Goal: Task Accomplishment & Management: Manage account settings

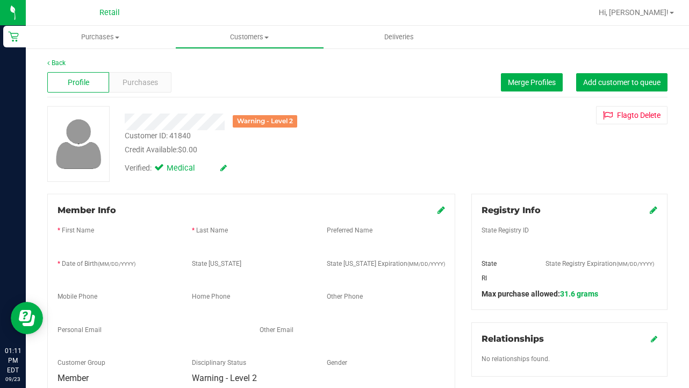
scroll to position [410, 0]
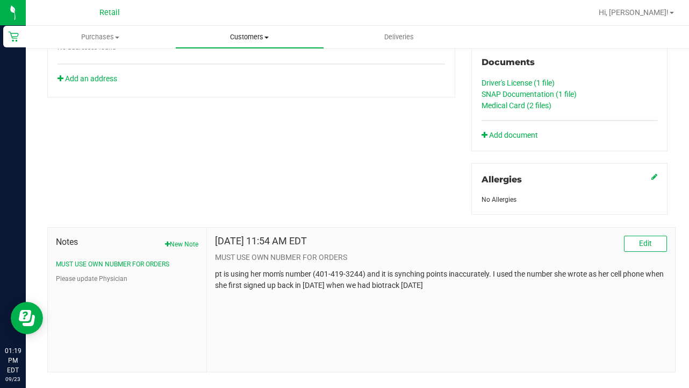
click at [263, 37] on span "Customers" at bounding box center [250, 37] width 148 height 10
click at [249, 61] on span "All customers" at bounding box center [213, 64] width 77 height 9
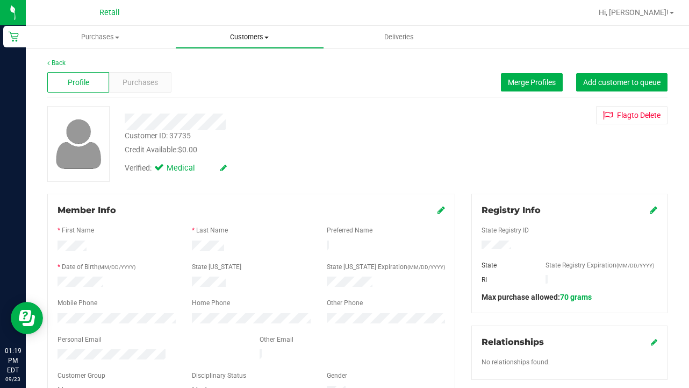
click at [223, 41] on span "Customers" at bounding box center [250, 37] width 148 height 10
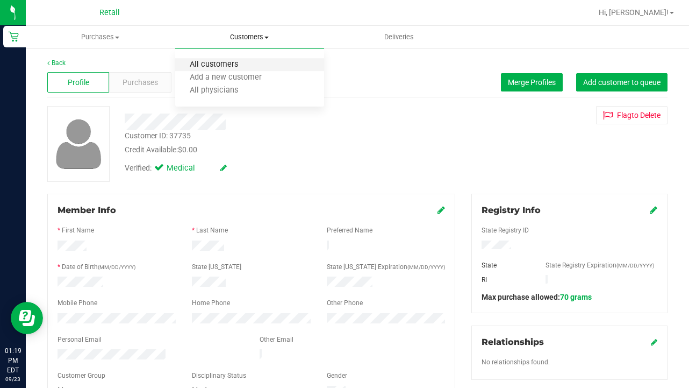
click at [228, 66] on span "All customers" at bounding box center [213, 64] width 77 height 9
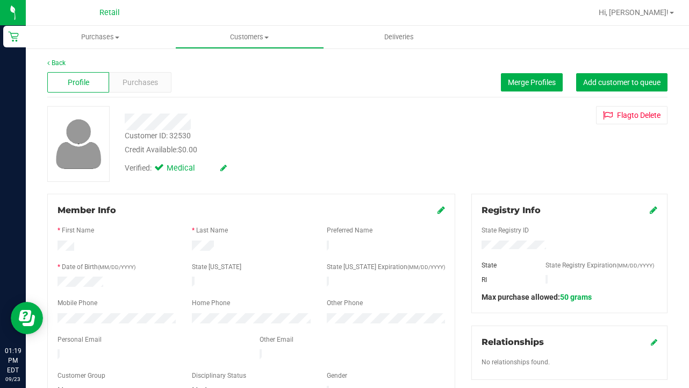
click at [440, 209] on icon at bounding box center [442, 209] width 8 height 9
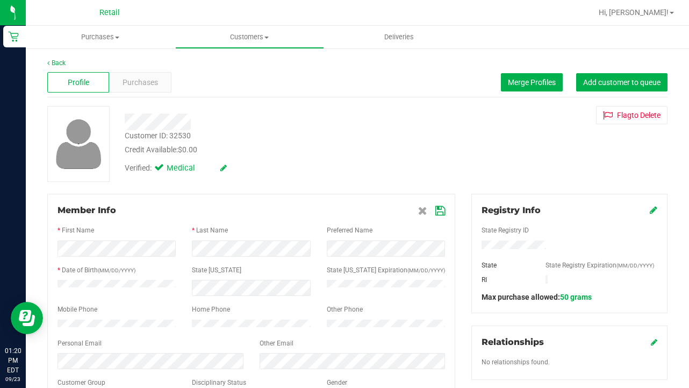
click at [440, 208] on icon at bounding box center [440, 210] width 10 height 9
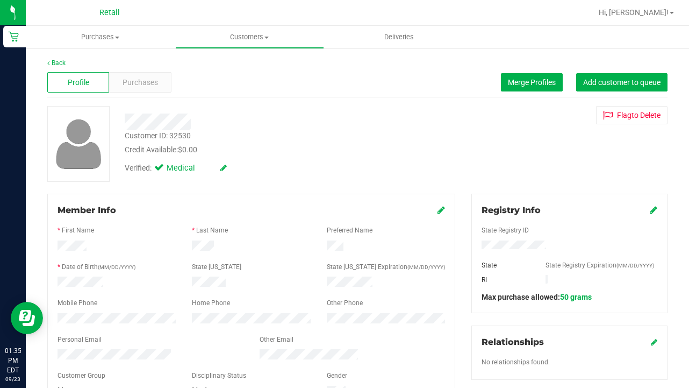
drag, startPoint x: 258, startPoint y: 38, endPoint x: 258, endPoint y: 48, distance: 10.2
click at [258, 38] on span "Customers" at bounding box center [250, 37] width 148 height 10
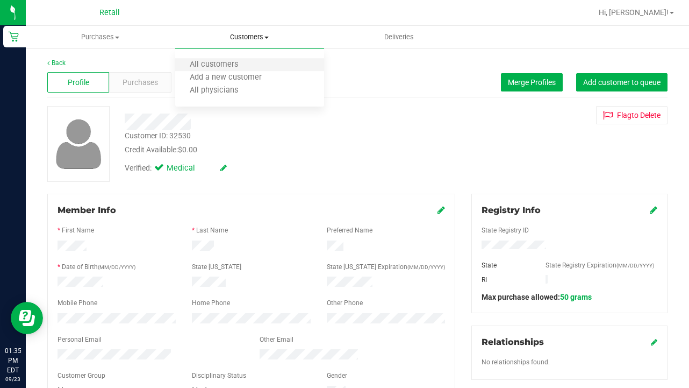
click at [258, 66] on li "All customers" at bounding box center [249, 65] width 149 height 13
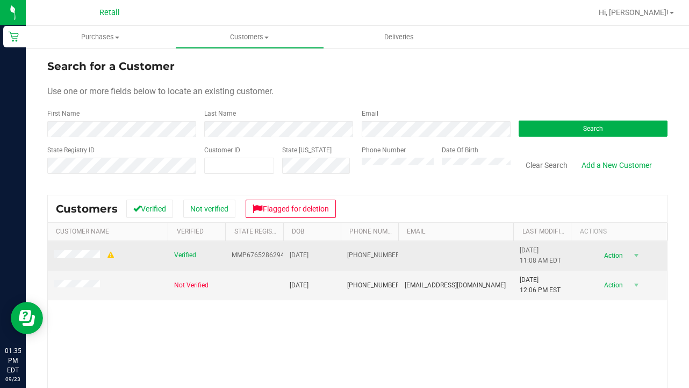
click at [88, 250] on span at bounding box center [84, 255] width 61 height 11
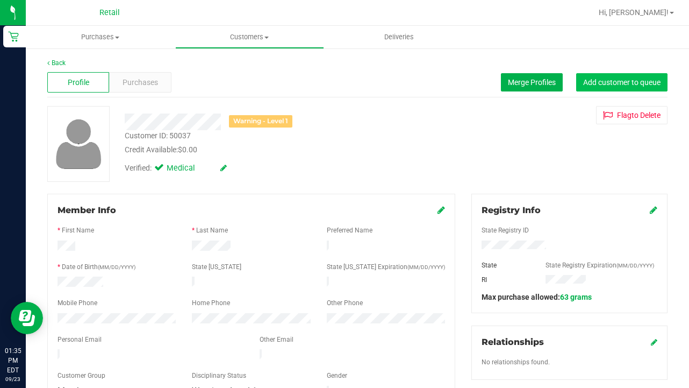
click at [626, 87] on button "Add customer to queue" at bounding box center [621, 82] width 91 height 18
click at [227, 43] on uib-tab-heading "Customers All customers Add a new customer All physicians" at bounding box center [250, 37] width 148 height 22
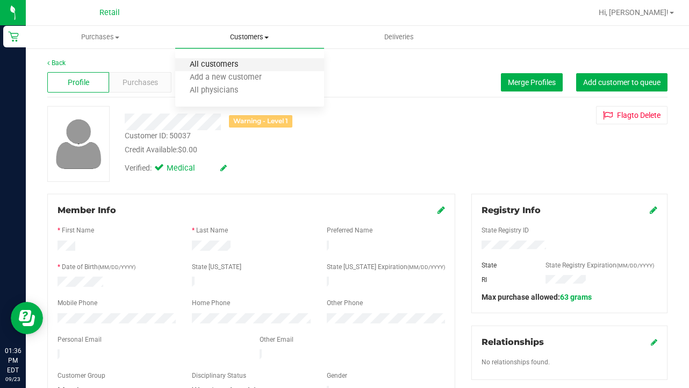
click at [227, 64] on span "All customers" at bounding box center [213, 64] width 77 height 9
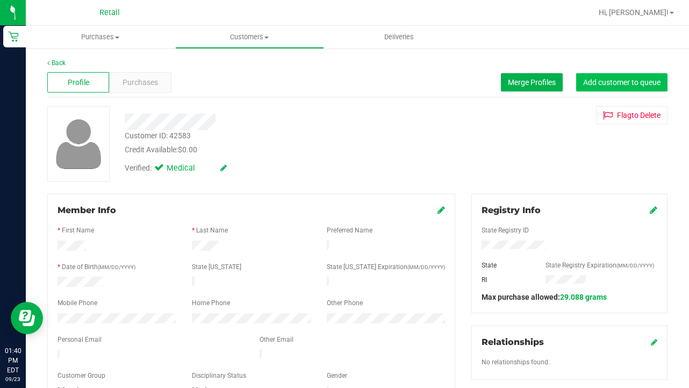
click at [608, 85] on span "Add customer to queue" at bounding box center [621, 82] width 77 height 9
click at [237, 38] on span "Customers" at bounding box center [250, 37] width 148 height 10
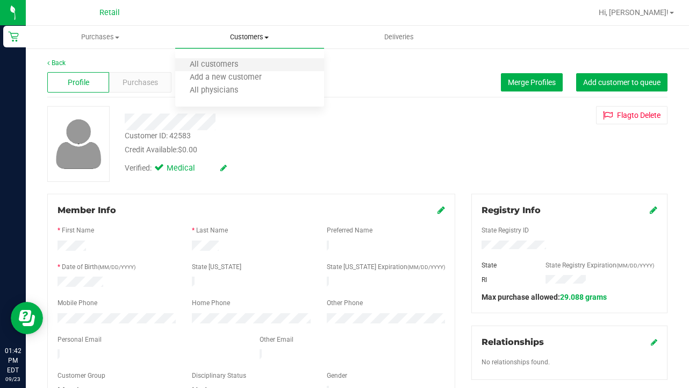
click at [241, 59] on li "All customers" at bounding box center [249, 65] width 149 height 13
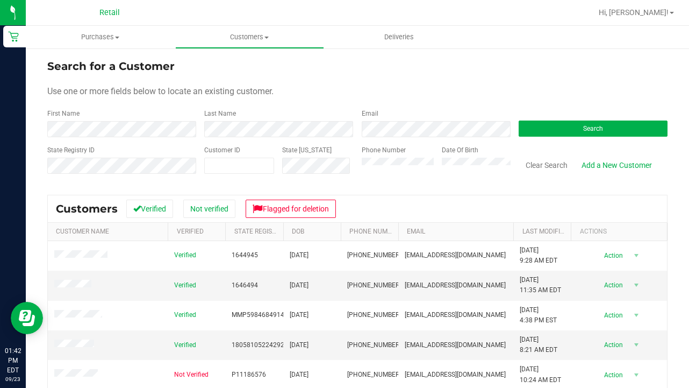
click at [176, 120] on div "First Name" at bounding box center [121, 123] width 149 height 28
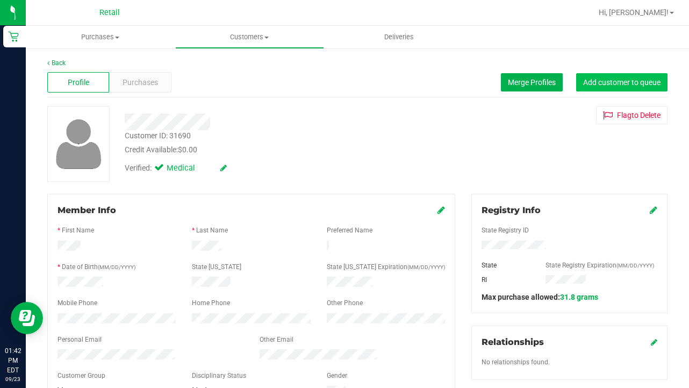
click at [608, 79] on span "Add customer to queue" at bounding box center [621, 82] width 77 height 9
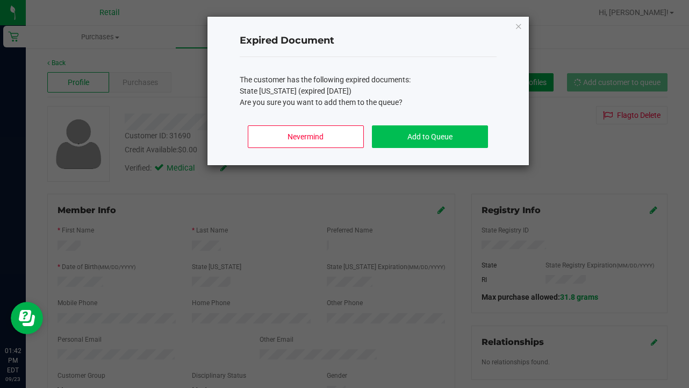
click at [454, 129] on button "Add to Queue" at bounding box center [430, 136] width 116 height 23
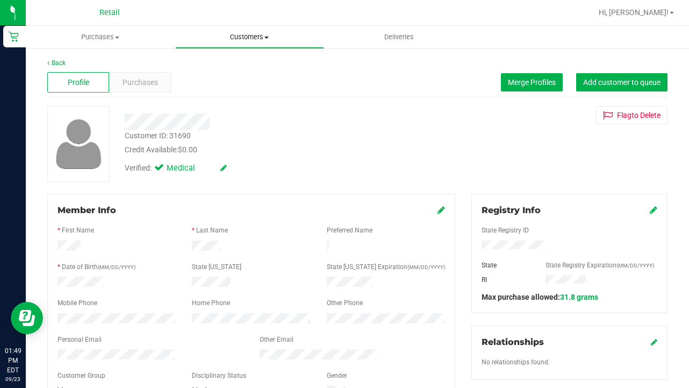
click at [231, 38] on span "Customers" at bounding box center [250, 37] width 148 height 10
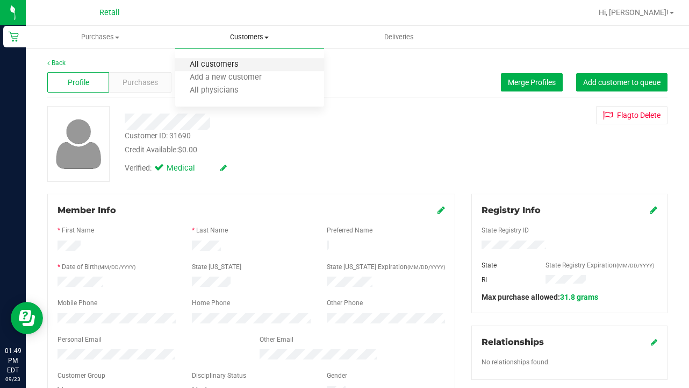
click at [232, 65] on span "All customers" at bounding box center [213, 64] width 77 height 9
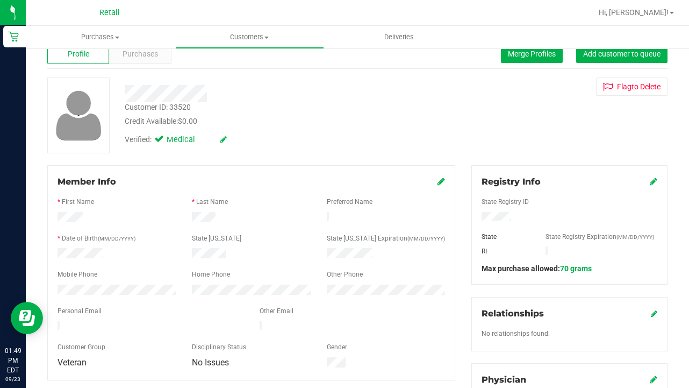
scroll to position [185, 0]
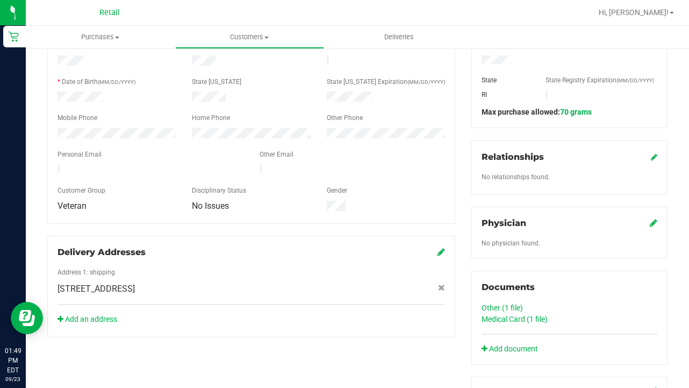
click at [501, 322] on link "Medical Card (1 file)" at bounding box center [515, 319] width 66 height 9
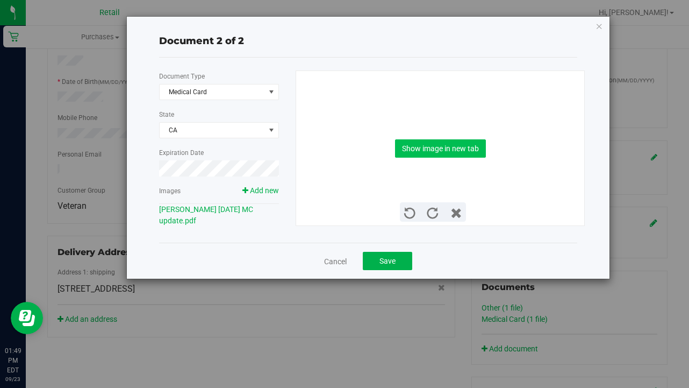
click at [440, 152] on button "Show image in new tab" at bounding box center [440, 148] width 91 height 18
click at [380, 259] on button "Save" at bounding box center [387, 261] width 49 height 18
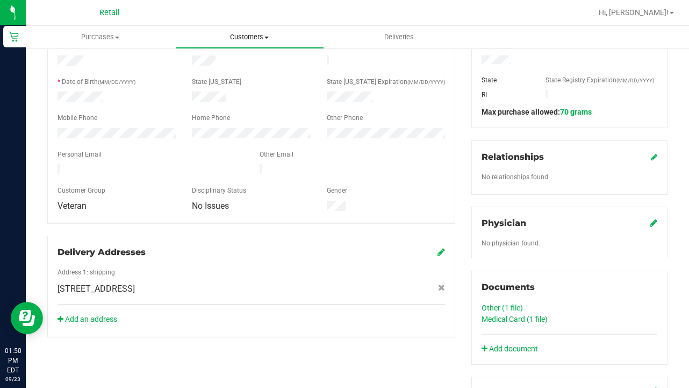
click at [229, 31] on uib-tab-heading "Customers All customers Add a new customer All physicians" at bounding box center [250, 37] width 148 height 22
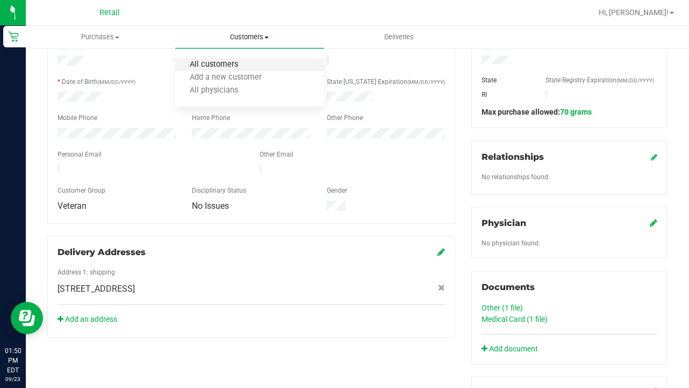
click at [227, 67] on span "All customers" at bounding box center [213, 64] width 77 height 9
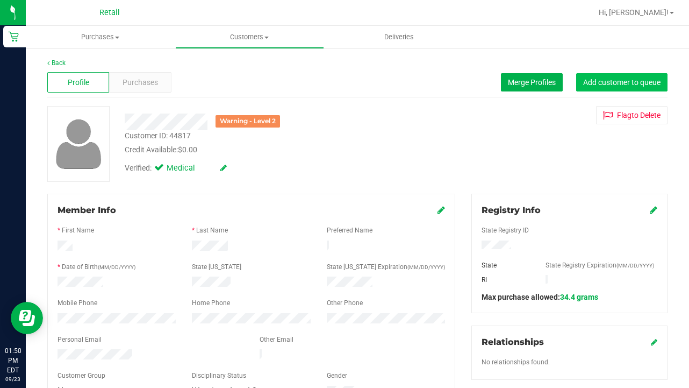
click at [595, 87] on button "Add customer to queue" at bounding box center [621, 82] width 91 height 18
click at [637, 78] on span "Add customer to queue" at bounding box center [621, 82] width 77 height 9
click at [440, 211] on icon at bounding box center [442, 209] width 8 height 9
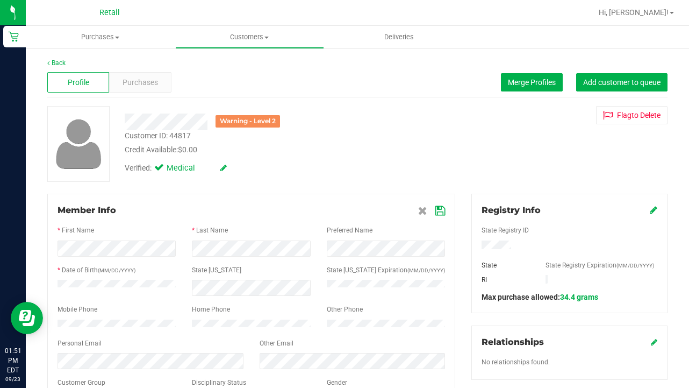
click at [244, 258] on div at bounding box center [252, 260] width 388 height 9
click at [442, 210] on icon at bounding box center [440, 210] width 10 height 9
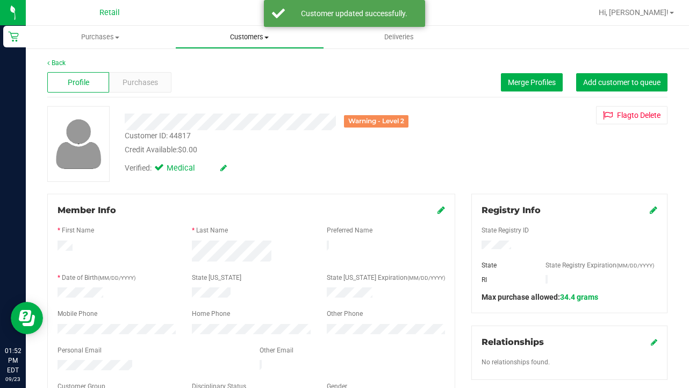
click at [238, 35] on span "Customers" at bounding box center [250, 37] width 148 height 10
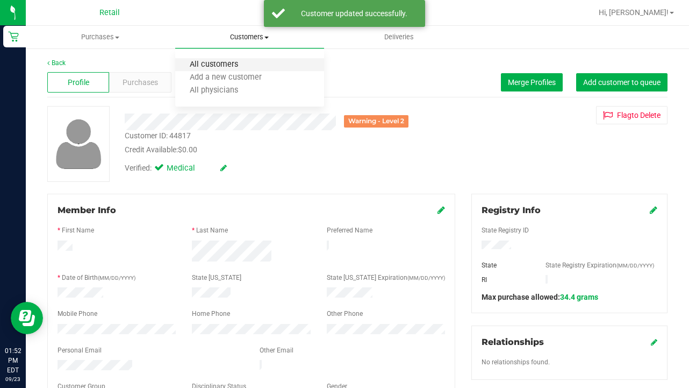
click at [240, 65] on span "All customers" at bounding box center [213, 64] width 77 height 9
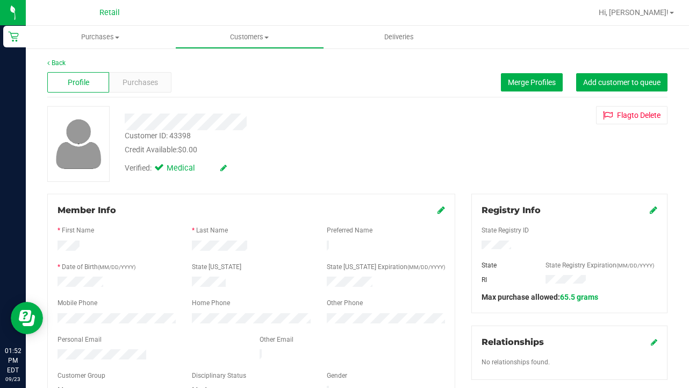
click at [653, 210] on icon at bounding box center [654, 209] width 8 height 9
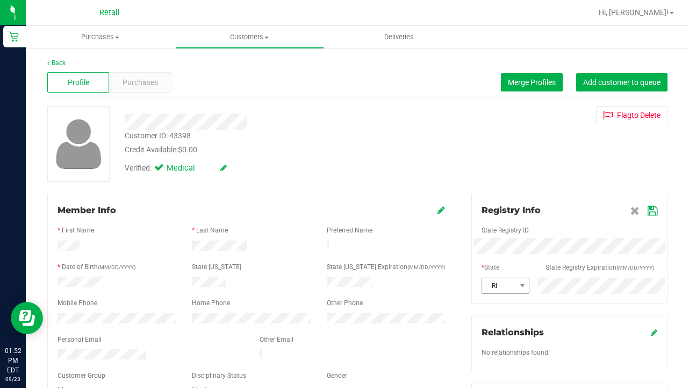
click at [502, 278] on div "RI" at bounding box center [570, 285] width 192 height 16
click at [493, 287] on span "RI" at bounding box center [498, 285] width 33 height 15
click at [501, 290] on span "RI" at bounding box center [498, 285] width 33 height 15
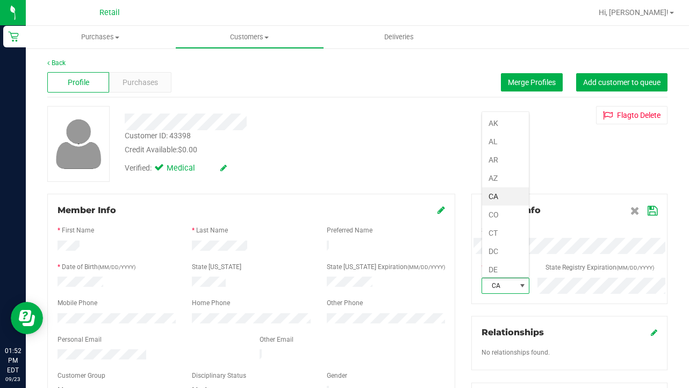
scroll to position [0, 0]
click at [654, 209] on icon at bounding box center [653, 210] width 10 height 9
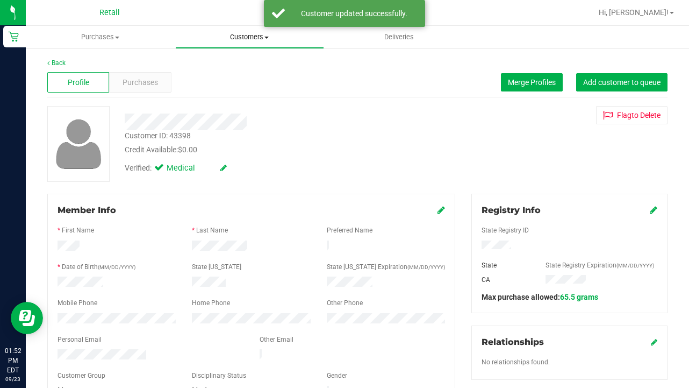
click at [234, 37] on span "Customers" at bounding box center [250, 37] width 148 height 10
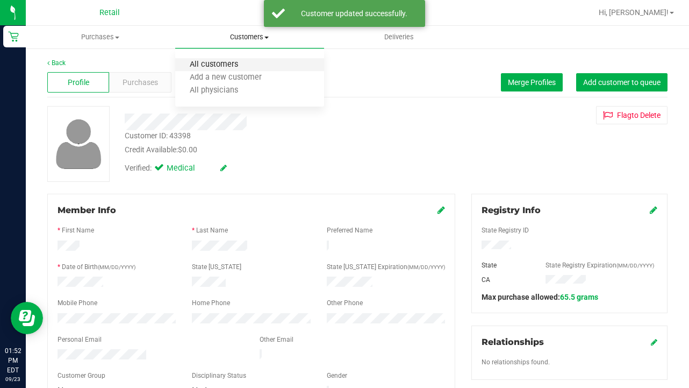
click at [235, 62] on span "All customers" at bounding box center [213, 64] width 77 height 9
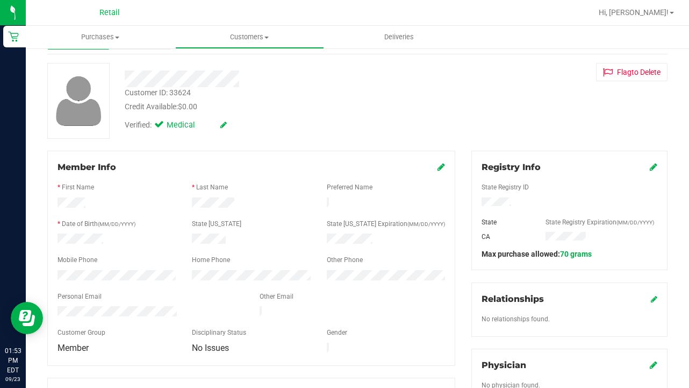
scroll to position [59, 0]
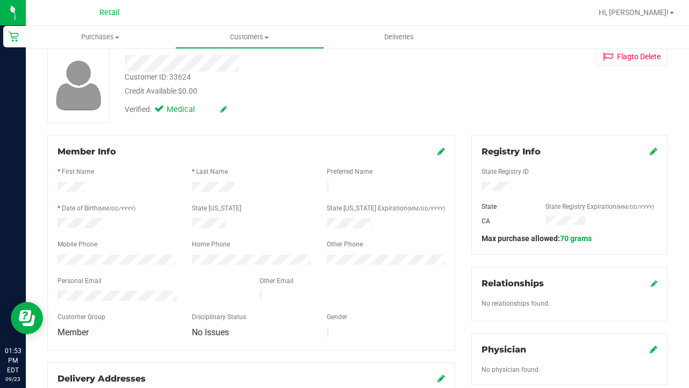
click at [654, 152] on icon at bounding box center [654, 151] width 8 height 9
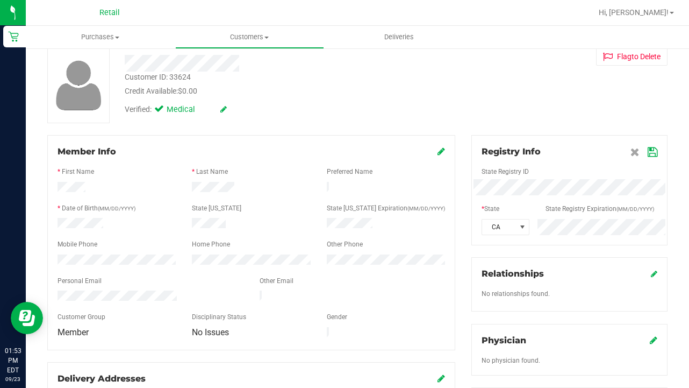
click at [649, 153] on icon at bounding box center [653, 152] width 10 height 9
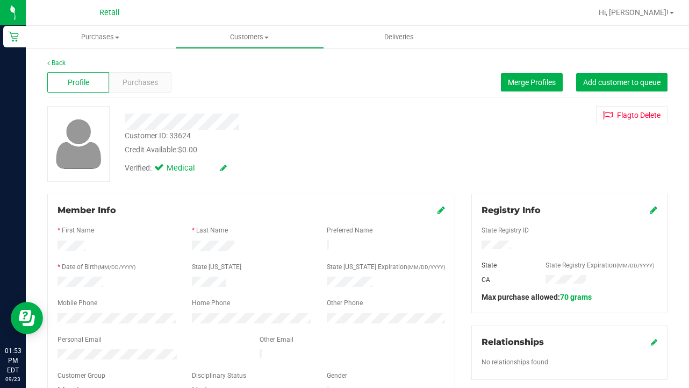
scroll to position [0, 0]
click at [231, 44] on uib-tab-heading "Customers All customers Add a new customer All physicians" at bounding box center [250, 37] width 148 height 22
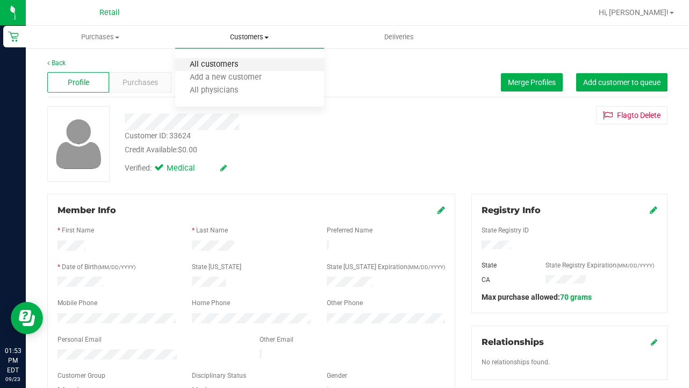
click at [231, 65] on span "All customers" at bounding box center [213, 64] width 77 height 9
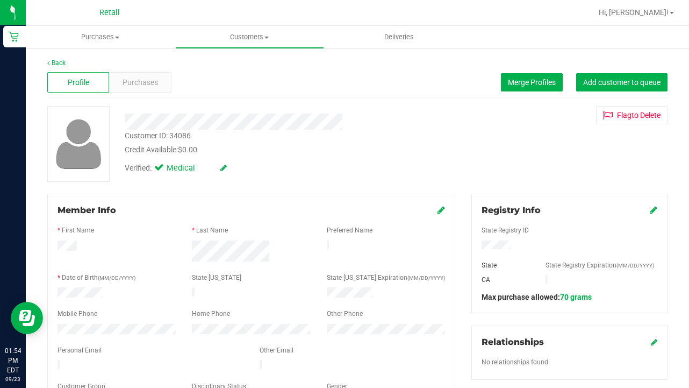
click at [651, 210] on icon at bounding box center [654, 209] width 8 height 9
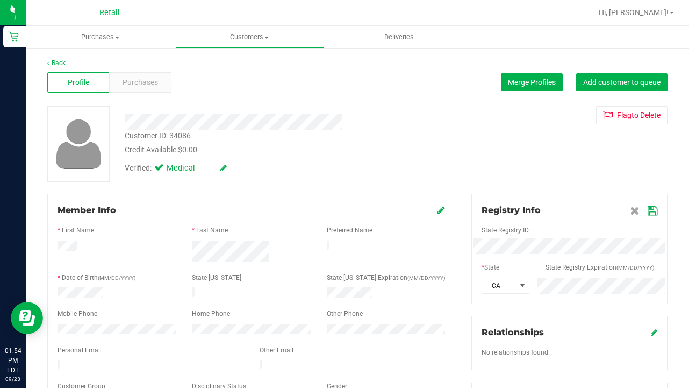
click at [654, 208] on icon at bounding box center [653, 210] width 10 height 9
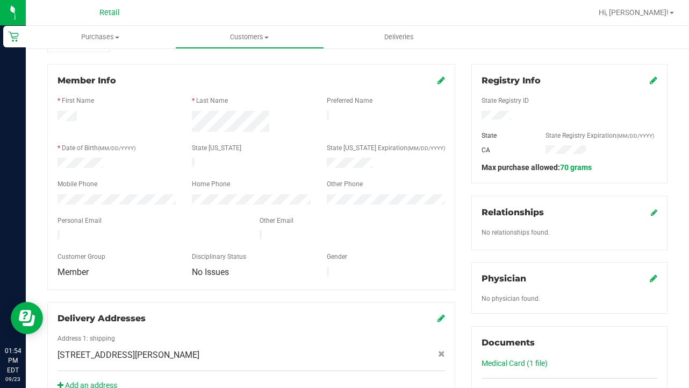
scroll to position [133, 0]
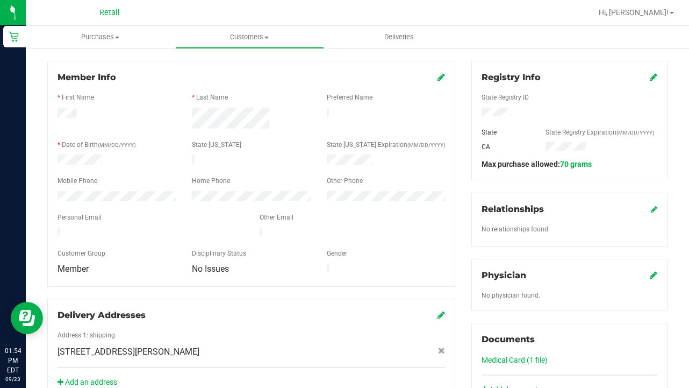
click at [439, 76] on icon at bounding box center [442, 77] width 8 height 9
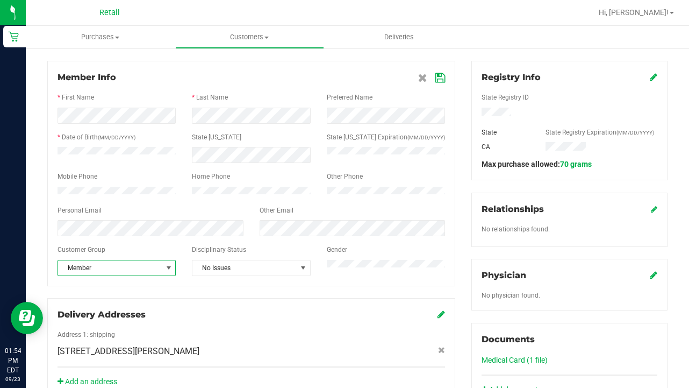
click at [159, 274] on span "Member" at bounding box center [110, 267] width 104 height 15
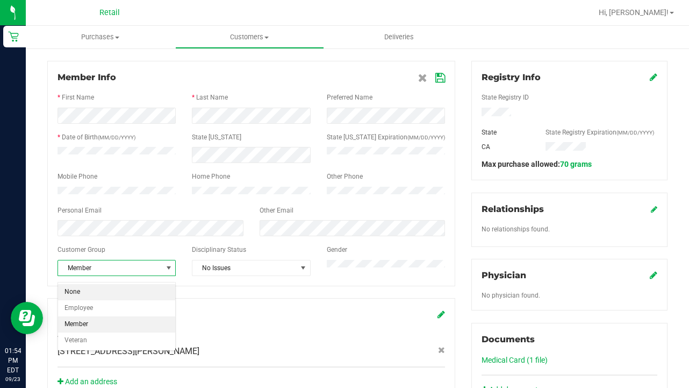
click at [159, 289] on li "None" at bounding box center [116, 292] width 117 height 16
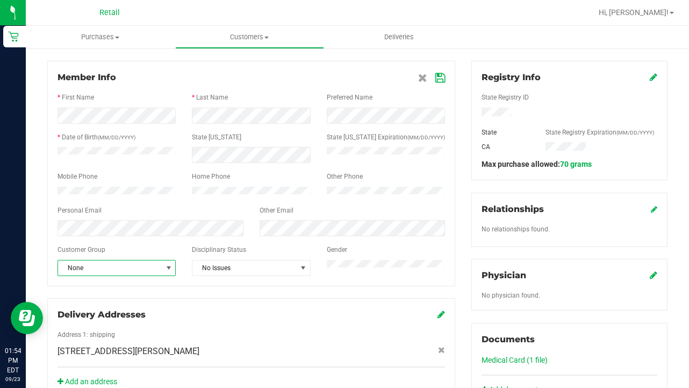
click at [440, 80] on icon at bounding box center [440, 78] width 10 height 9
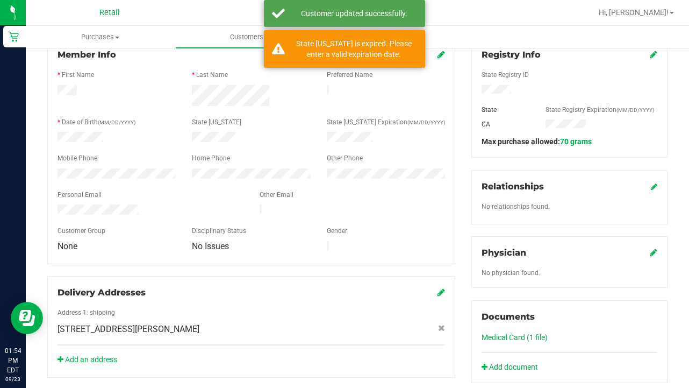
scroll to position [385, 0]
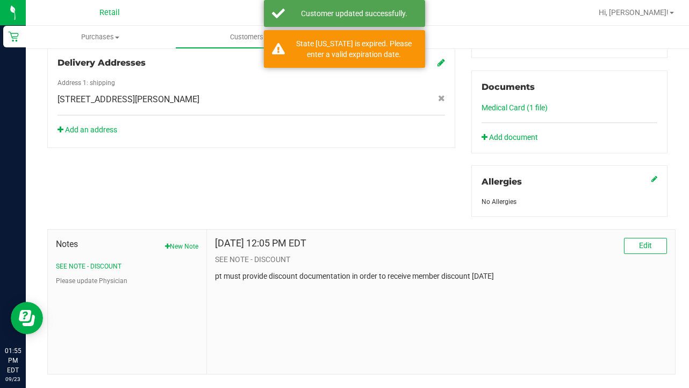
click at [529, 108] on link "Medical Card (1 file)" at bounding box center [515, 107] width 66 height 9
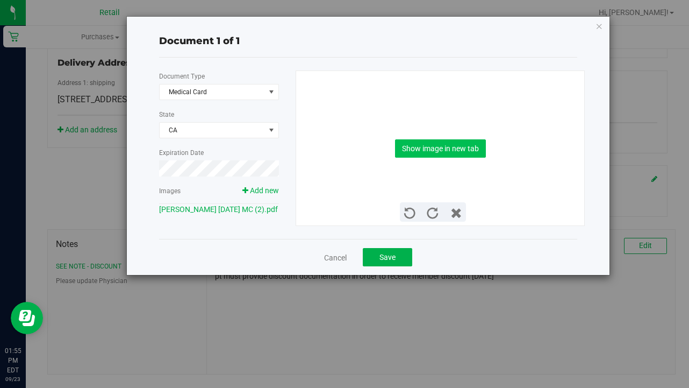
click at [436, 144] on button "Show image in new tab" at bounding box center [440, 148] width 91 height 18
click at [376, 263] on button "Save" at bounding box center [387, 257] width 49 height 18
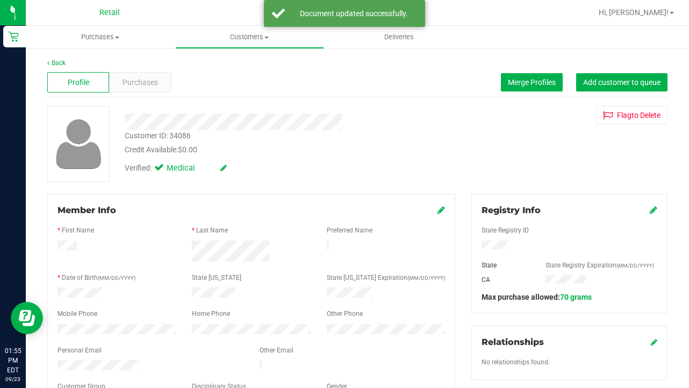
scroll to position [0, 0]
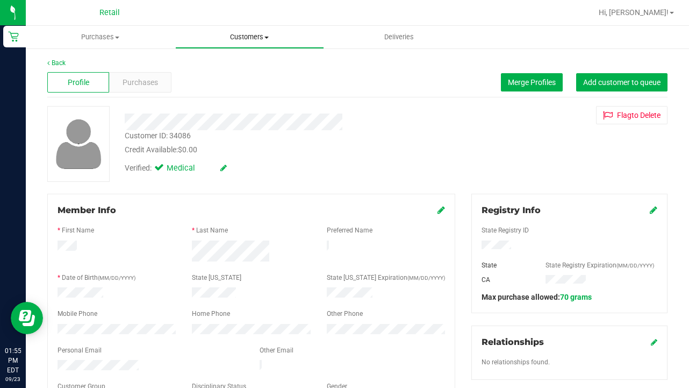
click at [259, 34] on span "Customers" at bounding box center [250, 37] width 148 height 10
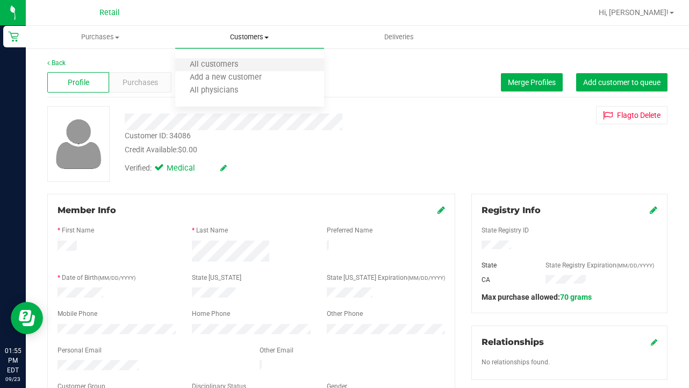
click at [254, 66] on li "All customers" at bounding box center [249, 65] width 149 height 13
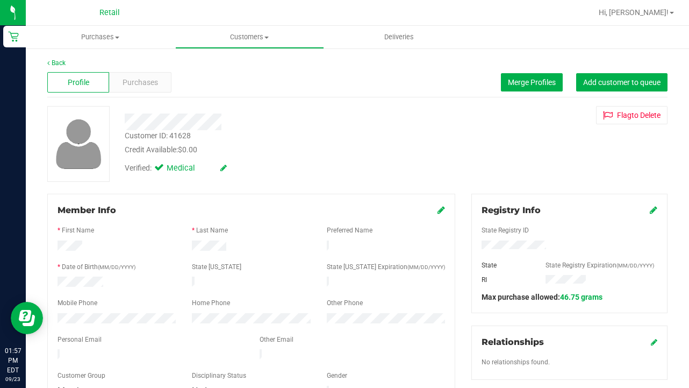
click at [620, 72] on div "Profile Purchases Merge Profiles Add customer to queue" at bounding box center [357, 83] width 620 height 30
drag, startPoint x: 619, startPoint y: 76, endPoint x: 306, endPoint y: 101, distance: 314.4
click at [619, 76] on button "Add customer to queue" at bounding box center [621, 82] width 91 height 18
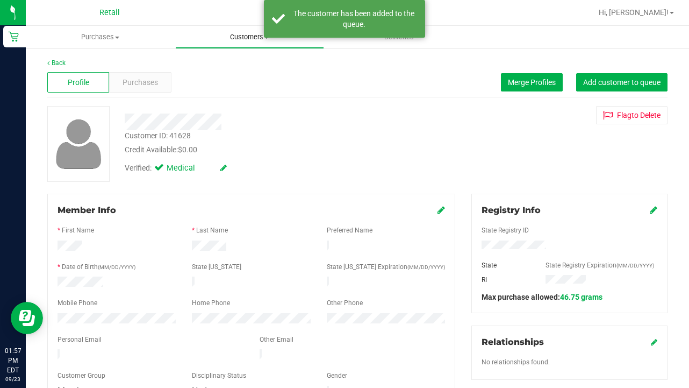
click at [256, 39] on span "Customers" at bounding box center [250, 37] width 148 height 10
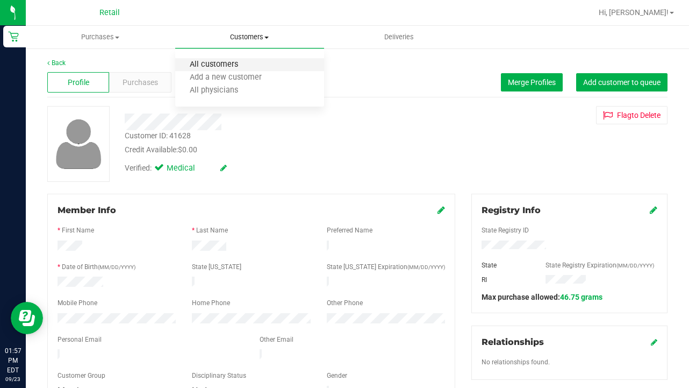
click at [246, 67] on span "All customers" at bounding box center [213, 64] width 77 height 9
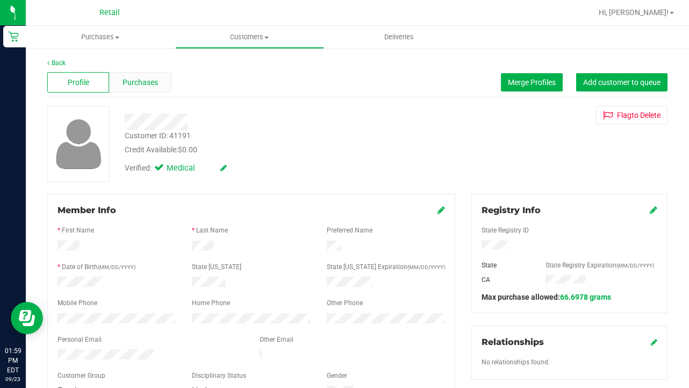
click at [145, 87] on span "Purchases" at bounding box center [140, 82] width 35 height 11
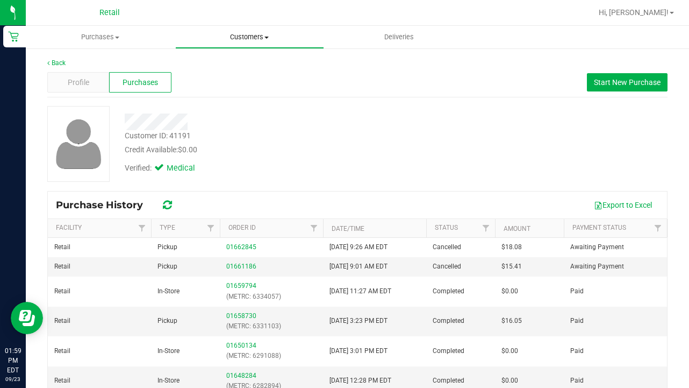
click at [251, 37] on span "Customers" at bounding box center [250, 37] width 148 height 10
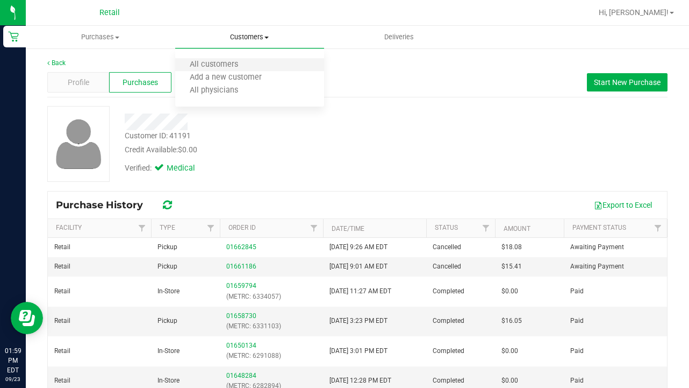
click at [254, 67] on li "All customers" at bounding box center [249, 65] width 149 height 13
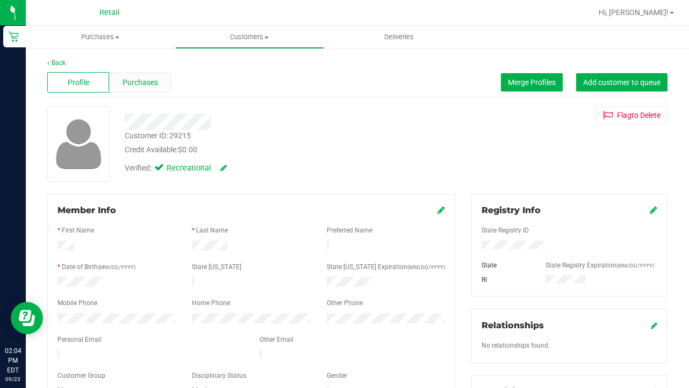
click at [139, 86] on span "Purchases" at bounding box center [140, 82] width 35 height 11
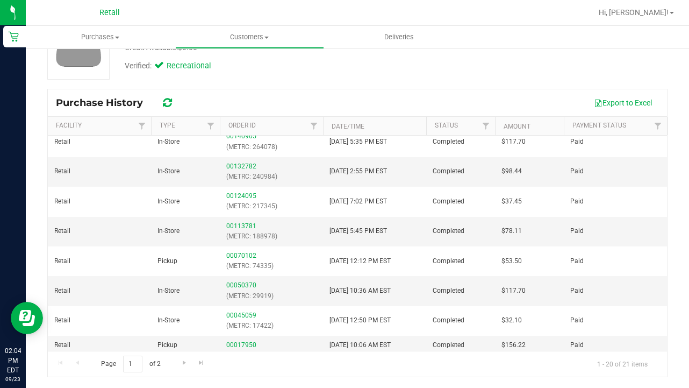
scroll to position [102, 0]
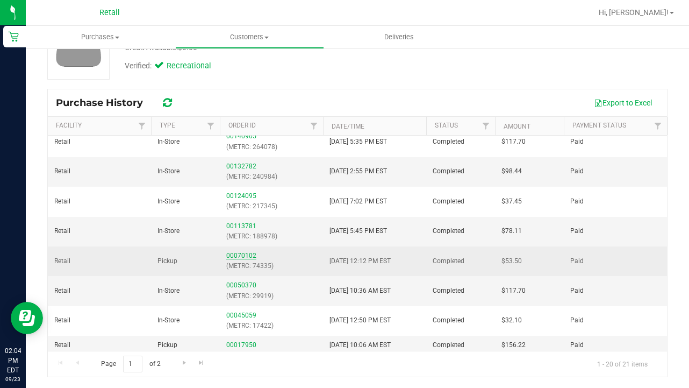
click at [251, 253] on link "00070102" at bounding box center [241, 256] width 30 height 8
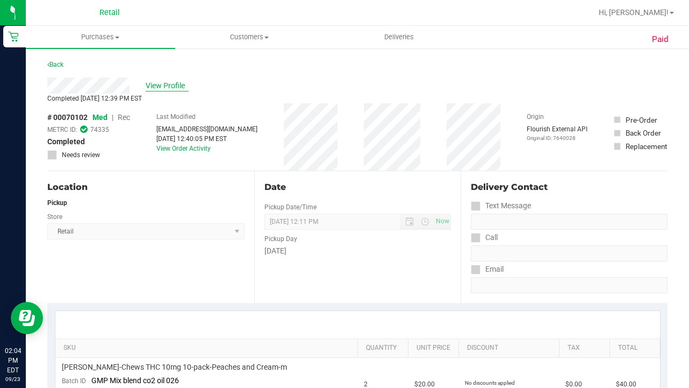
click at [176, 88] on span "View Profile" at bounding box center [167, 85] width 43 height 11
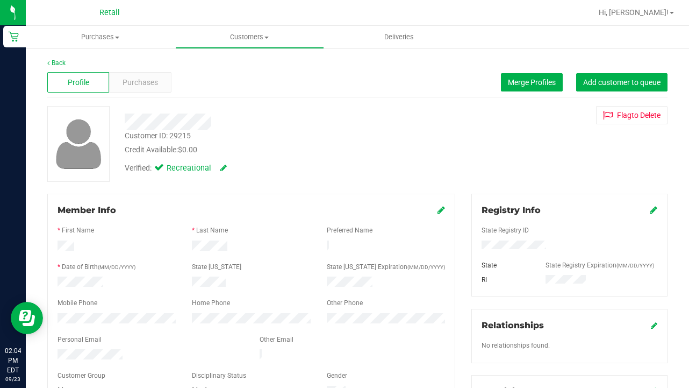
click at [438, 211] on icon at bounding box center [442, 209] width 8 height 9
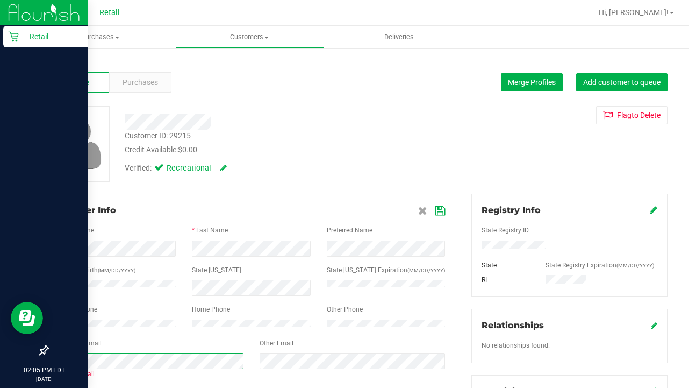
click at [21, 356] on div "Retail 02:05 PM EDT 09/23/2025 09/23 Retail Hi, Sarah! Purchases Summary of pur…" at bounding box center [344, 194] width 689 height 388
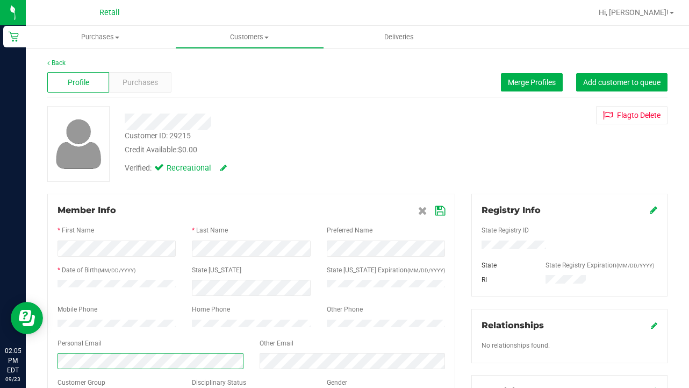
scroll to position [66, 0]
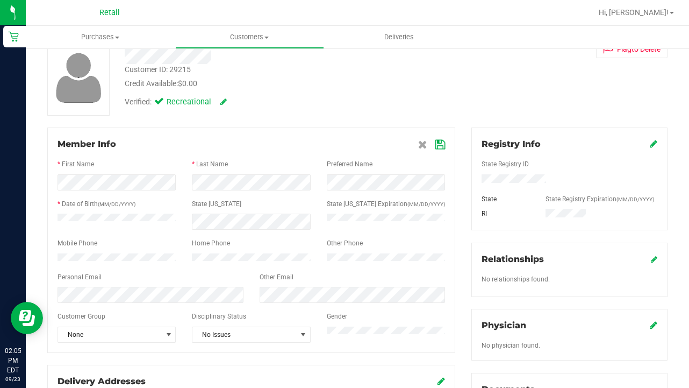
click at [436, 145] on icon at bounding box center [440, 144] width 10 height 9
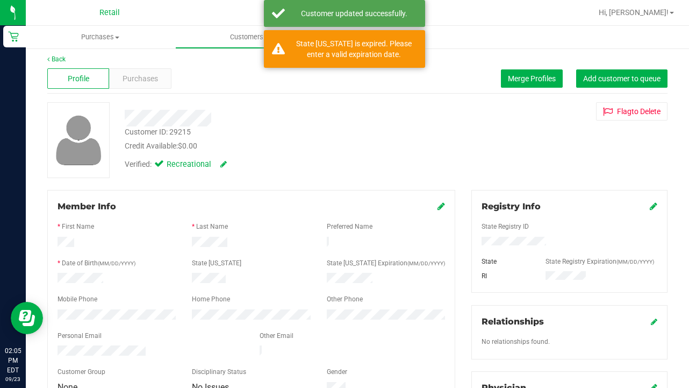
scroll to position [1, 0]
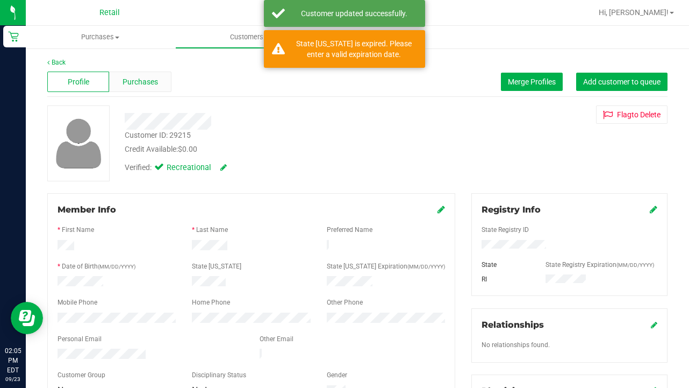
click at [145, 82] on span "Purchases" at bounding box center [140, 81] width 35 height 11
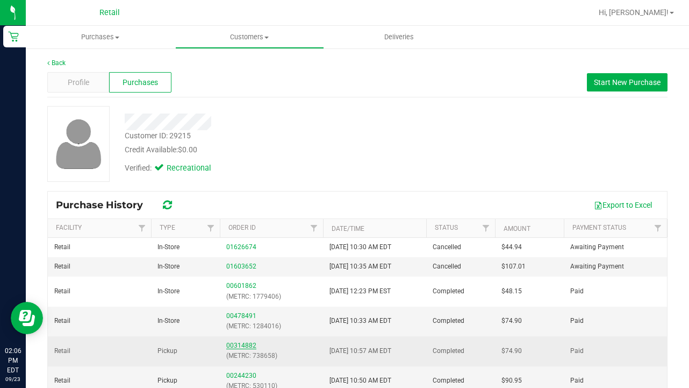
click at [238, 342] on link "00314882" at bounding box center [241, 345] width 30 height 8
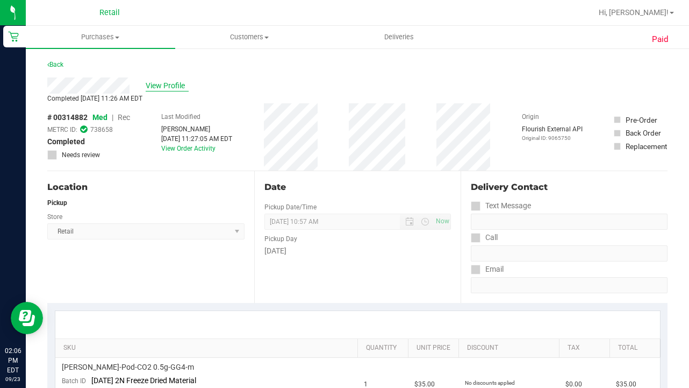
click at [168, 86] on span "View Profile" at bounding box center [167, 85] width 43 height 11
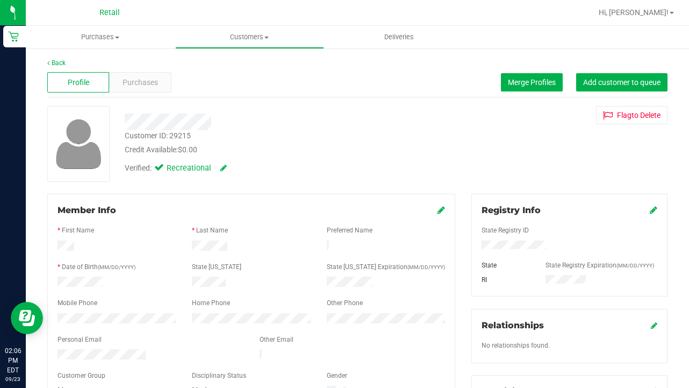
click at [441, 209] on icon at bounding box center [442, 209] width 8 height 9
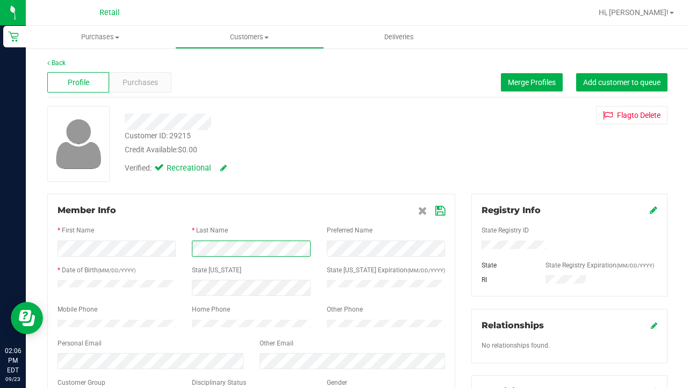
click at [124, 234] on form "Member Info * First Name * Last Name Preferred Name * Date of Birth (MM/DD/YYYY…" at bounding box center [252, 306] width 388 height 205
click at [441, 209] on icon at bounding box center [440, 210] width 10 height 9
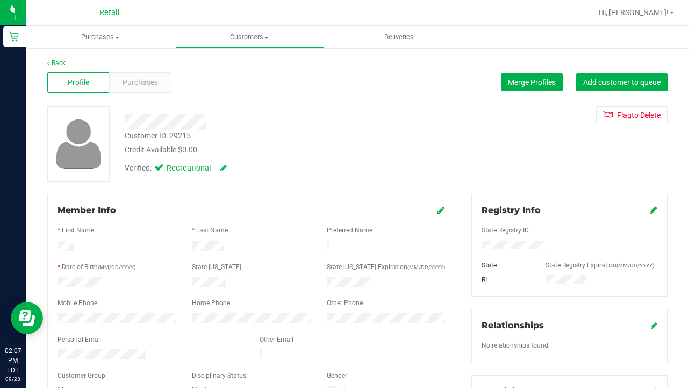
click at [444, 211] on icon at bounding box center [442, 209] width 8 height 9
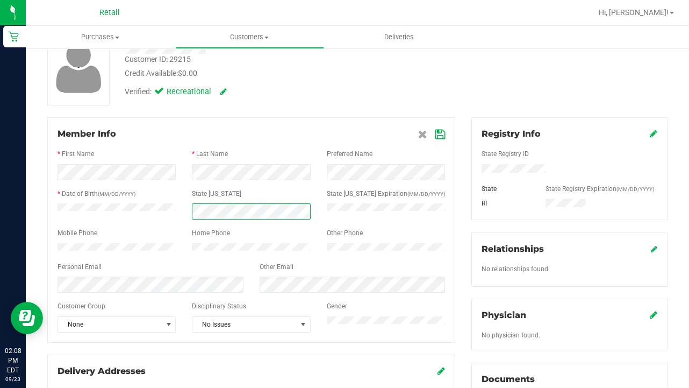
scroll to position [78, 0]
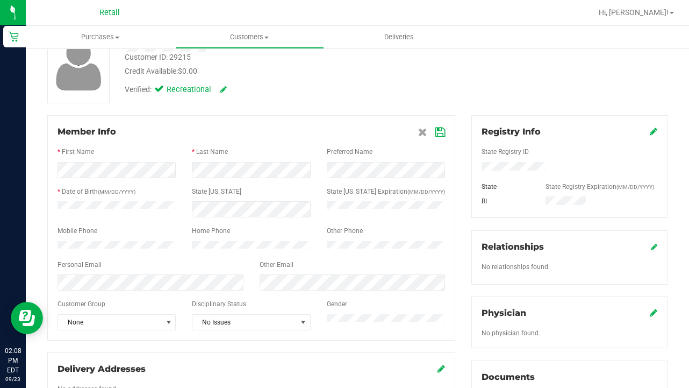
click at [283, 206] on div at bounding box center [251, 209] width 404 height 16
click at [442, 130] on icon at bounding box center [440, 132] width 10 height 9
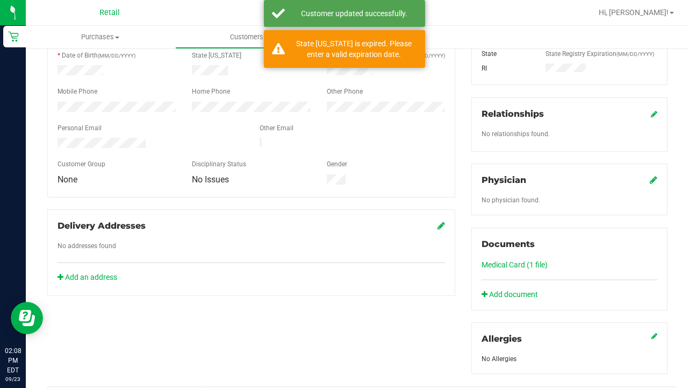
scroll to position [213, 0]
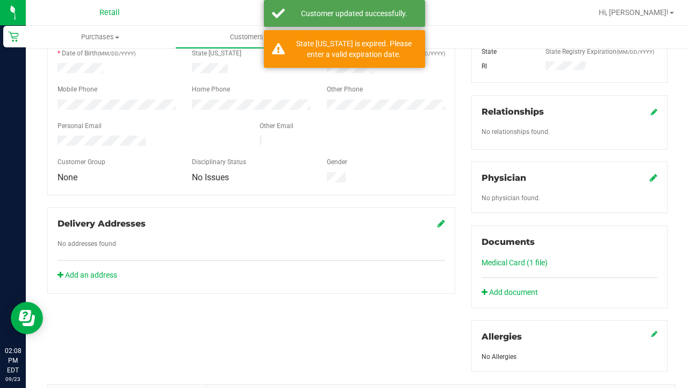
click at [503, 263] on link "Medical Card (1 file)" at bounding box center [515, 262] width 66 height 9
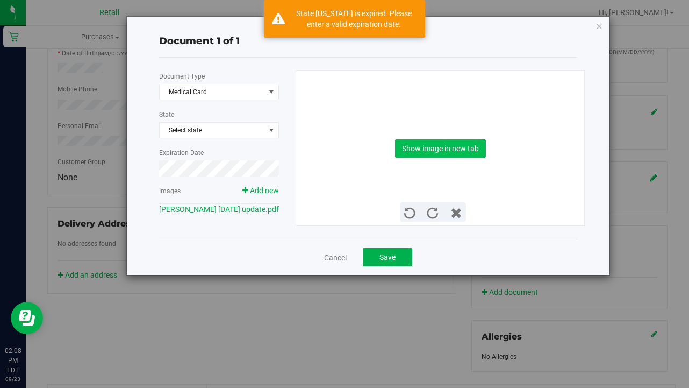
click at [449, 150] on button "Show image in new tab" at bounding box center [440, 148] width 91 height 18
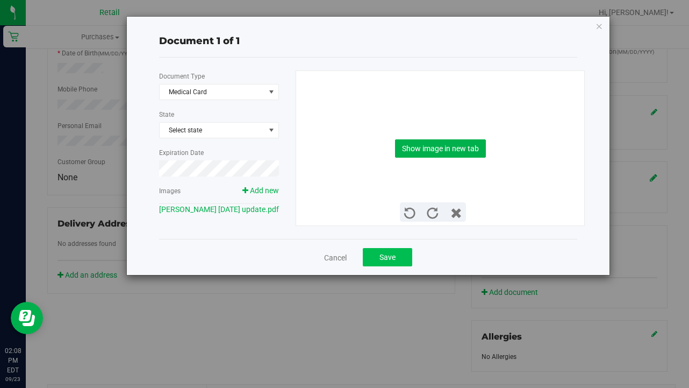
click at [392, 266] on button "Save" at bounding box center [387, 257] width 49 height 18
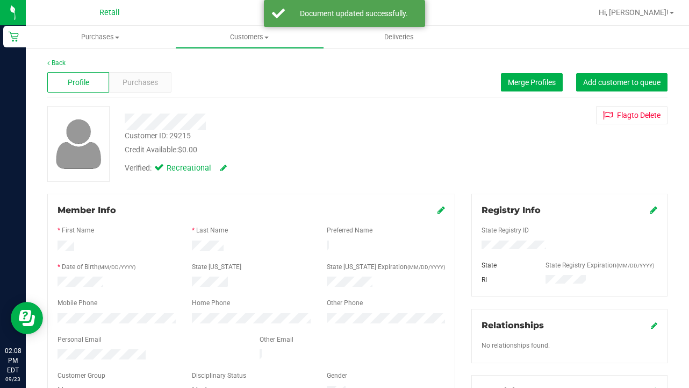
scroll to position [0, 0]
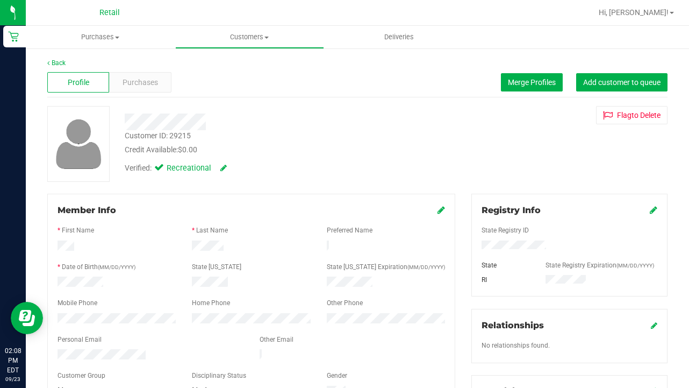
click at [443, 215] on link at bounding box center [442, 210] width 8 height 10
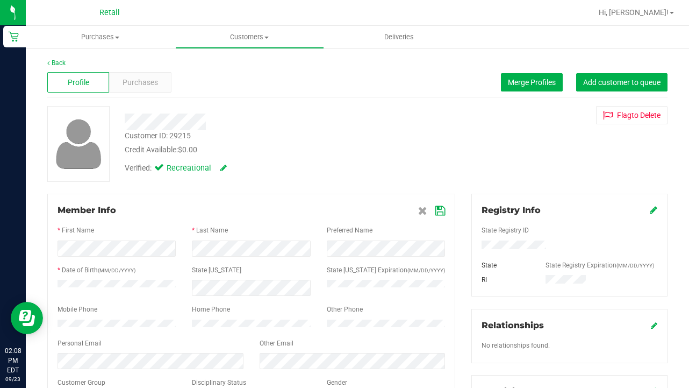
click at [442, 214] on icon at bounding box center [440, 210] width 10 height 9
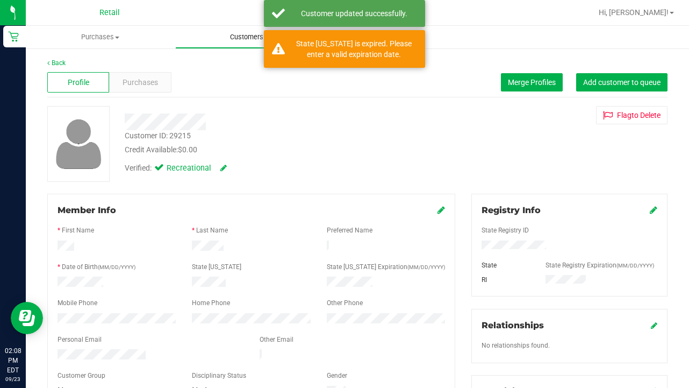
click at [228, 37] on span "Customers" at bounding box center [250, 37] width 148 height 10
click at [228, 63] on span "All customers" at bounding box center [213, 64] width 77 height 9
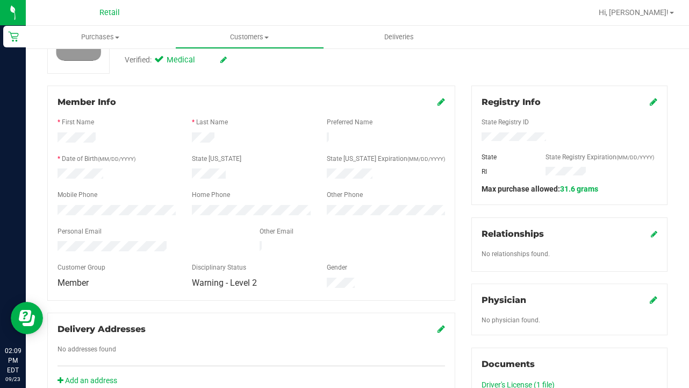
scroll to position [108, 0]
click at [440, 101] on icon at bounding box center [442, 102] width 8 height 9
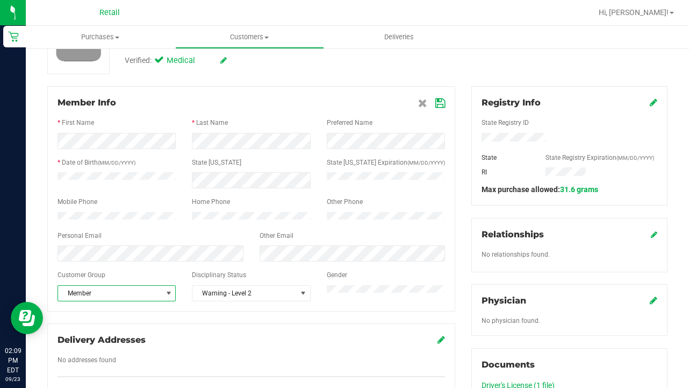
click at [169, 296] on span "select" at bounding box center [169, 293] width 9 height 9
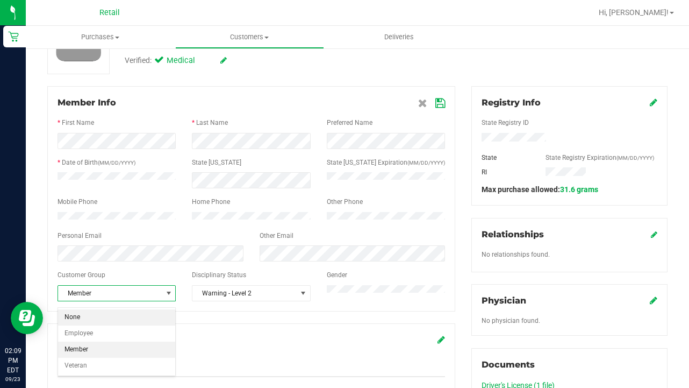
click at [164, 317] on li "None" at bounding box center [116, 317] width 117 height 16
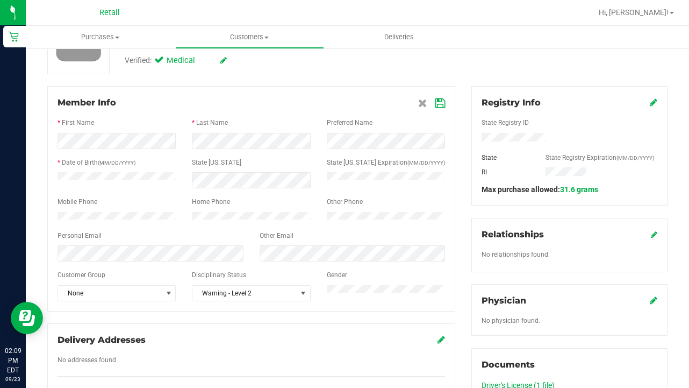
click at [439, 99] on icon at bounding box center [440, 103] width 10 height 9
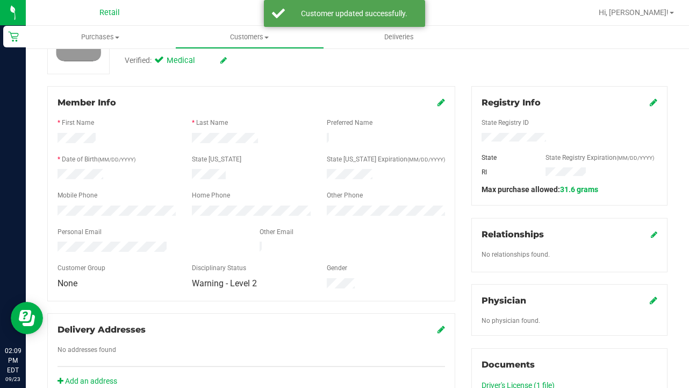
click at [441, 106] on icon at bounding box center [442, 102] width 8 height 9
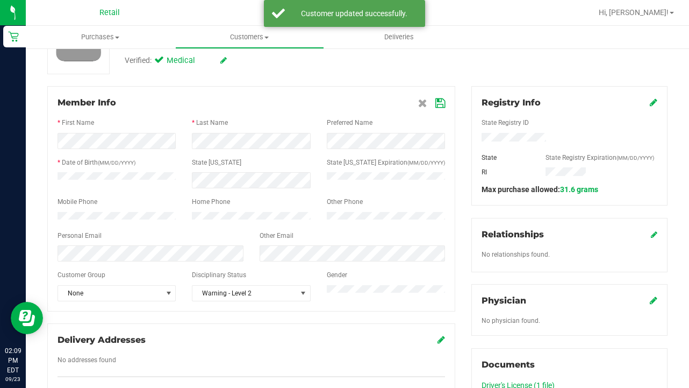
click at [285, 152] on div at bounding box center [252, 153] width 388 height 9
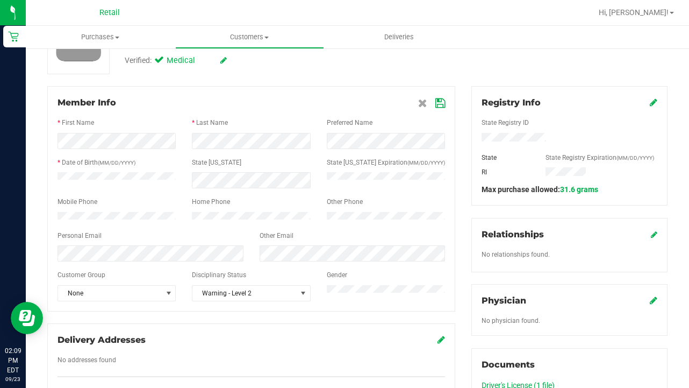
click at [440, 103] on icon at bounding box center [440, 103] width 10 height 9
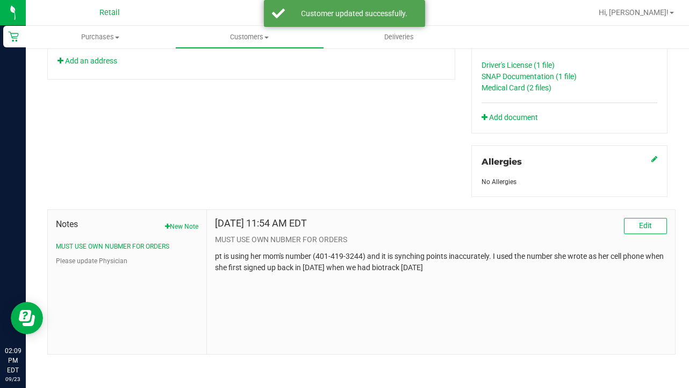
scroll to position [0, 0]
click at [174, 225] on button "New Note" at bounding box center [181, 227] width 33 height 10
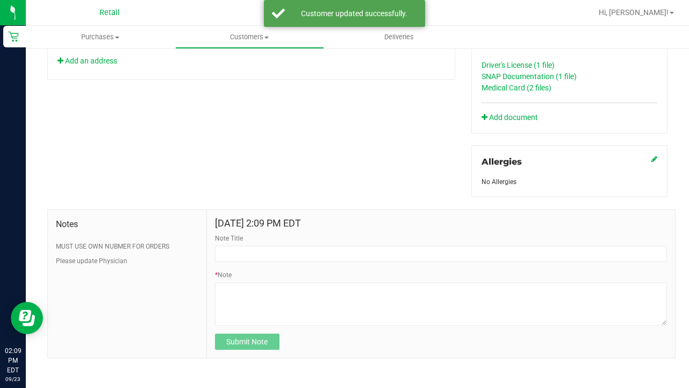
click at [276, 241] on div "Note Title" at bounding box center [441, 247] width 452 height 28
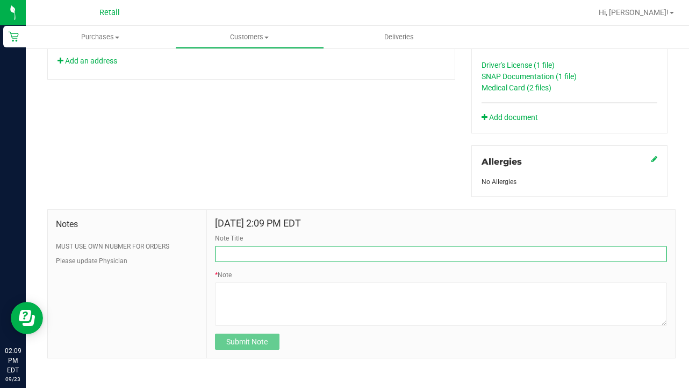
click at [276, 259] on input "Note Title" at bounding box center [441, 254] width 452 height 16
click at [254, 249] on input "SEE NOTE0DISCOUNT" at bounding box center [441, 254] width 452 height 16
type input "SEE NOTE-DISCOUNT"
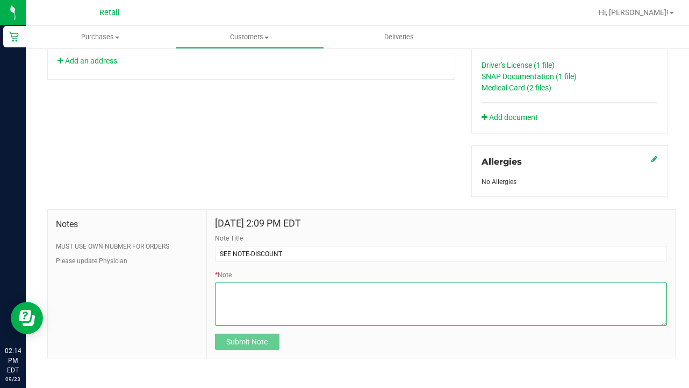
click at [278, 303] on textarea "* Note" at bounding box center [441, 303] width 452 height 43
type textarea "n"
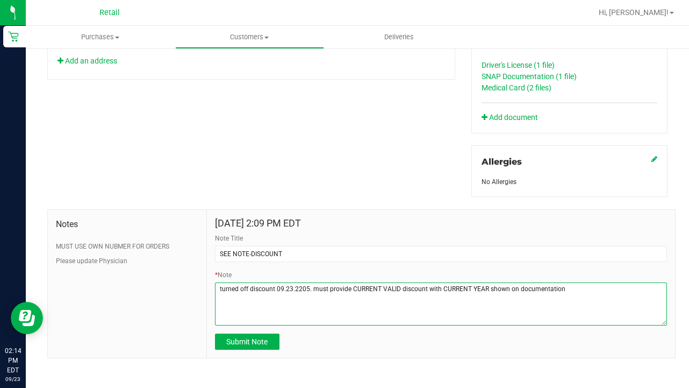
click at [588, 284] on textarea "* Note" at bounding box center [441, 303] width 452 height 43
type textarea "turned off discount 09.23.2205. must provide CURRENT VALID discount with CURREN…"
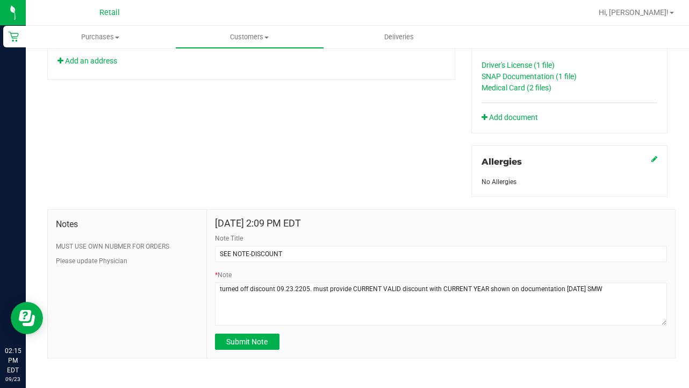
click at [249, 349] on div "Sep 23, 2025 2:09 PM EDT Note Title SEE NOTE-DISCOUNT * Note Submit Note" at bounding box center [441, 284] width 468 height 148
click at [247, 345] on span "Submit Note" at bounding box center [246, 341] width 41 height 9
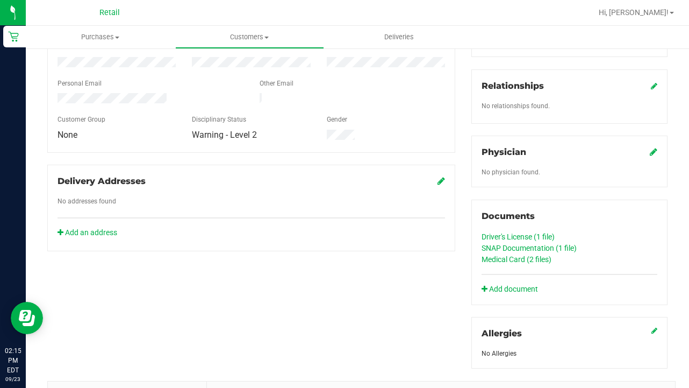
scroll to position [267, 0]
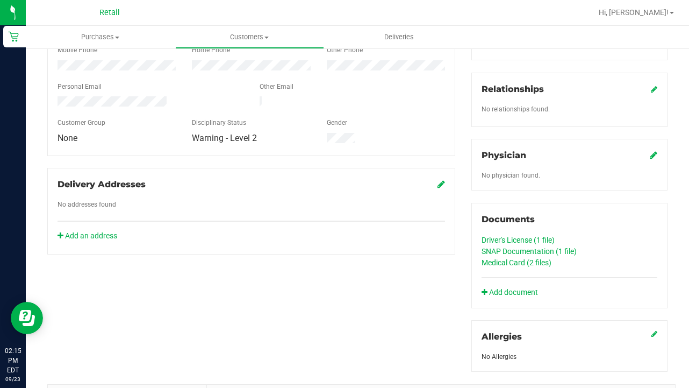
click at [503, 249] on link "SNAP Documentation (1 file)" at bounding box center [529, 251] width 95 height 9
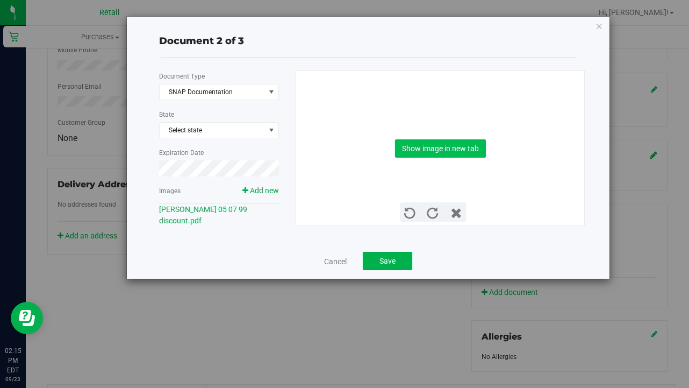
click at [460, 148] on button "Show image in new tab" at bounding box center [440, 148] width 91 height 18
click at [403, 258] on button "Save" at bounding box center [387, 261] width 49 height 18
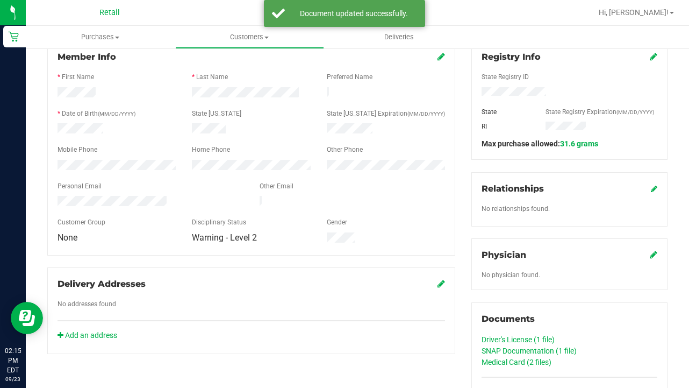
scroll to position [166, 0]
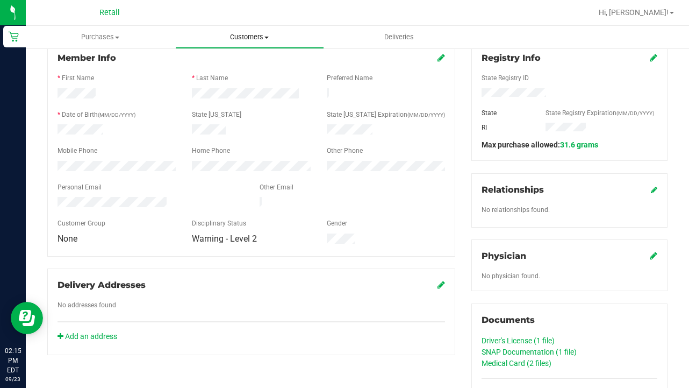
click at [248, 39] on span "Customers" at bounding box center [250, 37] width 148 height 10
click at [246, 61] on span "All customers" at bounding box center [213, 64] width 77 height 9
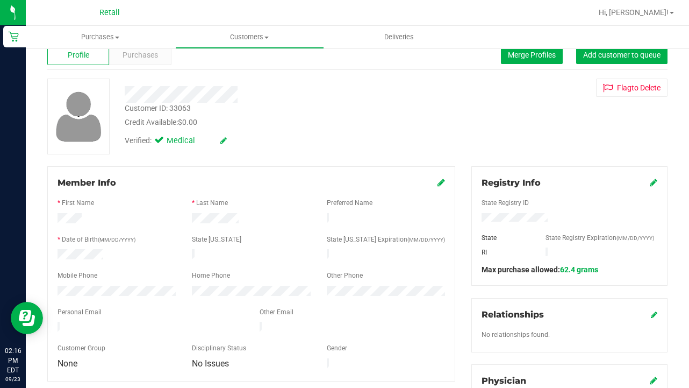
scroll to position [28, 0]
click at [654, 182] on icon at bounding box center [654, 181] width 8 height 9
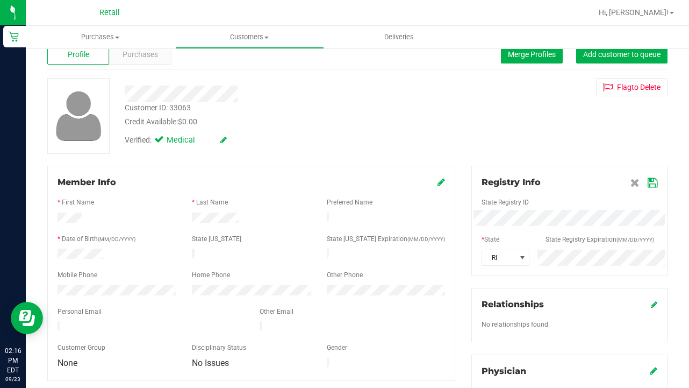
click at [468, 254] on div "Registry Info State Registry ID * State State Registry Expiration (MM/DD/YYYY) …" at bounding box center [569, 365] width 212 height 399
click at [504, 250] on span "RI" at bounding box center [498, 257] width 33 height 15
click at [652, 180] on icon at bounding box center [653, 182] width 10 height 9
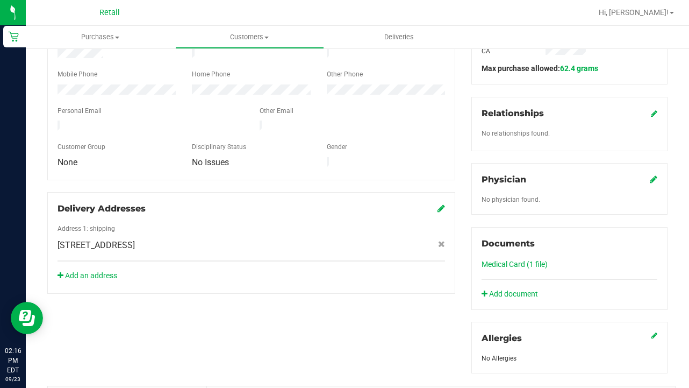
scroll to position [231, 0]
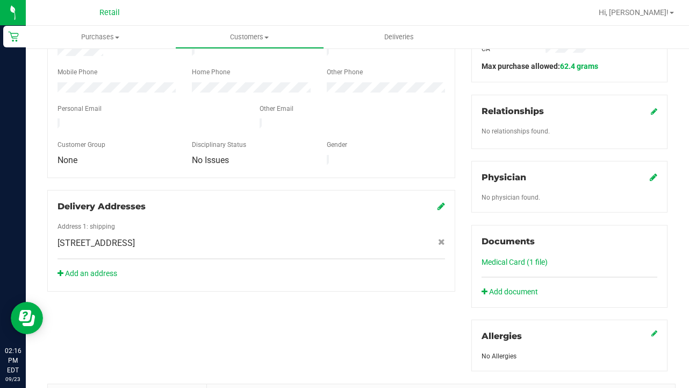
click at [499, 265] on link "Medical Card (1 file)" at bounding box center [515, 262] width 66 height 9
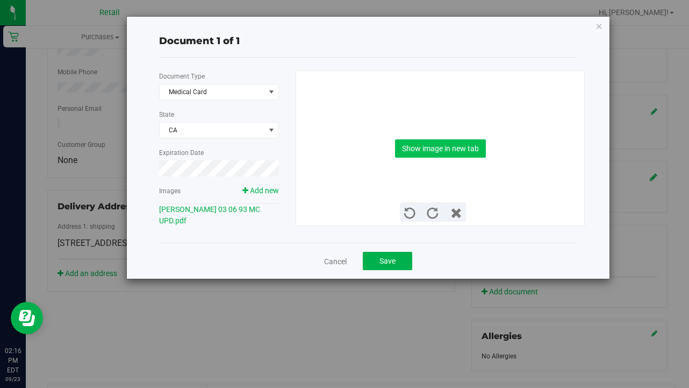
click at [453, 156] on button "Show image in new tab" at bounding box center [440, 148] width 91 height 18
click at [389, 263] on span "Save" at bounding box center [388, 260] width 16 height 9
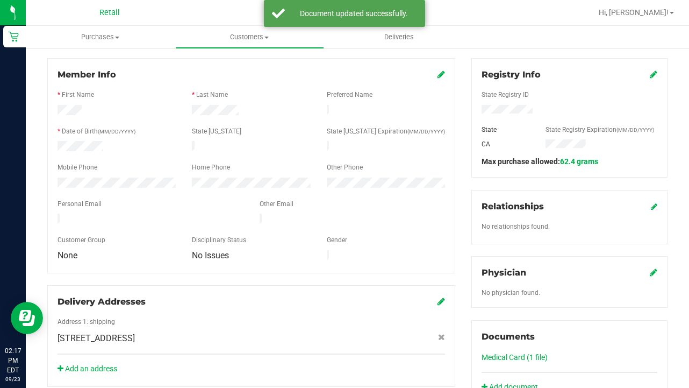
scroll to position [0, 0]
click at [242, 42] on uib-tab-heading "Customers All customers Add a new customer All physicians" at bounding box center [250, 37] width 148 height 22
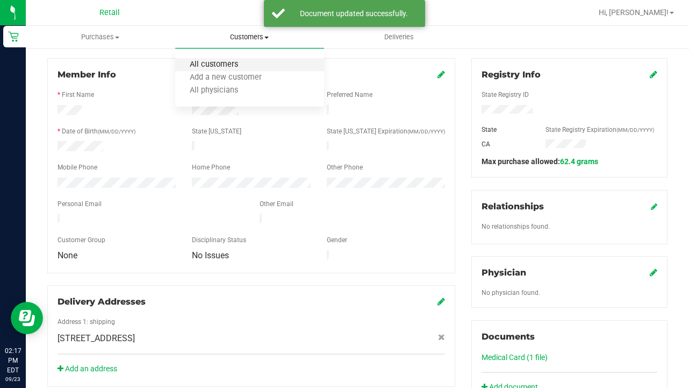
click at [242, 61] on span "All customers" at bounding box center [213, 64] width 77 height 9
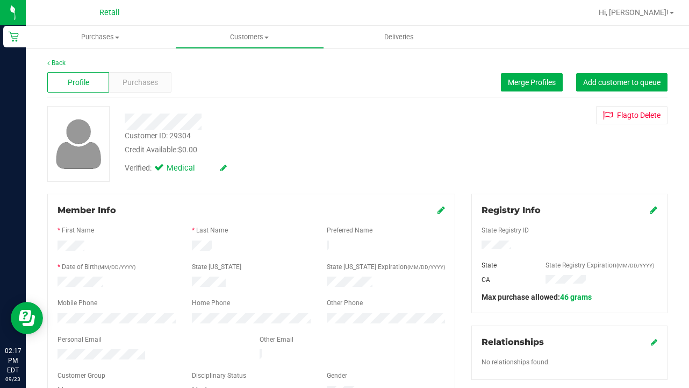
click at [652, 208] on icon at bounding box center [654, 209] width 8 height 9
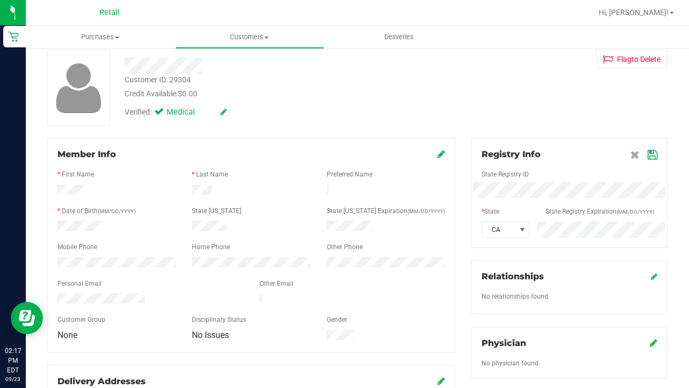
scroll to position [56, 0]
click at [654, 156] on icon at bounding box center [653, 154] width 10 height 9
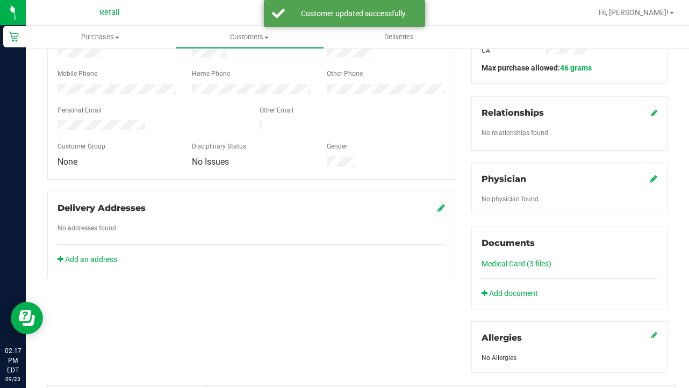
scroll to position [230, 0]
click at [494, 265] on link "Medical Card (3 files)" at bounding box center [517, 263] width 70 height 9
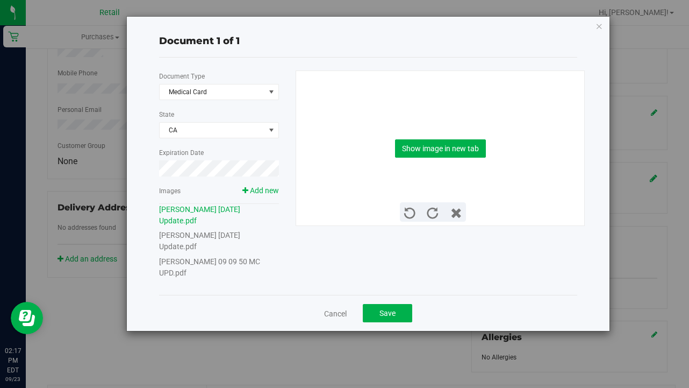
click at [260, 257] on link "Glenda Luzzi 09 09 50 MC UPD.pdf" at bounding box center [209, 267] width 101 height 20
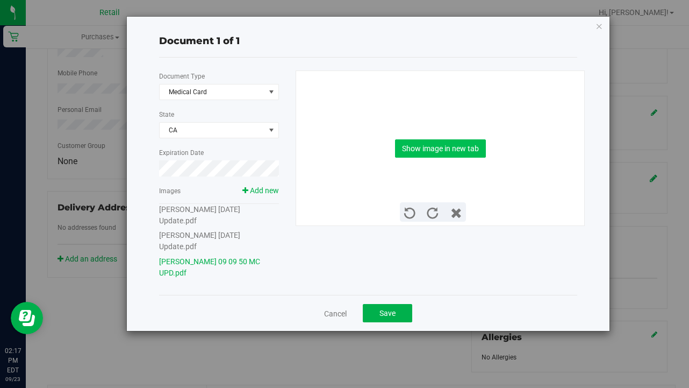
click at [437, 140] on button "Show image in new tab" at bounding box center [440, 148] width 91 height 18
click at [382, 309] on span "Save" at bounding box center [388, 313] width 16 height 9
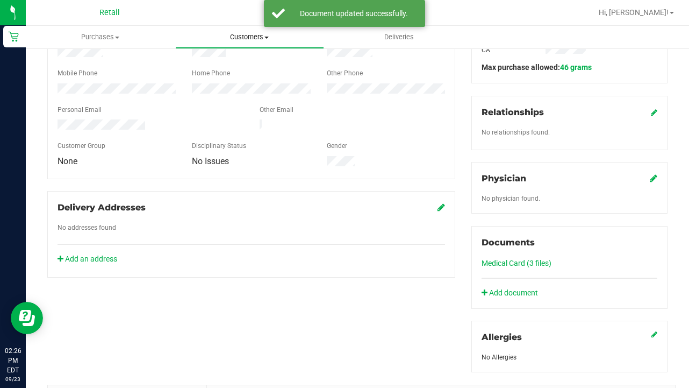
click at [239, 40] on span "Customers" at bounding box center [250, 37] width 148 height 10
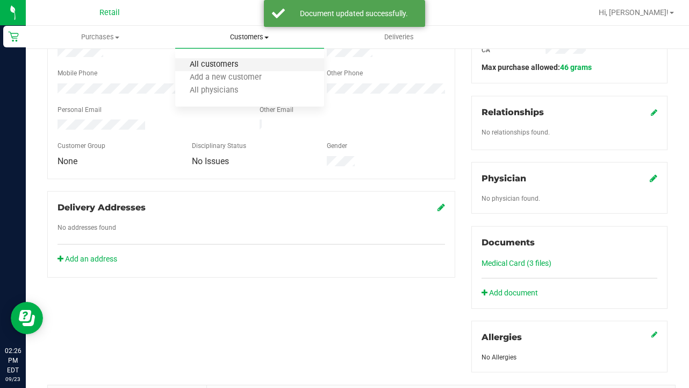
click at [239, 62] on span "All customers" at bounding box center [213, 64] width 77 height 9
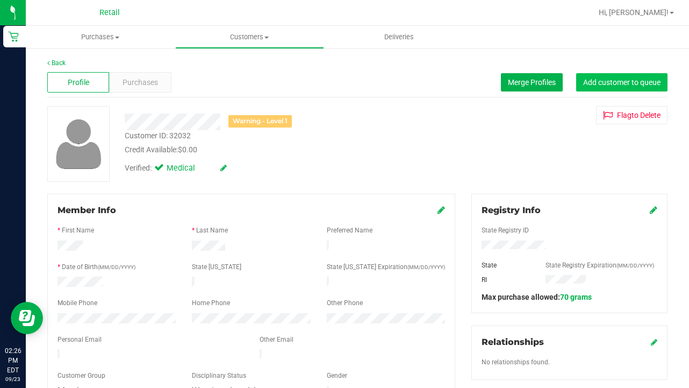
click at [617, 82] on span "Add customer to queue" at bounding box center [621, 82] width 77 height 9
click at [273, 31] on uib-tab-heading "Customers All customers Add a new customer All physicians" at bounding box center [250, 37] width 148 height 22
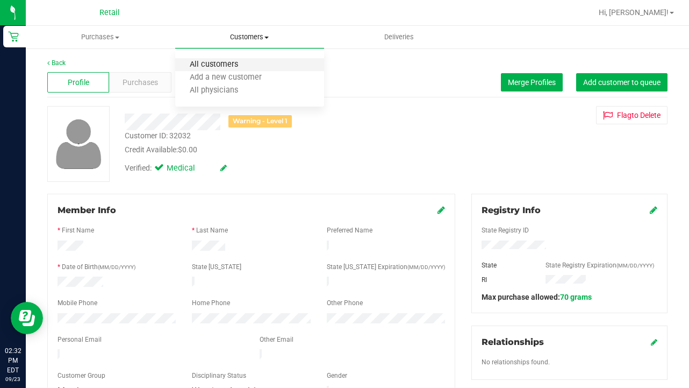
click at [239, 64] on span "All customers" at bounding box center [213, 64] width 77 height 9
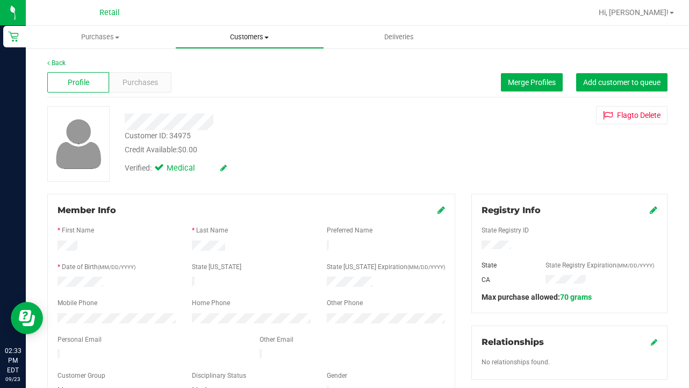
click at [244, 41] on span "Customers" at bounding box center [250, 37] width 148 height 10
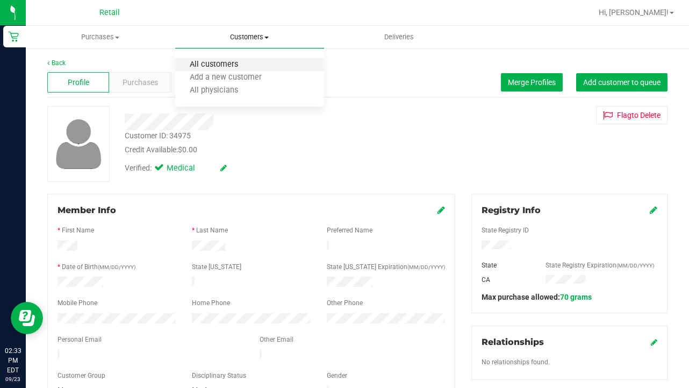
click at [237, 61] on span "All customers" at bounding box center [213, 64] width 77 height 9
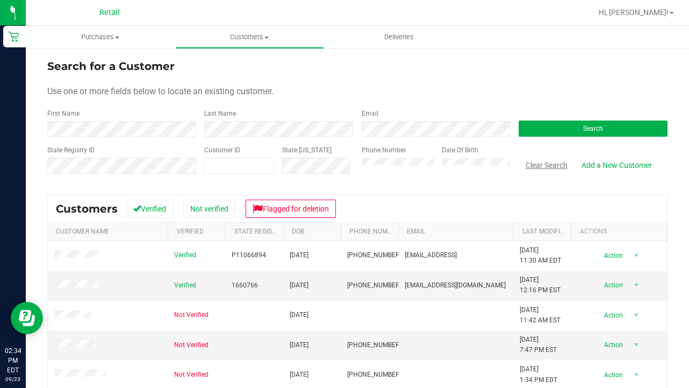
click at [560, 167] on button "Clear Search" at bounding box center [547, 165] width 56 height 18
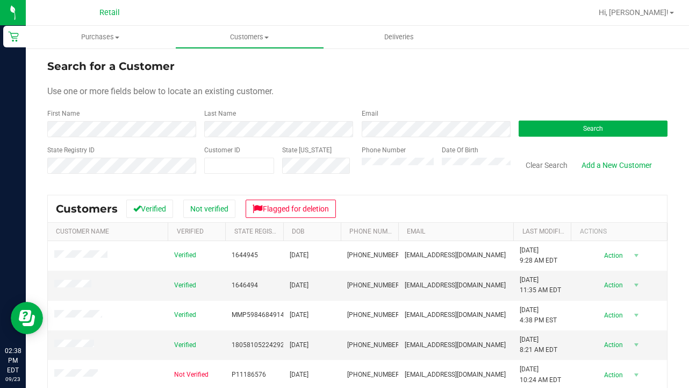
click at [126, 177] on div "State Registry ID" at bounding box center [121, 164] width 149 height 38
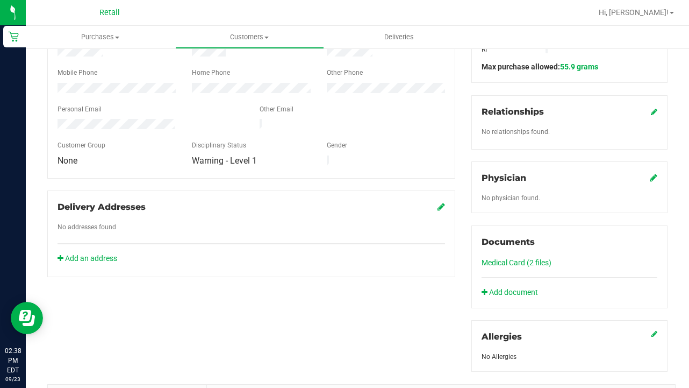
scroll to position [232, 0]
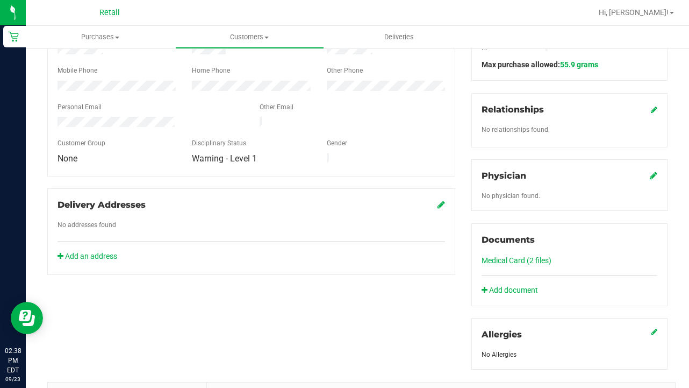
click at [519, 269] on div "Documents Medical Card (2 files) Add document" at bounding box center [570, 264] width 196 height 83
click at [516, 262] on link "Medical Card (2 files)" at bounding box center [517, 260] width 70 height 9
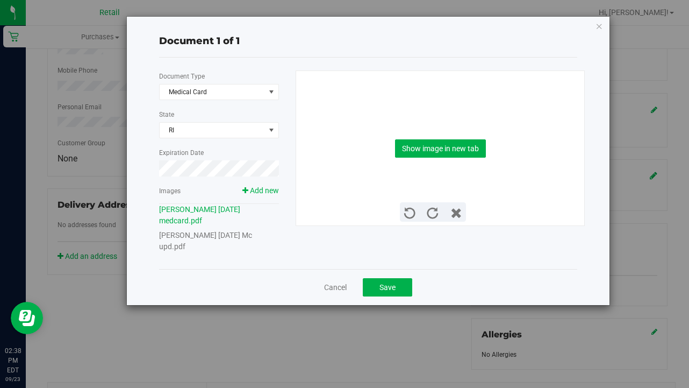
click at [252, 238] on link "Casandra Clanton 10 26 1983 Mc upd.pdf" at bounding box center [205, 241] width 93 height 20
click at [266, 281] on div "Cancel Save" at bounding box center [368, 287] width 418 height 36
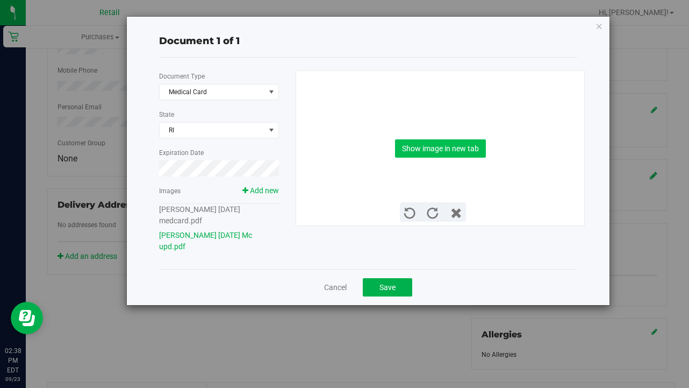
click at [430, 145] on button "Show image in new tab" at bounding box center [440, 148] width 91 height 18
click at [390, 288] on span "Save" at bounding box center [388, 287] width 16 height 9
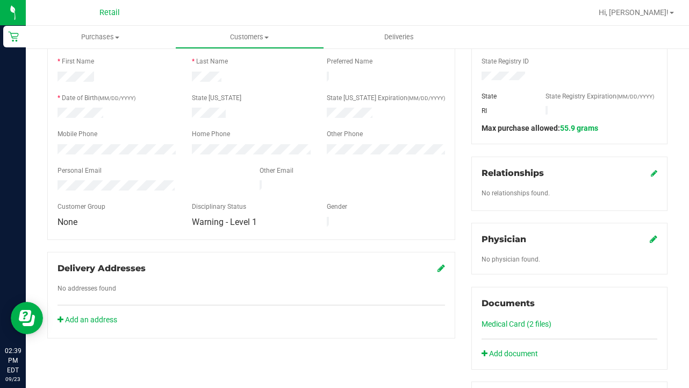
scroll to position [207, 0]
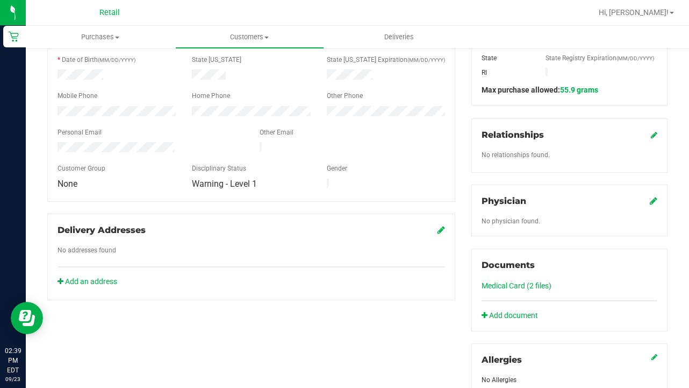
click at [523, 284] on link "Medical Card (2 files)" at bounding box center [517, 285] width 70 height 9
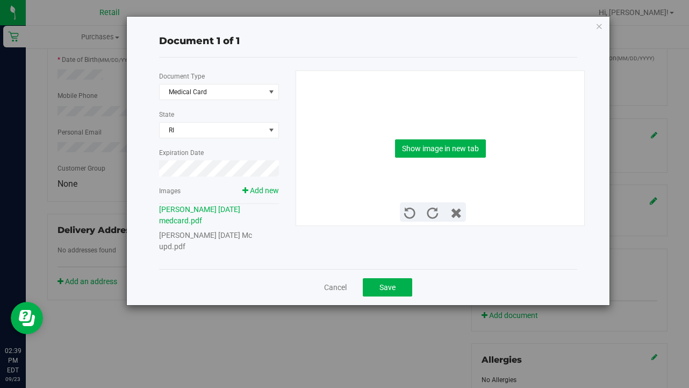
click at [244, 235] on link "Casandra Clanton 10 26 1983 Mc upd.pdf" at bounding box center [205, 241] width 93 height 20
click at [402, 280] on button "Save" at bounding box center [387, 287] width 49 height 18
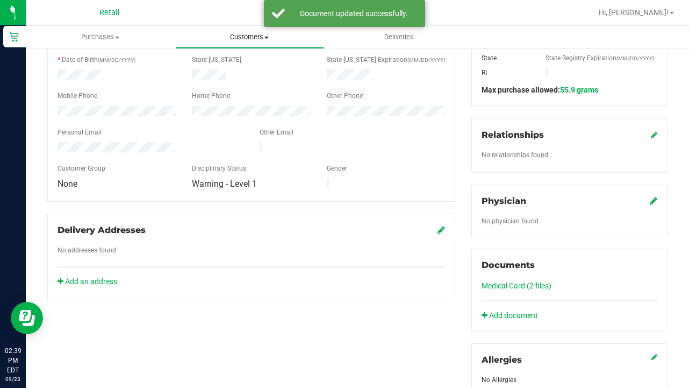
click at [251, 35] on span "Customers" at bounding box center [250, 37] width 148 height 10
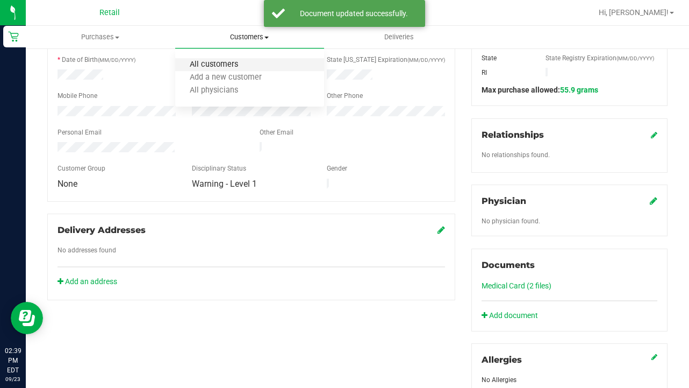
click at [249, 62] on span "All customers" at bounding box center [213, 64] width 77 height 9
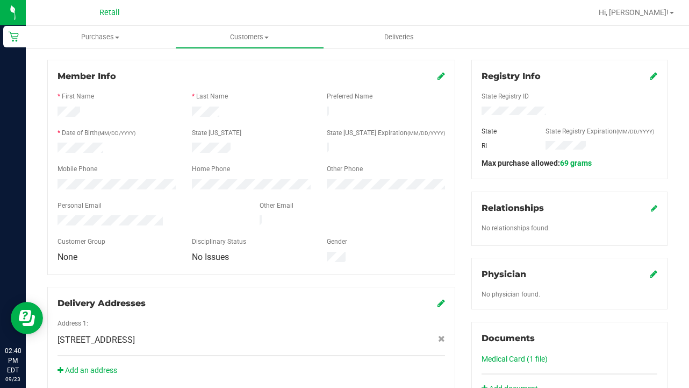
scroll to position [134, 0]
click at [441, 74] on icon at bounding box center [442, 75] width 8 height 9
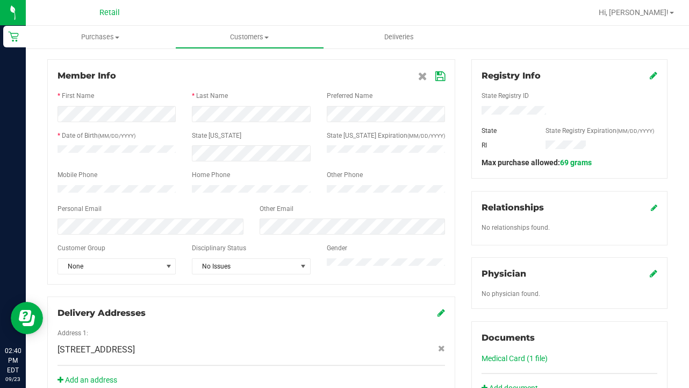
click at [440, 75] on icon at bounding box center [440, 76] width 10 height 9
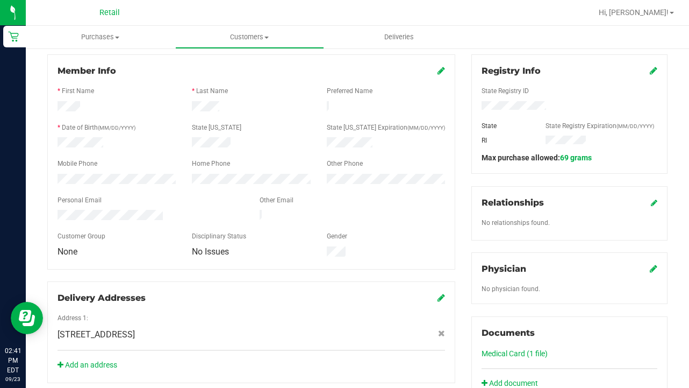
scroll to position [195, 0]
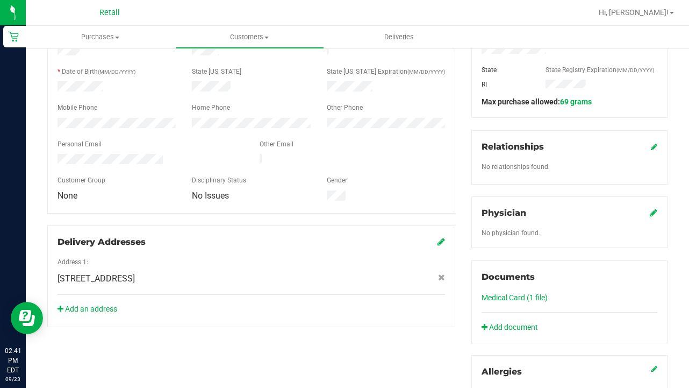
click at [503, 297] on link "Medical Card (1 file)" at bounding box center [515, 297] width 66 height 9
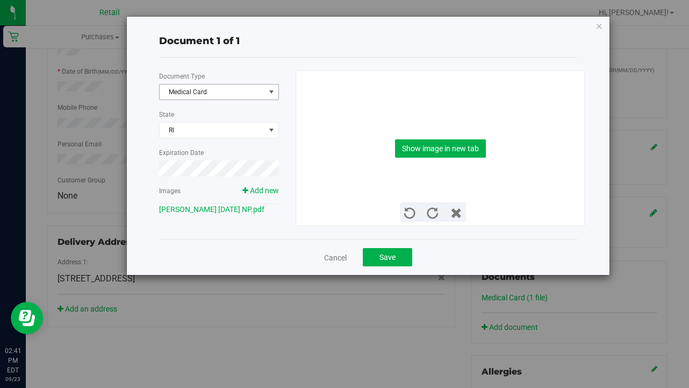
click at [242, 86] on span "Medical Card" at bounding box center [212, 91] width 105 height 15
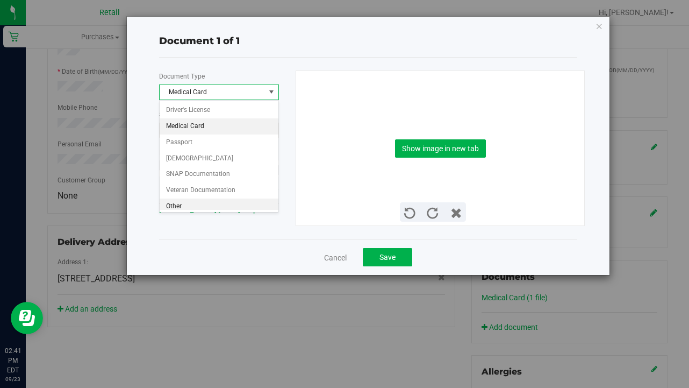
click at [235, 203] on li "Other" at bounding box center [219, 206] width 119 height 16
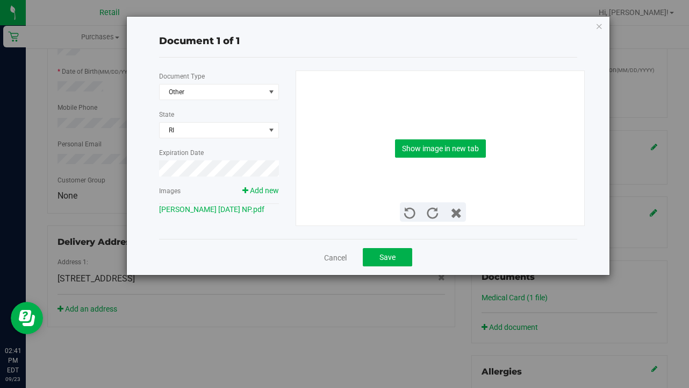
click at [454, 159] on div "Show image in new tab" at bounding box center [440, 148] width 273 height 154
click at [454, 144] on button "Show image in new tab" at bounding box center [440, 148] width 91 height 18
click at [379, 263] on button "Save" at bounding box center [387, 257] width 49 height 18
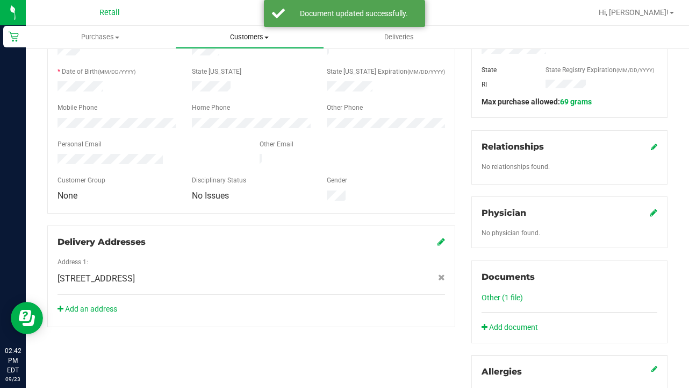
click at [247, 30] on uib-tab-heading "Customers All customers Add a new customer All physicians" at bounding box center [250, 37] width 148 height 22
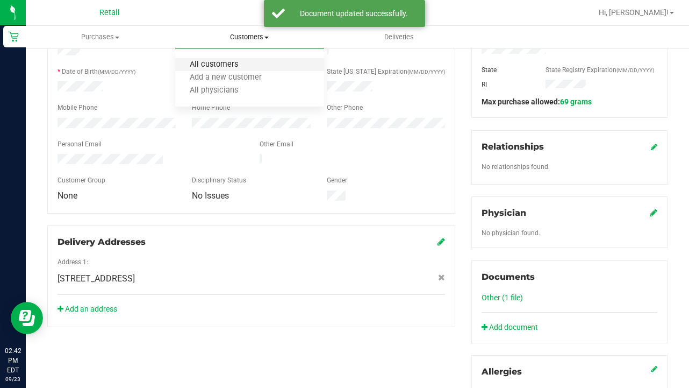
click at [247, 64] on span "All customers" at bounding box center [213, 64] width 77 height 9
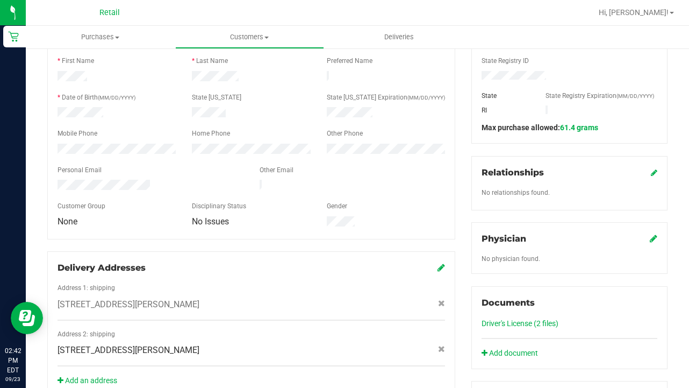
scroll to position [173, 0]
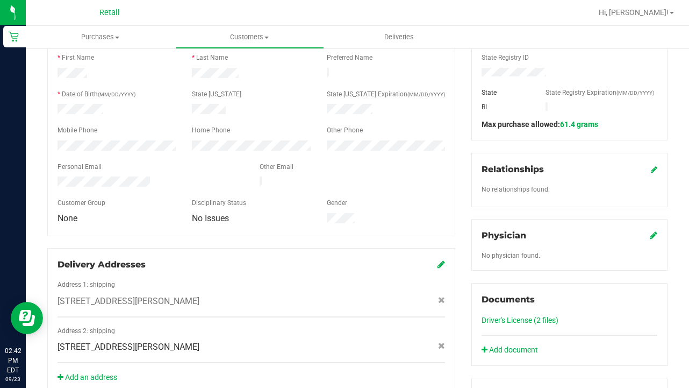
click at [510, 318] on link "Driver's License (2 files)" at bounding box center [520, 320] width 77 height 9
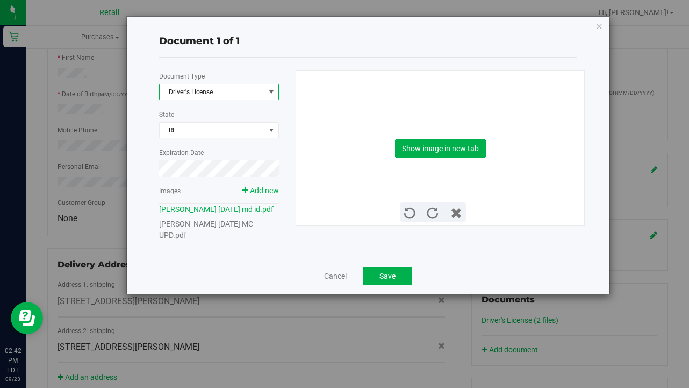
click at [195, 89] on span "Driver's License" at bounding box center [212, 91] width 105 height 15
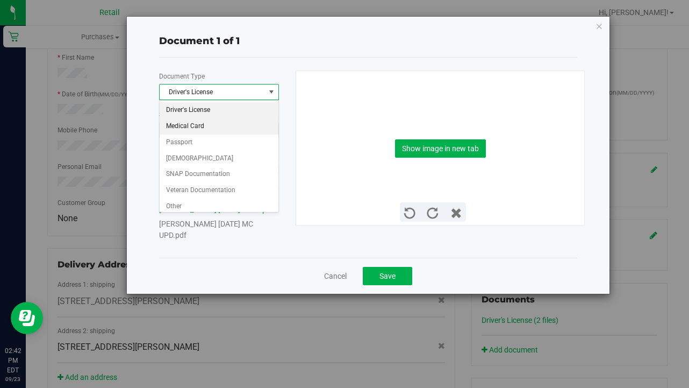
click at [204, 124] on li "Medical Card" at bounding box center [219, 126] width 119 height 16
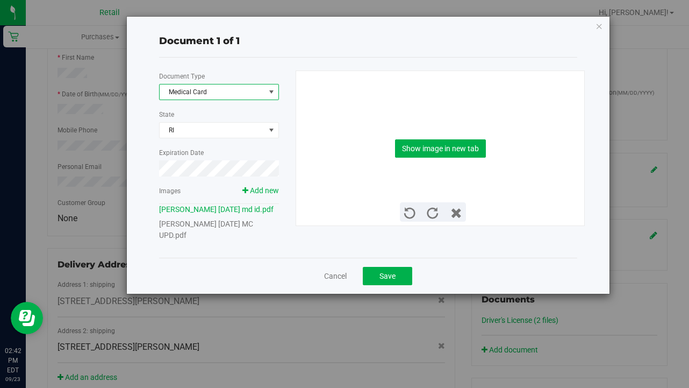
click at [246, 239] on link "Diandra Haskell 11 20 1994 MC UPD.pdf" at bounding box center [206, 229] width 94 height 20
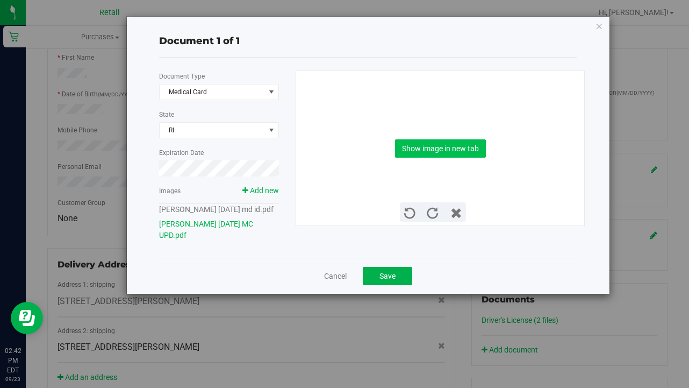
click at [412, 149] on button "Show image in new tab" at bounding box center [440, 148] width 91 height 18
click at [400, 285] on button "Save" at bounding box center [387, 276] width 49 height 18
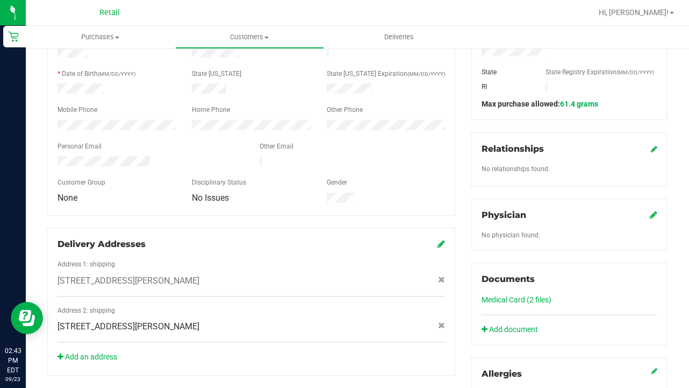
scroll to position [195, 0]
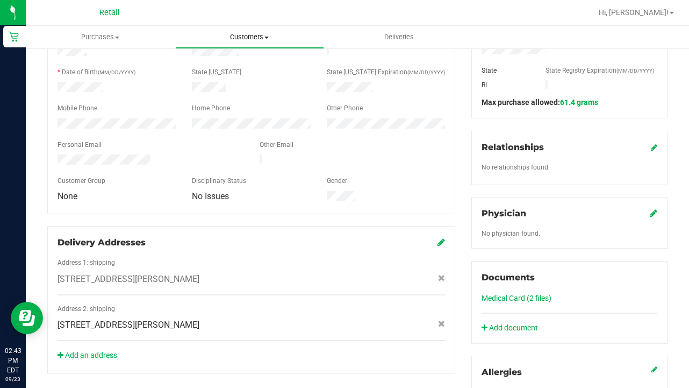
click at [240, 35] on span "Customers" at bounding box center [250, 37] width 148 height 10
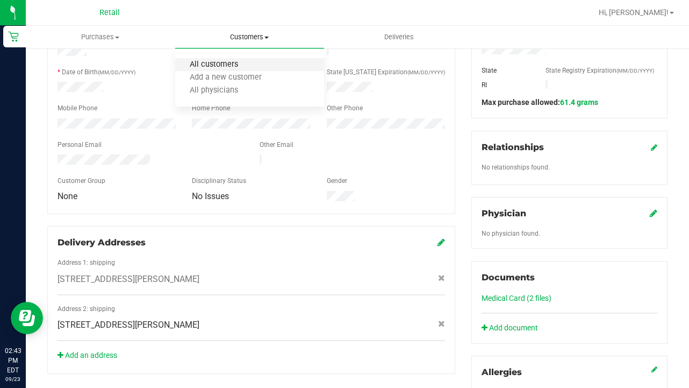
click at [240, 66] on span "All customers" at bounding box center [213, 64] width 77 height 9
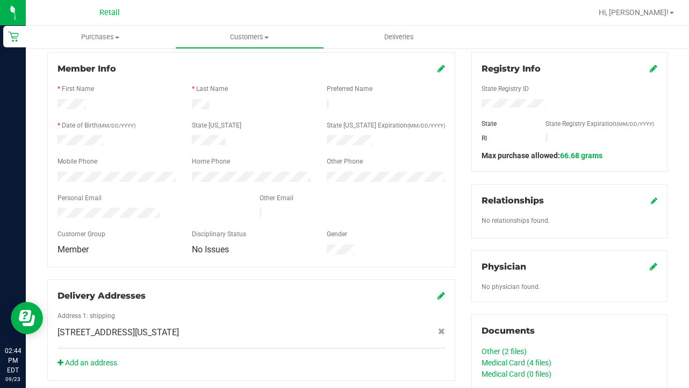
scroll to position [173, 0]
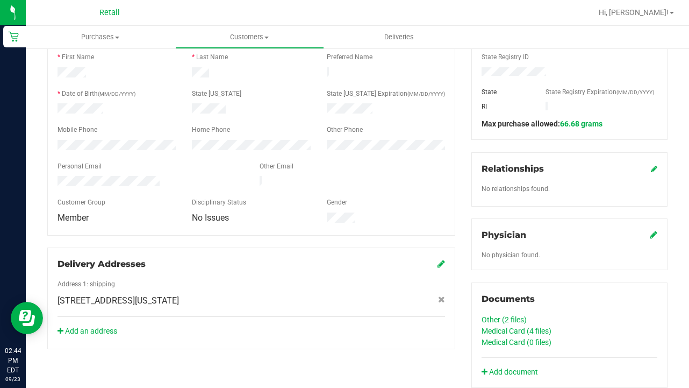
click at [524, 329] on link "Medical Card (4 files)" at bounding box center [517, 330] width 70 height 9
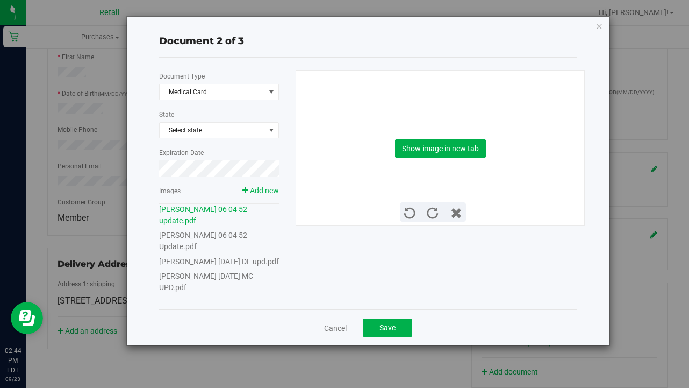
click at [239, 272] on link "Cheryle Ihrig 06 04 1952 MC UPD.pdf" at bounding box center [206, 282] width 94 height 20
click at [438, 147] on button "Show image in new tab" at bounding box center [440, 148] width 91 height 18
click at [394, 318] on button "Save" at bounding box center [387, 327] width 49 height 18
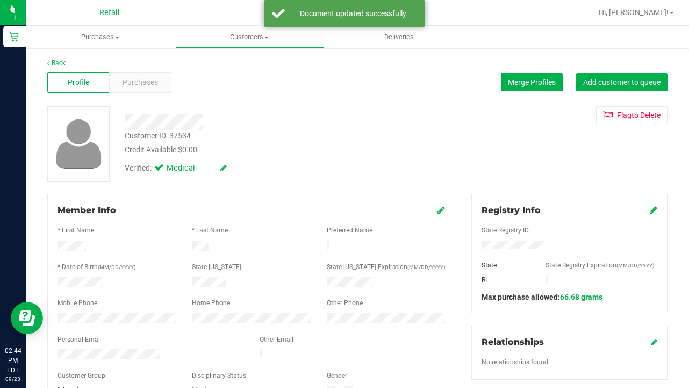
scroll to position [0, 0]
click at [233, 27] on uib-tab-heading "Customers All customers Add a new customer All physicians" at bounding box center [250, 37] width 148 height 22
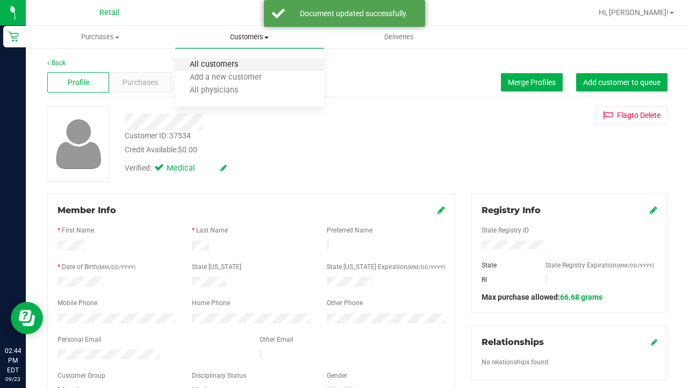
click at [233, 65] on span "All customers" at bounding box center [213, 64] width 77 height 9
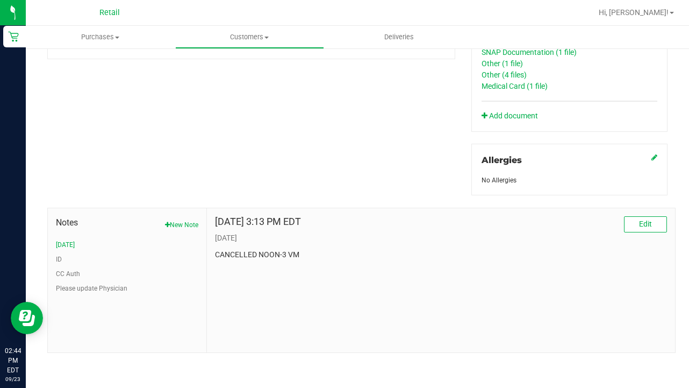
scroll to position [463, 0]
click at [72, 270] on button "CC Auth" at bounding box center [68, 274] width 24 height 10
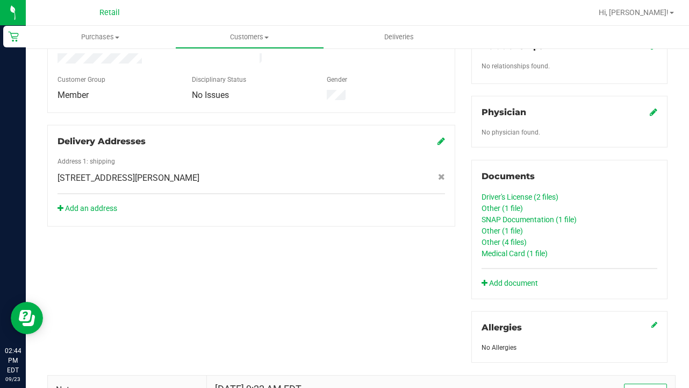
scroll to position [213, 0]
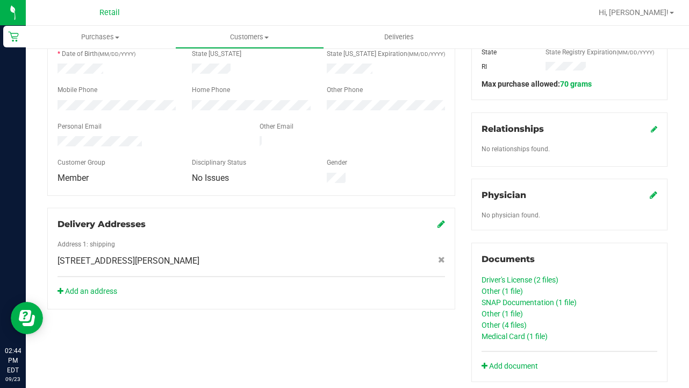
click at [500, 322] on link "Other (4 files)" at bounding box center [504, 324] width 45 height 9
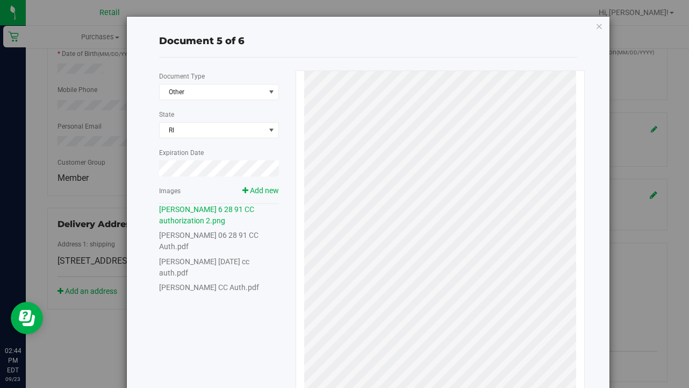
click at [233, 286] on link "Antonio Caprio CC Auth.pdf" at bounding box center [209, 287] width 100 height 9
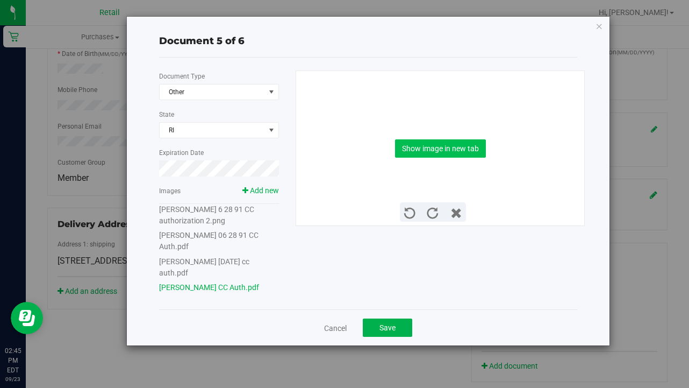
click at [434, 146] on button "Show image in new tab" at bounding box center [440, 148] width 91 height 18
click at [379, 332] on button "Save" at bounding box center [387, 327] width 49 height 18
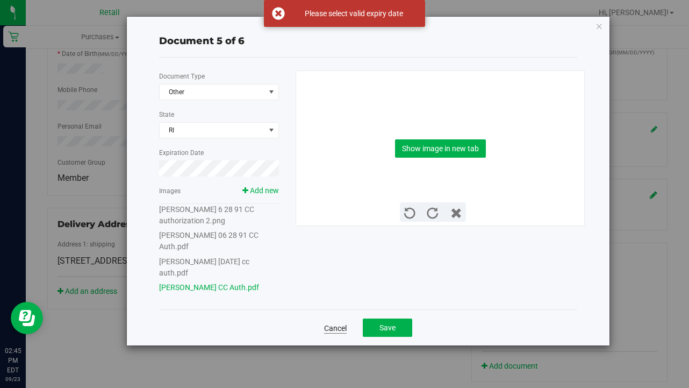
click at [332, 329] on link "Cancel" at bounding box center [335, 328] width 23 height 11
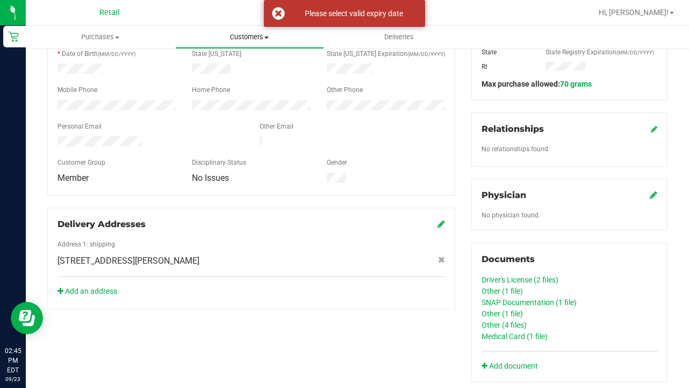
click at [258, 34] on span "Customers" at bounding box center [250, 37] width 148 height 10
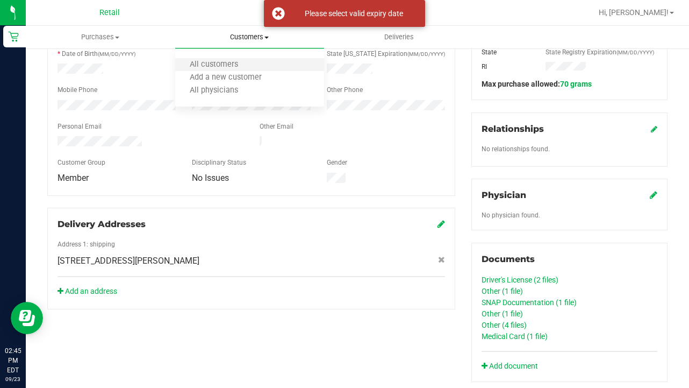
click at [255, 66] on li "All customers" at bounding box center [249, 65] width 149 height 13
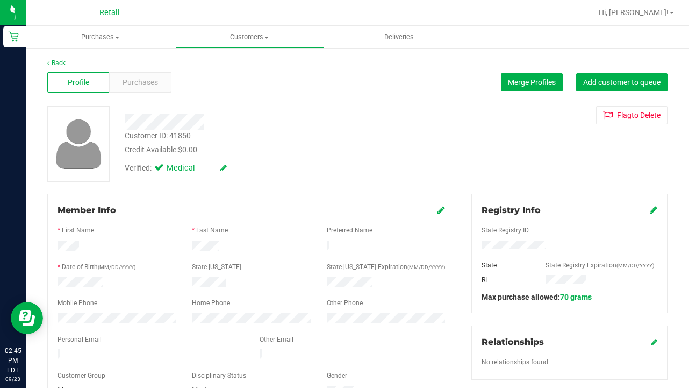
click at [446, 208] on div "Member Info * First Name * Last Name Preferred Name * Date of Birth (MM/DD/YYYY…" at bounding box center [251, 301] width 408 height 215
click at [441, 209] on icon at bounding box center [442, 209] width 8 height 9
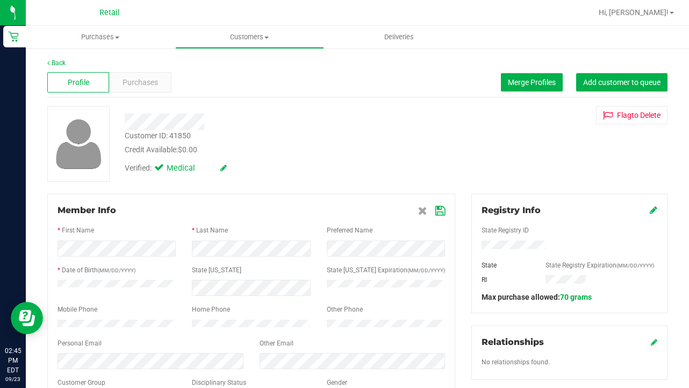
click at [441, 216] on span at bounding box center [431, 210] width 27 height 13
click at [439, 210] on icon at bounding box center [440, 210] width 10 height 9
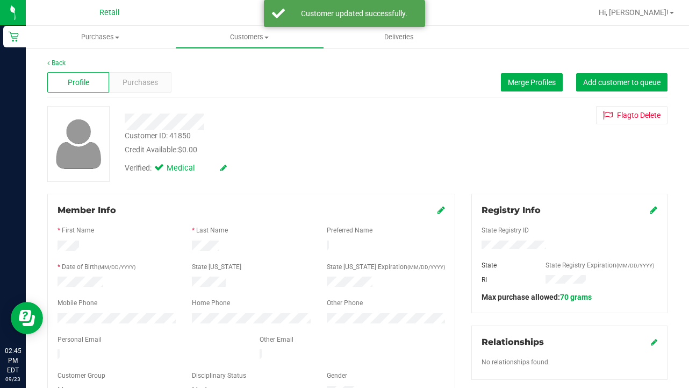
scroll to position [146, 0]
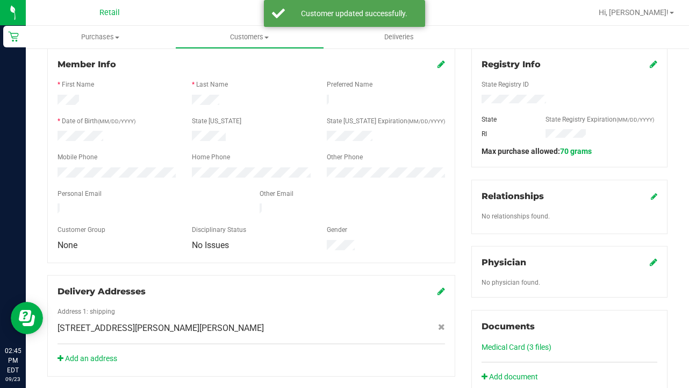
click at [514, 345] on link "Medical Card (3 files)" at bounding box center [517, 346] width 70 height 9
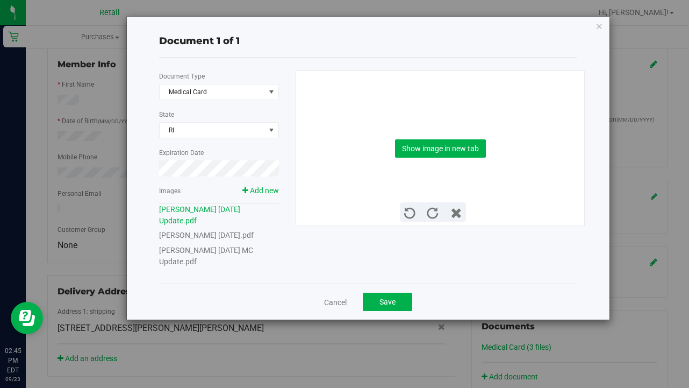
click at [241, 249] on link "Paula Cimino 06 07 1952 MC Update.pdf" at bounding box center [206, 256] width 94 height 20
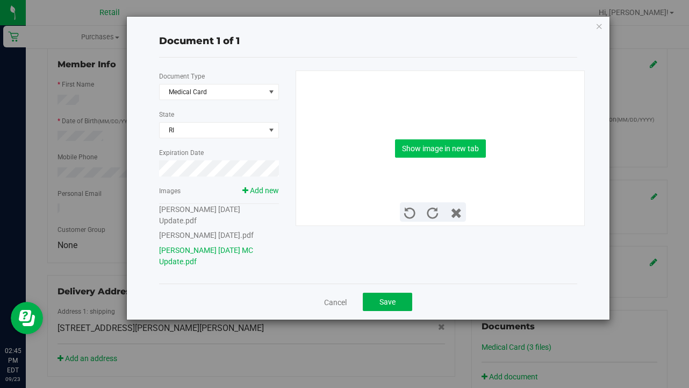
click at [432, 148] on button "Show image in new tab" at bounding box center [440, 148] width 91 height 18
click at [399, 303] on button "Save" at bounding box center [387, 301] width 49 height 18
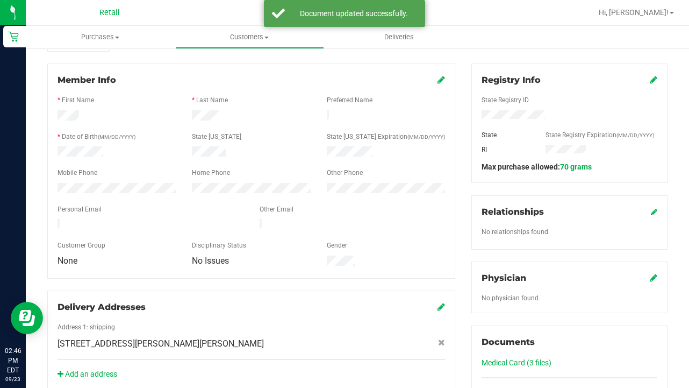
scroll to position [131, 0]
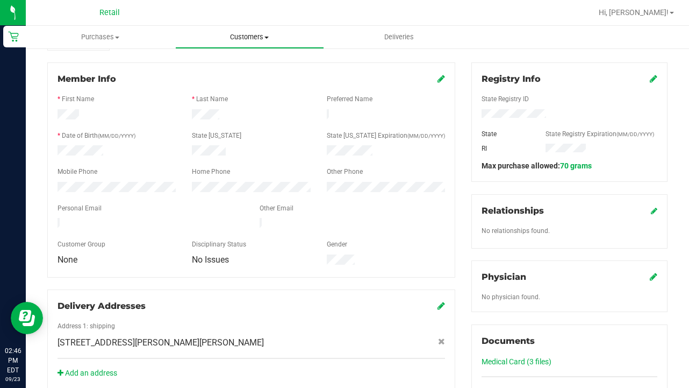
click at [247, 26] on uib-tab-heading "Customers All customers Add a new customer All physicians" at bounding box center [250, 37] width 148 height 22
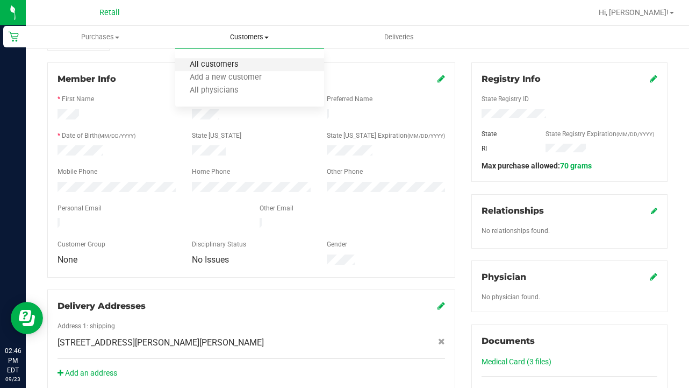
click at [247, 61] on span "All customers" at bounding box center [213, 64] width 77 height 9
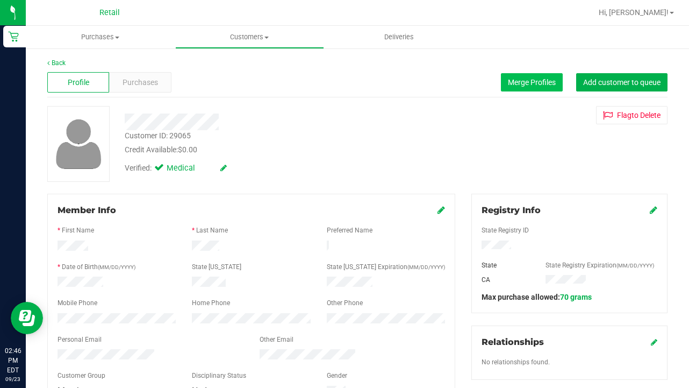
click at [538, 77] on button "Merge Profiles" at bounding box center [532, 82] width 62 height 18
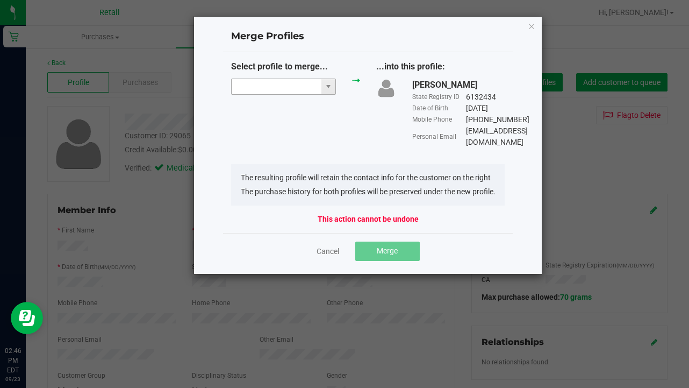
click at [248, 84] on input "NO DATA FOUND" at bounding box center [277, 86] width 90 height 15
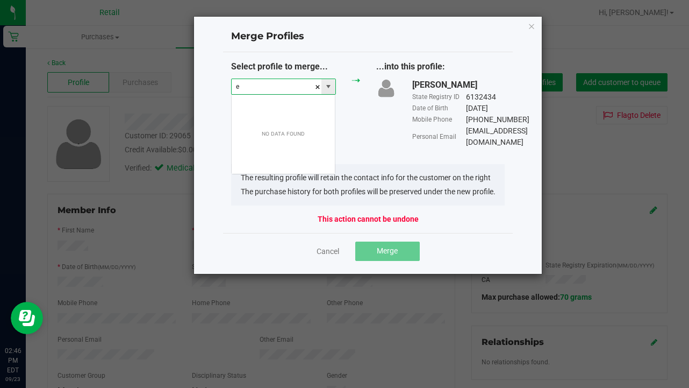
scroll to position [16, 105]
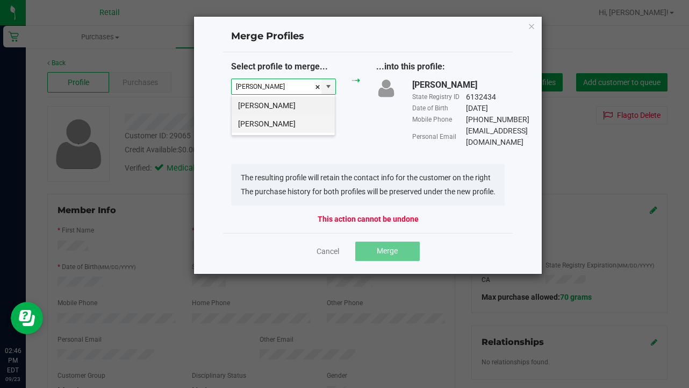
click at [262, 126] on li "Eugenio Gomes" at bounding box center [283, 124] width 103 height 18
type input "Eugenio Gomes"
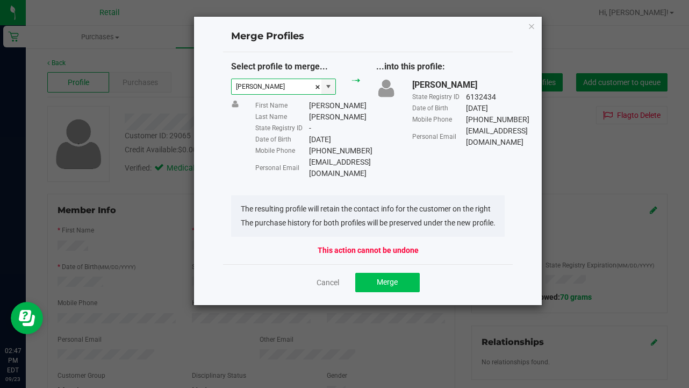
click at [383, 282] on span "Merge" at bounding box center [387, 281] width 21 height 9
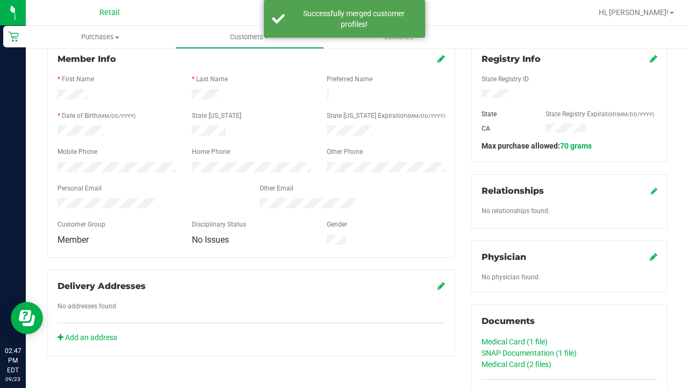
scroll to position [152, 0]
click at [444, 56] on icon at bounding box center [442, 58] width 8 height 9
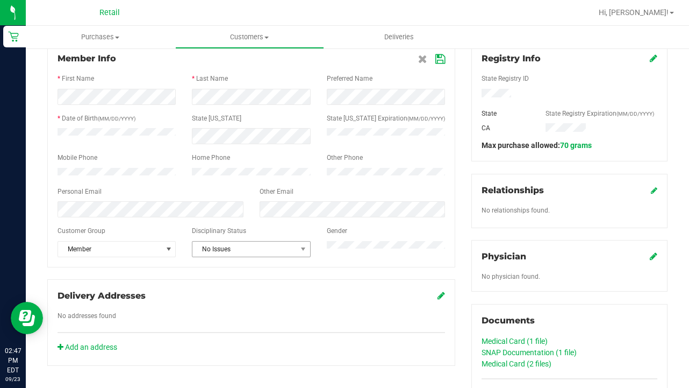
click at [260, 253] on span "No Issues" at bounding box center [244, 248] width 104 height 15
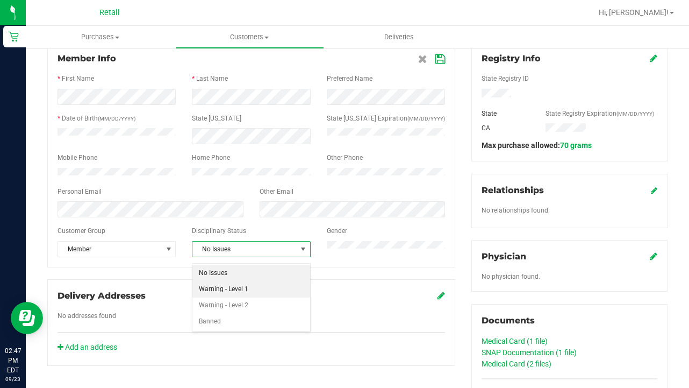
click at [260, 288] on li "Warning - Level 1" at bounding box center [250, 289] width 117 height 16
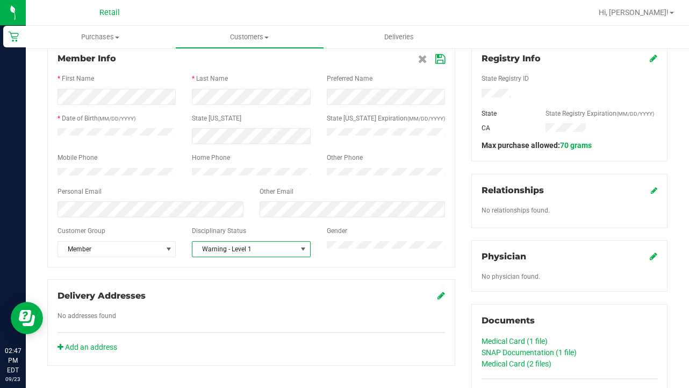
click at [260, 251] on span "Warning - Level 1" at bounding box center [244, 248] width 104 height 15
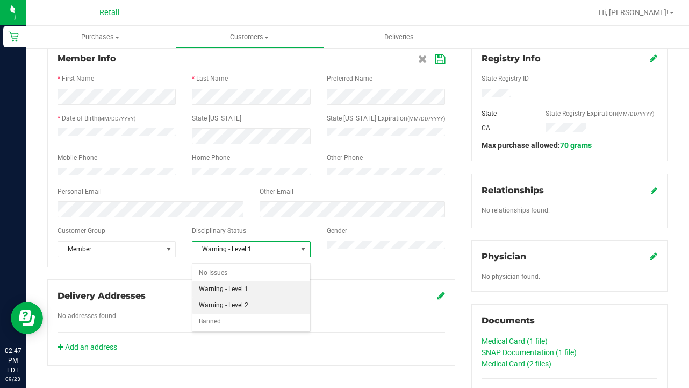
click at [252, 306] on li "Warning - Level 2" at bounding box center [250, 305] width 117 height 16
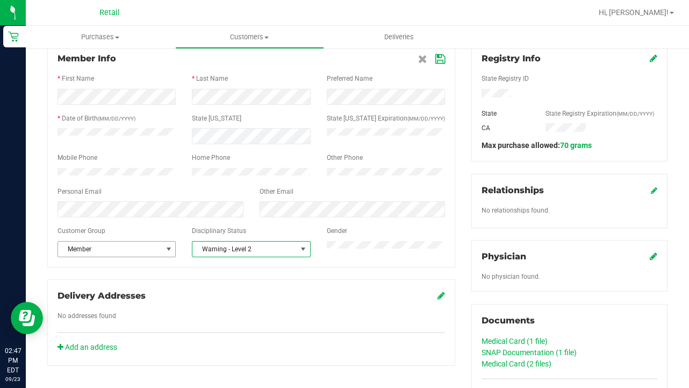
click at [167, 252] on span "select" at bounding box center [169, 249] width 9 height 9
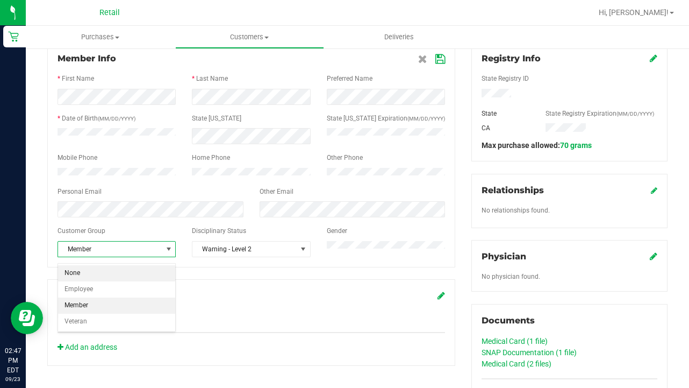
click at [164, 269] on li "None" at bounding box center [116, 273] width 117 height 16
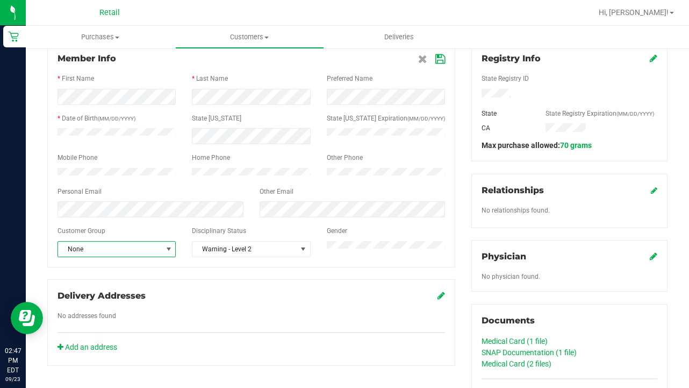
click at [438, 56] on icon at bounding box center [440, 59] width 10 height 9
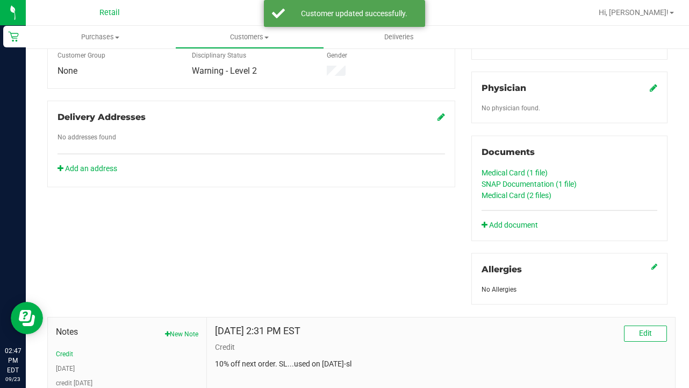
scroll to position [439, 0]
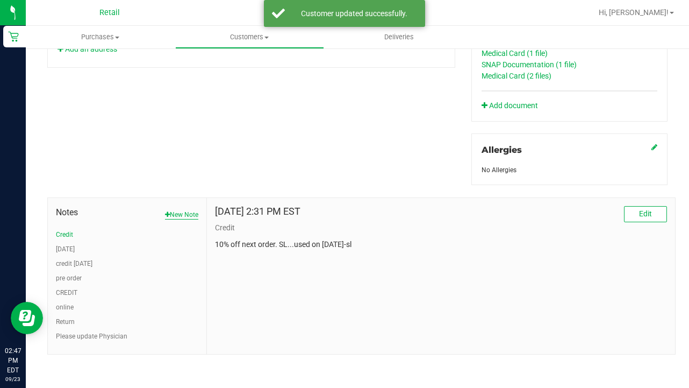
click at [186, 216] on button "New Note" at bounding box center [181, 215] width 33 height 10
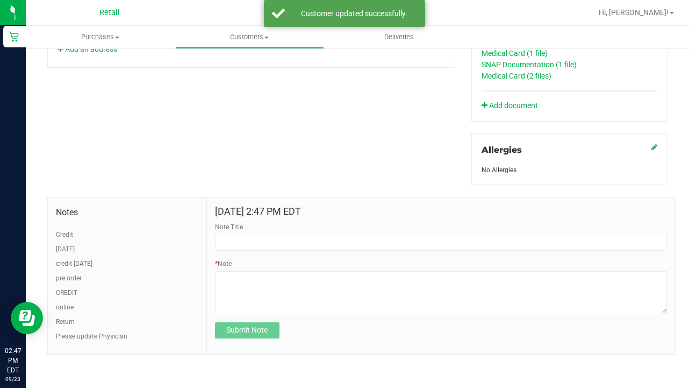
click at [272, 253] on form "Sep 23, 2025 2:47 PM EDT Note Title * Note Submit Note" at bounding box center [441, 272] width 452 height 132
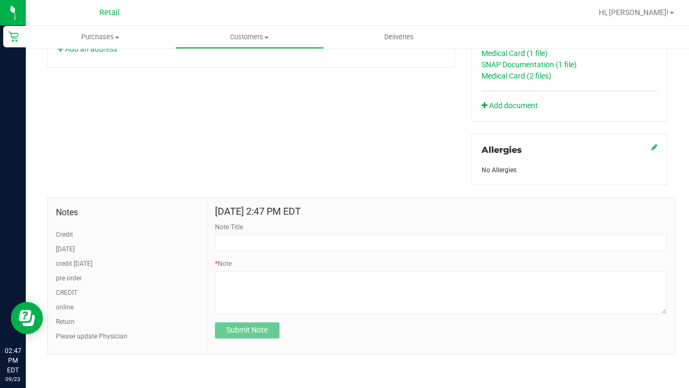
scroll to position [441, 0]
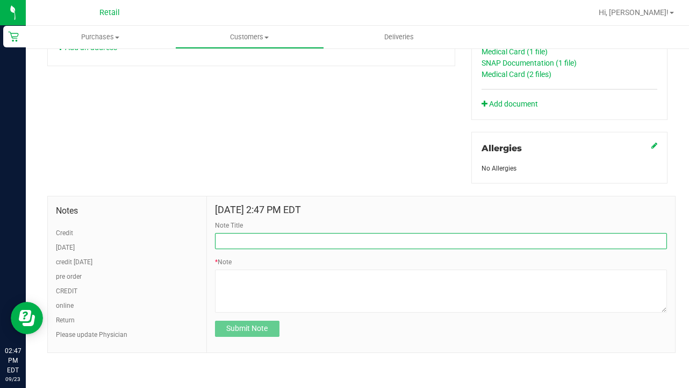
click at [234, 244] on input "Note Title" at bounding box center [441, 241] width 452 height 16
type input "SEE NOTE-DISCOUNT"
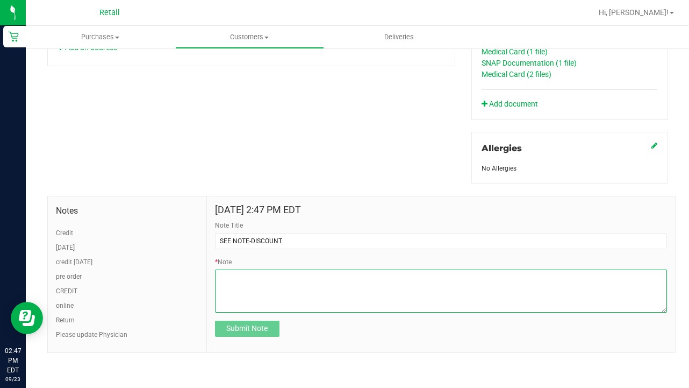
click at [226, 287] on textarea "* Note" at bounding box center [441, 290] width 452 height 43
paste textarea "turned off discount 09.23.2205. must provide CURRENT VALID discount with CURREN…"
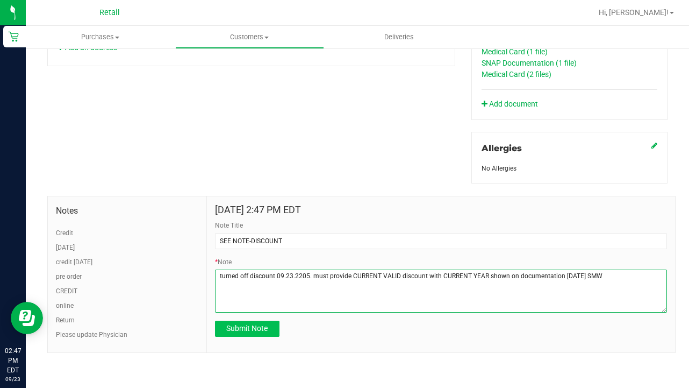
type textarea "turned off discount 09.23.2205. must provide CURRENT VALID discount with CURREN…"
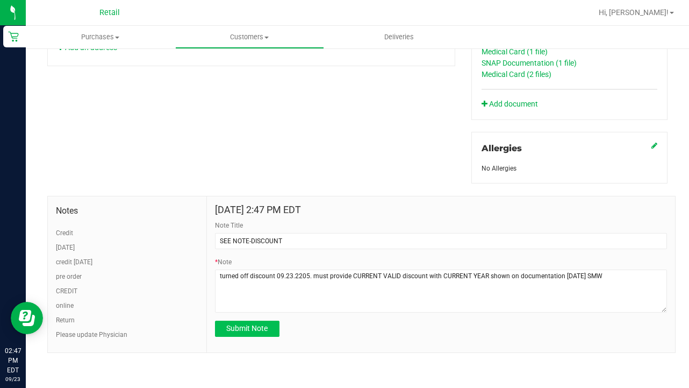
click at [259, 324] on span "Submit Note" at bounding box center [246, 328] width 41 height 9
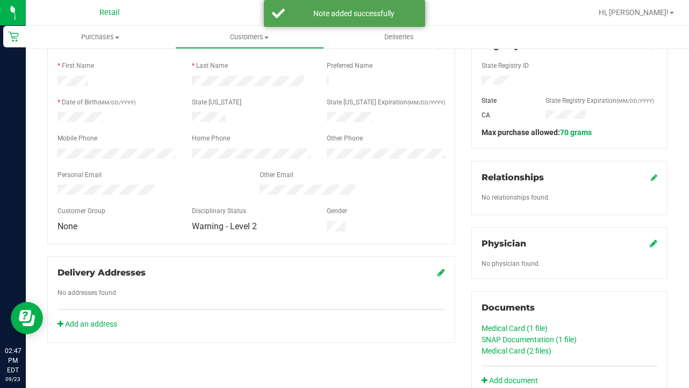
scroll to position [153, 0]
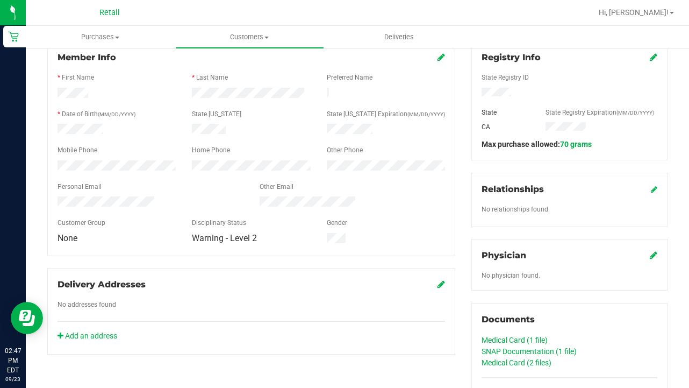
click at [654, 58] on icon at bounding box center [654, 57] width 8 height 9
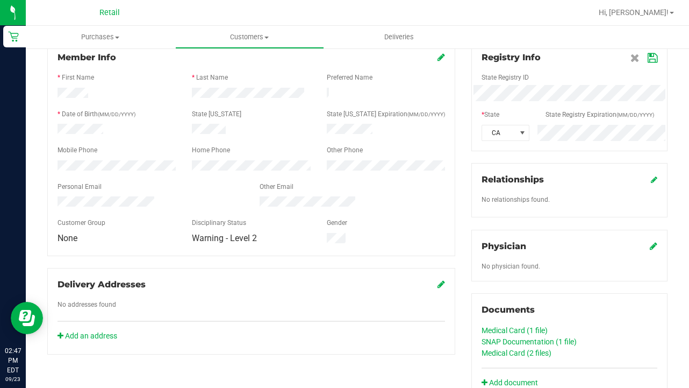
click at [460, 120] on div "Member Info * First Name * Last Name Preferred Name * Date of Birth (MM/DD/YYYY…" at bounding box center [357, 343] width 637 height 605
click at [633, 59] on icon at bounding box center [635, 58] width 9 height 9
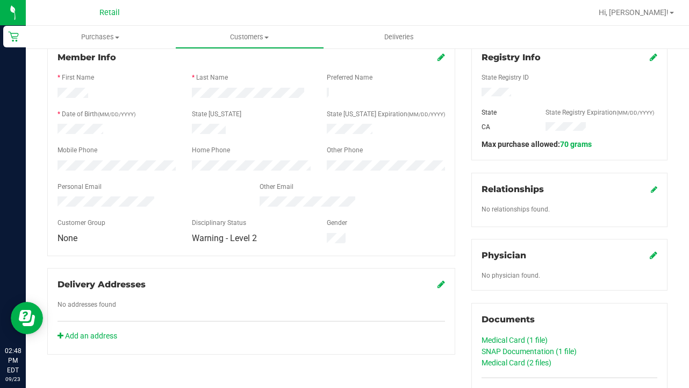
click at [650, 56] on icon at bounding box center [654, 57] width 8 height 9
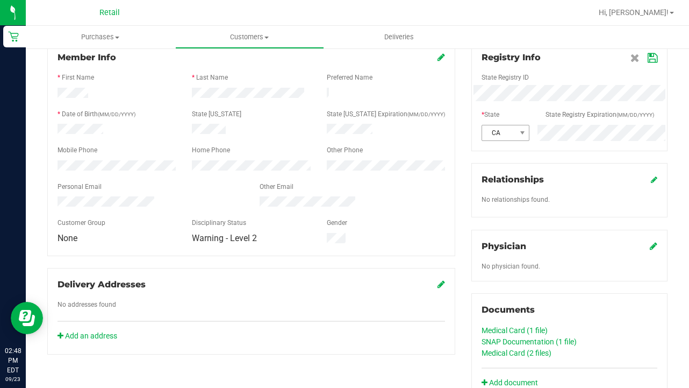
click at [504, 127] on div "CA" at bounding box center [570, 133] width 192 height 16
click at [401, 82] on div "Member Info * First Name * Last Name Preferred Name * Date of Birth (MM/DD/YYYY…" at bounding box center [357, 343] width 637 height 605
click at [651, 59] on icon at bounding box center [653, 58] width 10 height 9
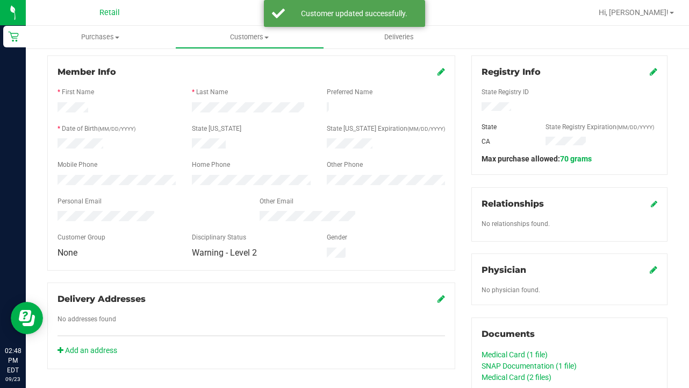
scroll to position [135, 0]
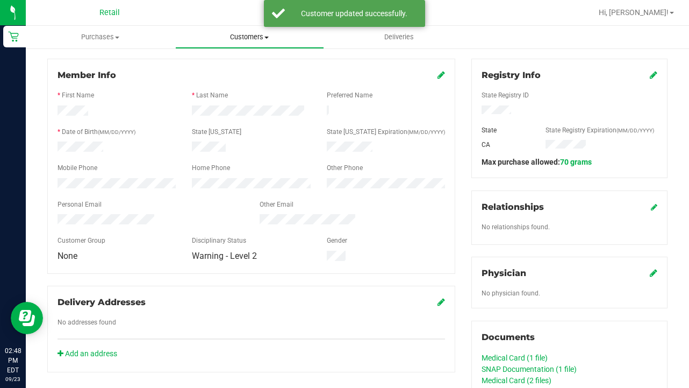
click at [252, 41] on span "Customers" at bounding box center [250, 37] width 148 height 10
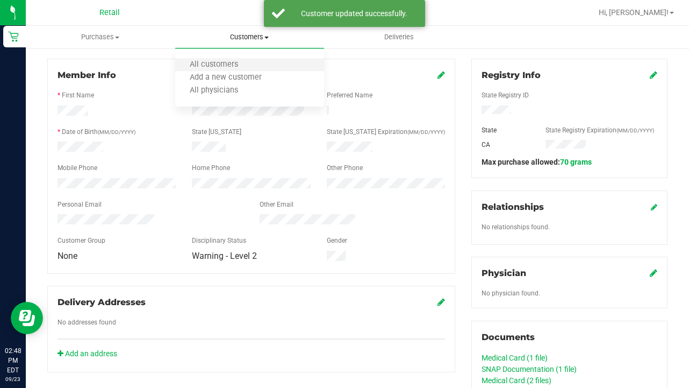
click at [252, 60] on li "All customers" at bounding box center [249, 65] width 149 height 13
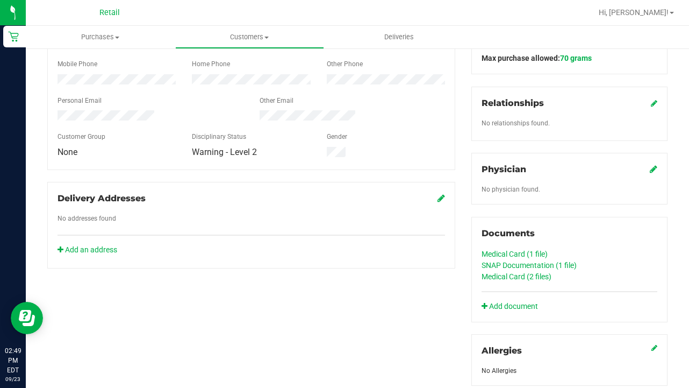
scroll to position [267, 0]
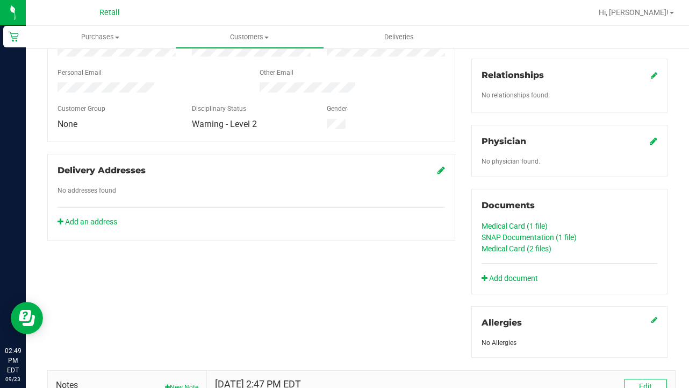
click at [506, 251] on link "Medical Card (2 files)" at bounding box center [517, 248] width 70 height 9
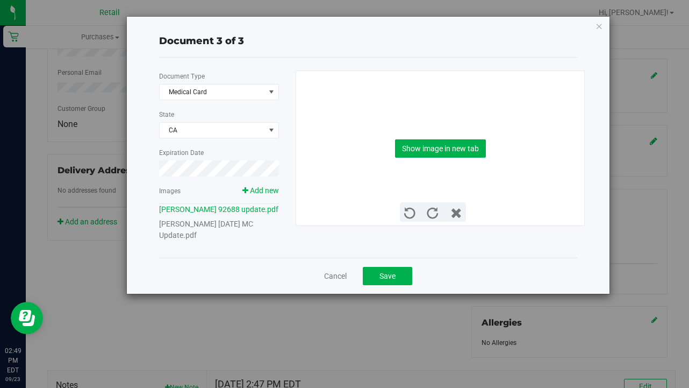
click at [240, 225] on link "Eugenio Gomes 09 26 1988 MC Update.pdf" at bounding box center [206, 229] width 94 height 20
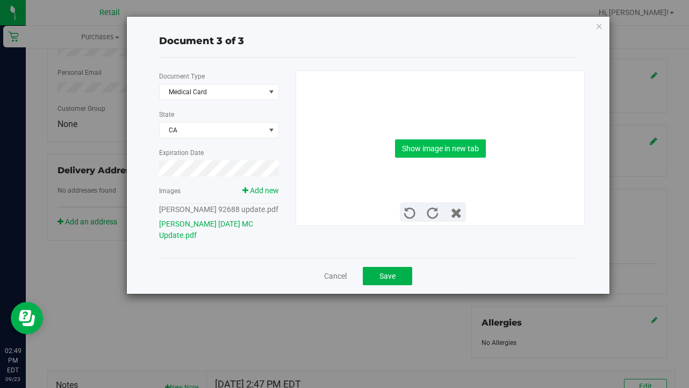
click at [429, 152] on button "Show image in new tab" at bounding box center [440, 148] width 91 height 18
drag, startPoint x: 379, startPoint y: 272, endPoint x: 341, endPoint y: 272, distance: 38.2
click at [379, 272] on button "Save" at bounding box center [387, 276] width 49 height 18
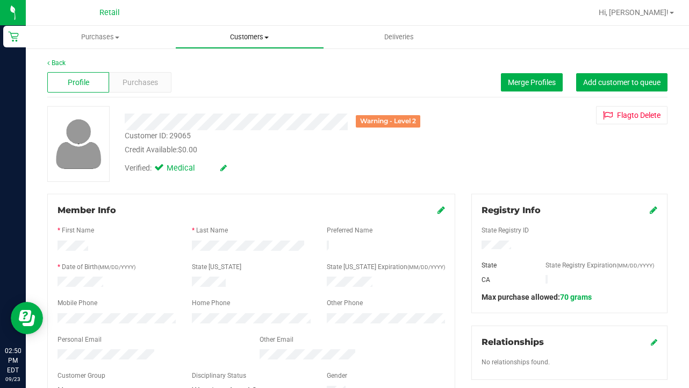
scroll to position [0, 0]
click at [252, 42] on uib-tab-heading "Customers All customers Add a new customer All physicians" at bounding box center [250, 37] width 148 height 22
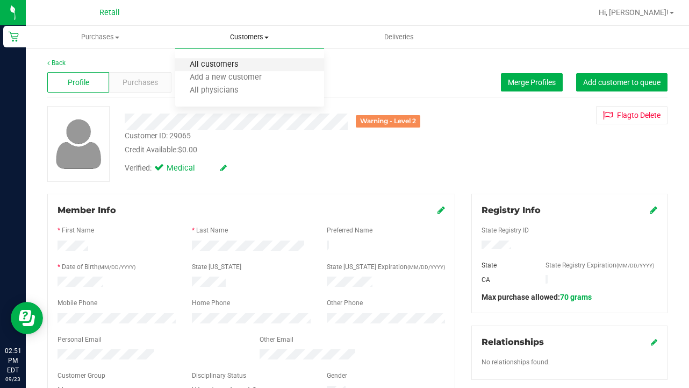
click at [249, 65] on span "All customers" at bounding box center [213, 64] width 77 height 9
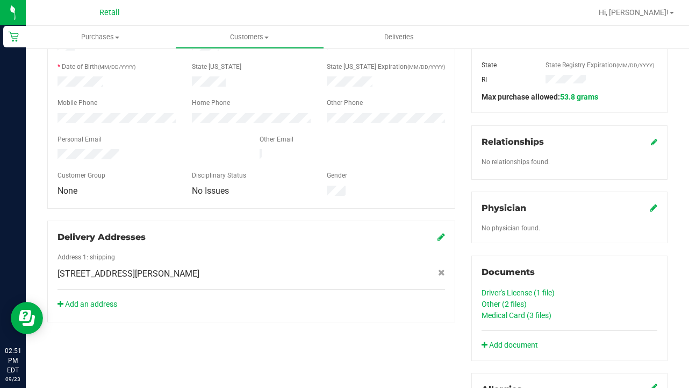
scroll to position [201, 0]
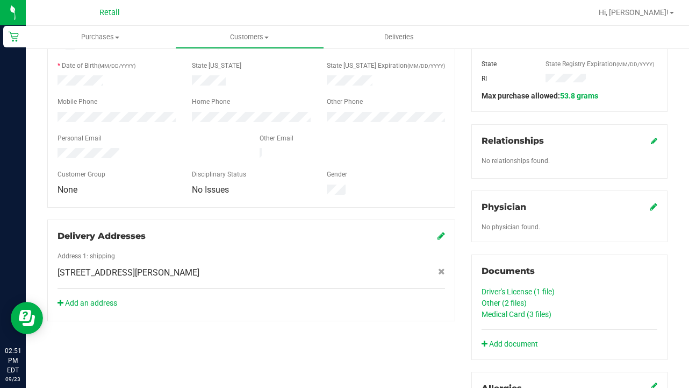
click at [513, 311] on link "Medical Card (3 files)" at bounding box center [517, 314] width 70 height 9
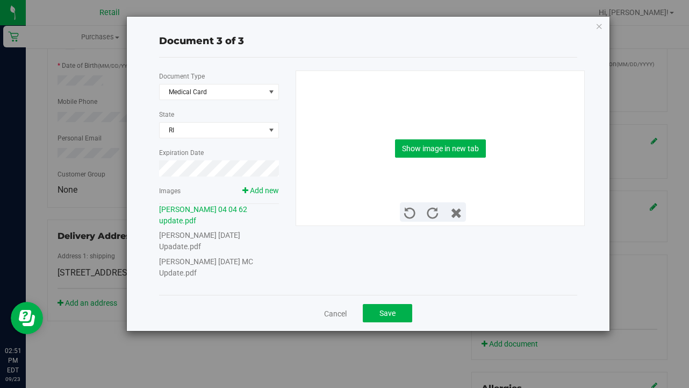
click at [224, 257] on link "Alan Barnes 04 04 1962 MC Update.pdf" at bounding box center [206, 267] width 94 height 20
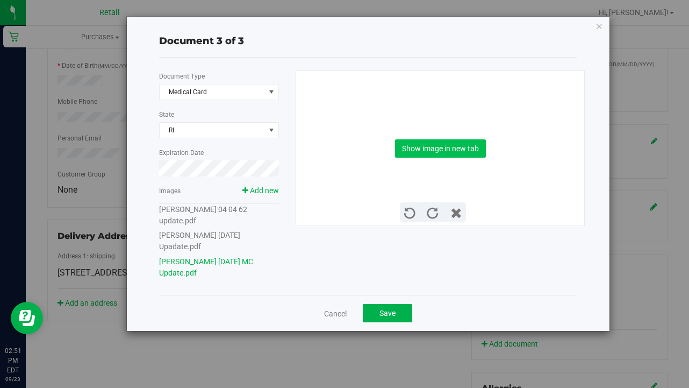
click at [438, 148] on button "Show image in new tab" at bounding box center [440, 148] width 91 height 18
click at [395, 309] on span "Save" at bounding box center [388, 313] width 16 height 9
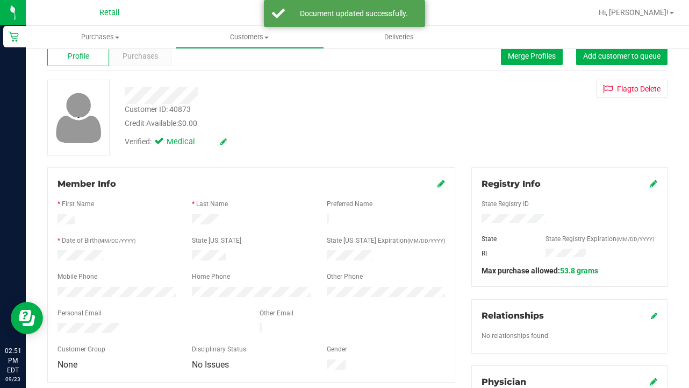
scroll to position [0, 0]
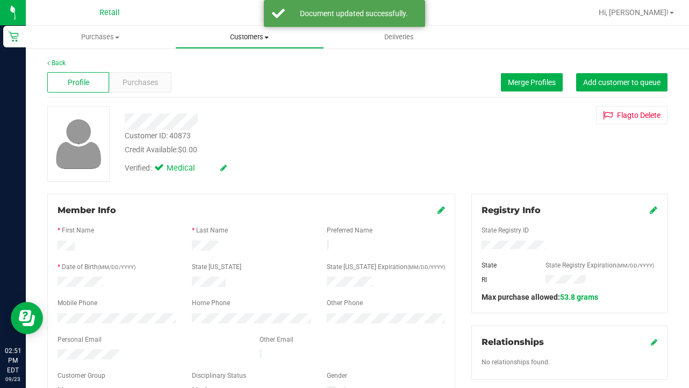
click at [254, 42] on uib-tab-heading "Customers All customers Add a new customer All physicians" at bounding box center [250, 37] width 148 height 22
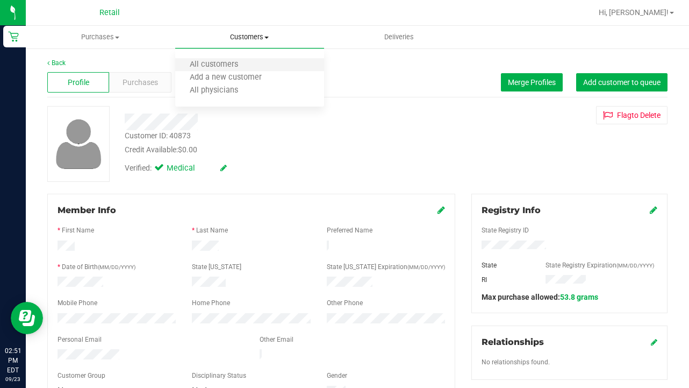
click at [254, 61] on li "All customers" at bounding box center [249, 65] width 149 height 13
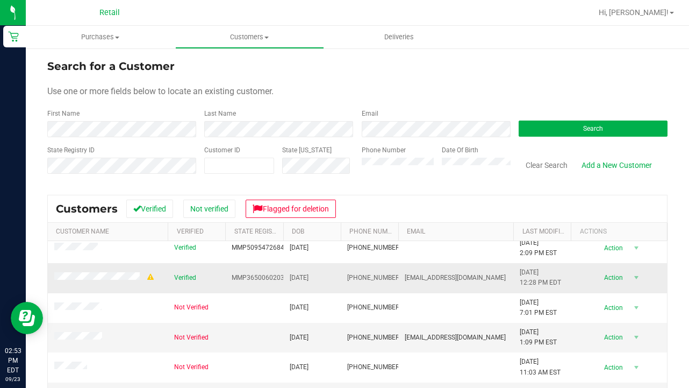
scroll to position [9, 0]
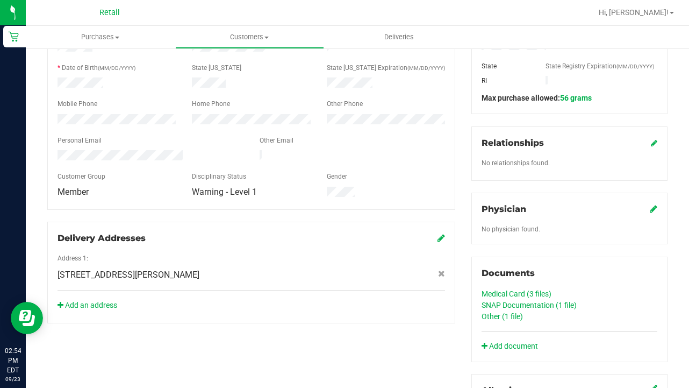
scroll to position [199, 0]
click at [520, 306] on link "SNAP Documentation (1 file)" at bounding box center [529, 304] width 95 height 9
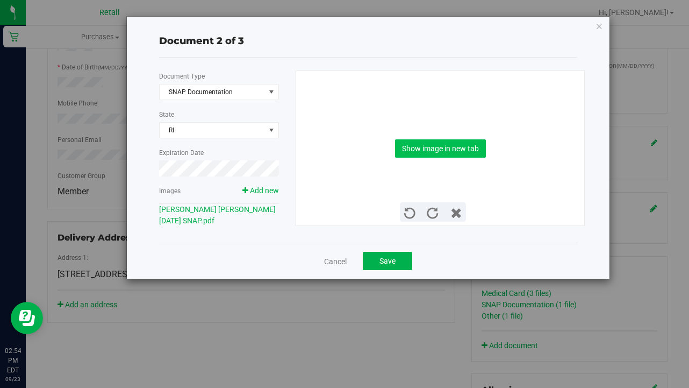
click at [434, 143] on button "Show image in new tab" at bounding box center [440, 148] width 91 height 18
click at [383, 263] on span "Save" at bounding box center [388, 260] width 16 height 9
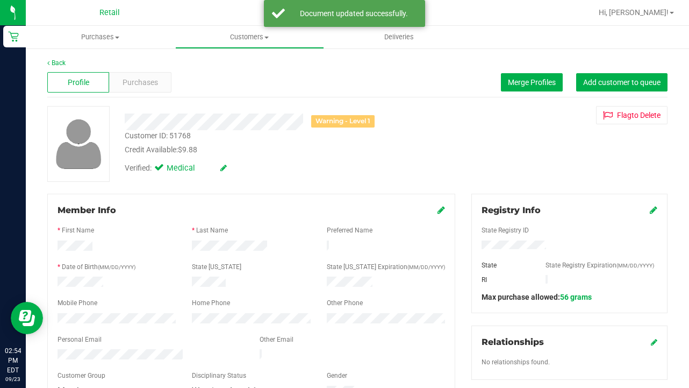
scroll to position [0, 0]
click at [247, 38] on span "Customers" at bounding box center [250, 37] width 148 height 10
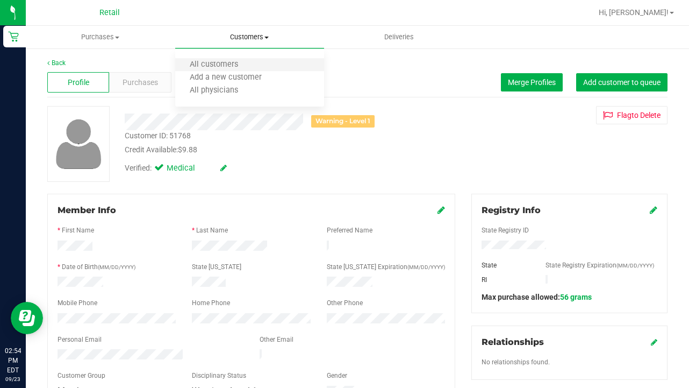
click at [247, 60] on li "All customers" at bounding box center [249, 65] width 149 height 13
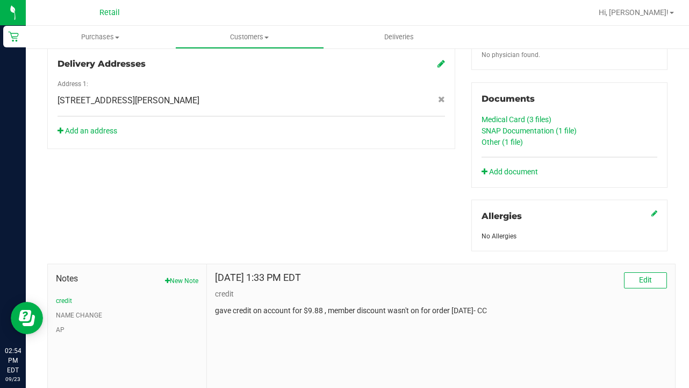
scroll to position [366, 0]
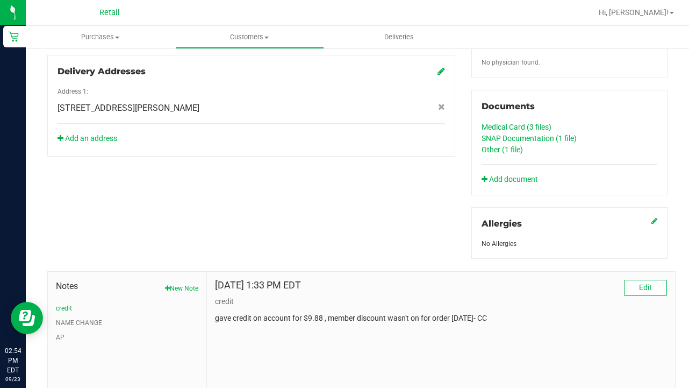
click at [515, 129] on link "Medical Card (3 files)" at bounding box center [517, 127] width 70 height 9
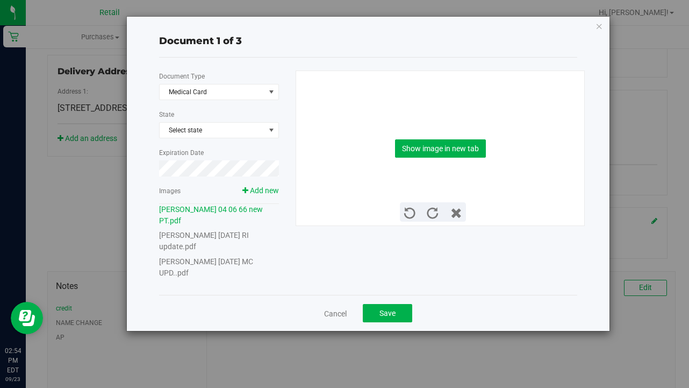
click at [252, 260] on link "Elizabeth Sousa 04 06 1966 MC UPD..pdf" at bounding box center [206, 267] width 94 height 20
click at [423, 152] on button "Show image in new tab" at bounding box center [440, 148] width 91 height 18
click at [390, 319] on button "Save" at bounding box center [387, 313] width 49 height 18
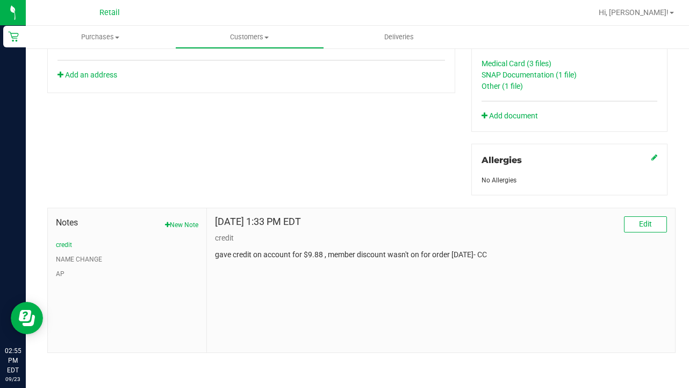
scroll to position [429, 0]
click at [507, 88] on link "Other (1 file)" at bounding box center [502, 86] width 41 height 9
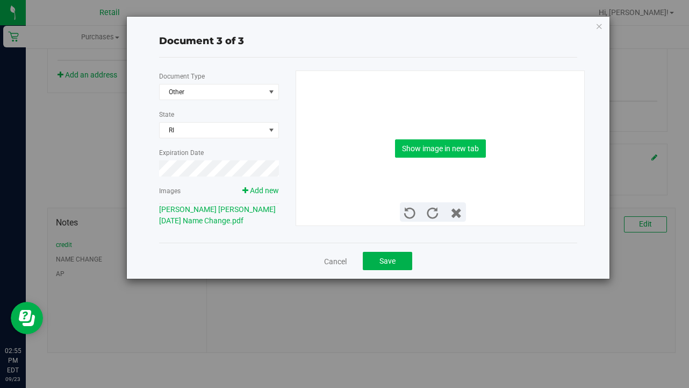
click at [437, 153] on button "Show image in new tab" at bounding box center [440, 148] width 91 height 18
click at [396, 266] on button "Save" at bounding box center [387, 261] width 49 height 18
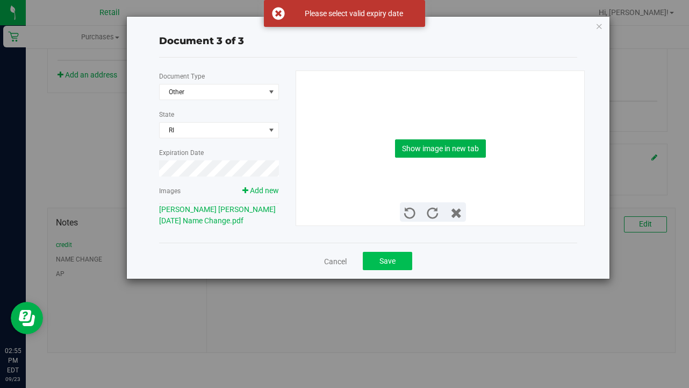
click at [396, 266] on button "Save" at bounding box center [387, 261] width 49 height 18
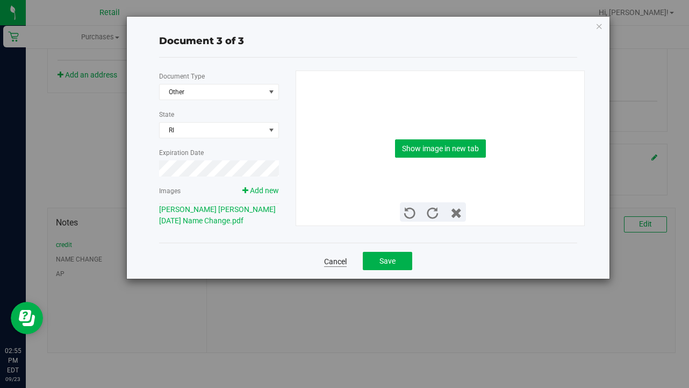
click at [334, 260] on link "Cancel" at bounding box center [335, 261] width 23 height 11
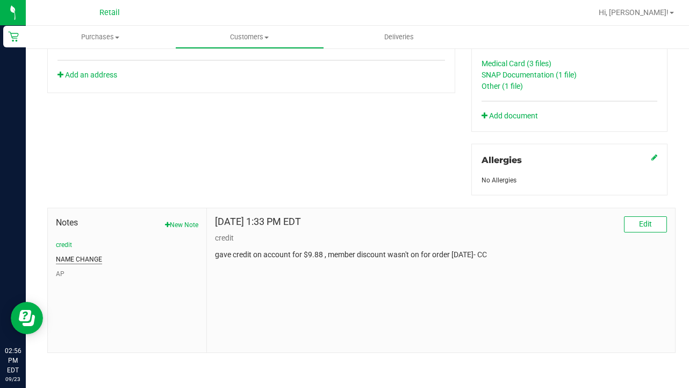
click at [75, 256] on button "NAME CHANGE" at bounding box center [79, 259] width 46 height 10
click at [253, 38] on span "Customers" at bounding box center [250, 37] width 148 height 10
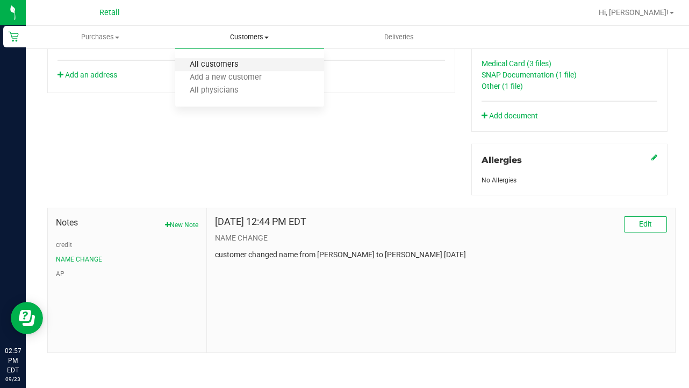
click at [240, 68] on span "All customers" at bounding box center [213, 64] width 77 height 9
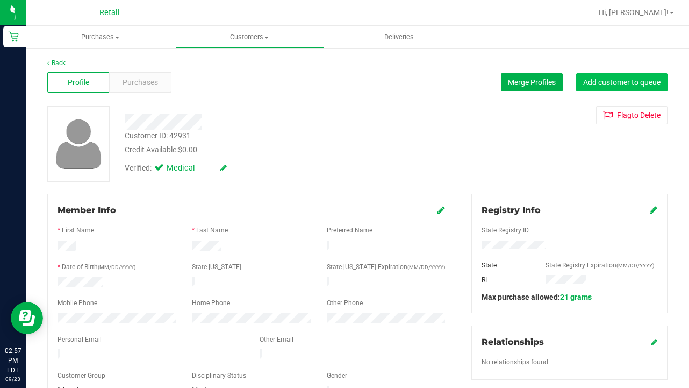
click at [615, 85] on span "Add customer to queue" at bounding box center [621, 82] width 77 height 9
click at [629, 80] on span "Add customer to queue" at bounding box center [621, 82] width 77 height 9
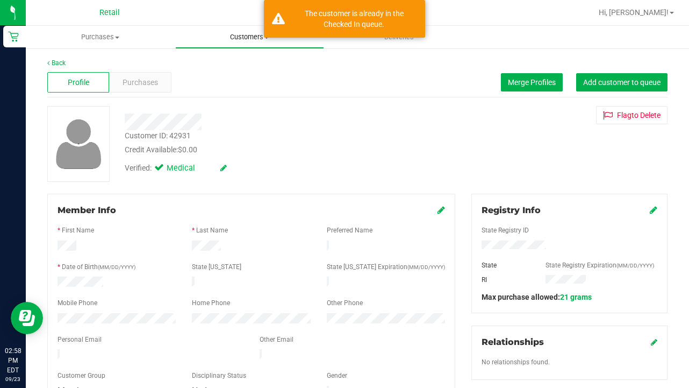
click at [237, 33] on span "Customers" at bounding box center [250, 37] width 148 height 10
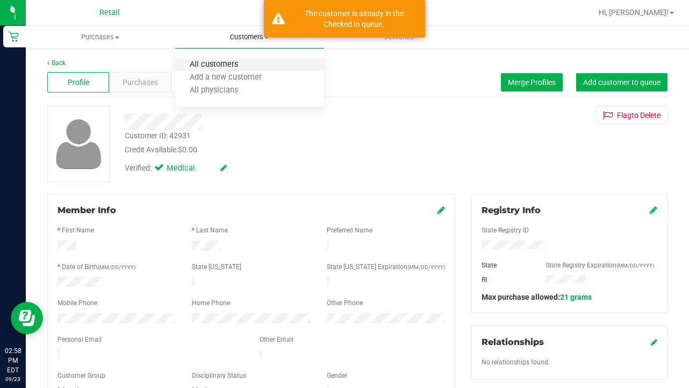
click at [237, 64] on span "All customers" at bounding box center [213, 64] width 77 height 9
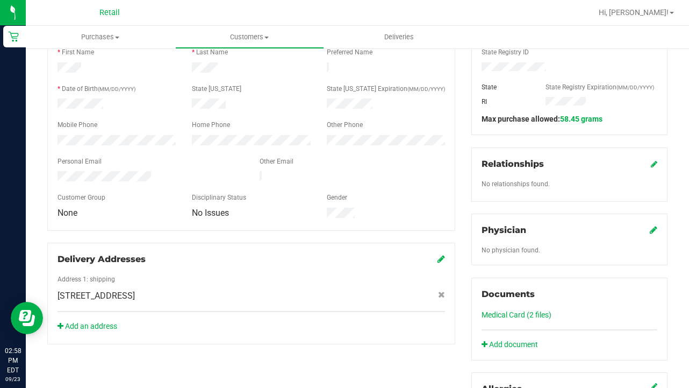
scroll to position [179, 0]
click at [532, 314] on link "Medical Card (2 files)" at bounding box center [517, 313] width 70 height 9
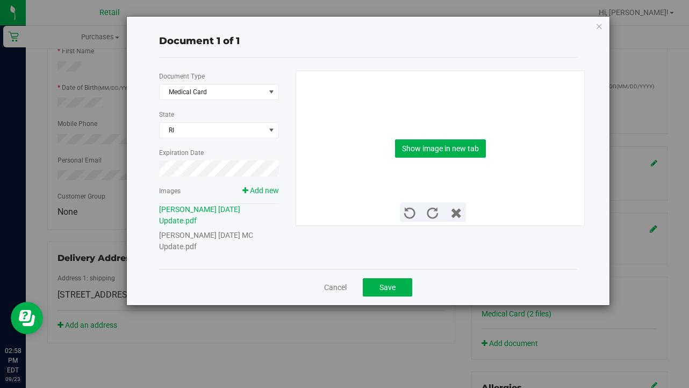
click at [225, 236] on link "Devon Burton 10 17 1989 MC Update.pdf" at bounding box center [206, 241] width 94 height 20
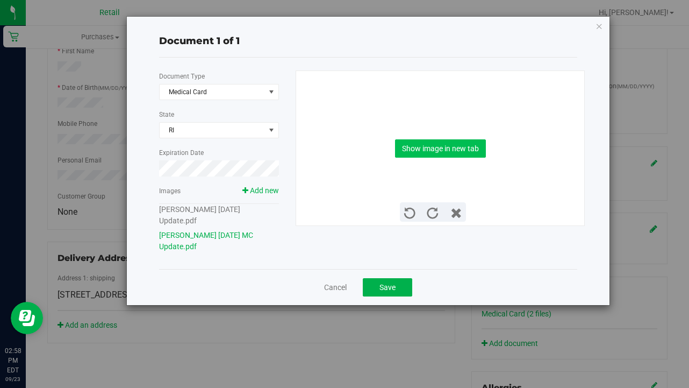
click at [464, 153] on button "Show image in new tab" at bounding box center [440, 148] width 91 height 18
click at [380, 281] on button "Save" at bounding box center [387, 287] width 49 height 18
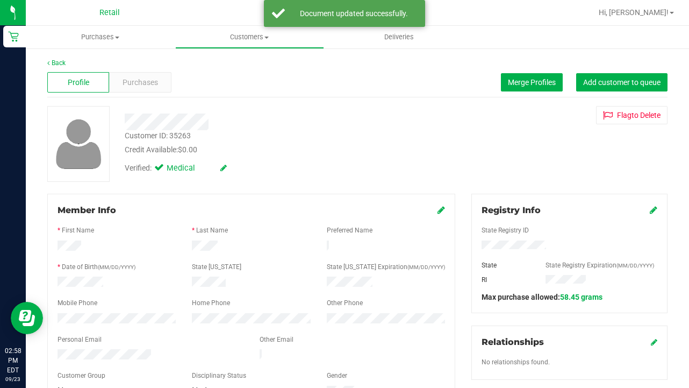
scroll to position [0, 0]
click at [237, 41] on span "Customers" at bounding box center [250, 37] width 148 height 10
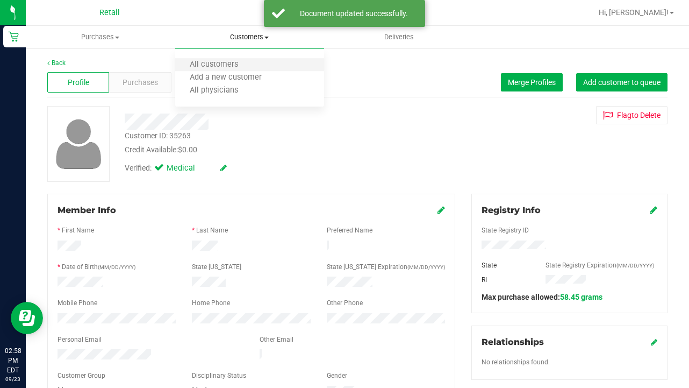
click at [237, 59] on li "All customers" at bounding box center [249, 65] width 149 height 13
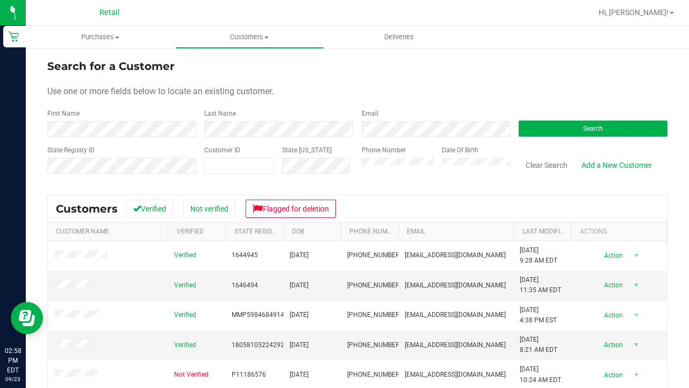
click at [119, 119] on div "First Name" at bounding box center [121, 123] width 149 height 28
click at [120, 138] on form "Search for a Customer Use one or more fields below to locate an existing custom…" at bounding box center [357, 120] width 620 height 125
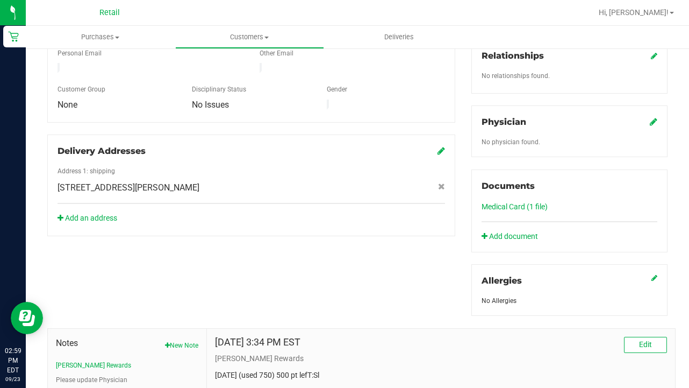
scroll to position [289, 0]
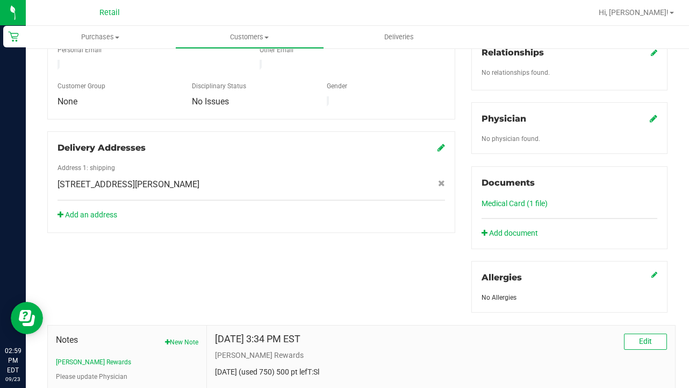
click at [506, 207] on link "Medical Card (1 file)" at bounding box center [515, 203] width 66 height 9
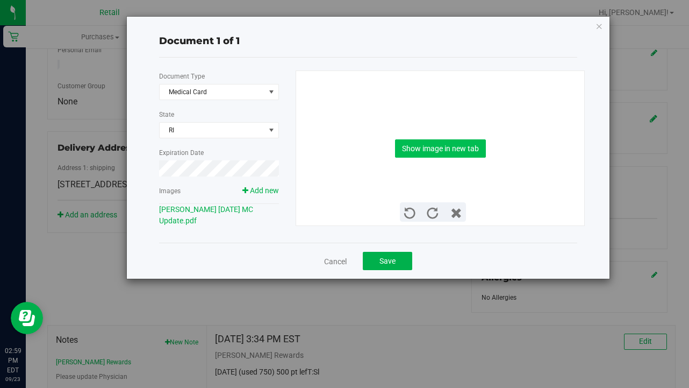
click at [432, 151] on button "Show image in new tab" at bounding box center [440, 148] width 91 height 18
click at [394, 269] on button "Save" at bounding box center [387, 261] width 49 height 18
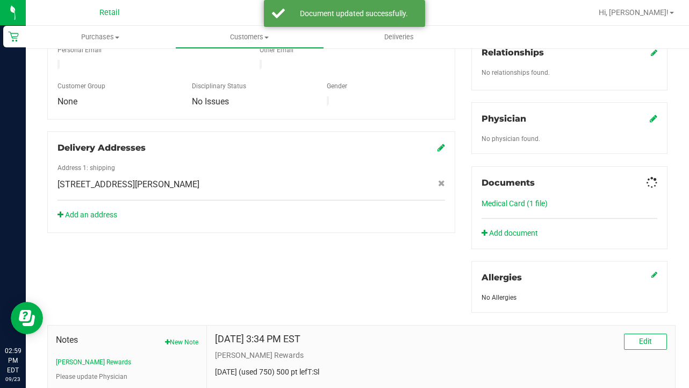
drag, startPoint x: 394, startPoint y: 269, endPoint x: 319, endPoint y: 186, distance: 111.9
click at [389, 268] on div "Member Info * First Name * Last Name Preferred Name * Date of Birth (MM/DD/YYYY…" at bounding box center [357, 187] width 637 height 566
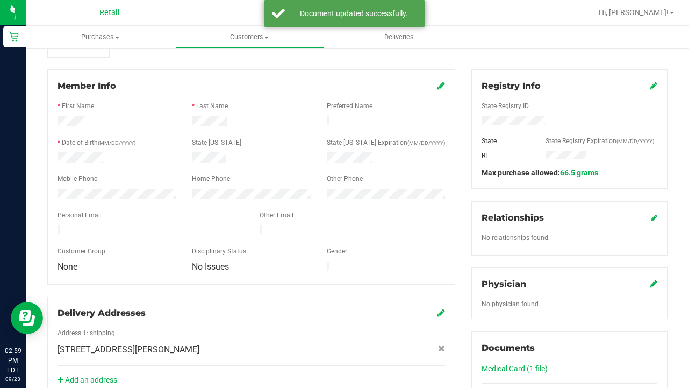
scroll to position [0, 0]
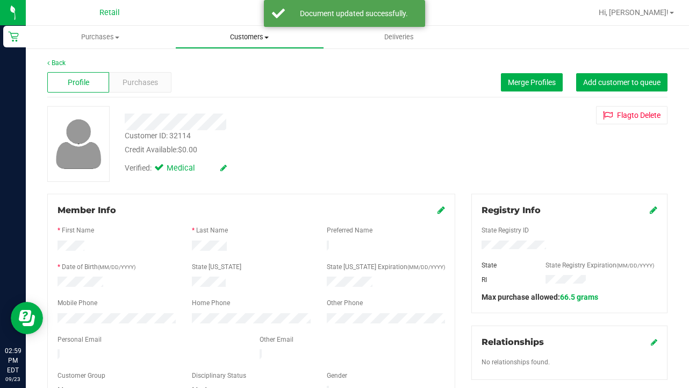
click at [241, 35] on span "Customers" at bounding box center [250, 37] width 148 height 10
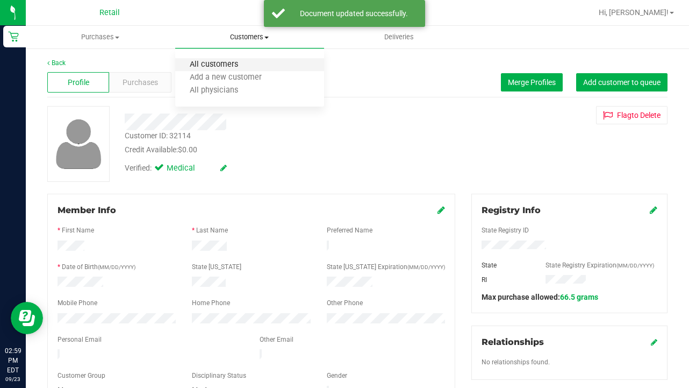
click at [243, 61] on span "All customers" at bounding box center [213, 64] width 77 height 9
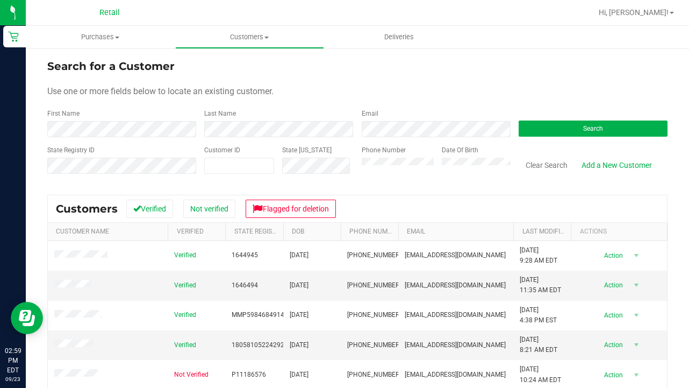
click at [124, 138] on form "Search for a Customer Use one or more fields below to locate an existing custom…" at bounding box center [357, 120] width 620 height 125
click at [134, 120] on div "First Name" at bounding box center [121, 123] width 149 height 28
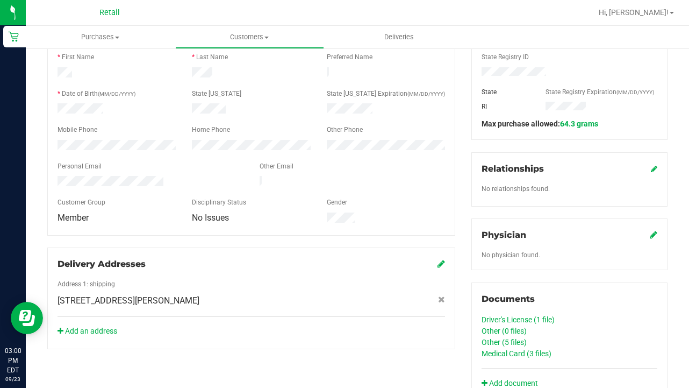
scroll to position [175, 0]
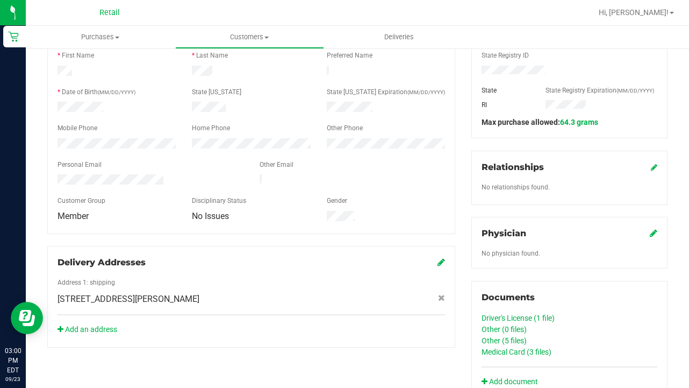
click at [499, 341] on link "Other (5 files)" at bounding box center [504, 340] width 45 height 9
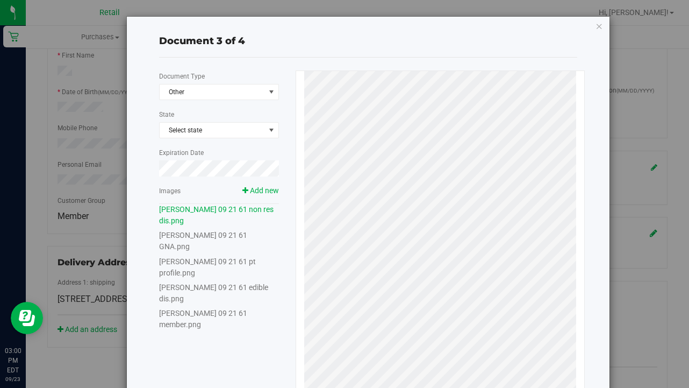
click at [246, 309] on link "Lori Betts 09 21 61 member.png" at bounding box center [203, 319] width 88 height 20
click at [603, 29] on icon "button" at bounding box center [600, 25] width 8 height 13
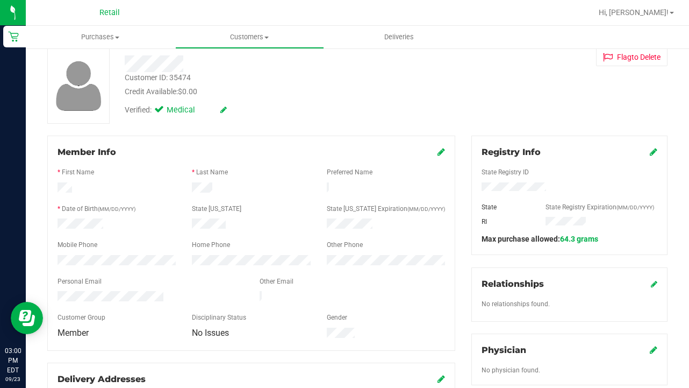
scroll to position [63, 0]
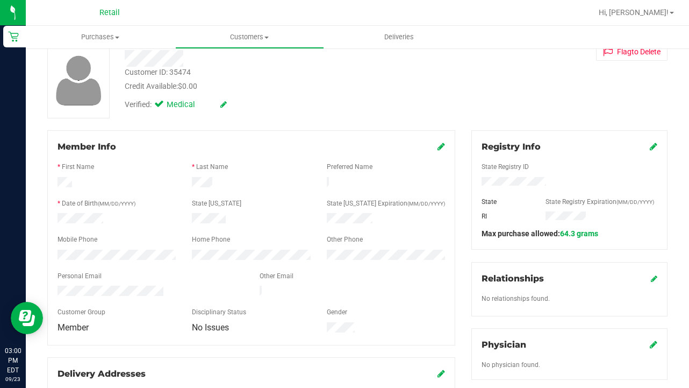
click at [440, 147] on icon at bounding box center [442, 146] width 8 height 9
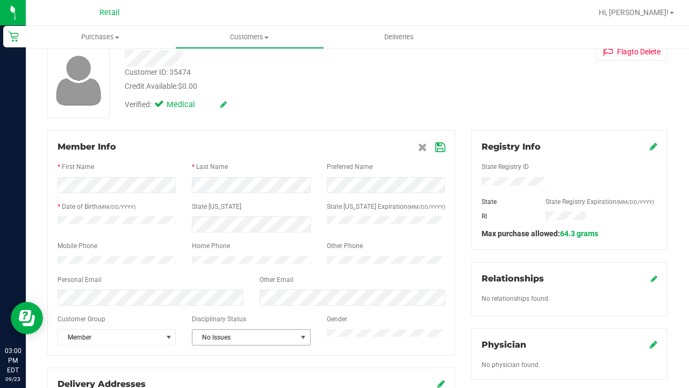
click at [245, 344] on span "No Issues" at bounding box center [244, 337] width 104 height 15
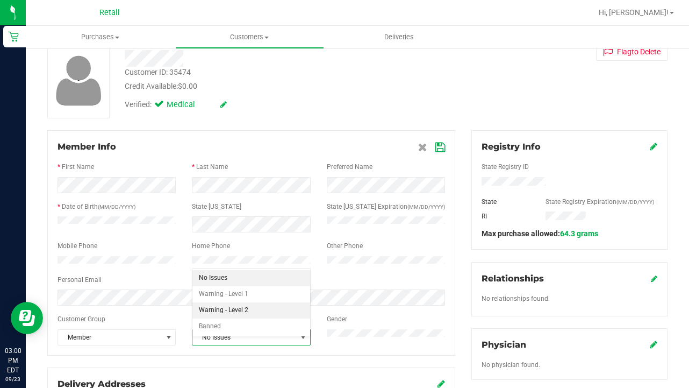
click at [248, 312] on li "Warning - Level 2" at bounding box center [250, 310] width 117 height 16
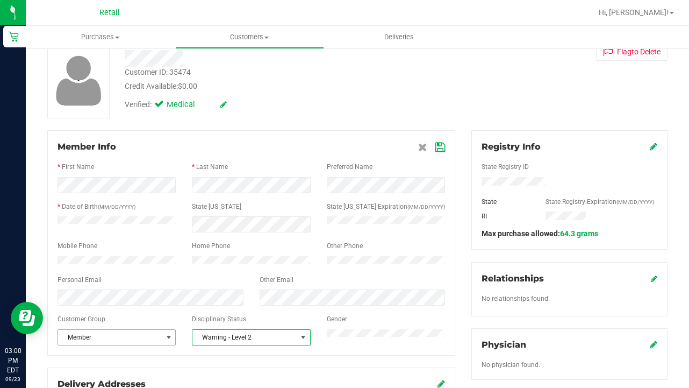
click at [142, 344] on span "Member" at bounding box center [110, 337] width 104 height 15
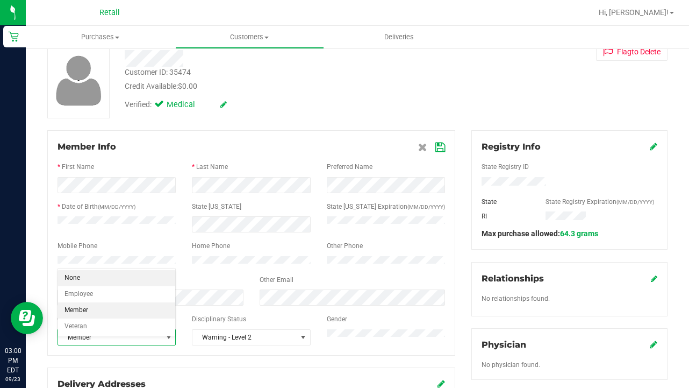
click at [150, 277] on li "None" at bounding box center [116, 278] width 117 height 16
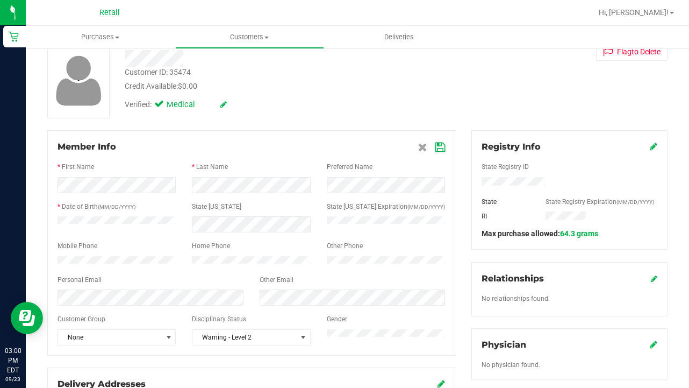
click at [441, 144] on icon at bounding box center [440, 147] width 10 height 9
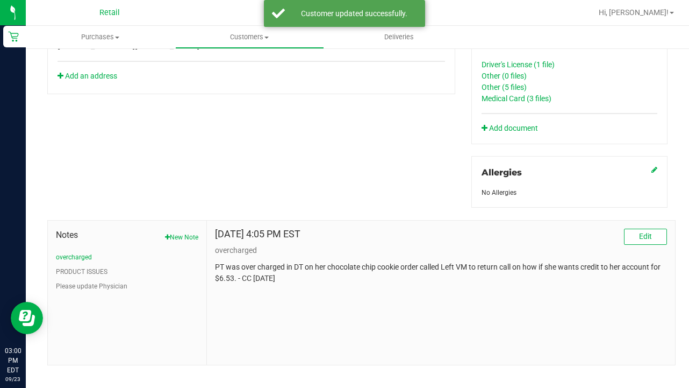
scroll to position [440, 0]
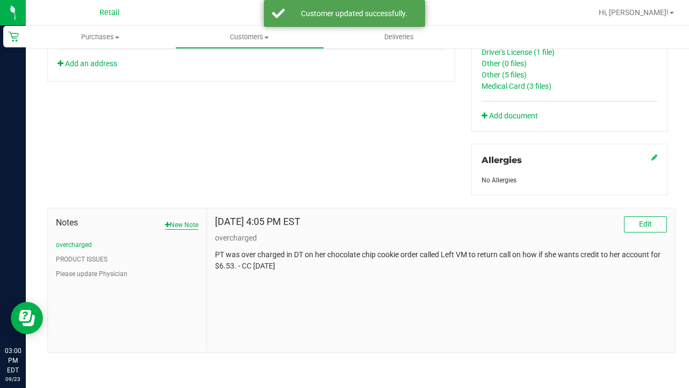
click at [191, 220] on button "New Note" at bounding box center [181, 225] width 33 height 10
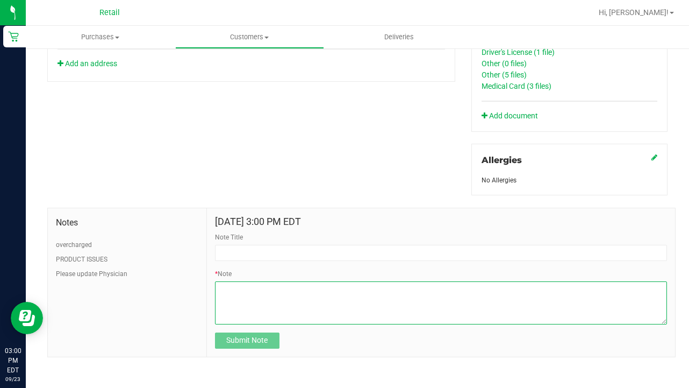
click at [277, 317] on textarea "* Note" at bounding box center [441, 302] width 452 height 43
paste textarea "turned off discount 09.23.2205. must provide CURRENT VALID discount with CURREN…"
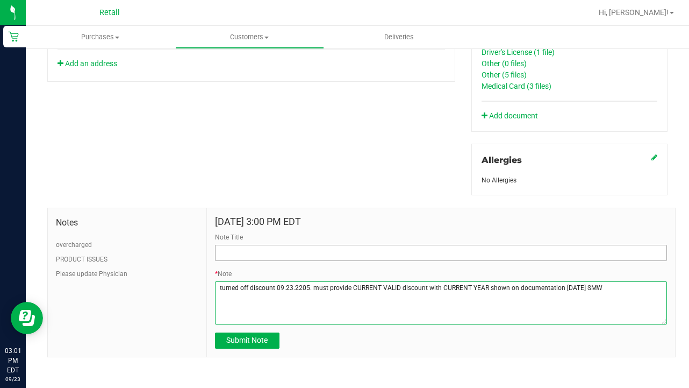
type textarea "turned off discount 09.23.2205. must provide CURRENT VALID discount with CURREN…"
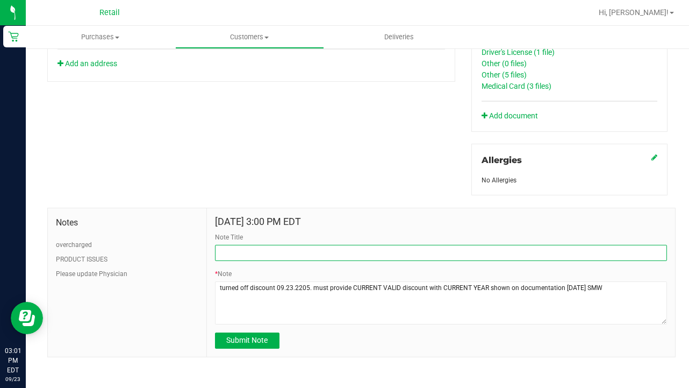
click at [257, 248] on input "Note Title" at bounding box center [441, 253] width 452 height 16
type input "SEE NOTE- DISCOUNT"
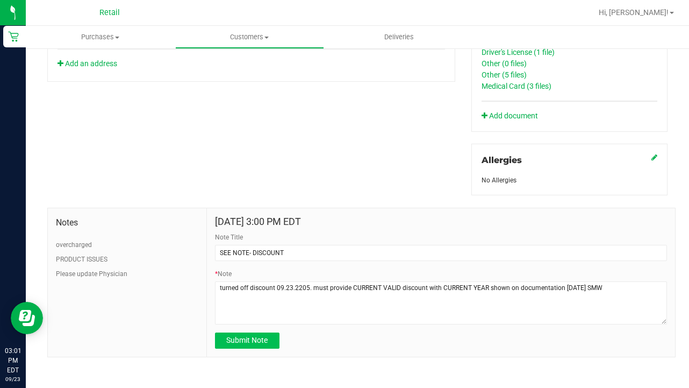
click at [240, 342] on span "Submit Note" at bounding box center [246, 339] width 41 height 9
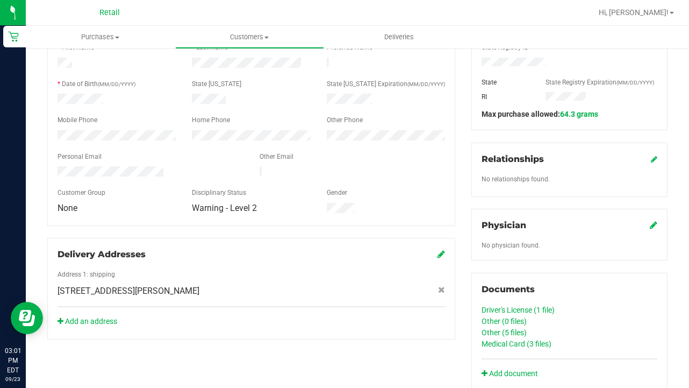
scroll to position [262, 0]
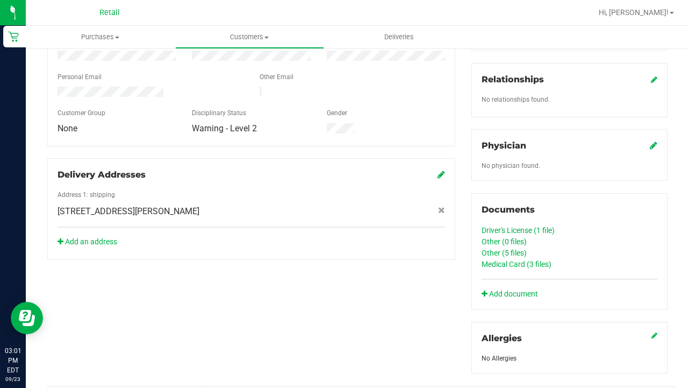
click at [529, 261] on link "Medical Card (3 files)" at bounding box center [517, 264] width 70 height 9
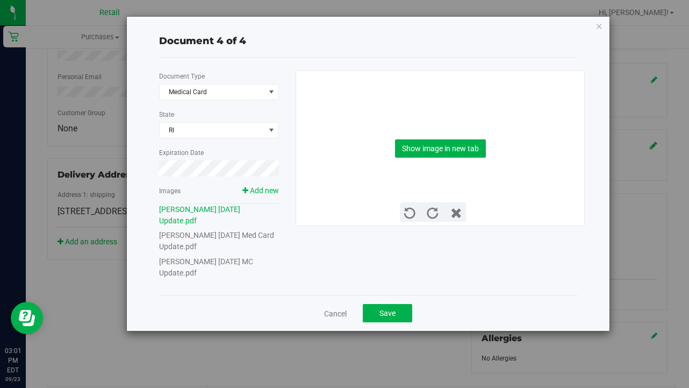
click at [222, 257] on link "Lori Betts 09 21 1961 MC Update.pdf" at bounding box center [206, 267] width 94 height 20
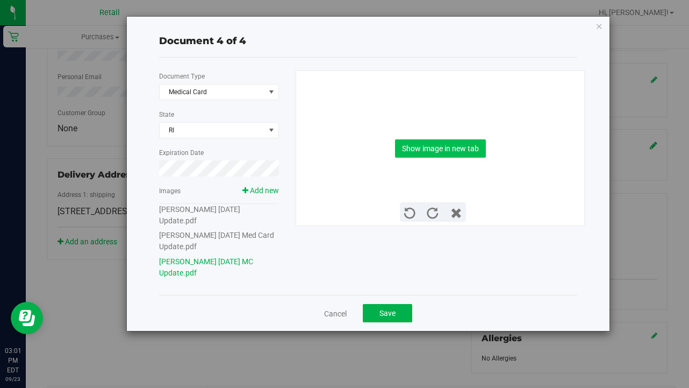
click at [443, 154] on button "Show image in new tab" at bounding box center [440, 148] width 91 height 18
click at [393, 309] on span "Save" at bounding box center [388, 313] width 16 height 9
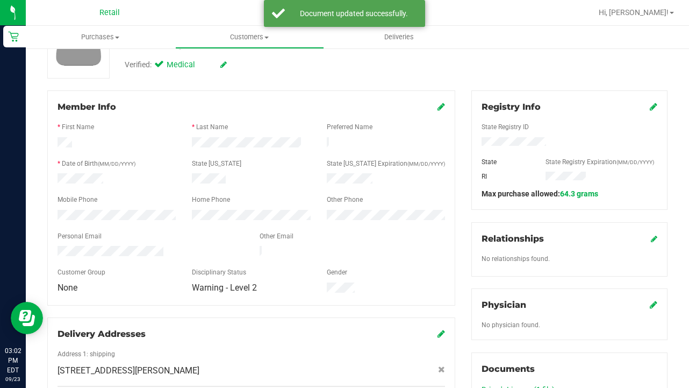
scroll to position [81, 0]
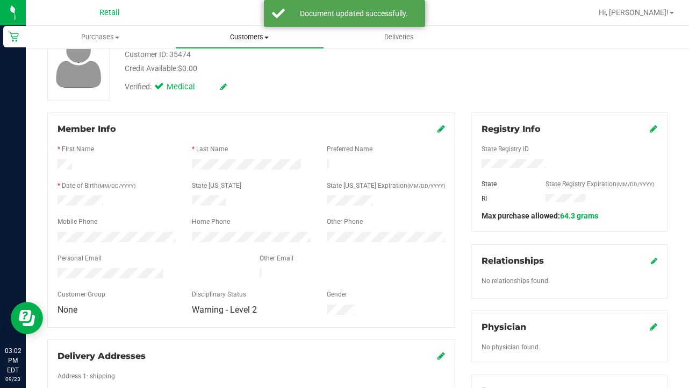
click at [240, 32] on uib-tab-heading "Customers All customers Add a new customer All physicians" at bounding box center [250, 37] width 148 height 22
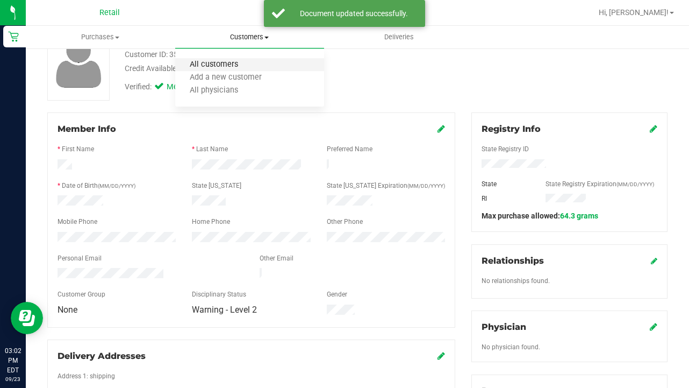
click at [240, 60] on span "All customers" at bounding box center [213, 64] width 77 height 9
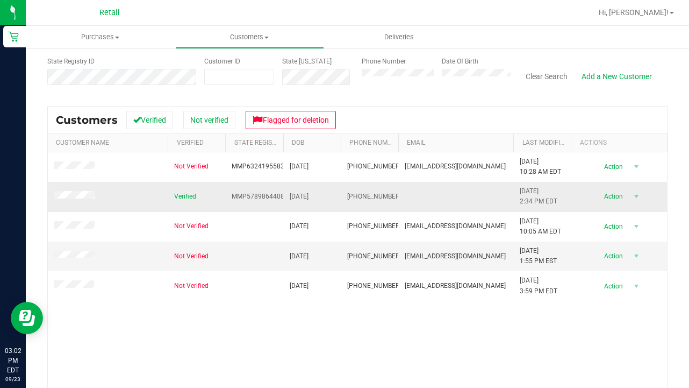
scroll to position [112, 0]
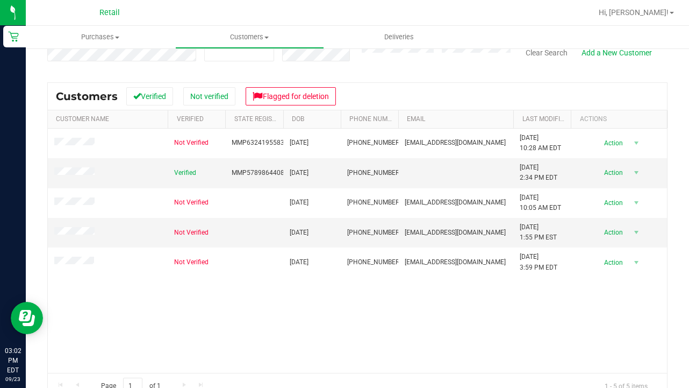
click at [166, 345] on div "Not Verified MMP63241955839 09/26/1992 (401) 243-3751 scottmonroe0312@yahoo.com…" at bounding box center [357, 250] width 619 height 244
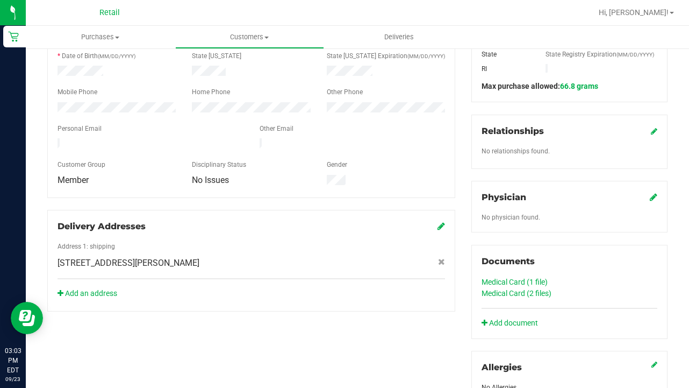
scroll to position [221, 0]
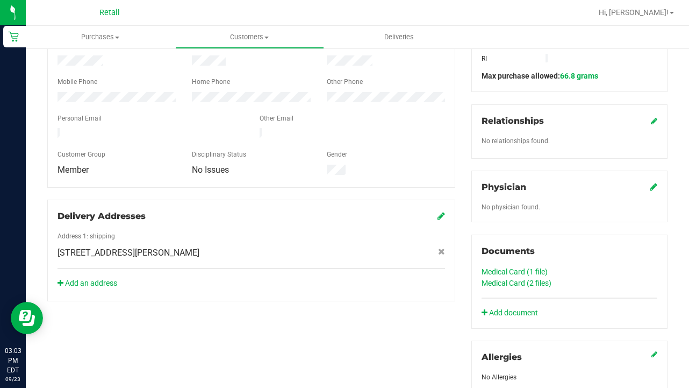
click at [513, 282] on link "Medical Card (2 files)" at bounding box center [517, 282] width 70 height 9
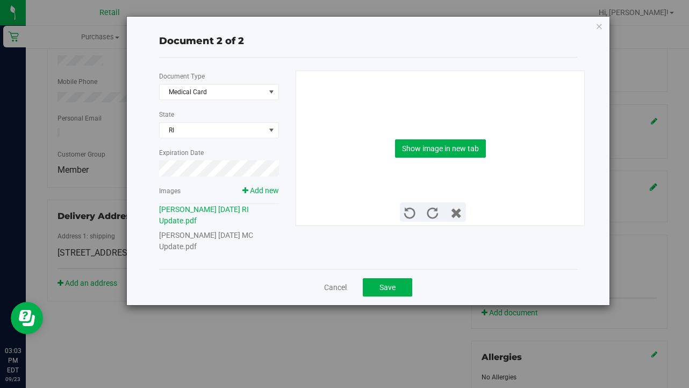
click at [246, 239] on link "Scott Monroe 08 19 1953 MC Update.pdf" at bounding box center [206, 241] width 94 height 20
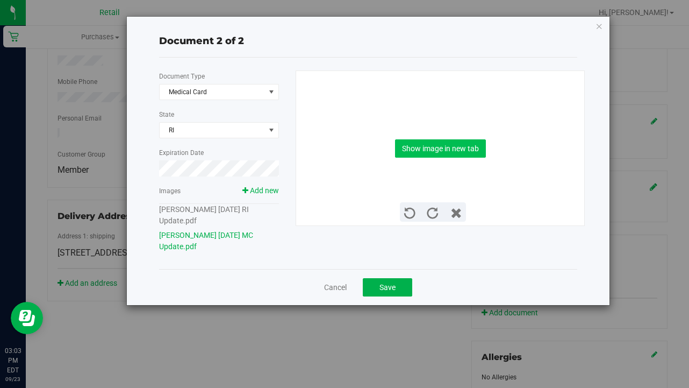
click at [417, 149] on button "Show image in new tab" at bounding box center [440, 148] width 91 height 18
click at [392, 287] on span "Save" at bounding box center [388, 287] width 16 height 9
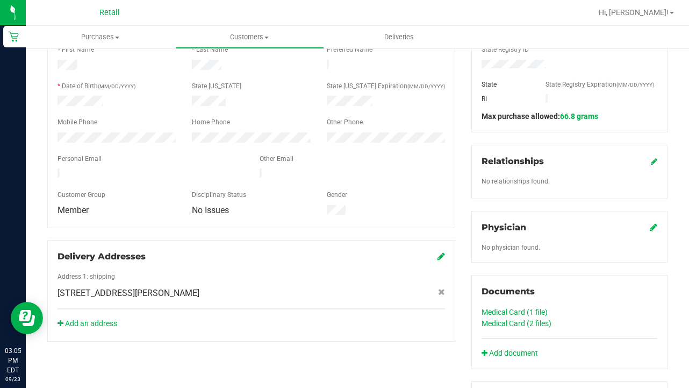
scroll to position [168, 0]
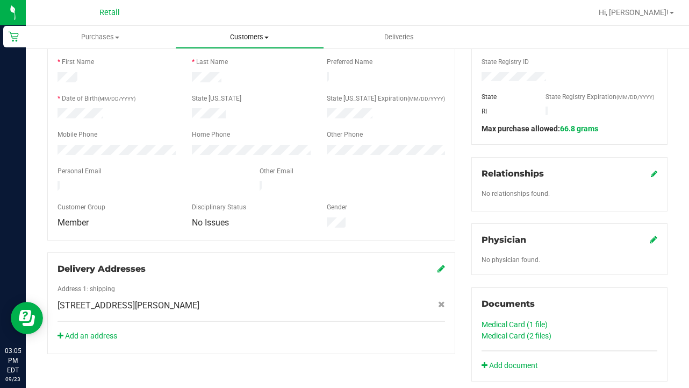
click at [260, 26] on uib-tab-heading "Customers All customers Add a new customer All physicians" at bounding box center [250, 37] width 148 height 22
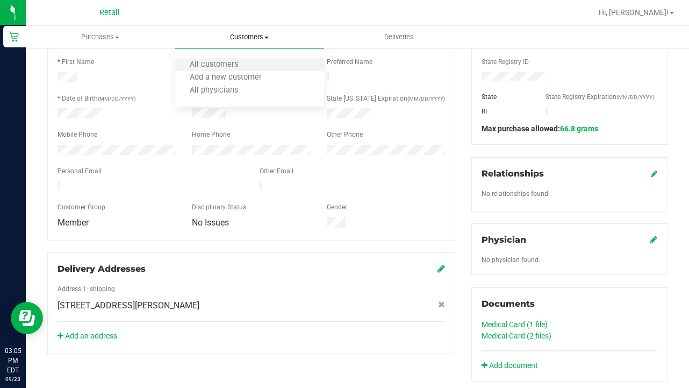
click at [256, 71] on li "All customers" at bounding box center [249, 65] width 149 height 13
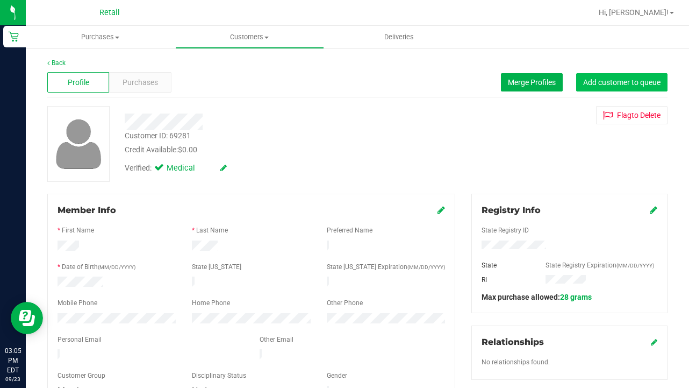
click at [642, 77] on button "Add customer to queue" at bounding box center [621, 82] width 91 height 18
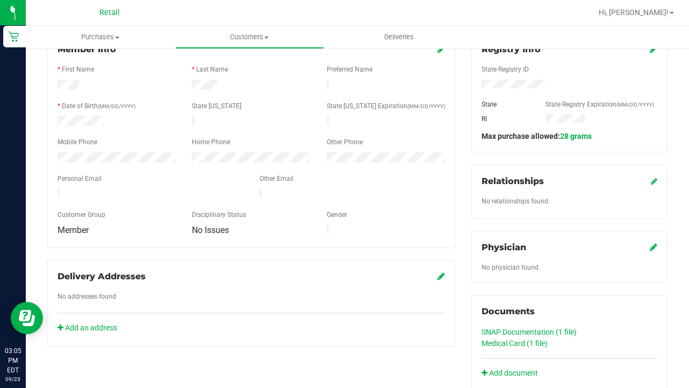
scroll to position [233, 0]
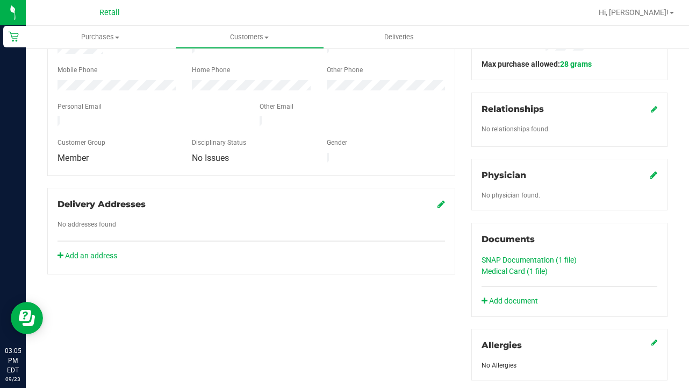
click at [512, 257] on link "SNAP Documentation (1 file)" at bounding box center [529, 259] width 95 height 9
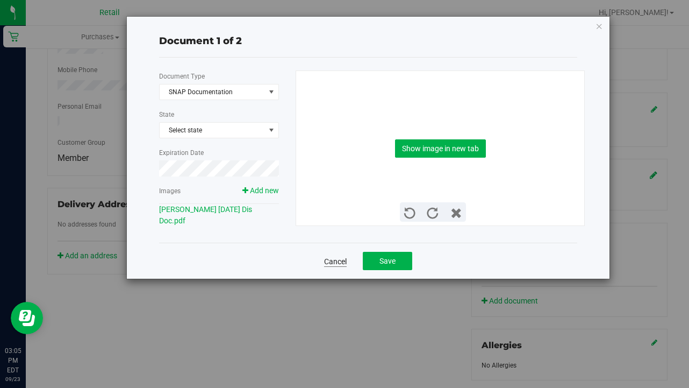
click at [335, 256] on link "Cancel" at bounding box center [335, 261] width 23 height 11
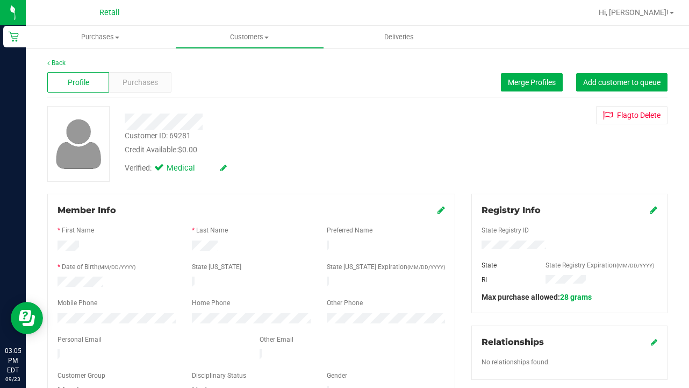
scroll to position [0, 0]
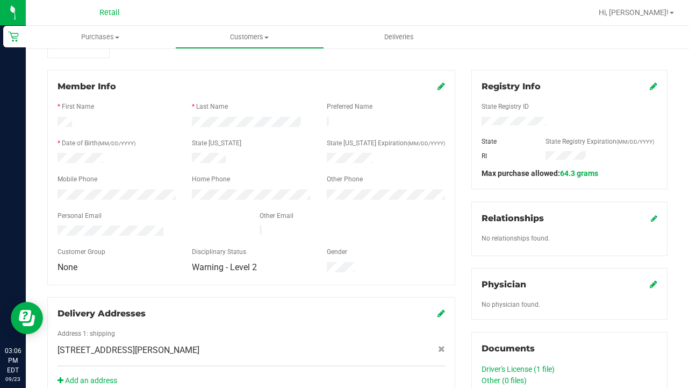
scroll to position [228, 0]
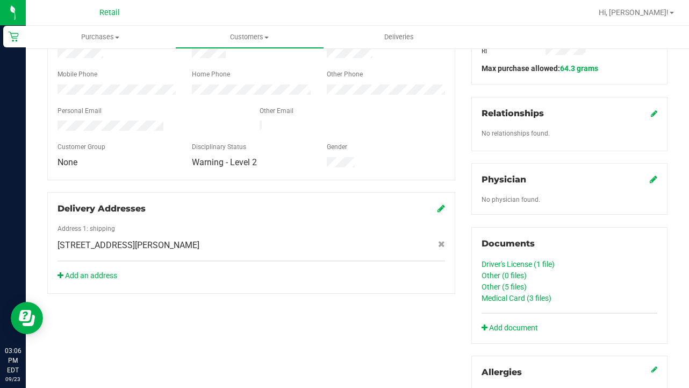
click at [510, 302] on link "Medical Card (3 files)" at bounding box center [517, 298] width 70 height 9
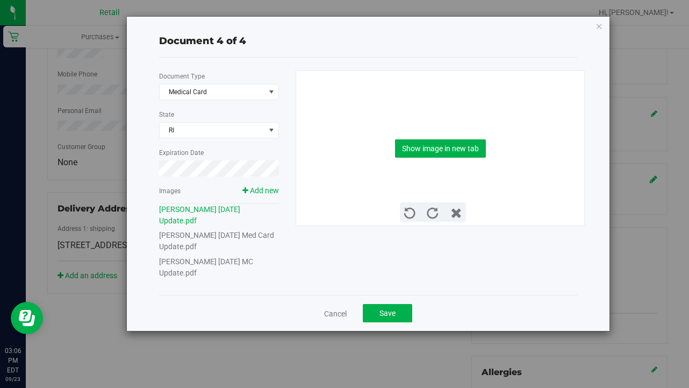
click at [230, 257] on link "Lori Betts 09 21 1961 MC Update.pdf" at bounding box center [206, 267] width 94 height 20
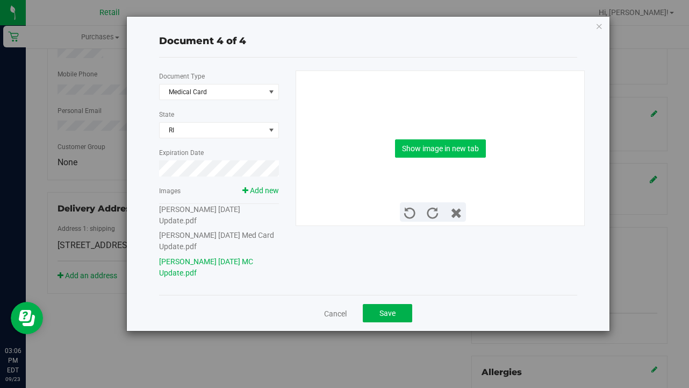
click at [445, 147] on button "Show image in new tab" at bounding box center [440, 148] width 91 height 18
click at [394, 304] on button "Save" at bounding box center [387, 313] width 49 height 18
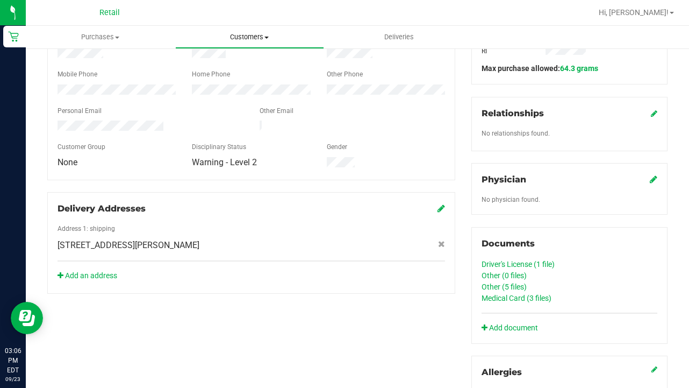
click at [230, 38] on span "Customers" at bounding box center [250, 37] width 148 height 10
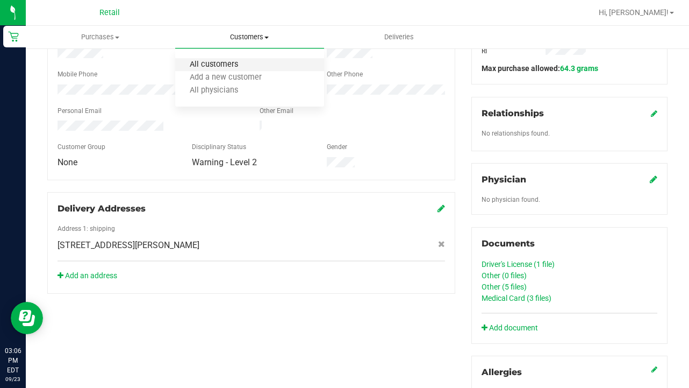
click at [230, 63] on span "All customers" at bounding box center [213, 64] width 77 height 9
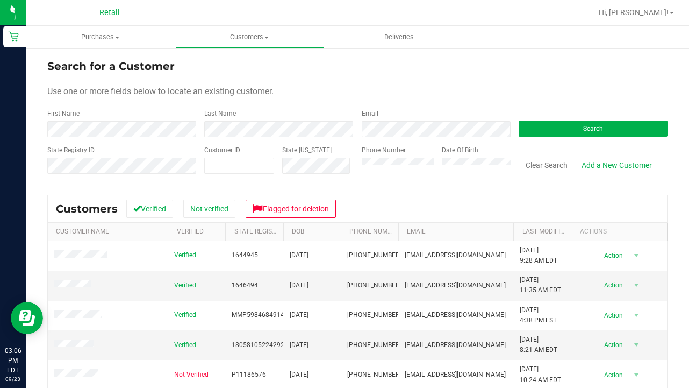
click at [133, 117] on div "First Name" at bounding box center [121, 123] width 149 height 28
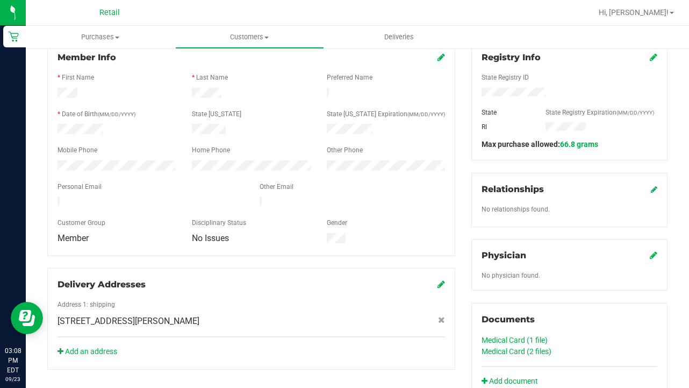
scroll to position [153, 0]
click at [515, 347] on link "Medical Card (2 files)" at bounding box center [517, 350] width 70 height 9
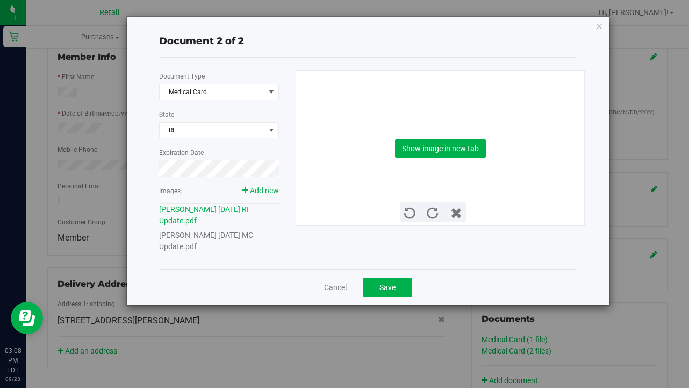
click at [254, 243] on div "Scott Monroe 08 19 1953 MC Update.pdf" at bounding box center [219, 241] width 120 height 23
click at [254, 242] on div "Scott Monroe 08 19 1953 MC Update.pdf" at bounding box center [219, 241] width 120 height 23
click at [253, 242] on div "Scott Monroe 08 19 1953 MC Update.pdf" at bounding box center [219, 241] width 120 height 23
click at [248, 235] on link "Scott Monroe 08 19 1953 MC Update.pdf" at bounding box center [206, 241] width 94 height 20
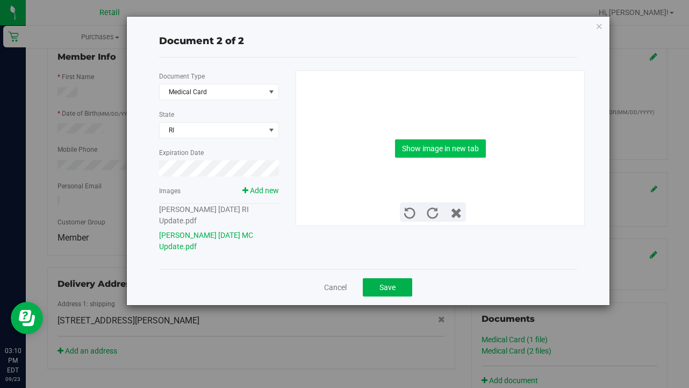
click at [460, 140] on button "Show image in new tab" at bounding box center [440, 148] width 91 height 18
click at [396, 276] on div "Cancel Save" at bounding box center [368, 287] width 418 height 36
click at [395, 288] on span "Save" at bounding box center [388, 287] width 16 height 9
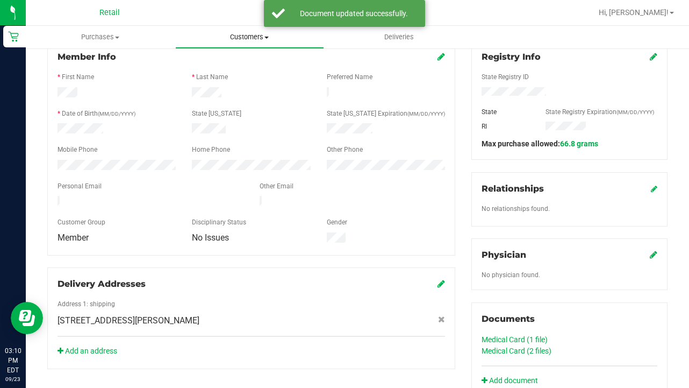
click at [233, 42] on uib-tab-heading "Customers All customers Add a new customer All physicians" at bounding box center [250, 37] width 148 height 22
click at [233, 66] on span "All customers" at bounding box center [213, 64] width 77 height 9
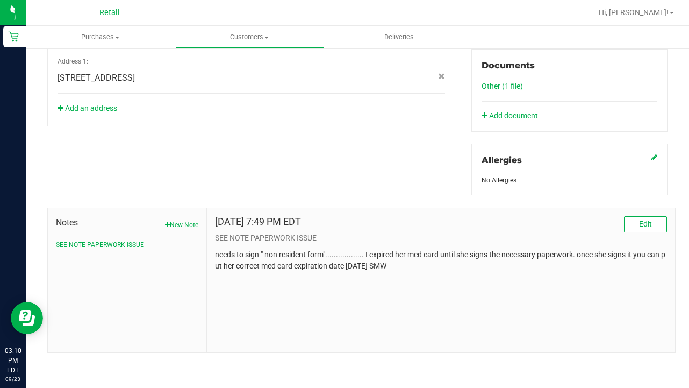
scroll to position [420, 0]
click at [635, 230] on button "Edit" at bounding box center [645, 225] width 43 height 16
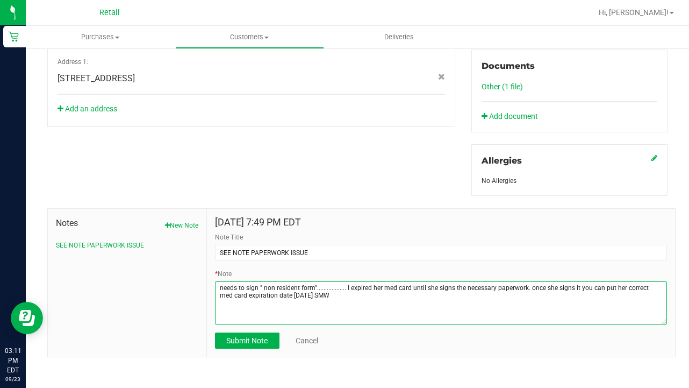
click at [381, 287] on textarea "* Note" at bounding box center [441, 302] width 452 height 43
type textarea "needs to sign " non resident form".................. I expired their med card u…"
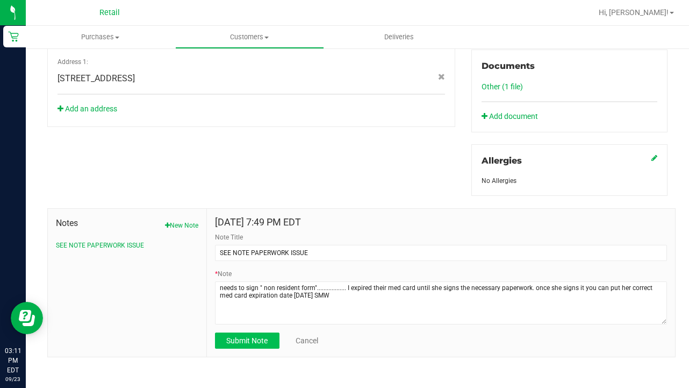
click at [270, 341] on button "Submit Note" at bounding box center [247, 340] width 65 height 16
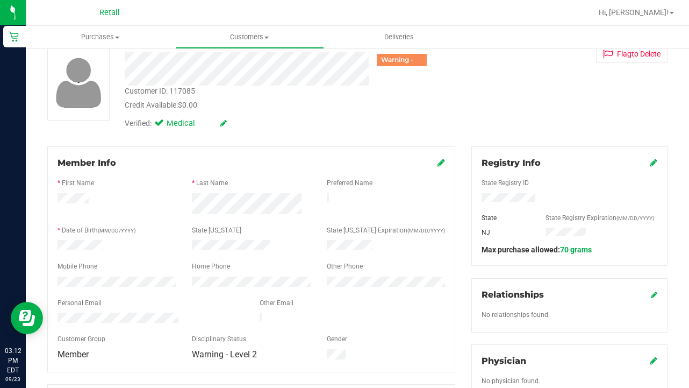
scroll to position [60, 0]
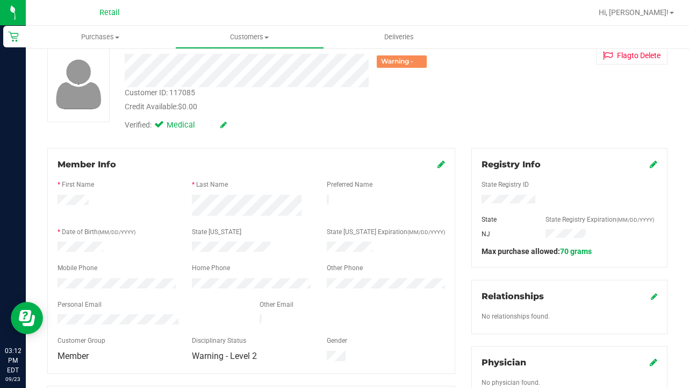
click at [224, 116] on div "Verified: Medical" at bounding box center [276, 124] width 318 height 24
click at [224, 122] on icon at bounding box center [223, 125] width 6 height 8
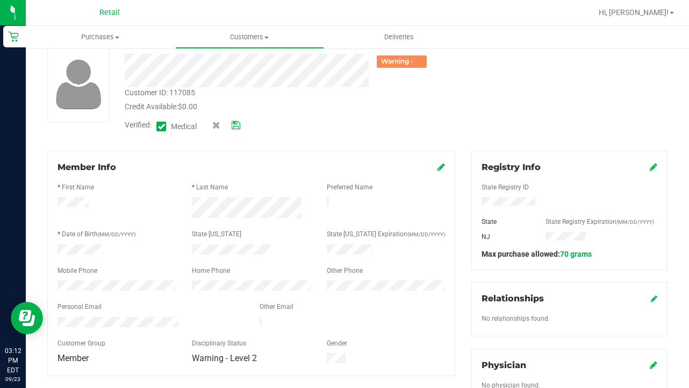
click at [165, 126] on span at bounding box center [161, 127] width 10 height 10
click at [0, 0] on input "Medical" at bounding box center [0, 0] width 0 height 0
click at [239, 125] on icon at bounding box center [236, 126] width 9 height 8
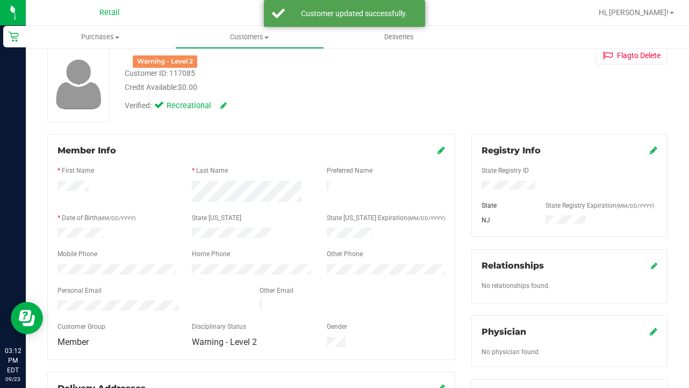
scroll to position [5, 0]
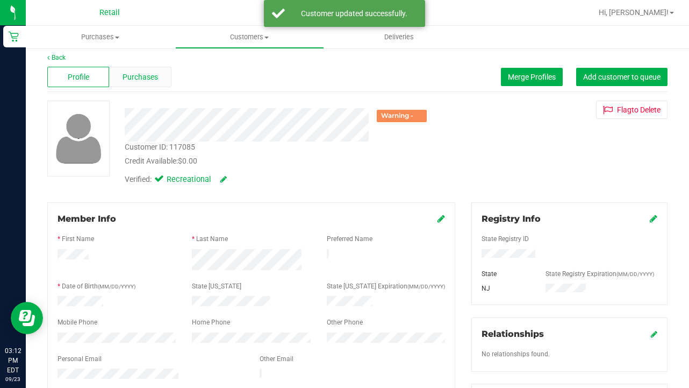
click at [138, 76] on span "Purchases" at bounding box center [140, 77] width 35 height 11
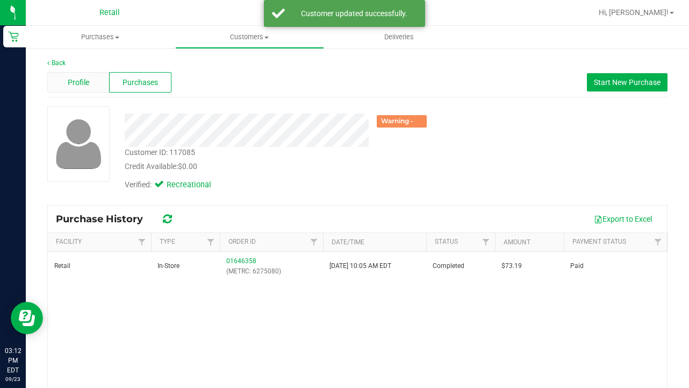
click at [77, 80] on span "Profile" at bounding box center [79, 82] width 22 height 11
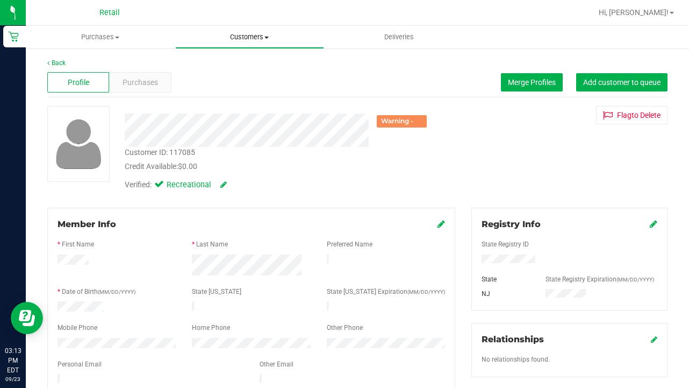
click at [234, 31] on uib-tab-heading "Customers All customers Add a new customer All physicians" at bounding box center [250, 37] width 148 height 22
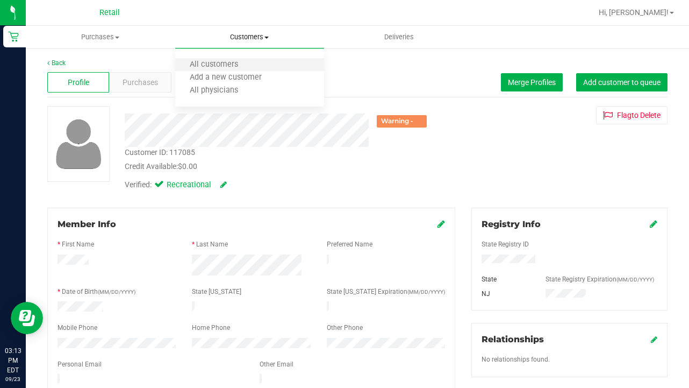
click at [236, 59] on li "All customers" at bounding box center [249, 65] width 149 height 13
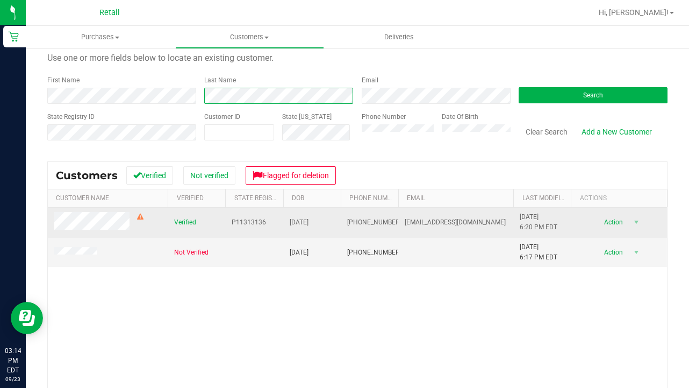
scroll to position [35, 0]
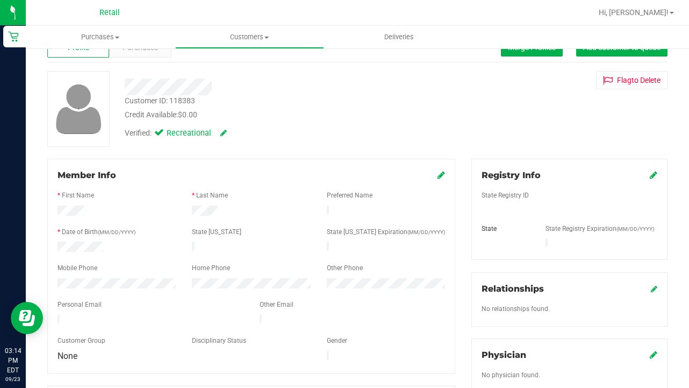
scroll to position [13, 0]
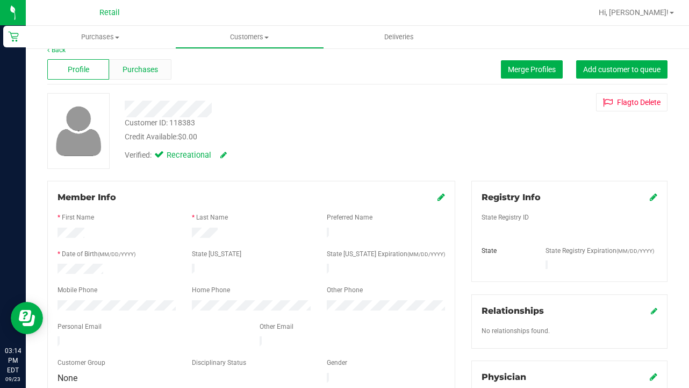
click at [141, 66] on span "Purchases" at bounding box center [140, 69] width 35 height 11
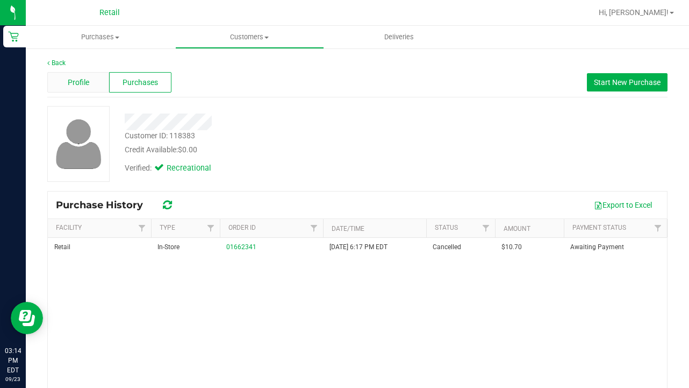
click at [87, 91] on div "Profile" at bounding box center [78, 82] width 62 height 20
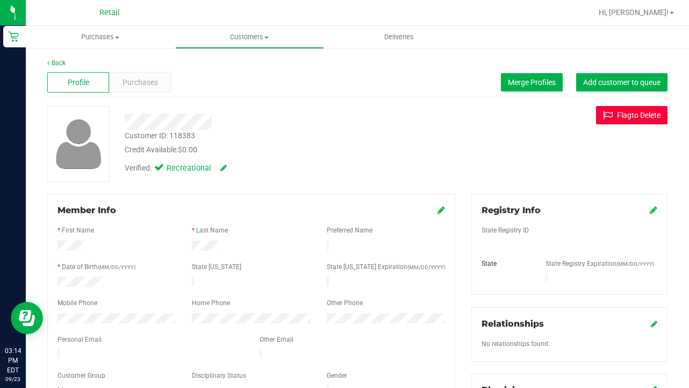
click at [642, 118] on button "Flag to Delete" at bounding box center [632, 115] width 72 height 18
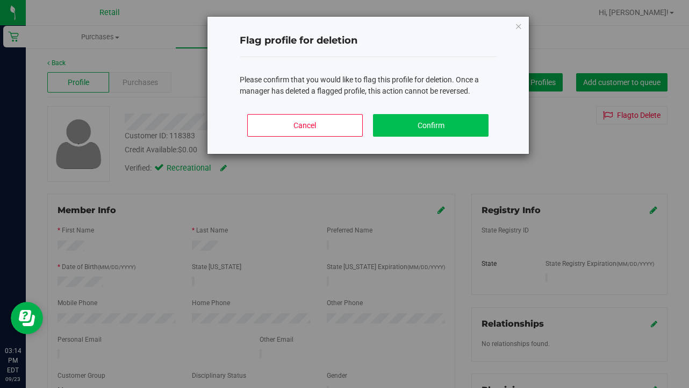
click at [432, 123] on button "Confirm" at bounding box center [431, 125] width 116 height 23
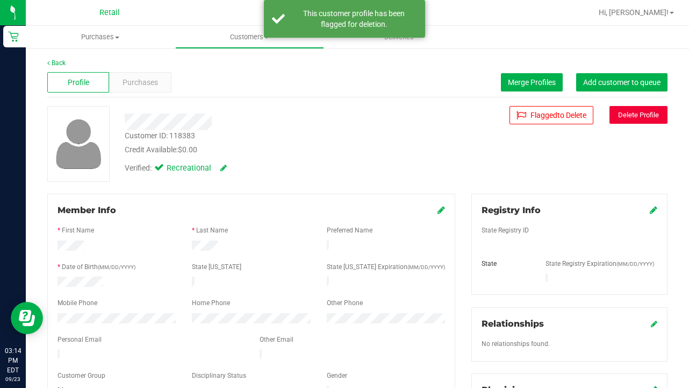
click at [659, 118] on button "Delete Profile" at bounding box center [639, 115] width 58 height 18
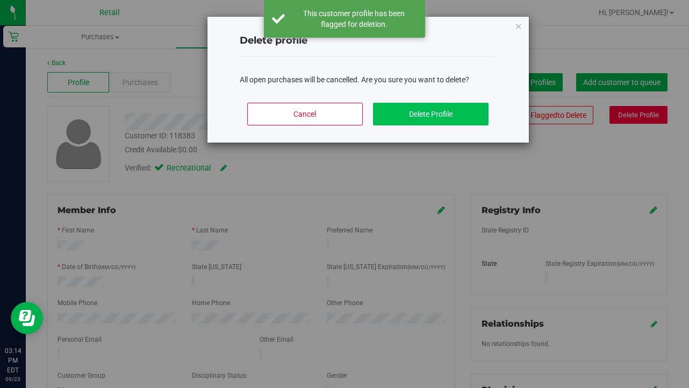
click at [454, 111] on button "Delete Profile" at bounding box center [431, 114] width 116 height 23
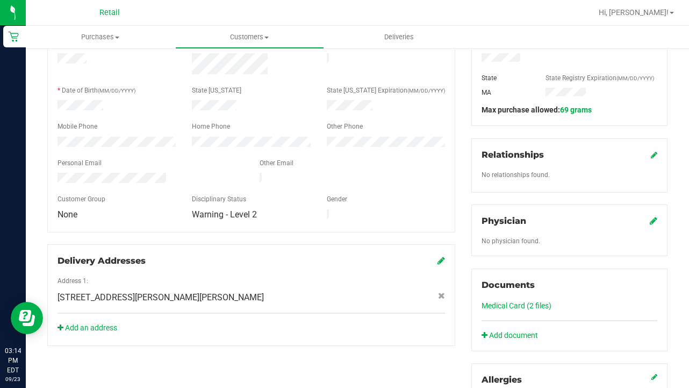
scroll to position [202, 0]
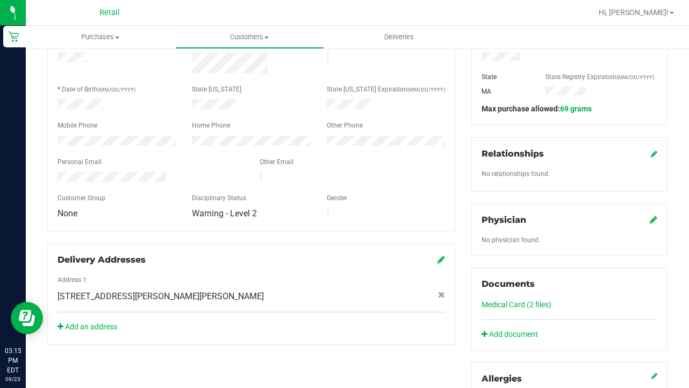
click at [503, 304] on link "Medical Card (2 files)" at bounding box center [517, 304] width 70 height 9
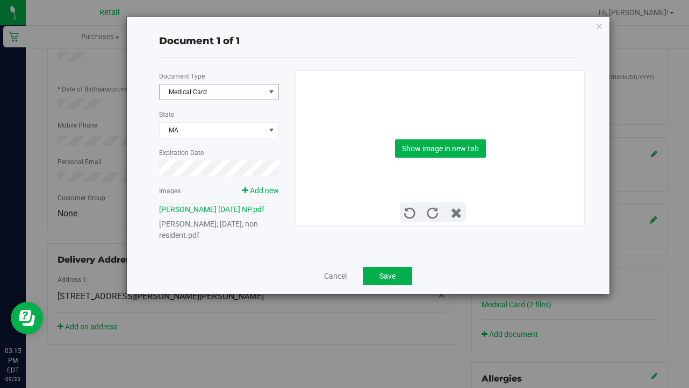
click at [209, 85] on span "Medical Card" at bounding box center [212, 91] width 105 height 15
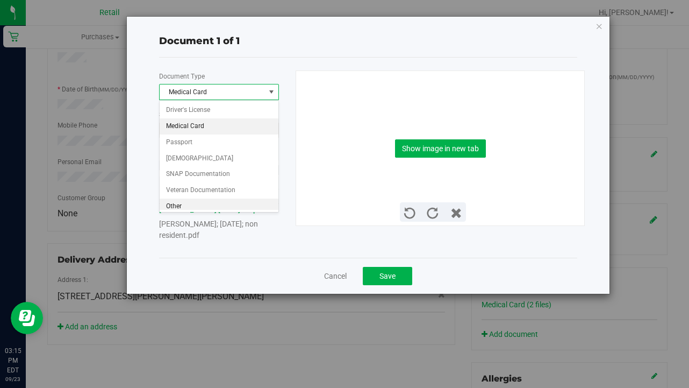
click at [202, 203] on li "Other" at bounding box center [219, 206] width 119 height 16
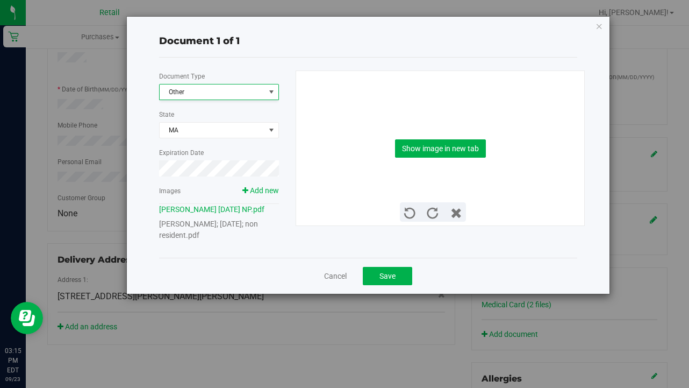
scroll to position [2, 0]
click at [438, 153] on button "Show image in new tab" at bounding box center [440, 148] width 91 height 18
click at [247, 227] on link "Charles Baskin; 04-01-2007; non resident.pdf" at bounding box center [208, 229] width 99 height 20
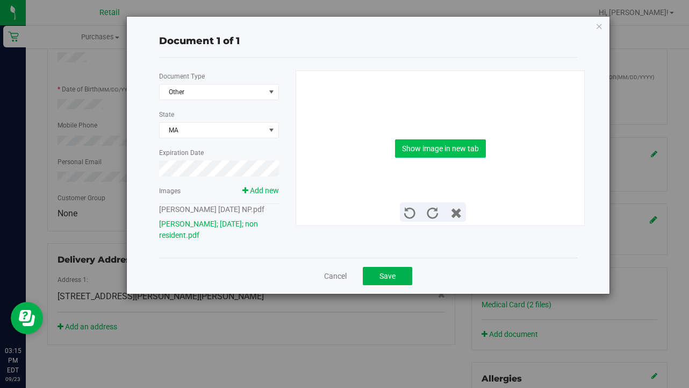
click at [443, 153] on button "Show image in new tab" at bounding box center [440, 148] width 91 height 18
click at [394, 272] on span "Save" at bounding box center [388, 276] width 16 height 9
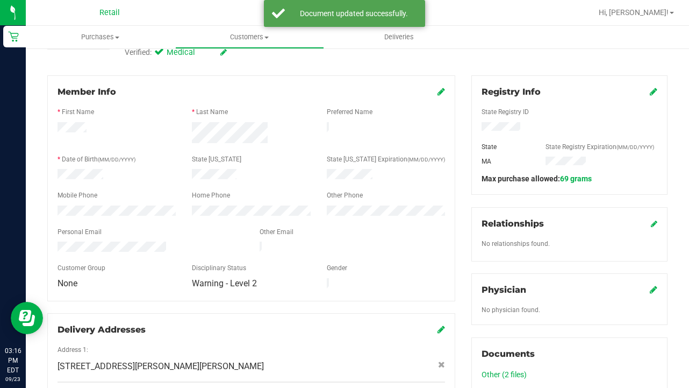
scroll to position [5, 0]
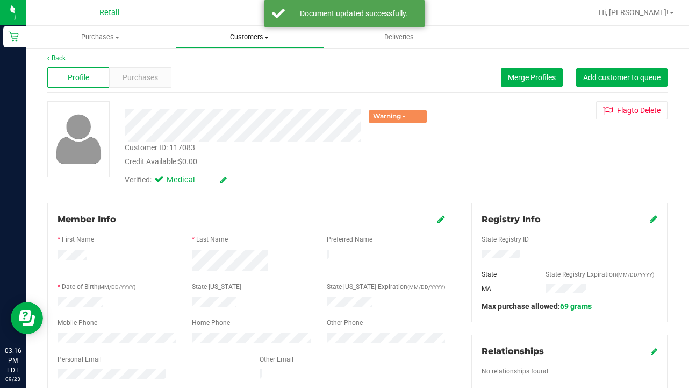
click at [228, 39] on span "Customers" at bounding box center [250, 37] width 148 height 10
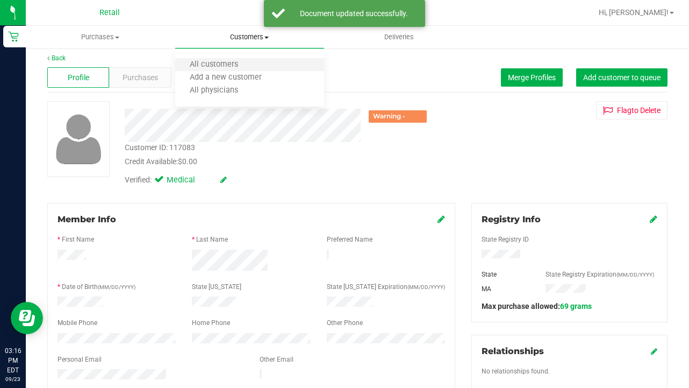
click at [230, 69] on li "All customers" at bounding box center [249, 65] width 149 height 13
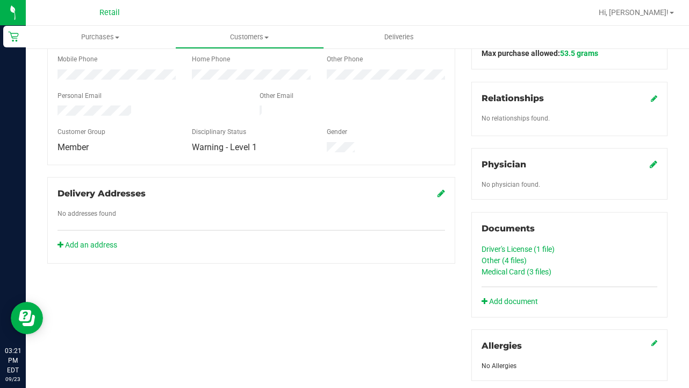
scroll to position [273, 0]
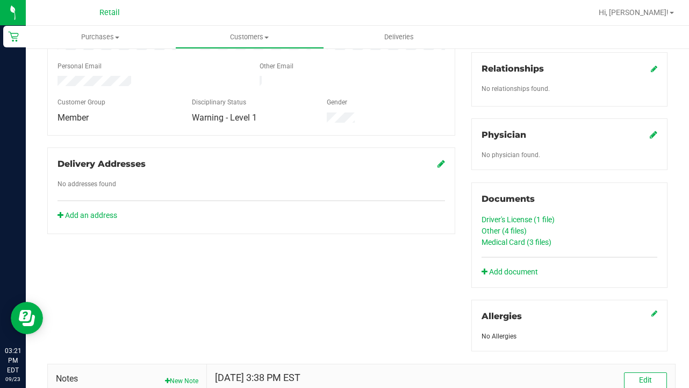
click at [502, 245] on div "Medical Card (3 files)" at bounding box center [570, 242] width 176 height 11
click at [488, 241] on link "Medical Card (3 files)" at bounding box center [517, 242] width 70 height 9
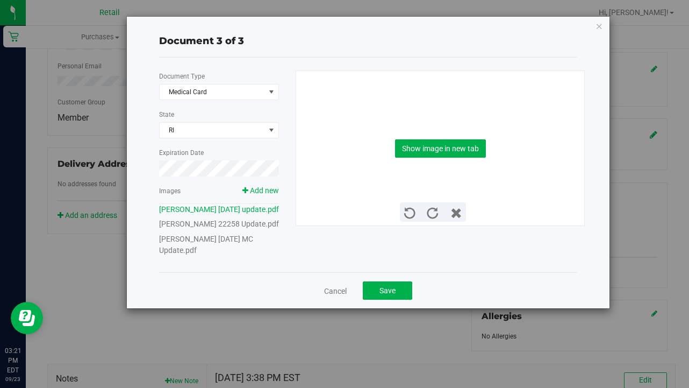
click at [236, 256] on div "Patricia Dossantos 02 22 1958 MC Update.pdf" at bounding box center [219, 244] width 120 height 23
click at [242, 254] on link "Patricia Dossantos 02 22 1958 MC Update.pdf" at bounding box center [206, 244] width 94 height 20
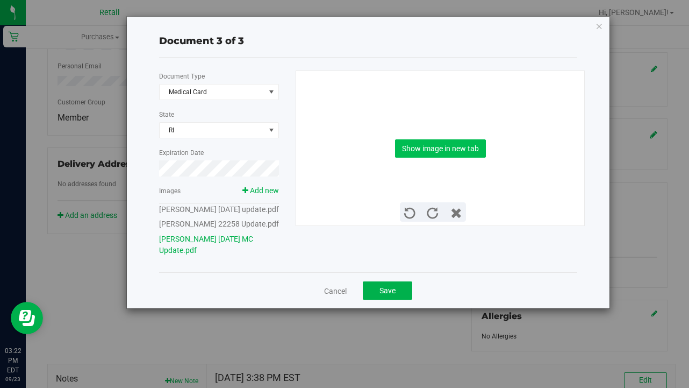
click at [422, 142] on button "Show image in new tab" at bounding box center [440, 148] width 91 height 18
click at [379, 299] on button "Save" at bounding box center [387, 290] width 49 height 18
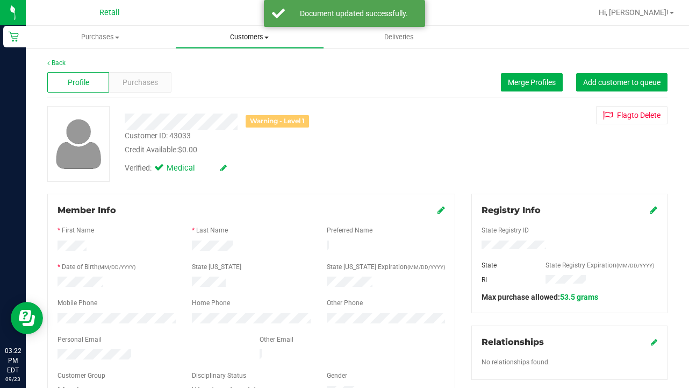
scroll to position [0, 0]
click at [249, 35] on span "Customers" at bounding box center [250, 37] width 148 height 10
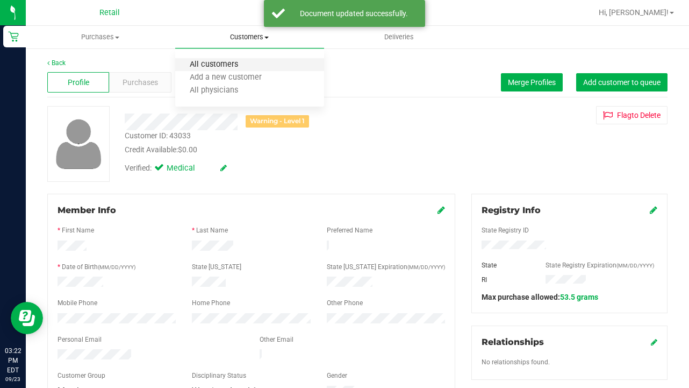
click at [249, 62] on span "All customers" at bounding box center [213, 64] width 77 height 9
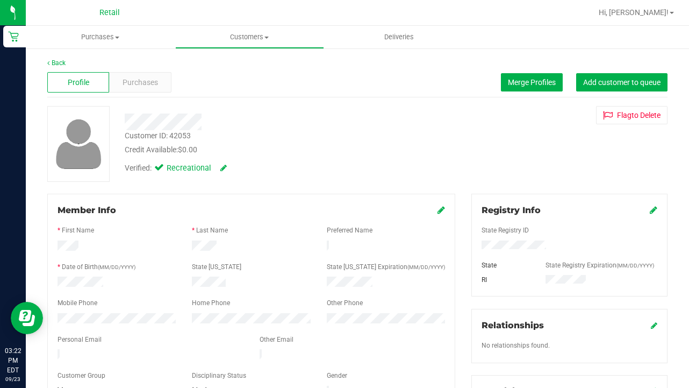
scroll to position [76, 0]
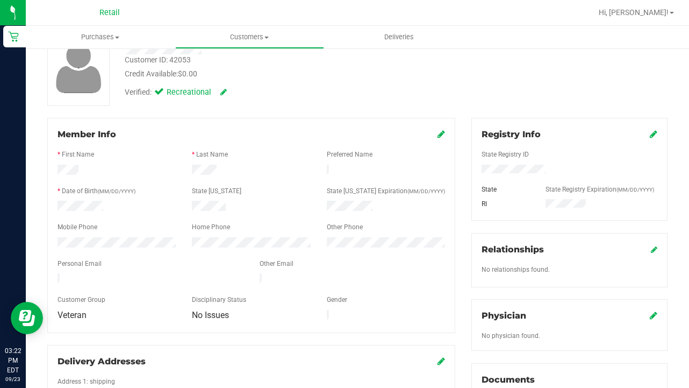
click at [441, 135] on icon at bounding box center [442, 134] width 8 height 9
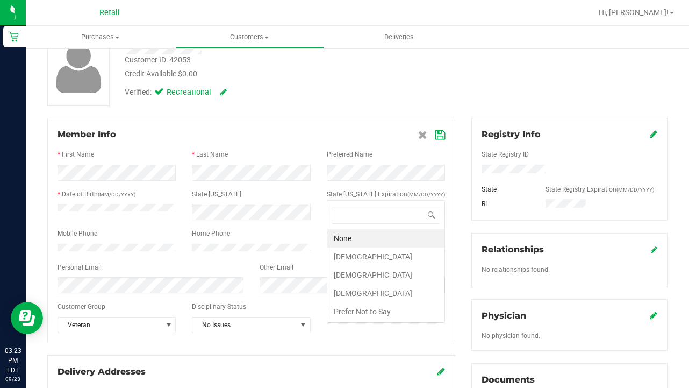
scroll to position [0, 0]
click at [340, 278] on li "[DEMOGRAPHIC_DATA]" at bounding box center [385, 275] width 117 height 18
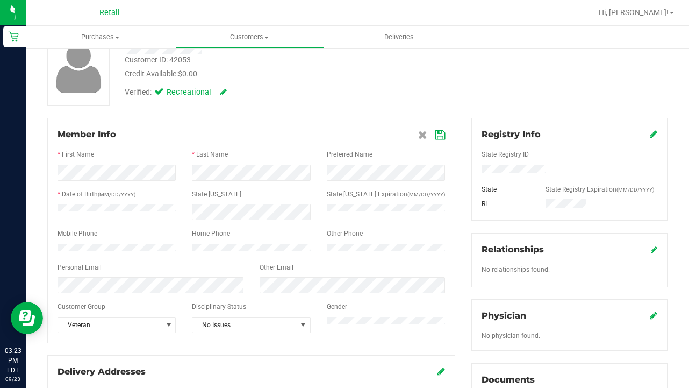
click at [440, 138] on icon at bounding box center [440, 135] width 10 height 9
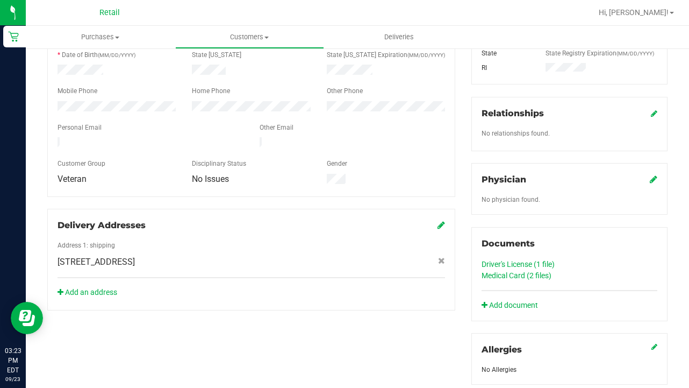
scroll to position [213, 0]
drag, startPoint x: 491, startPoint y: 273, endPoint x: 425, endPoint y: 275, distance: 66.7
click at [523, 274] on link "Medical Card (2 files)" at bounding box center [517, 274] width 70 height 9
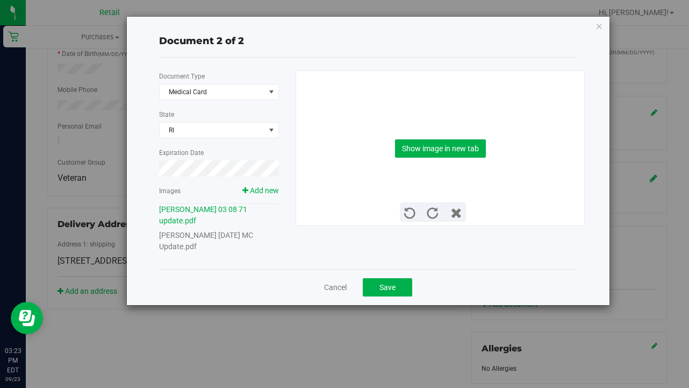
click at [231, 231] on link "Kevin Farren 03 08 1971 MC Update.pdf" at bounding box center [206, 241] width 94 height 20
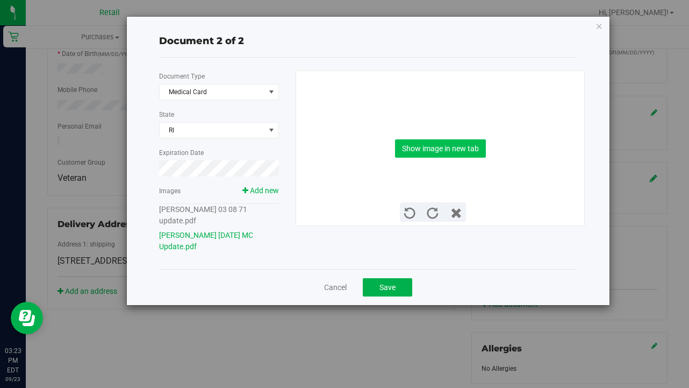
click at [431, 152] on button "Show image in new tab" at bounding box center [440, 148] width 91 height 18
click at [385, 280] on button "Save" at bounding box center [387, 287] width 49 height 18
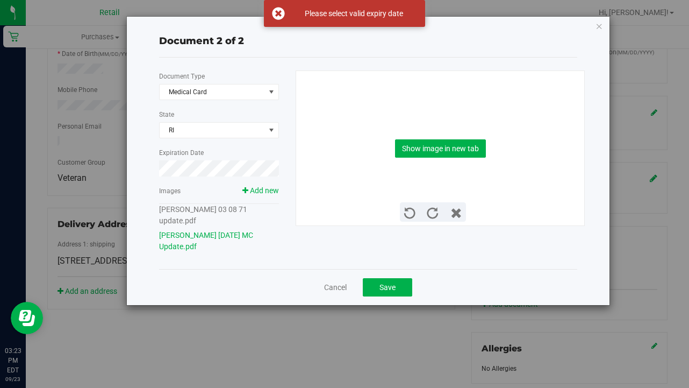
scroll to position [0, 0]
click at [140, 162] on div "Document 2 of 2 Document Type Medical Card 5 State RI Expiration Date Images Ad…" at bounding box center [368, 161] width 483 height 288
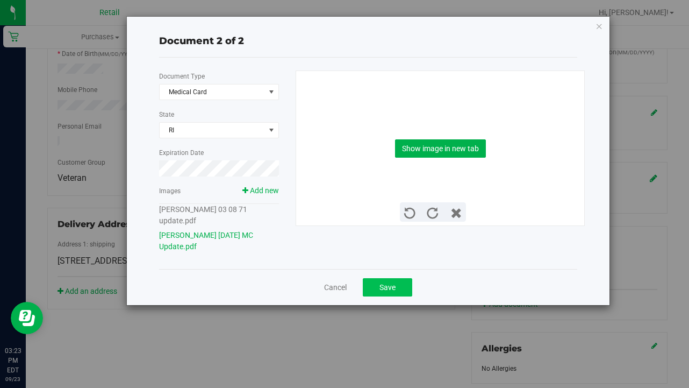
click at [394, 281] on button "Save" at bounding box center [387, 287] width 49 height 18
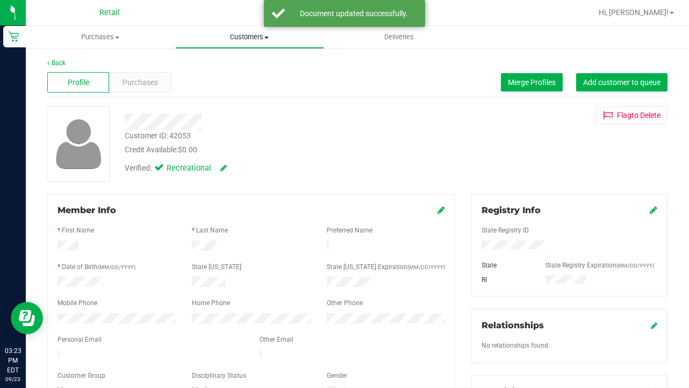
click at [238, 29] on uib-tab-heading "Customers All customers Add a new customer All physicians" at bounding box center [250, 37] width 148 height 22
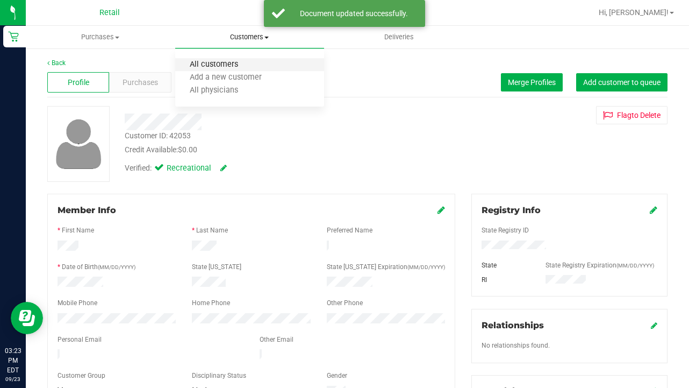
click at [235, 65] on span "All customers" at bounding box center [213, 64] width 77 height 9
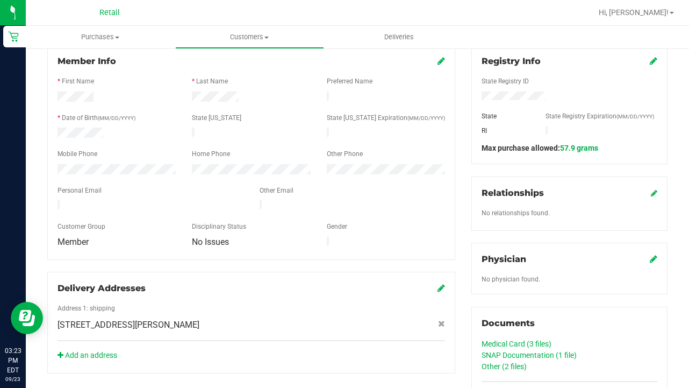
scroll to position [152, 0]
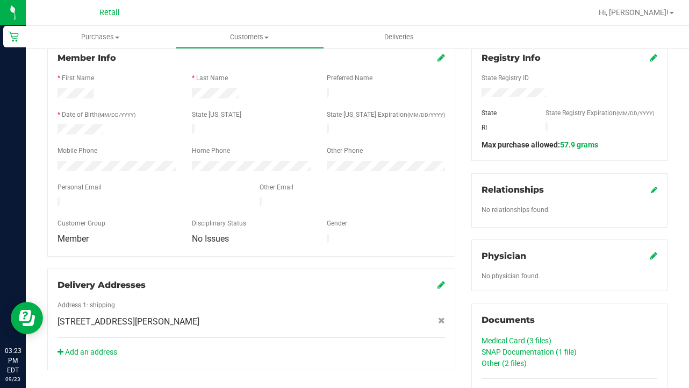
click at [547, 353] on link "SNAP Documentation (1 file)" at bounding box center [529, 351] width 95 height 9
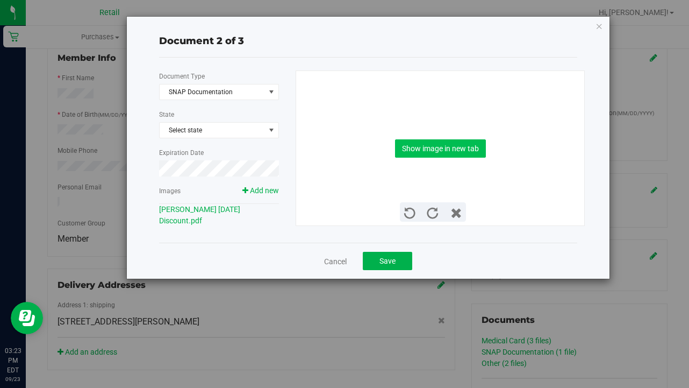
click at [397, 154] on button "Show image in new tab" at bounding box center [440, 148] width 91 height 18
click at [389, 259] on span "Save" at bounding box center [388, 260] width 16 height 9
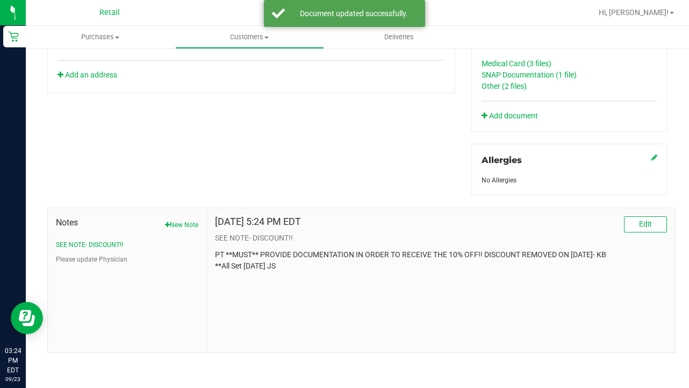
scroll to position [429, 0]
click at [649, 229] on button "Edit" at bounding box center [645, 224] width 43 height 16
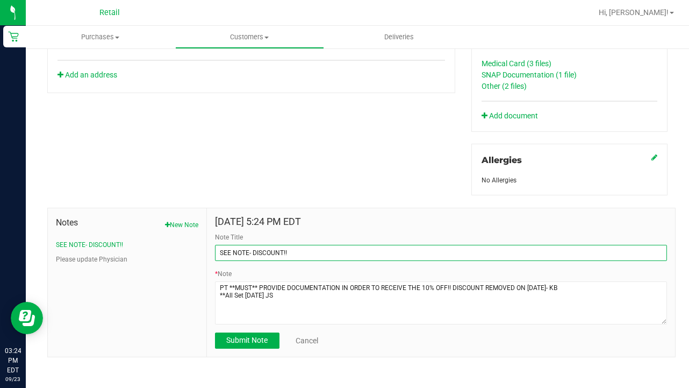
drag, startPoint x: 313, startPoint y: 252, endPoint x: 58, endPoint y: 223, distance: 257.1
click at [58, 223] on div "Notes New Note SEE NOTE- DISCOUNT!! Please update Physician Jun 14, 2024 5:24 P…" at bounding box center [361, 282] width 629 height 149
type input "A"
type input "all done"
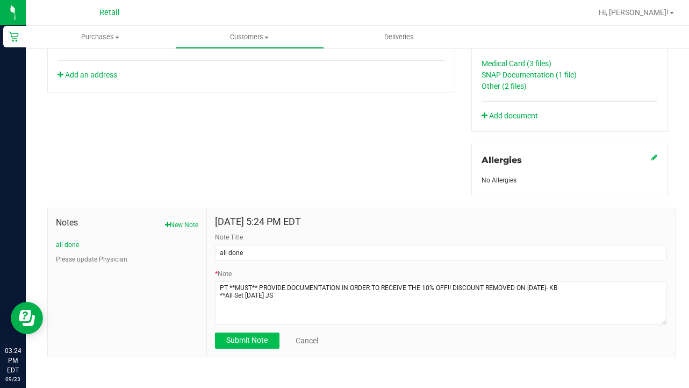
click at [230, 342] on span "Submit Note" at bounding box center [246, 339] width 41 height 9
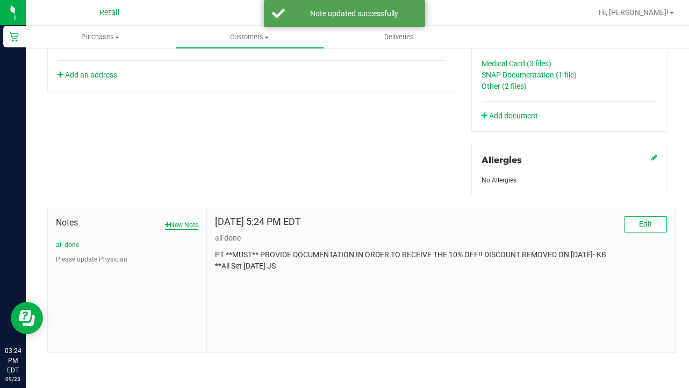
click at [181, 219] on div "Notes New Note all done Please update Physician" at bounding box center [127, 240] width 142 height 48
click at [181, 220] on button "New Note" at bounding box center [181, 225] width 33 height 10
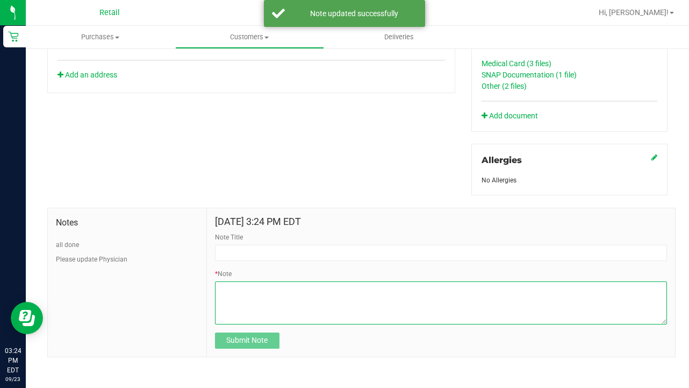
click at [261, 313] on textarea "* Note" at bounding box center [441, 302] width 452 height 43
paste textarea "turned off discount 09.23.2205. must provide CURRENT VALID discount with CURREN…"
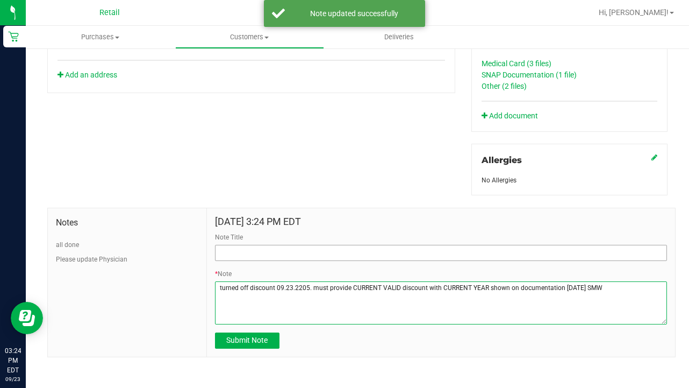
type textarea "turned off discount 09.23.2205. must provide CURRENT VALID discount with CURREN…"
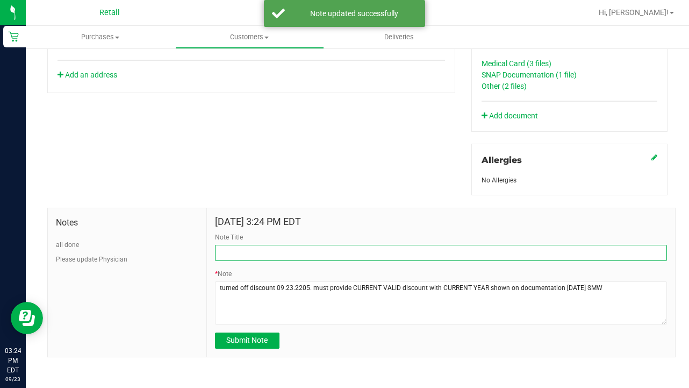
click at [253, 245] on input "Note Title" at bounding box center [441, 253] width 452 height 16
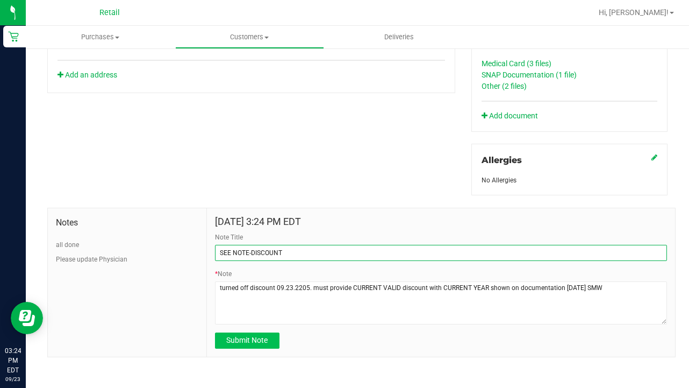
type input "SEE NOTE-DISCOUNT"
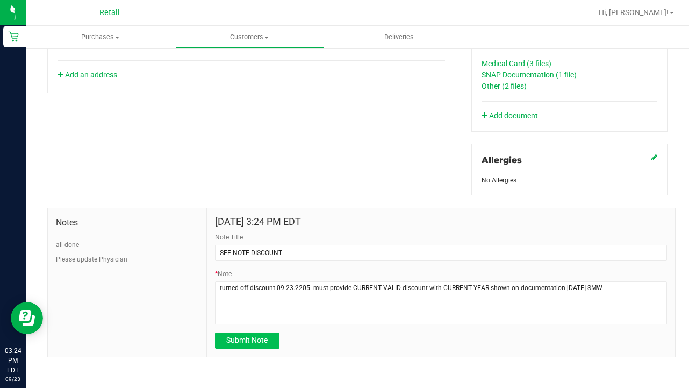
click at [241, 337] on span "Submit Note" at bounding box center [246, 339] width 41 height 9
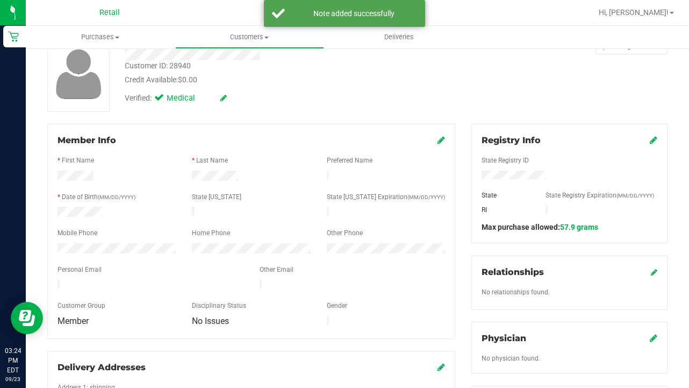
scroll to position [68, 0]
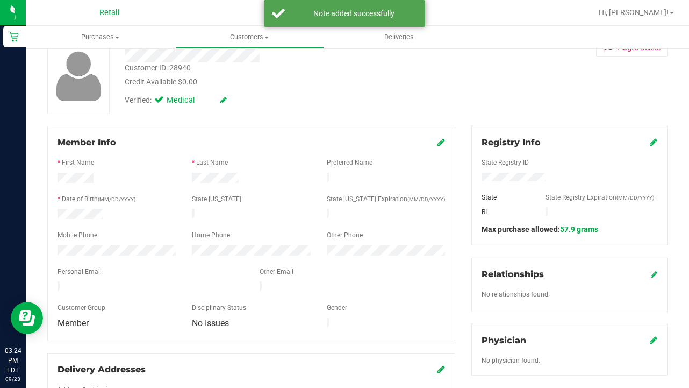
click at [444, 142] on icon at bounding box center [442, 142] width 8 height 9
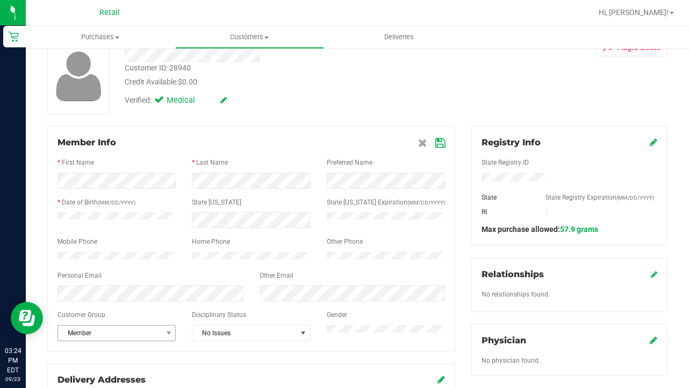
click at [148, 340] on span "Member" at bounding box center [110, 332] width 104 height 15
click at [149, 282] on li "Employee" at bounding box center [116, 290] width 117 height 16
click at [141, 336] on span "Employee" at bounding box center [110, 332] width 104 height 15
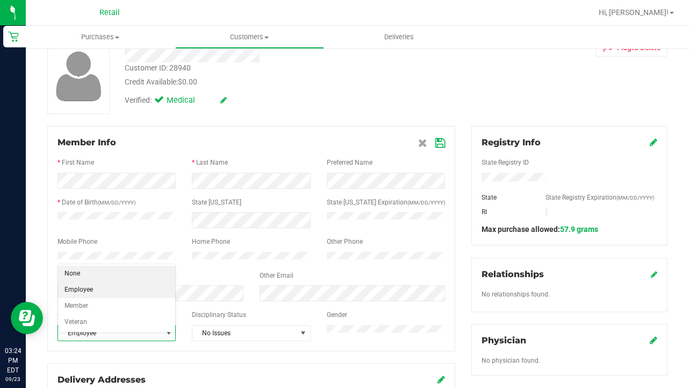
click at [148, 270] on li "None" at bounding box center [116, 274] width 117 height 16
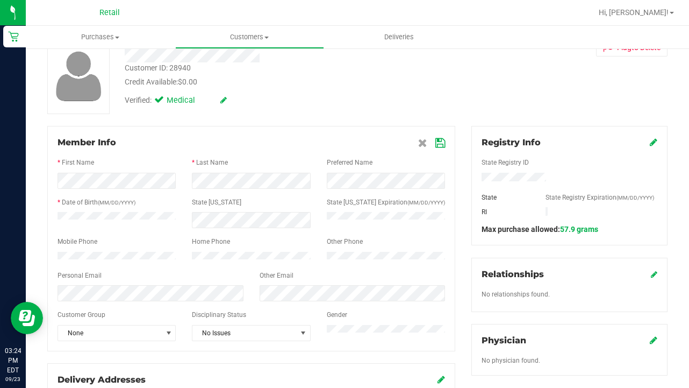
click at [440, 140] on icon at bounding box center [440, 143] width 10 height 9
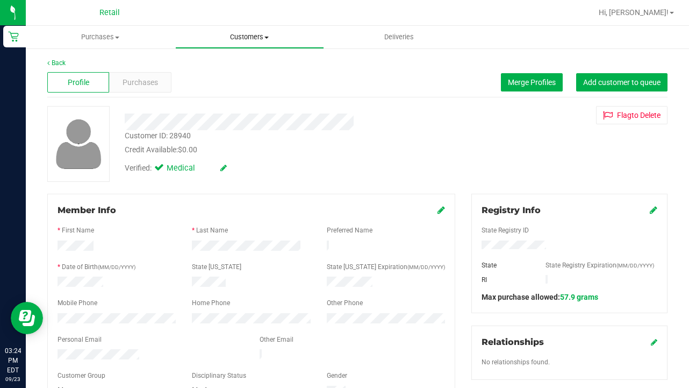
scroll to position [0, 0]
click at [246, 34] on span "Customers" at bounding box center [250, 37] width 148 height 10
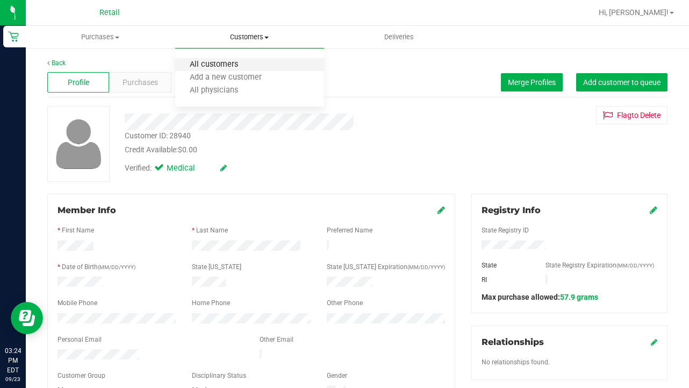
click at [230, 66] on span "All customers" at bounding box center [213, 64] width 77 height 9
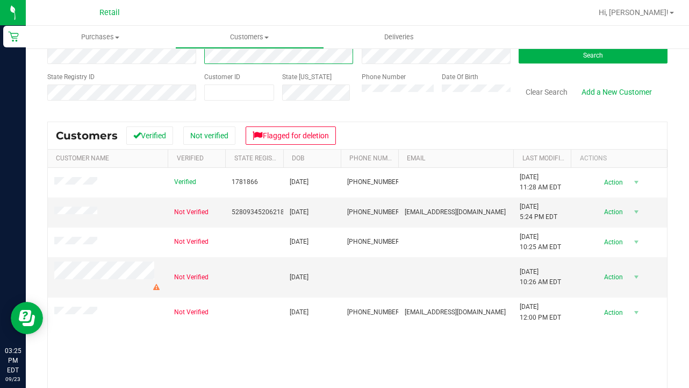
scroll to position [74, 0]
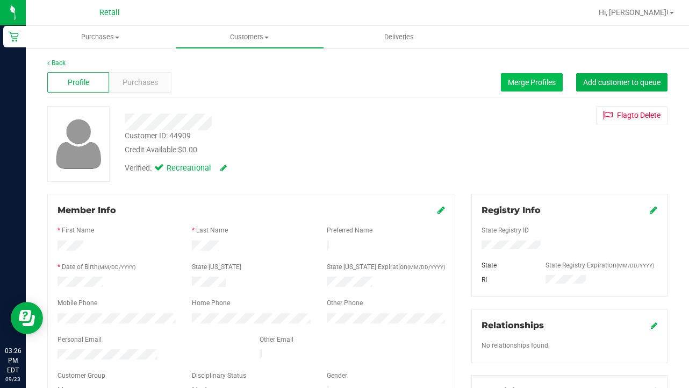
click at [535, 83] on span "Merge Profiles" at bounding box center [532, 82] width 48 height 9
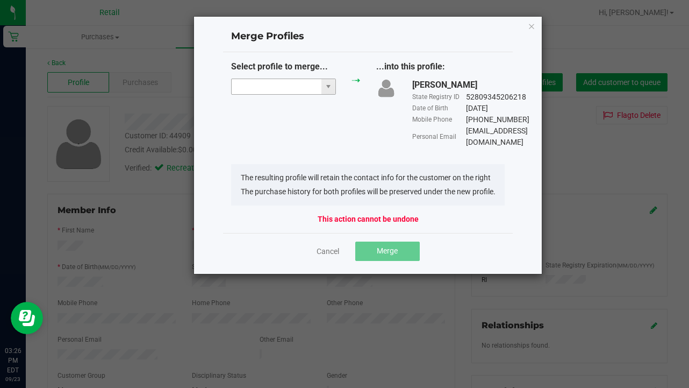
click at [254, 90] on input "NO DATA FOUND" at bounding box center [277, 86] width 90 height 15
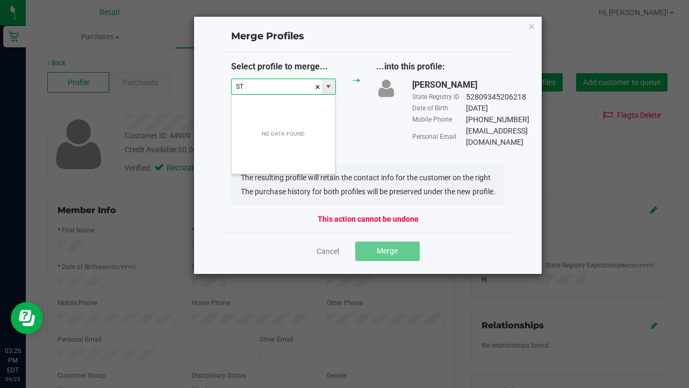
scroll to position [16, 105]
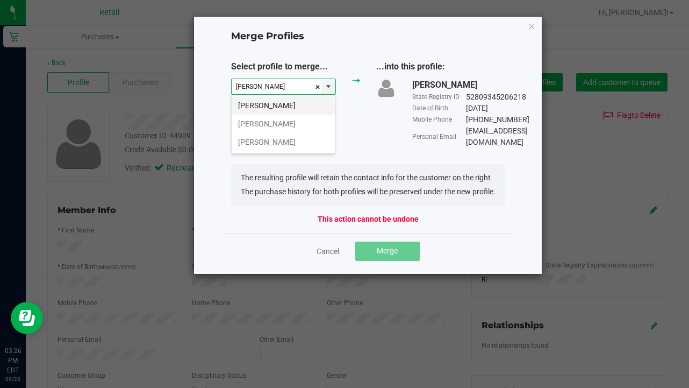
click at [294, 111] on li "Steven Rogers" at bounding box center [283, 105] width 103 height 18
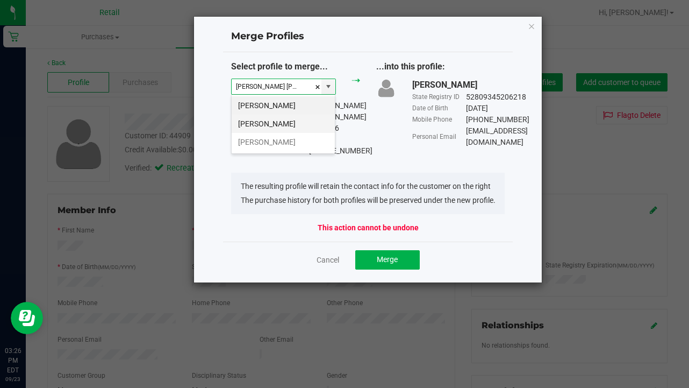
click at [290, 126] on li "Steven Rogers" at bounding box center [283, 124] width 103 height 18
type input "Steven Rogers"
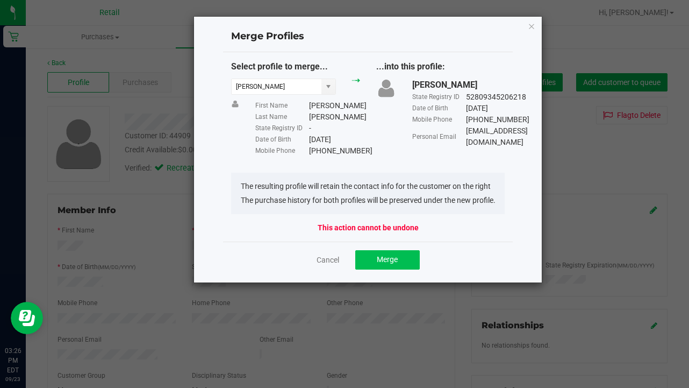
click at [396, 263] on span "Merge" at bounding box center [387, 259] width 21 height 9
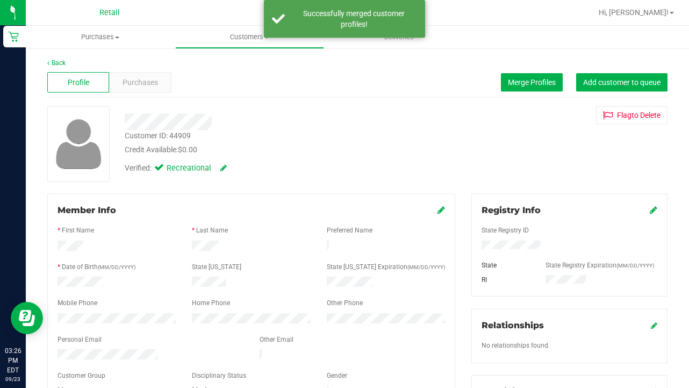
click at [515, 94] on div "Profile Purchases Merge Profiles Add customer to queue" at bounding box center [357, 83] width 620 height 30
click at [525, 81] on span "Merge Profiles" at bounding box center [532, 82] width 48 height 9
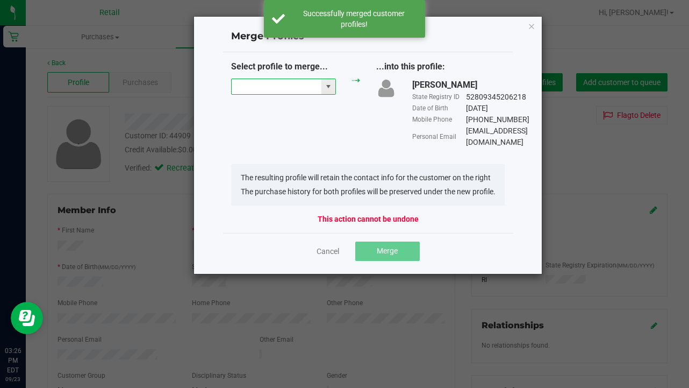
click at [260, 90] on input "NO DATA FOUND" at bounding box center [277, 86] width 90 height 15
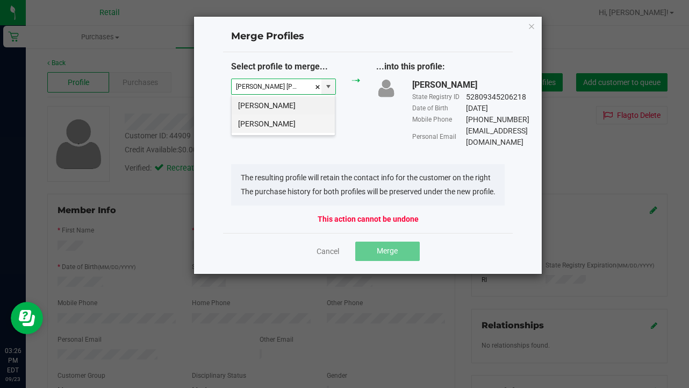
click at [265, 126] on li "Steven Rogers" at bounding box center [283, 124] width 103 height 18
type input "Steven Rogers"
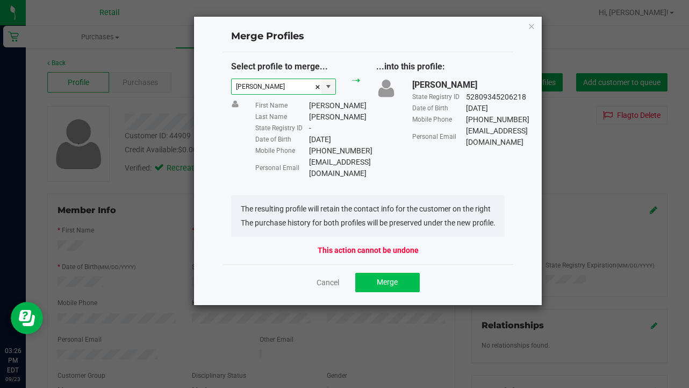
scroll to position [0, 0]
click at [397, 280] on span "Merge" at bounding box center [387, 281] width 21 height 9
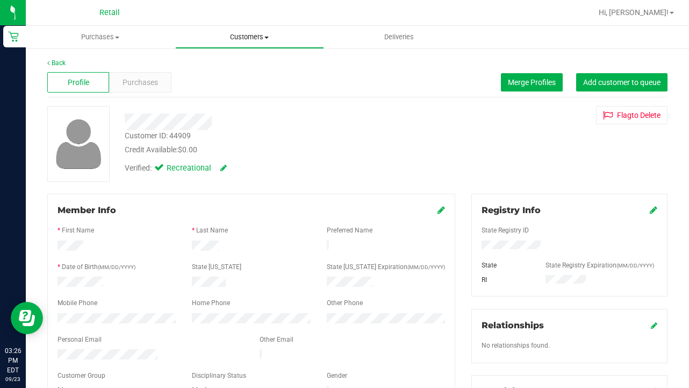
click at [258, 33] on span "Customers" at bounding box center [250, 37] width 148 height 10
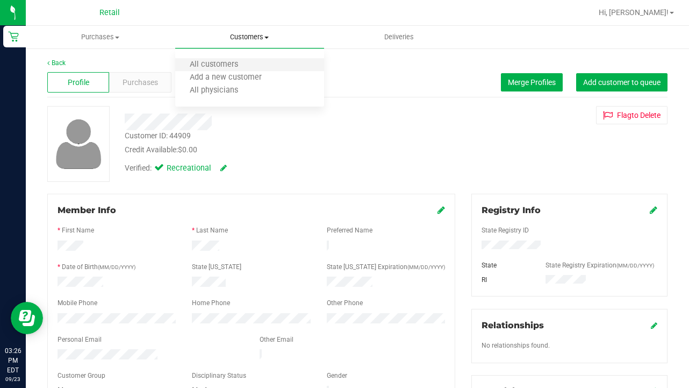
click at [251, 59] on li "All customers" at bounding box center [249, 65] width 149 height 13
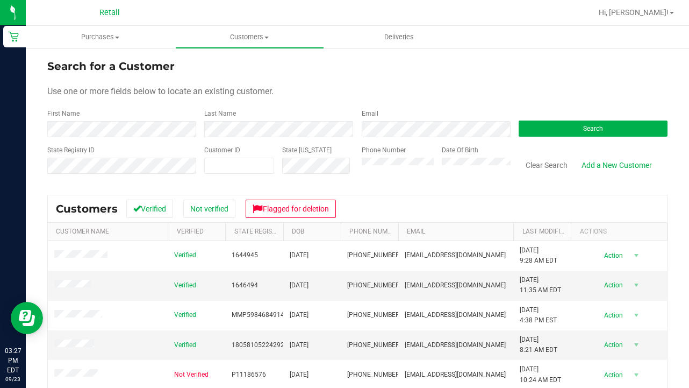
click at [154, 137] on form "Search for a Customer Use one or more fields below to locate an existing custom…" at bounding box center [357, 120] width 620 height 125
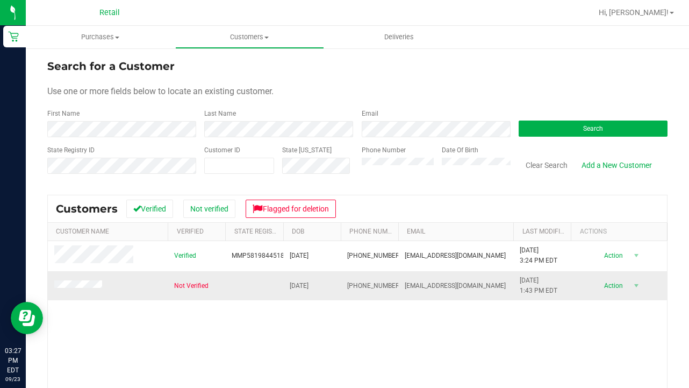
drag, startPoint x: 476, startPoint y: 284, endPoint x: 403, endPoint y: 283, distance: 73.1
click at [403, 284] on td "raymonded89@aol.com" at bounding box center [455, 285] width 115 height 29
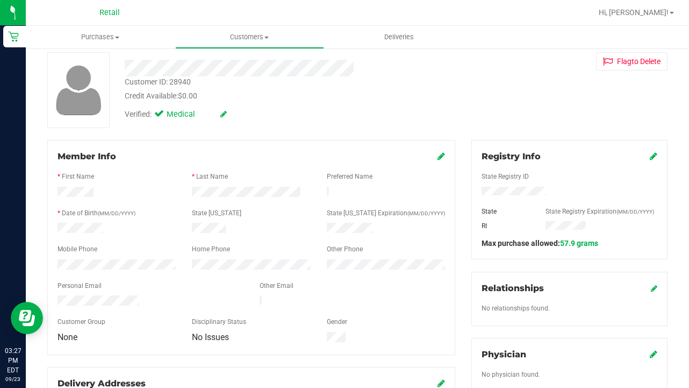
scroll to position [53, 0]
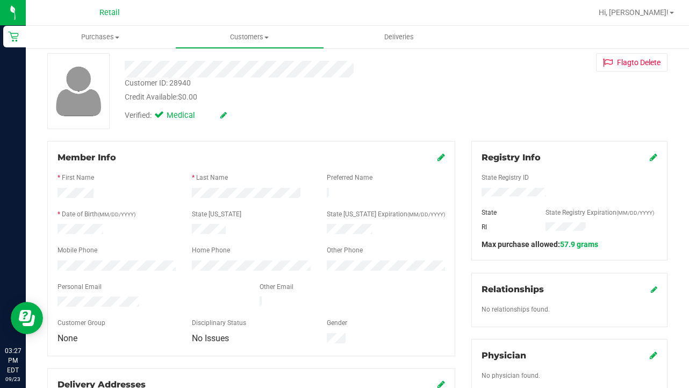
click at [442, 158] on icon at bounding box center [442, 157] width 8 height 9
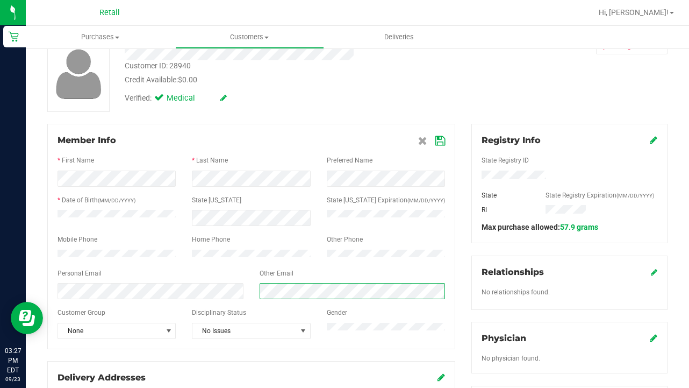
scroll to position [72, 0]
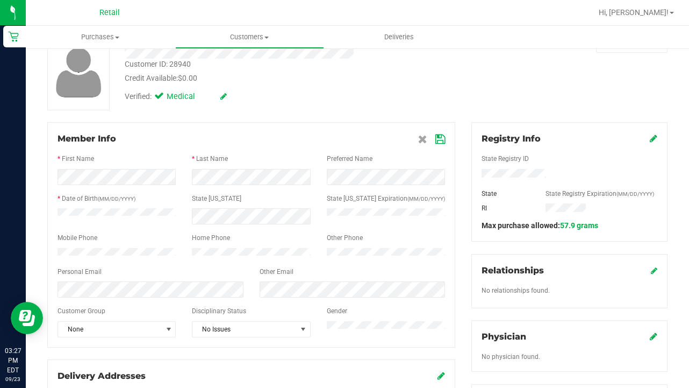
click at [438, 141] on icon at bounding box center [440, 139] width 10 height 9
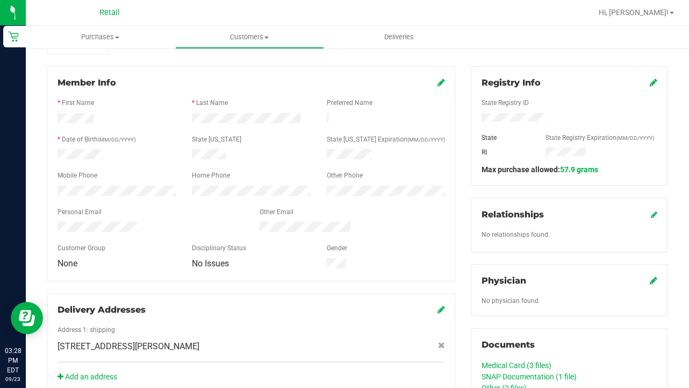
scroll to position [128, 0]
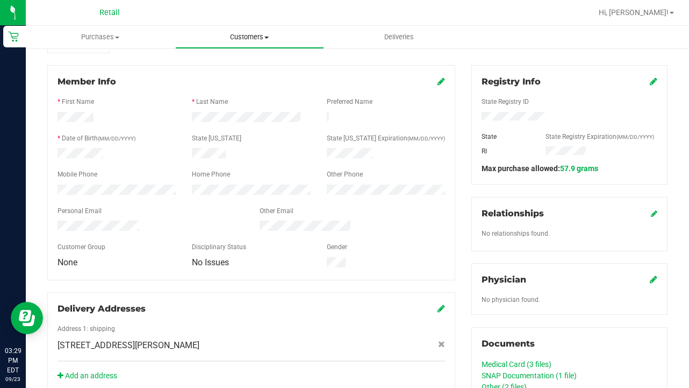
click at [247, 37] on span "Customers" at bounding box center [250, 37] width 148 height 10
click at [248, 64] on span "All customers" at bounding box center [213, 64] width 77 height 9
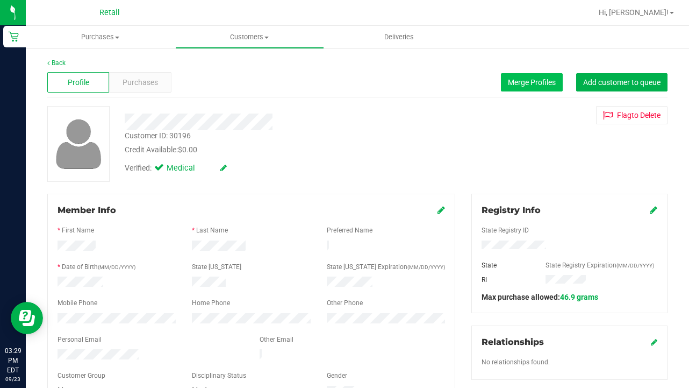
click at [531, 84] on span "Merge Profiles" at bounding box center [532, 82] width 48 height 9
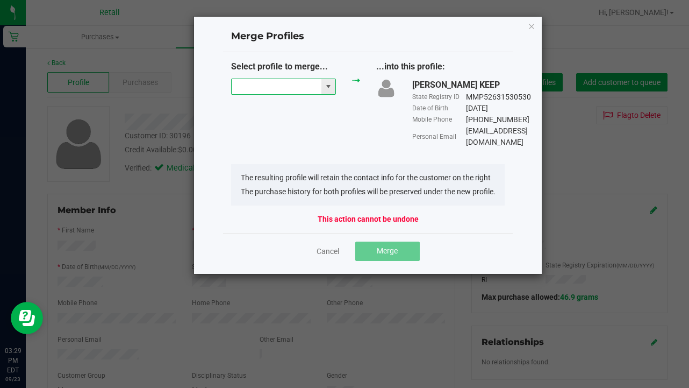
click at [303, 84] on input "NO DATA FOUND" at bounding box center [277, 86] width 90 height 15
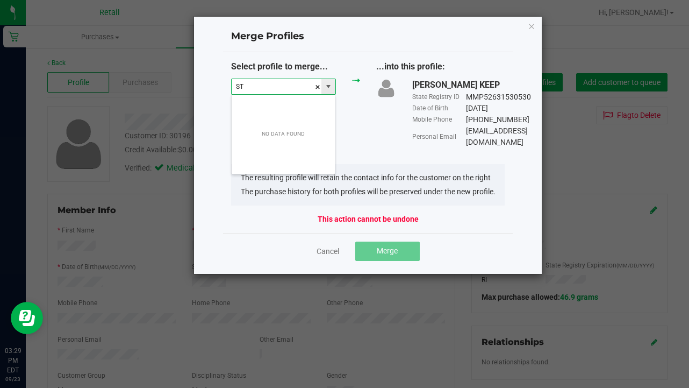
scroll to position [16, 105]
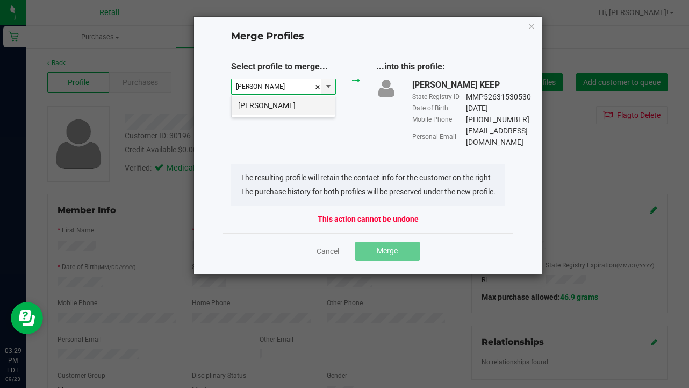
click at [301, 109] on li "Stephanie Rocchio" at bounding box center [283, 105] width 103 height 18
type input "Stephanie Rocchio"
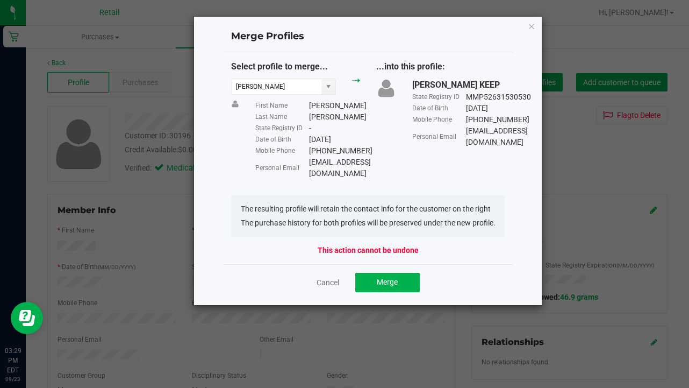
drag, startPoint x: 370, startPoint y: 173, endPoint x: 308, endPoint y: 172, distance: 62.4
click at [308, 172] on div "Personal Email ste4584@aol.com" at bounding box center [307, 167] width 104 height 23
copy div "ste4584@aol.com"
click at [389, 290] on button "Merge" at bounding box center [387, 282] width 65 height 19
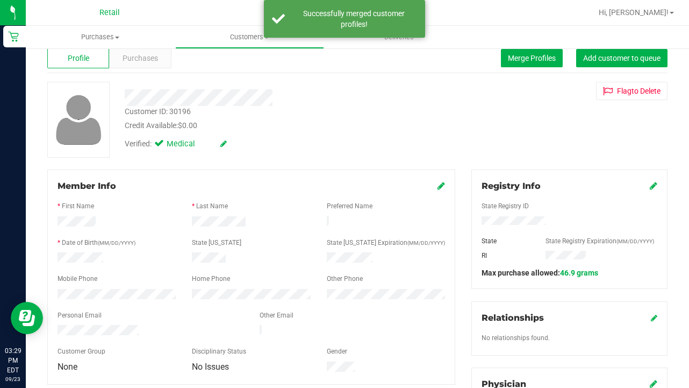
scroll to position [25, 0]
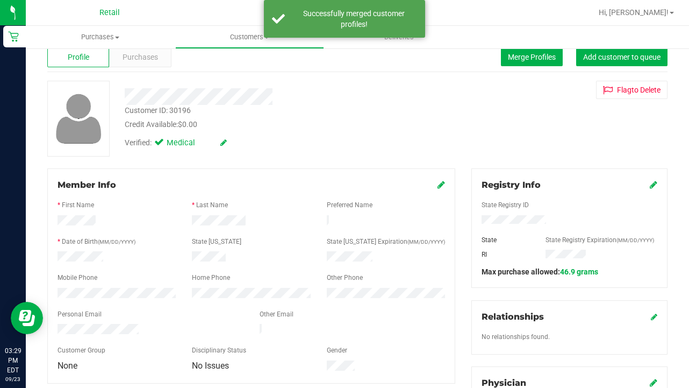
click at [440, 184] on icon at bounding box center [442, 184] width 8 height 9
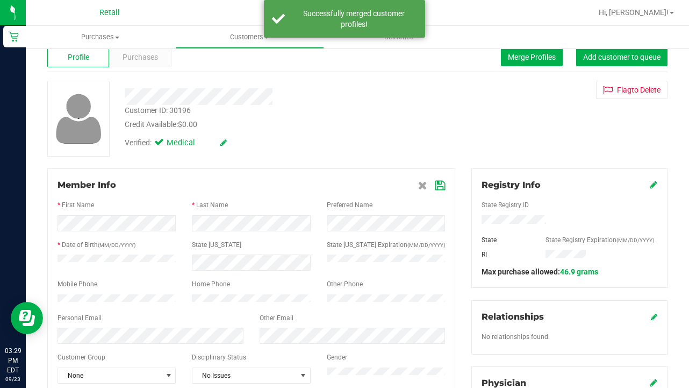
click at [342, 328] on div at bounding box center [252, 326] width 388 height 3
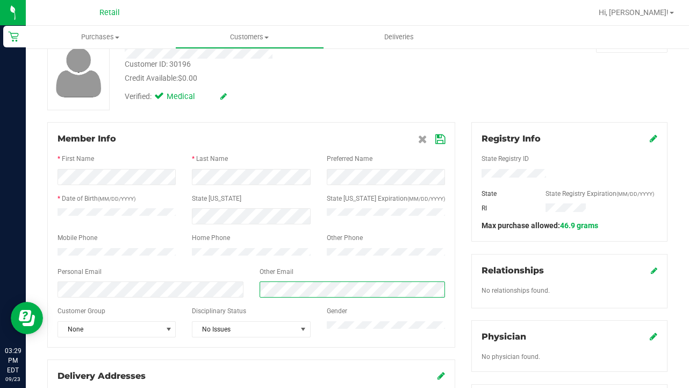
scroll to position [72, 0]
click at [446, 139] on div "Member Info * First Name * Last Name Preferred Name * Date of Birth (MM/DD/YYYY…" at bounding box center [251, 234] width 408 height 225
click at [440, 137] on icon at bounding box center [440, 138] width 10 height 9
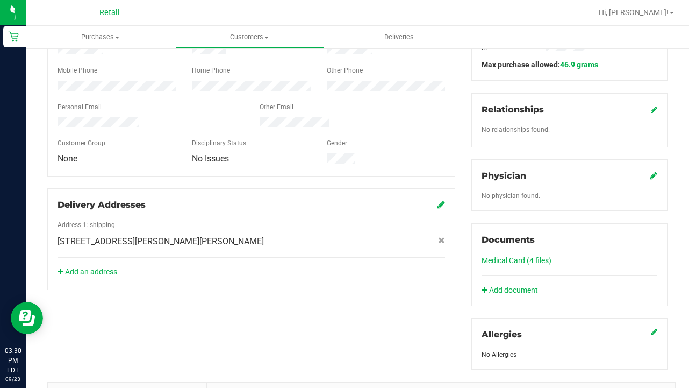
scroll to position [235, 0]
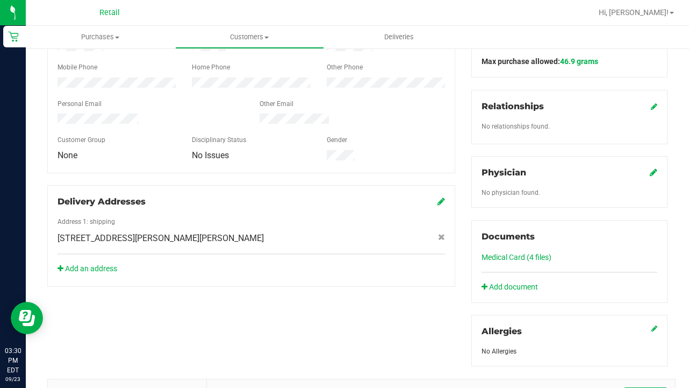
click at [516, 253] on link "Medical Card (4 files)" at bounding box center [517, 257] width 70 height 9
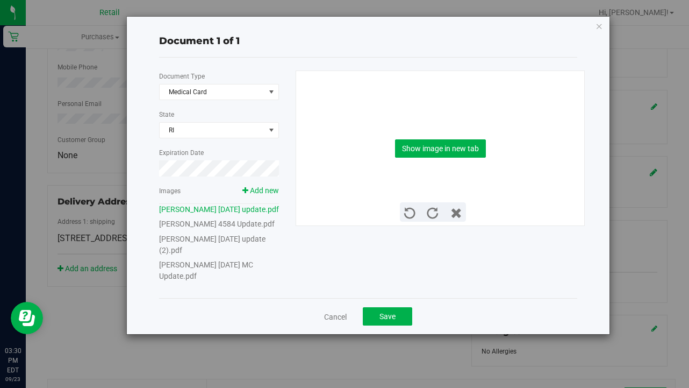
click at [244, 275] on link "Stephanie Rocchio 04 05 1984 MC Update.pdf" at bounding box center [206, 270] width 94 height 20
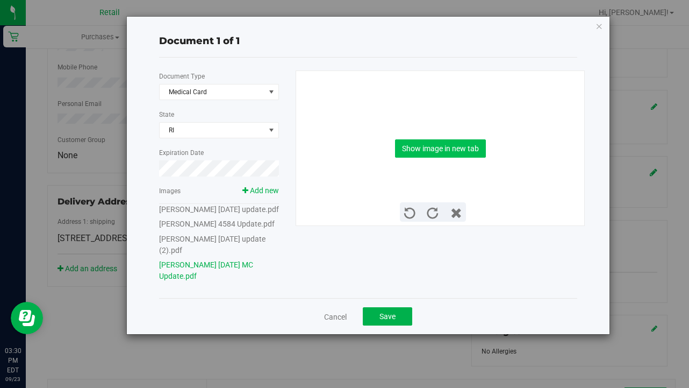
click at [442, 153] on button "Show image in new tab" at bounding box center [440, 148] width 91 height 18
click at [382, 325] on button "Save" at bounding box center [387, 316] width 49 height 18
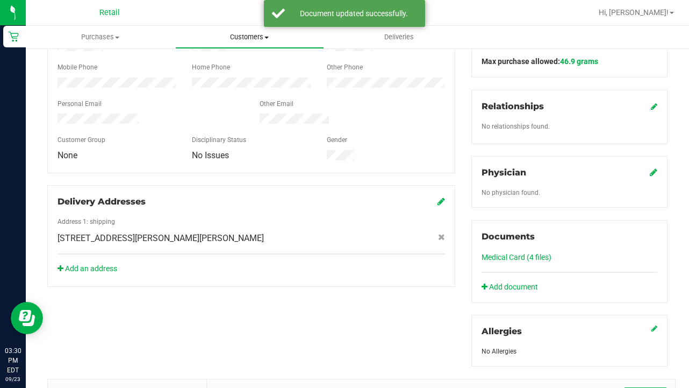
click at [246, 30] on uib-tab-heading "Customers All customers Add a new customer All physicians" at bounding box center [250, 37] width 148 height 22
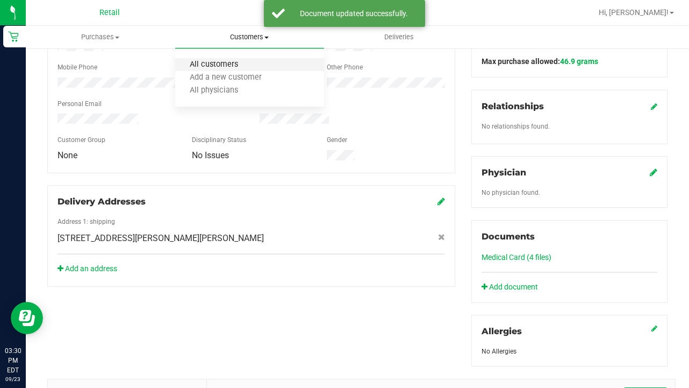
click at [246, 61] on span "All customers" at bounding box center [213, 64] width 77 height 9
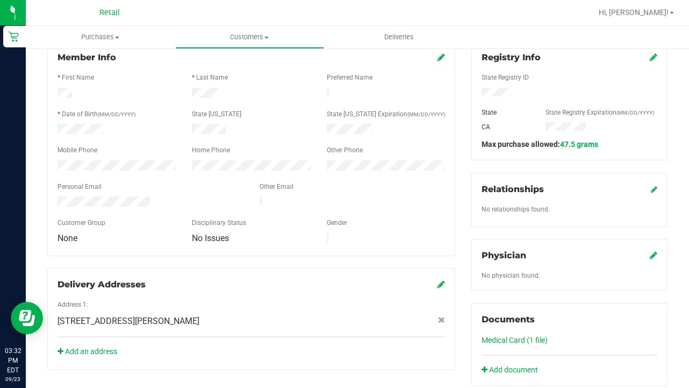
scroll to position [152, 0]
click at [436, 60] on div "Member Info" at bounding box center [252, 58] width 388 height 13
click at [440, 59] on icon at bounding box center [442, 57] width 8 height 9
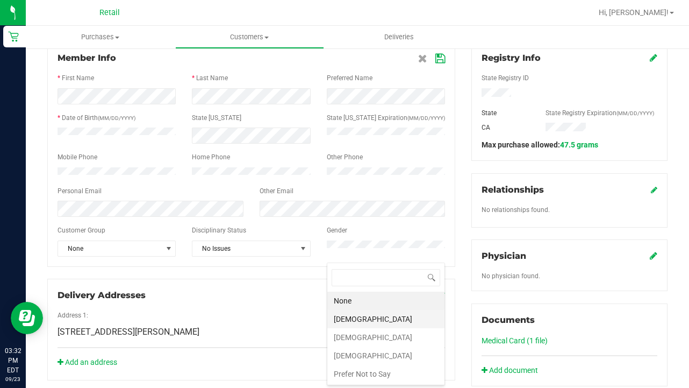
click at [356, 319] on li "[DEMOGRAPHIC_DATA]" at bounding box center [385, 319] width 117 height 18
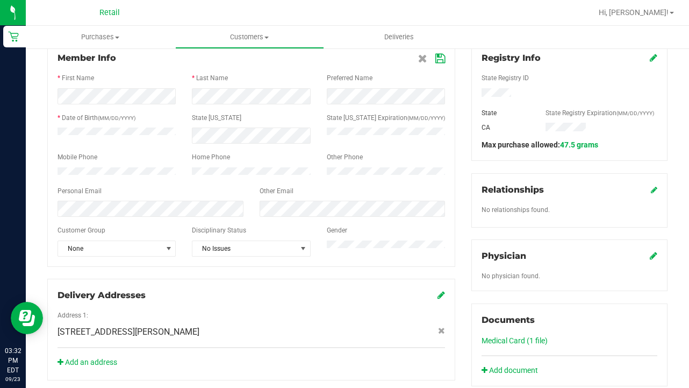
click at [440, 59] on icon at bounding box center [440, 58] width 10 height 9
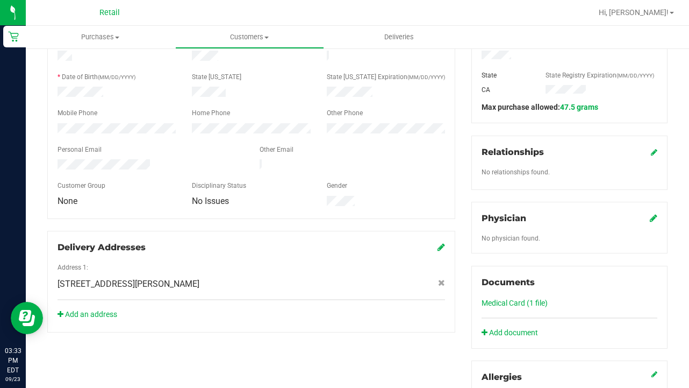
scroll to position [190, 0]
click at [505, 306] on link "Medical Card (1 file)" at bounding box center [515, 302] width 66 height 9
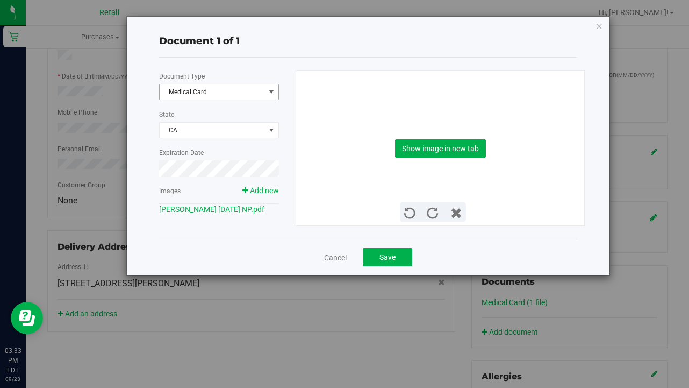
click at [223, 91] on span "Medical Card" at bounding box center [212, 91] width 105 height 15
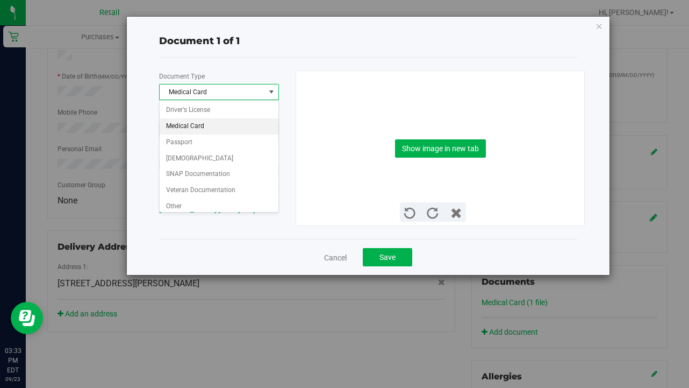
click at [187, 211] on div "Driver's License Medical Card Passport Permanent Resident SNAP Documentation Ve…" at bounding box center [219, 156] width 120 height 112
click at [186, 203] on li "Other" at bounding box center [219, 206] width 119 height 16
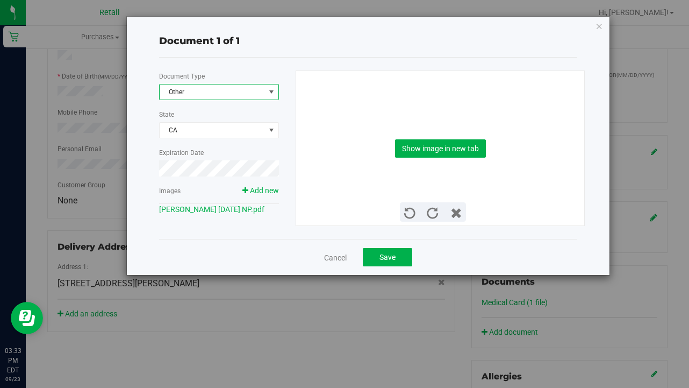
click at [432, 158] on div "Show image in new tab" at bounding box center [440, 148] width 273 height 154
click at [432, 156] on button "Show image in new tab" at bounding box center [440, 148] width 91 height 18
click at [388, 254] on span "Save" at bounding box center [388, 257] width 16 height 9
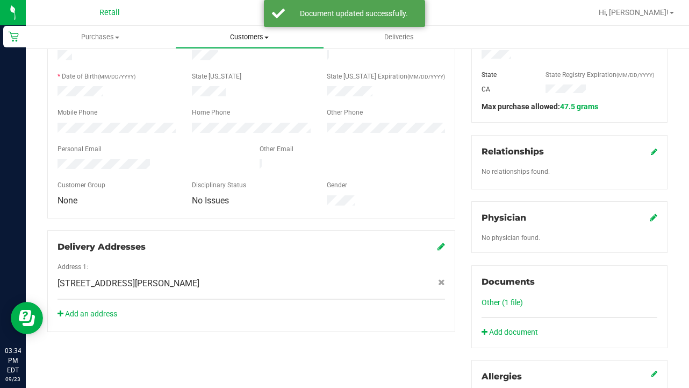
scroll to position [0, 0]
click at [234, 44] on uib-tab-heading "Customers All customers Add a new customer All physicians" at bounding box center [250, 37] width 148 height 22
click at [231, 69] on span "All customers" at bounding box center [213, 64] width 77 height 9
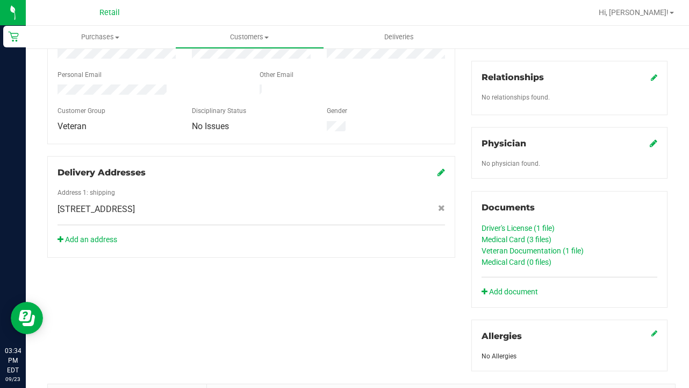
scroll to position [266, 0]
click at [506, 250] on link "Veteran Documentation (1 file)" at bounding box center [533, 249] width 102 height 9
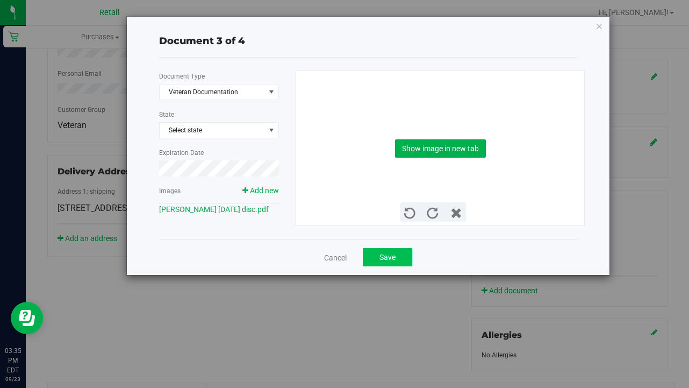
click at [383, 257] on span "Save" at bounding box center [388, 257] width 16 height 9
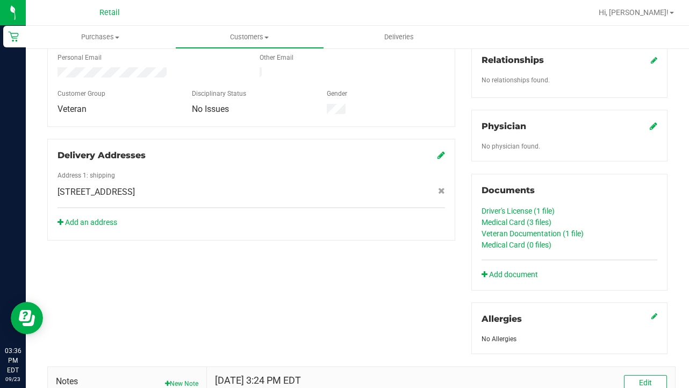
scroll to position [285, 0]
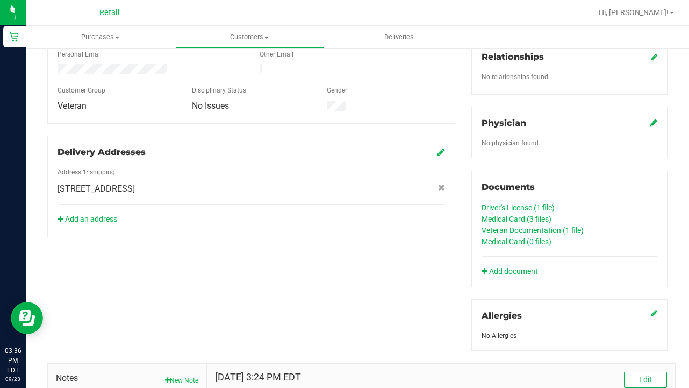
click at [521, 220] on link "Medical Card (3 files)" at bounding box center [517, 219] width 70 height 9
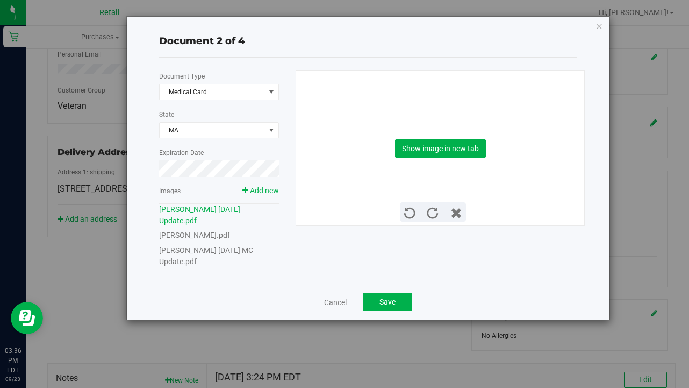
click at [212, 250] on link "Ronald Ashley 11 07 1967 MC Update.pdf" at bounding box center [206, 256] width 94 height 20
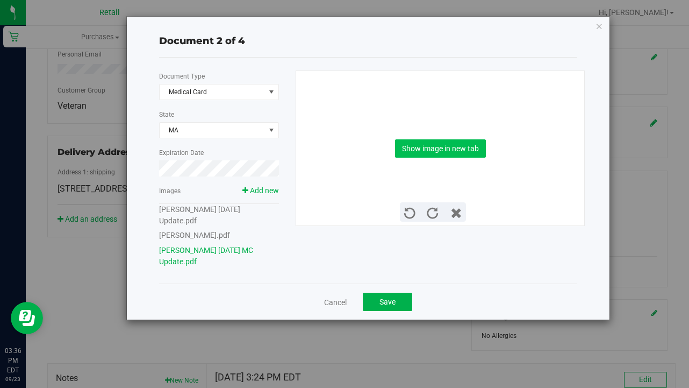
click at [477, 143] on button "Show image in new tab" at bounding box center [440, 148] width 91 height 18
click at [384, 300] on span "Save" at bounding box center [388, 301] width 16 height 9
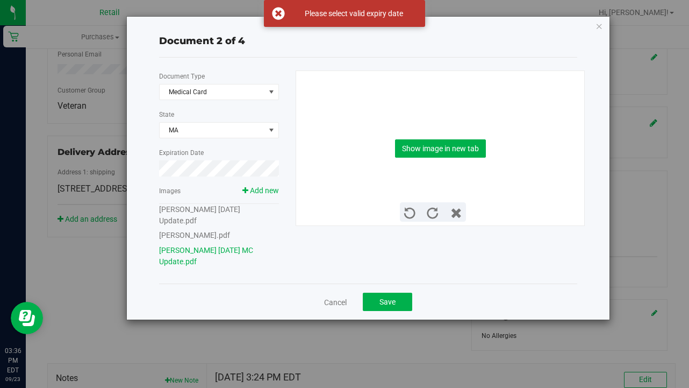
scroll to position [0, 0]
click at [334, 297] on link "Cancel" at bounding box center [335, 302] width 23 height 11
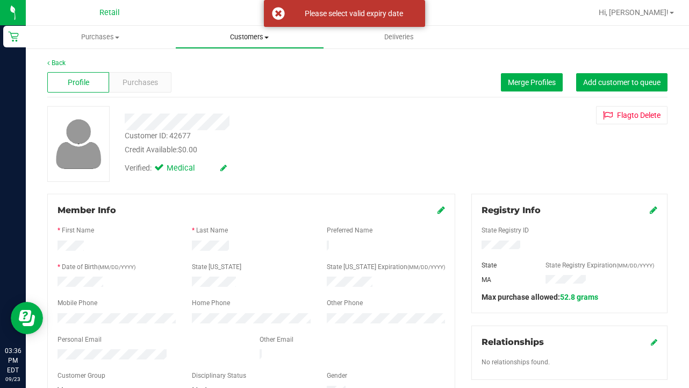
click at [242, 35] on span "Customers" at bounding box center [250, 37] width 148 height 10
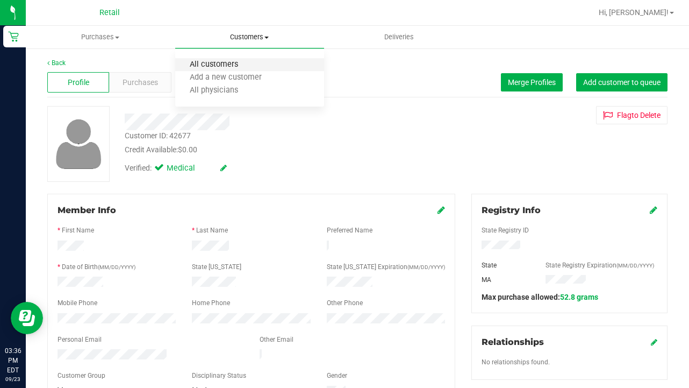
click at [237, 62] on span "All customers" at bounding box center [213, 64] width 77 height 9
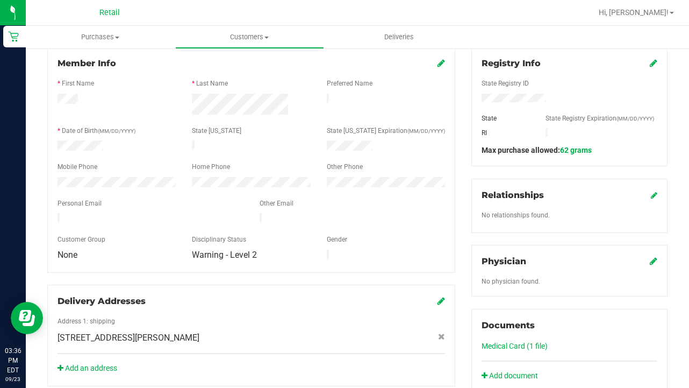
scroll to position [149, 0]
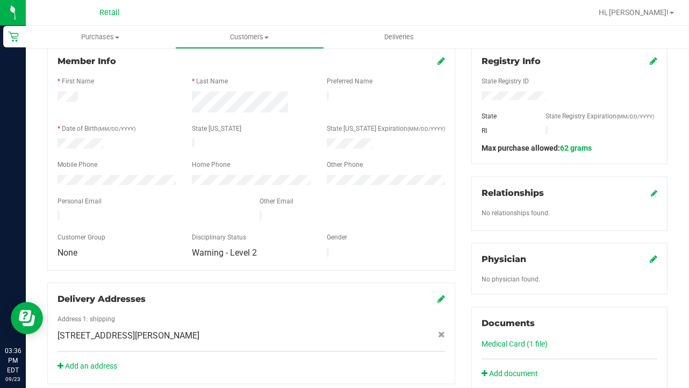
click at [439, 63] on icon at bounding box center [442, 60] width 8 height 9
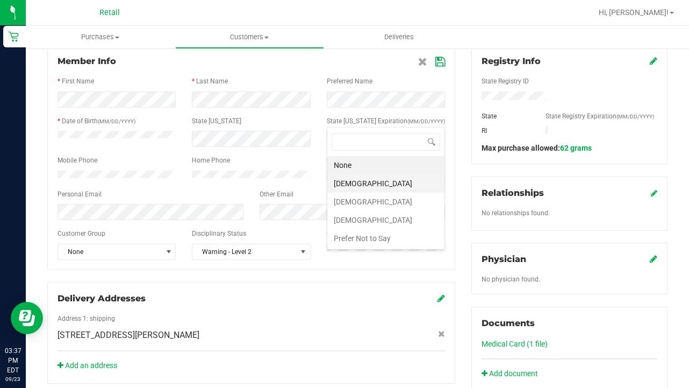
click at [380, 188] on li "[DEMOGRAPHIC_DATA]" at bounding box center [385, 183] width 117 height 18
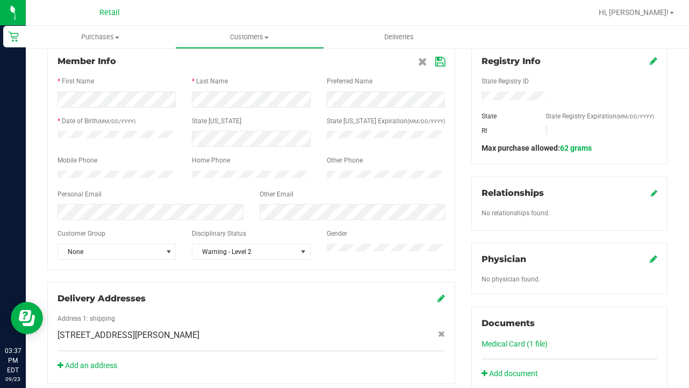
click at [441, 66] on icon at bounding box center [440, 62] width 10 height 9
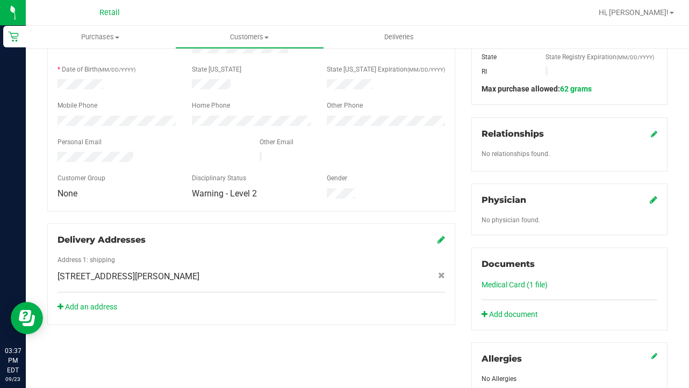
scroll to position [406, 0]
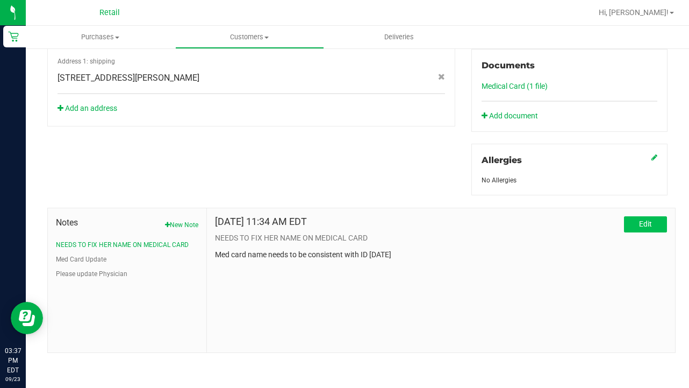
click at [637, 224] on button "Edit" at bounding box center [645, 224] width 43 height 16
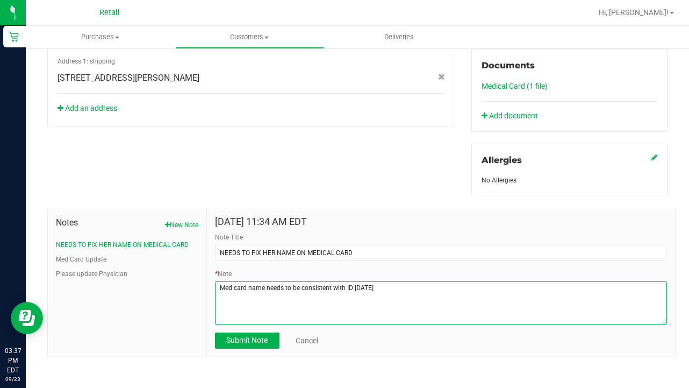
click at [393, 287] on textarea "* Note" at bounding box center [441, 302] width 452 height 43
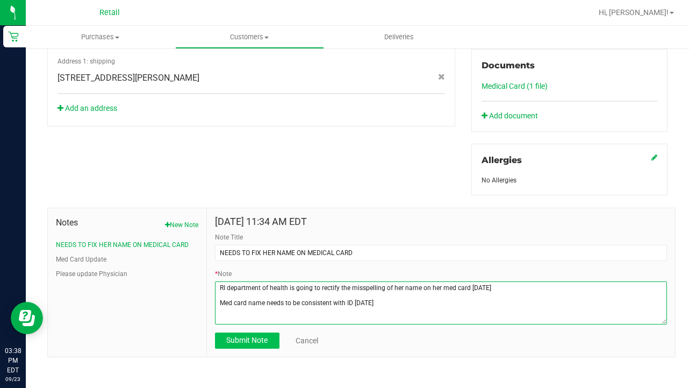
type textarea "RI department of health is going to rectify the misspelling of her name on her …"
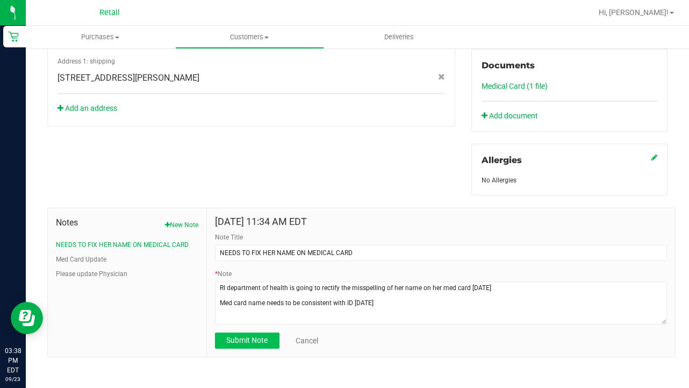
click at [240, 344] on button "Submit Note" at bounding box center [247, 340] width 65 height 16
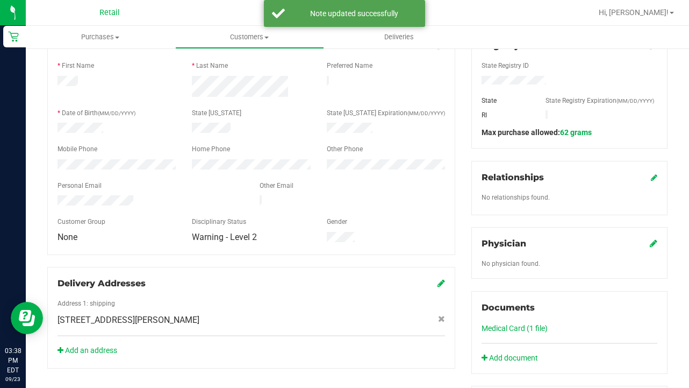
scroll to position [80, 0]
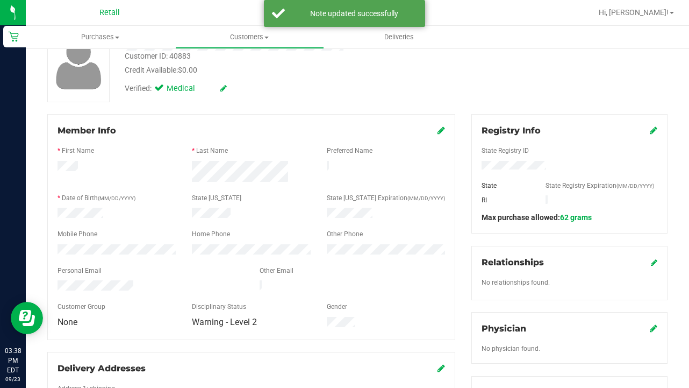
click at [439, 133] on icon at bounding box center [442, 130] width 8 height 9
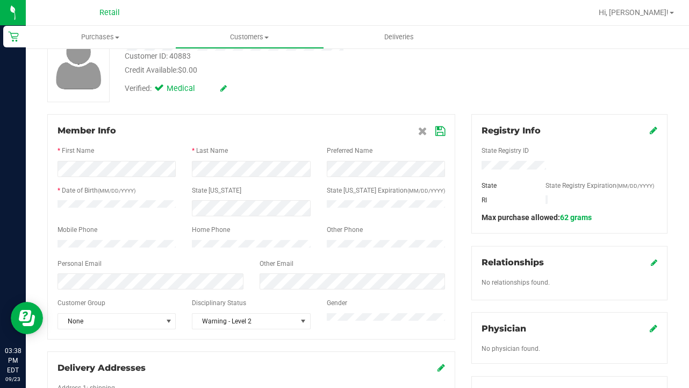
click at [416, 131] on div "Member Info" at bounding box center [252, 130] width 388 height 13
click at [419, 127] on icon at bounding box center [422, 131] width 9 height 9
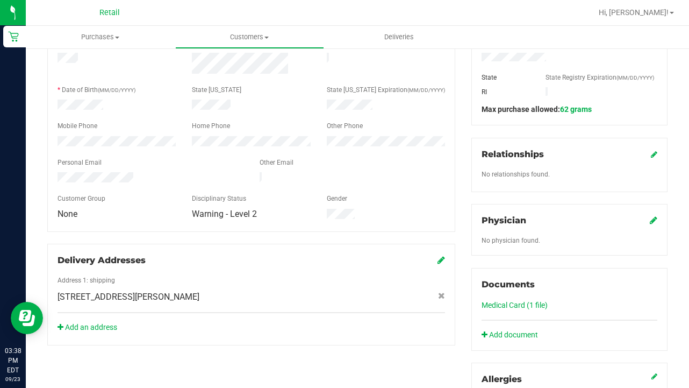
scroll to position [190, 0]
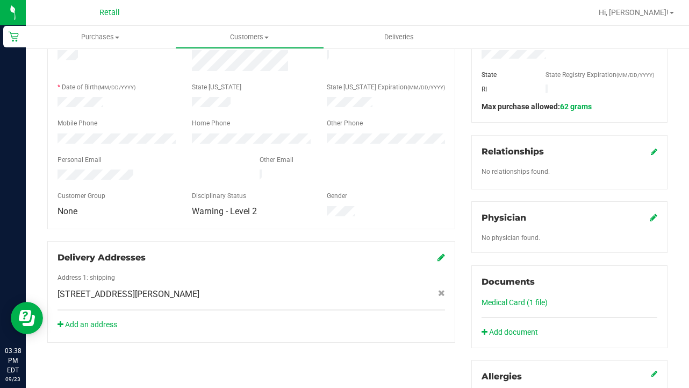
click at [503, 299] on link "Medical Card (1 file)" at bounding box center [515, 302] width 66 height 9
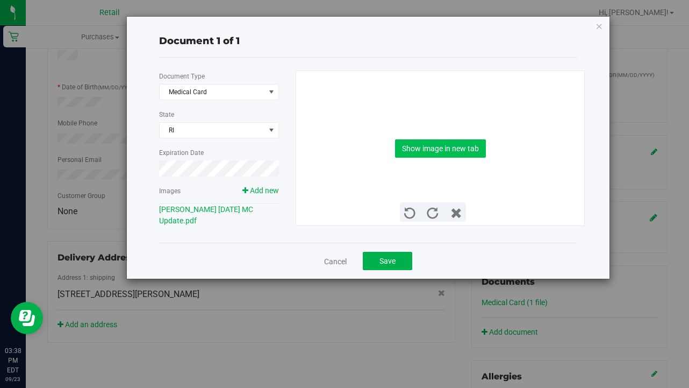
click at [420, 155] on button "Show image in new tab" at bounding box center [440, 148] width 91 height 18
click at [390, 268] on button "Save" at bounding box center [387, 261] width 49 height 18
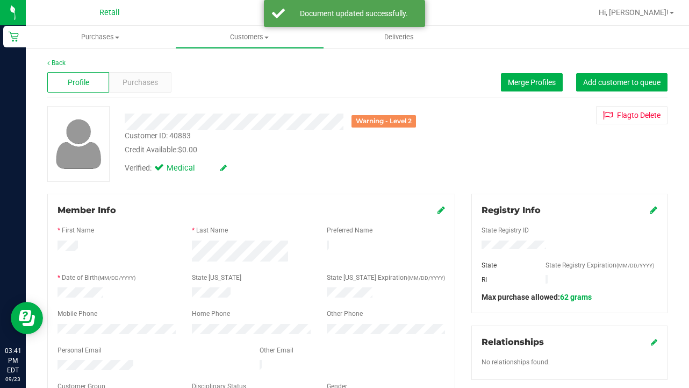
scroll to position [0, 0]
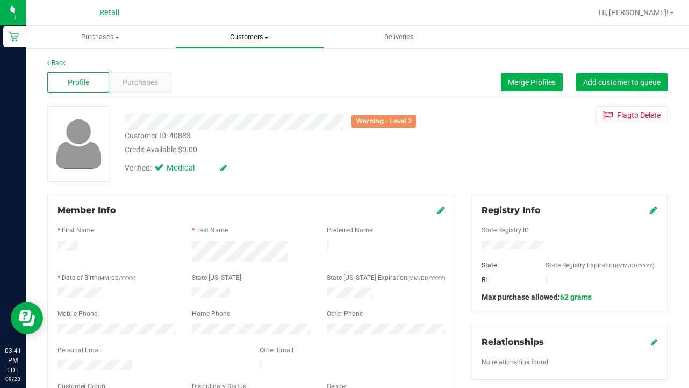
click at [252, 38] on span "Customers" at bounding box center [250, 37] width 148 height 10
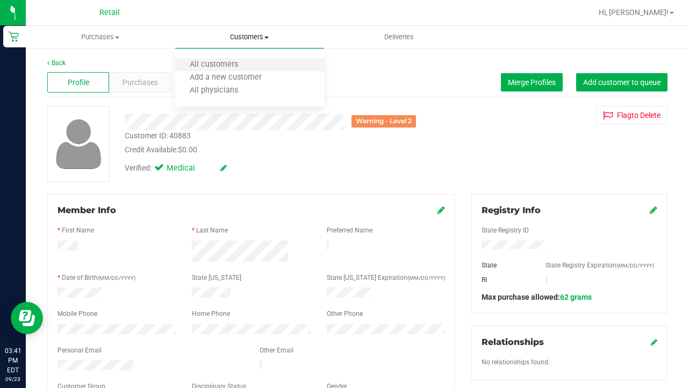
click at [252, 60] on li "All customers" at bounding box center [249, 65] width 149 height 13
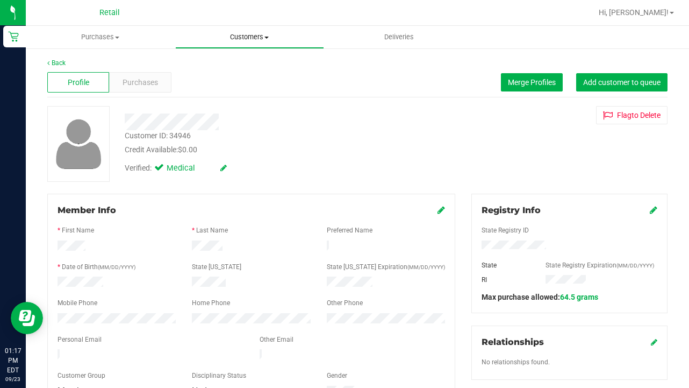
click at [245, 36] on span "Customers" at bounding box center [250, 37] width 148 height 10
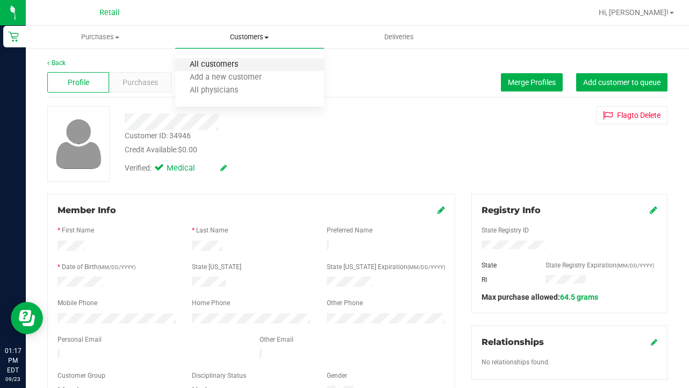
click at [245, 65] on span "All customers" at bounding box center [213, 64] width 77 height 9
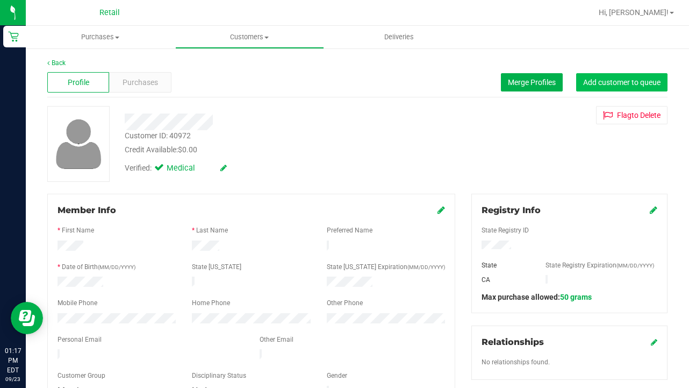
click at [616, 83] on span "Add customer to queue" at bounding box center [621, 82] width 77 height 9
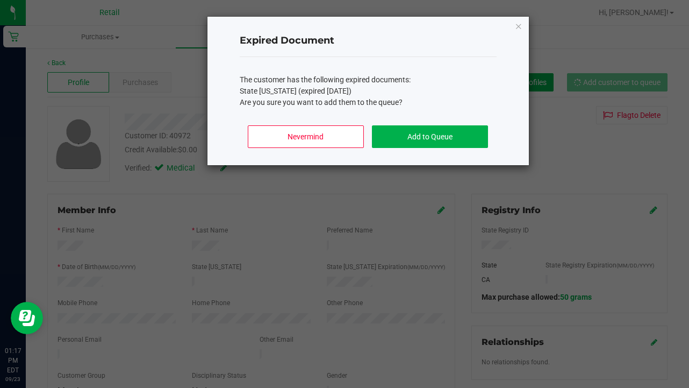
click at [445, 161] on div "Nevermind Add to Queue" at bounding box center [368, 141] width 257 height 48
click at [455, 132] on button "Add to Queue" at bounding box center [430, 136] width 116 height 23
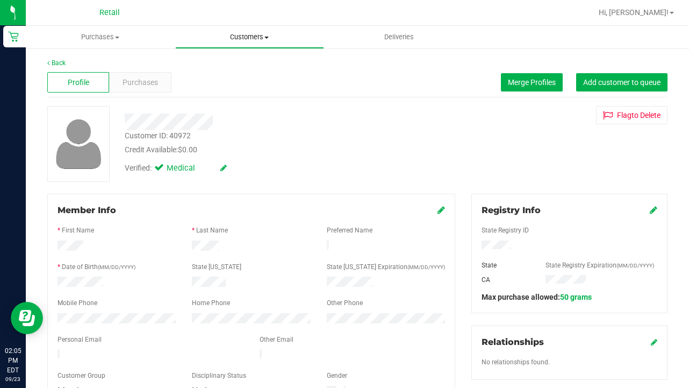
click at [263, 37] on span "Customers" at bounding box center [250, 37] width 148 height 10
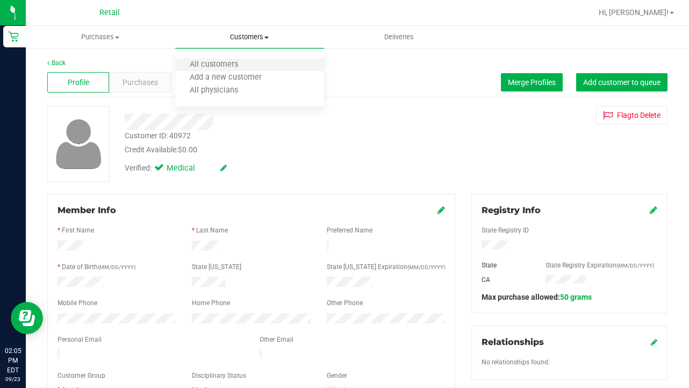
click at [262, 62] on li "All customers" at bounding box center [249, 65] width 149 height 13
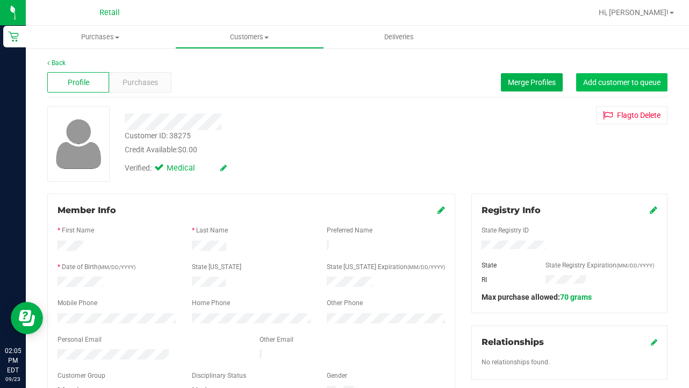
click at [602, 87] on button "Add customer to queue" at bounding box center [621, 82] width 91 height 18
click at [242, 42] on uib-tab-heading "Customers All customers Add a new customer All physicians" at bounding box center [250, 37] width 148 height 22
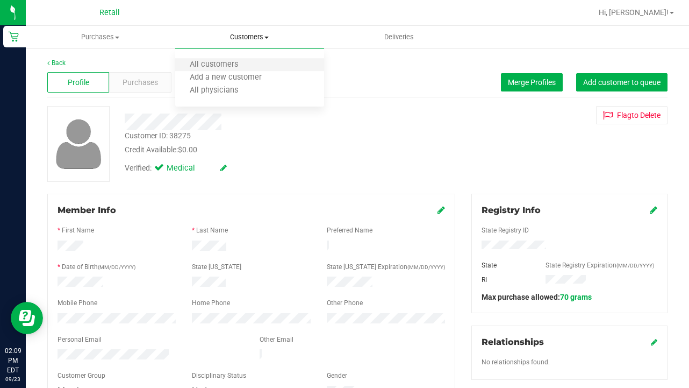
click at [242, 59] on li "All customers" at bounding box center [249, 65] width 149 height 13
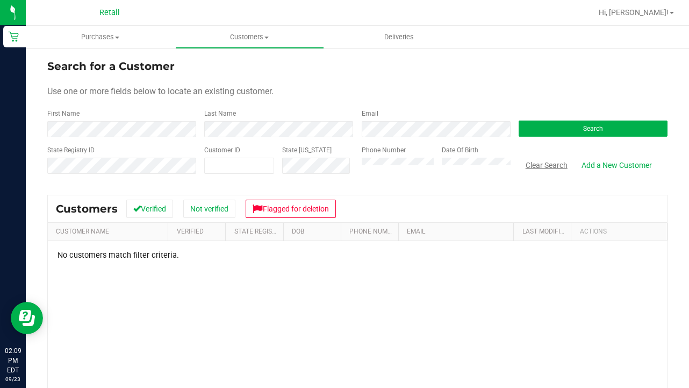
click at [552, 166] on button "Clear Search" at bounding box center [547, 165] width 56 height 18
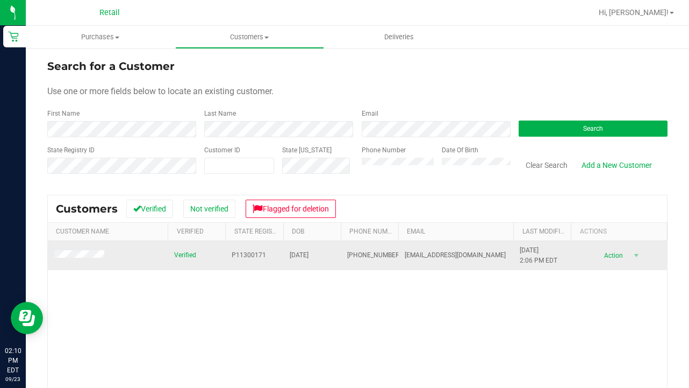
click at [88, 259] on span at bounding box center [80, 255] width 53 height 11
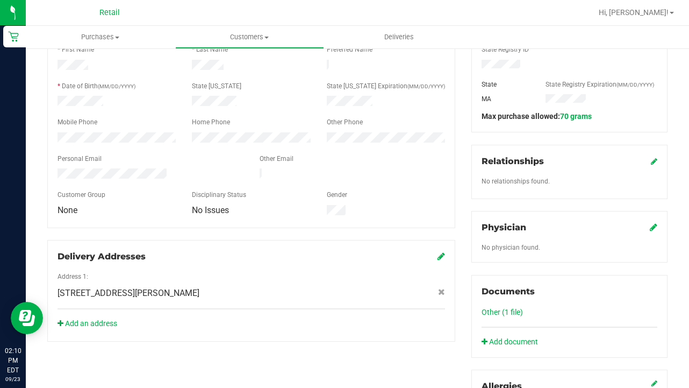
scroll to position [208, 0]
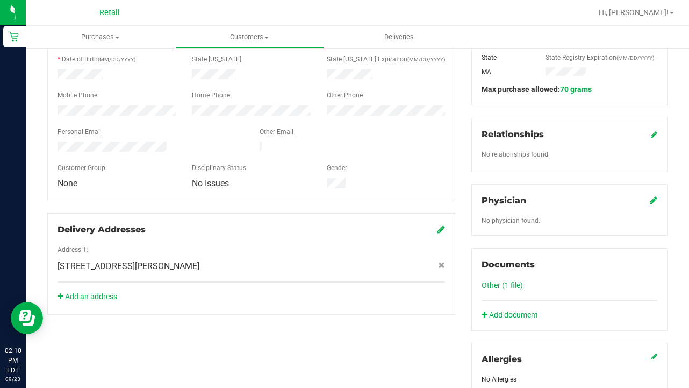
click at [498, 281] on link "Other (1 file)" at bounding box center [502, 285] width 41 height 9
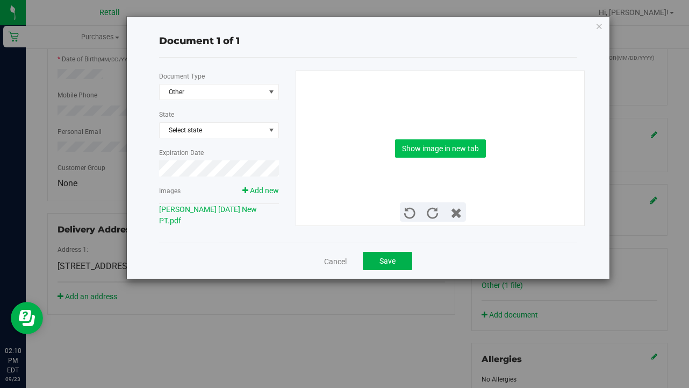
click at [434, 153] on button "Show image in new tab" at bounding box center [440, 148] width 91 height 18
click at [384, 262] on span "Save" at bounding box center [388, 260] width 16 height 9
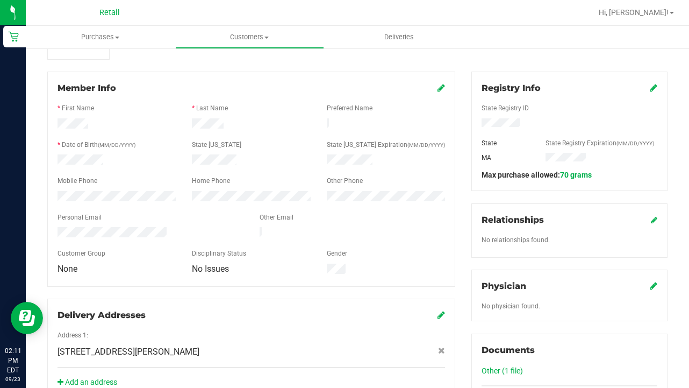
scroll to position [125, 0]
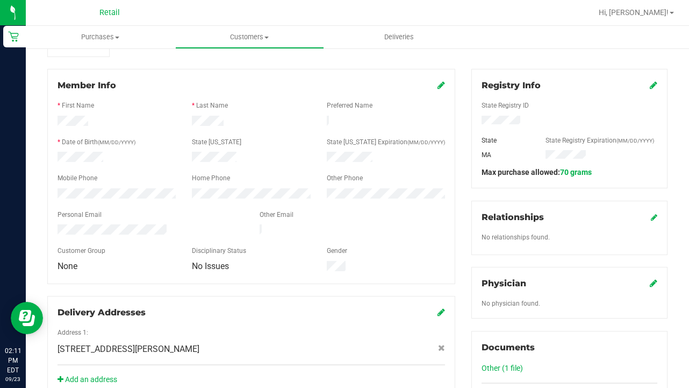
click at [441, 84] on icon at bounding box center [442, 85] width 8 height 9
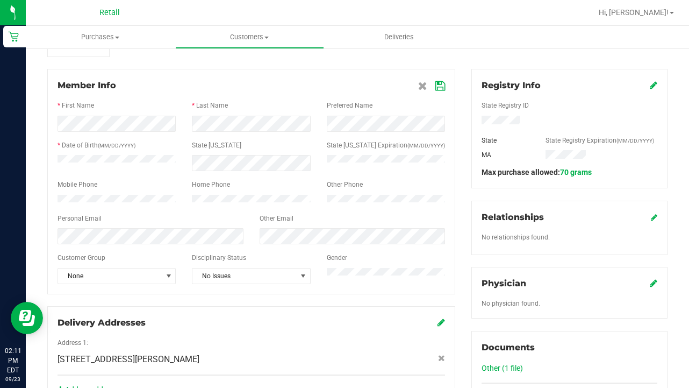
click at [440, 85] on icon at bounding box center [440, 86] width 10 height 9
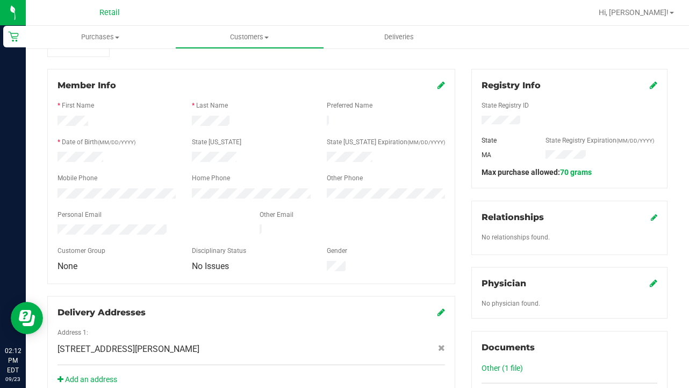
click at [654, 88] on icon at bounding box center [654, 85] width 8 height 9
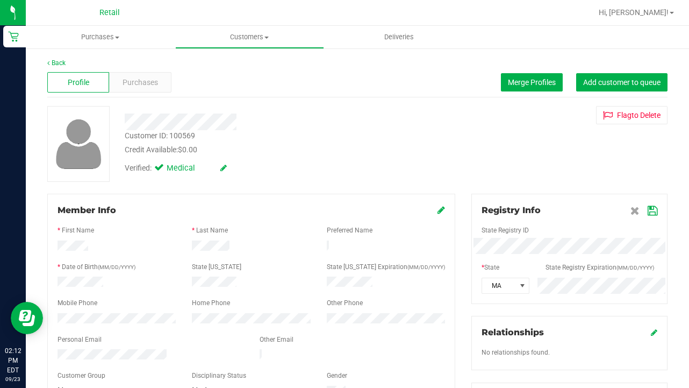
scroll to position [0, 0]
click at [651, 206] on icon at bounding box center [653, 210] width 10 height 9
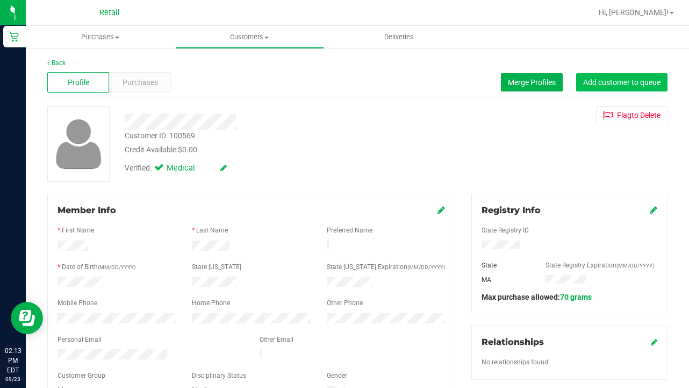
click at [628, 80] on span "Add customer to queue" at bounding box center [621, 82] width 77 height 9
click at [231, 46] on uib-tab-heading "Customers All customers Add a new customer All physicians" at bounding box center [250, 37] width 148 height 22
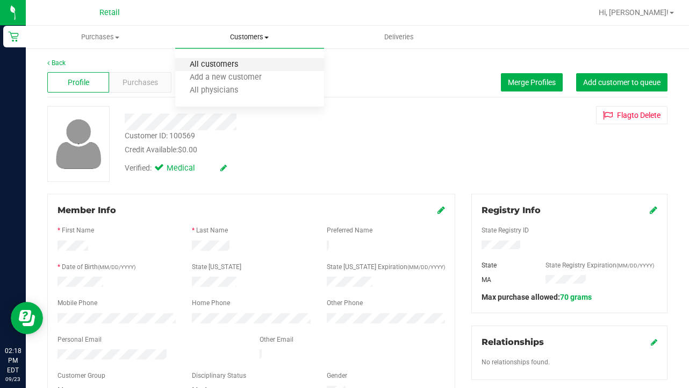
click at [230, 61] on span "All customers" at bounding box center [213, 64] width 77 height 9
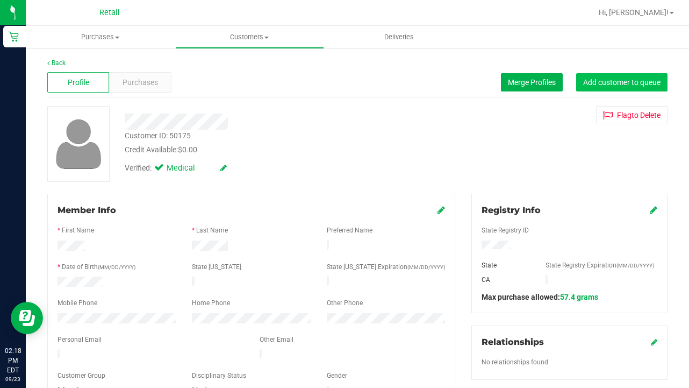
click at [603, 81] on span "Add customer to queue" at bounding box center [621, 82] width 77 height 9
click at [253, 40] on span "Customers" at bounding box center [250, 37] width 148 height 10
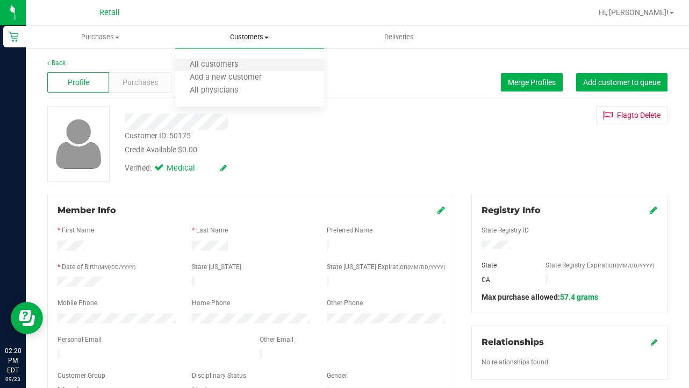
click at [253, 67] on li "All customers" at bounding box center [249, 65] width 149 height 13
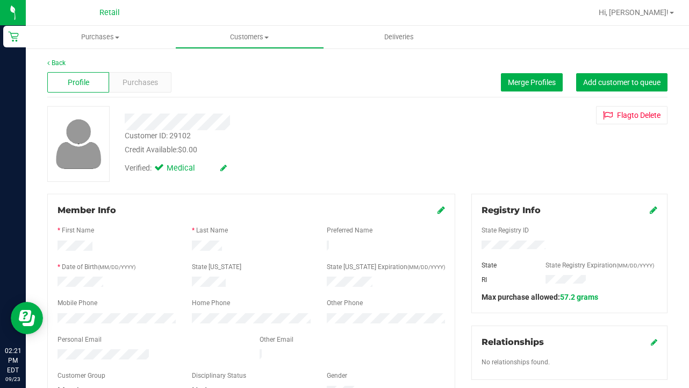
click at [440, 208] on icon at bounding box center [442, 209] width 8 height 9
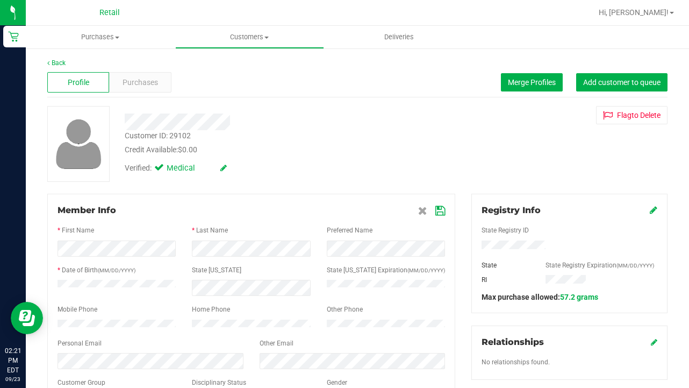
click at [442, 210] on icon at bounding box center [440, 210] width 10 height 9
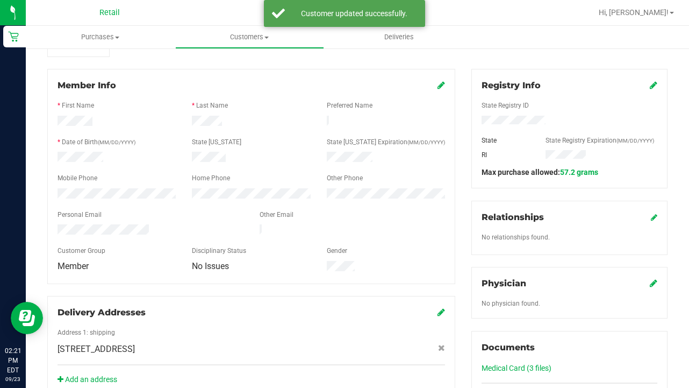
scroll to position [182, 0]
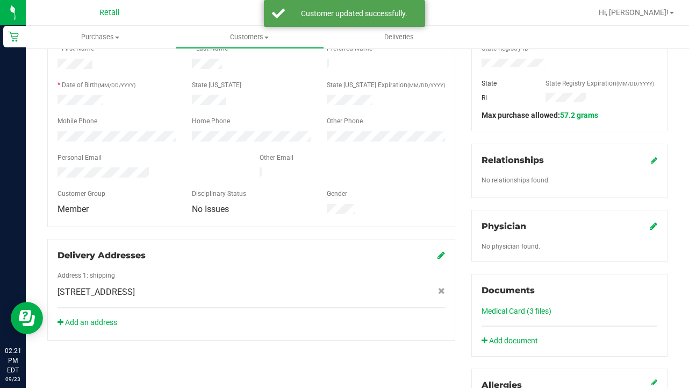
click at [507, 310] on link "Medical Card (3 files)" at bounding box center [517, 310] width 70 height 9
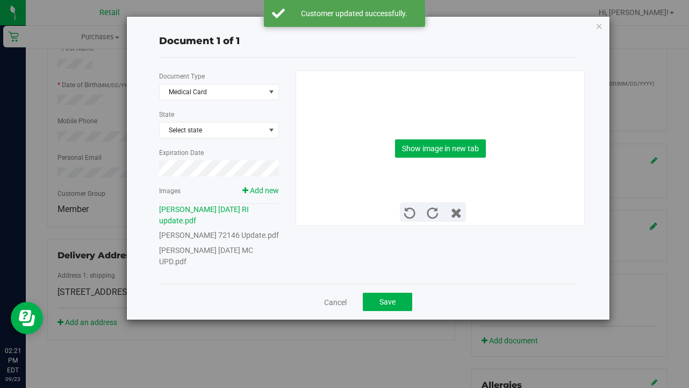
click at [253, 260] on link "[PERSON_NAME] [DATE] MC UPD.pdf" at bounding box center [206, 256] width 94 height 20
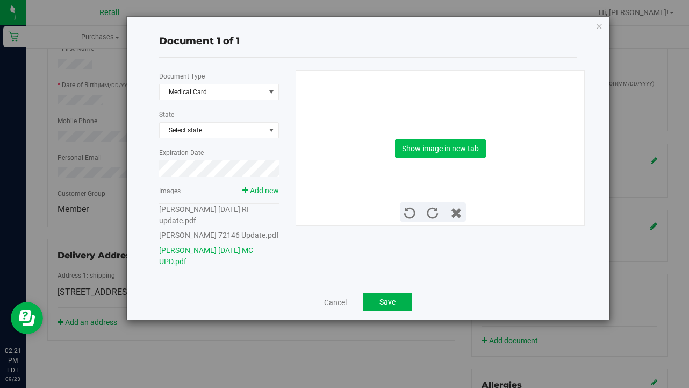
click at [440, 148] on button "Show image in new tab" at bounding box center [440, 148] width 91 height 18
click at [387, 306] on span "Save" at bounding box center [388, 301] width 16 height 9
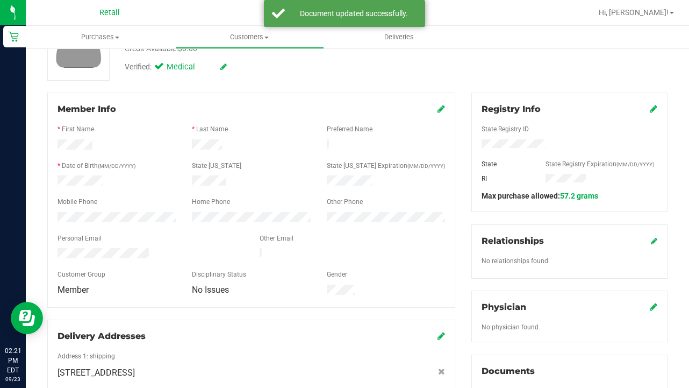
scroll to position [100, 0]
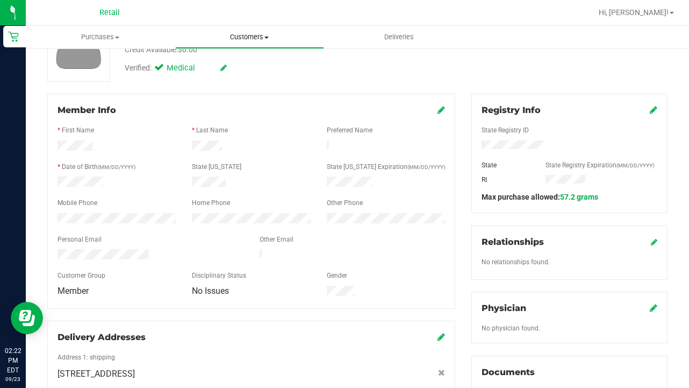
click at [233, 39] on span "Customers" at bounding box center [250, 37] width 148 height 10
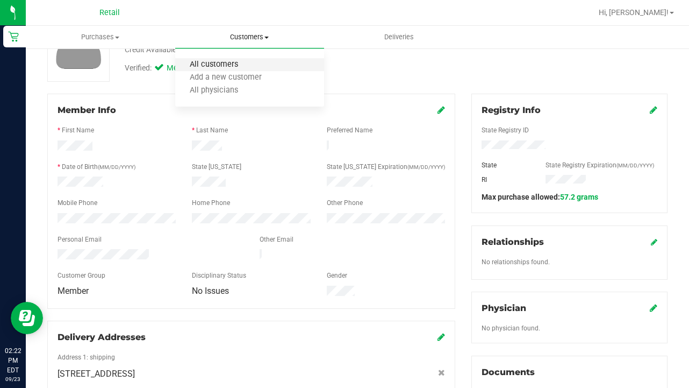
click at [235, 63] on span "All customers" at bounding box center [213, 64] width 77 height 9
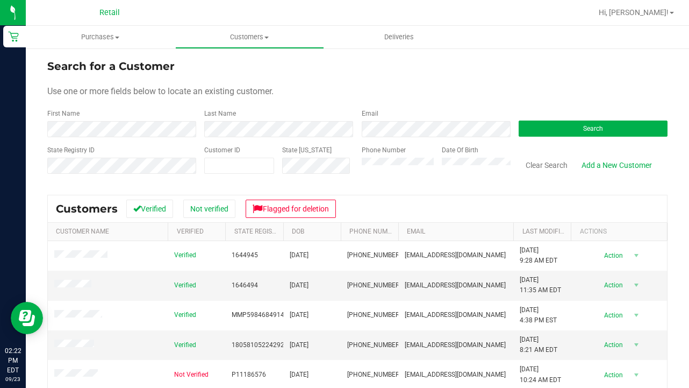
click at [104, 142] on form "Search for a Customer Use one or more fields below to locate an existing custom…" at bounding box center [357, 120] width 620 height 125
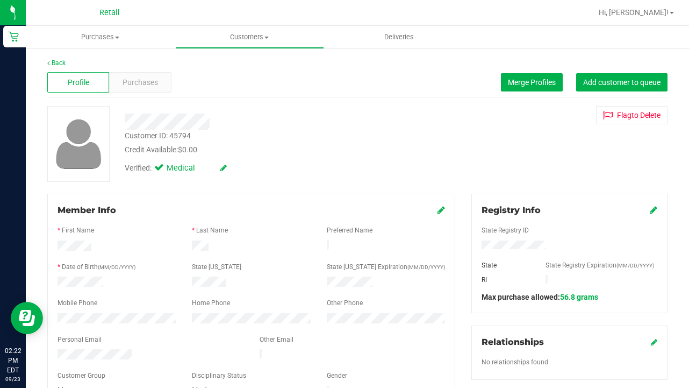
scroll to position [75, 0]
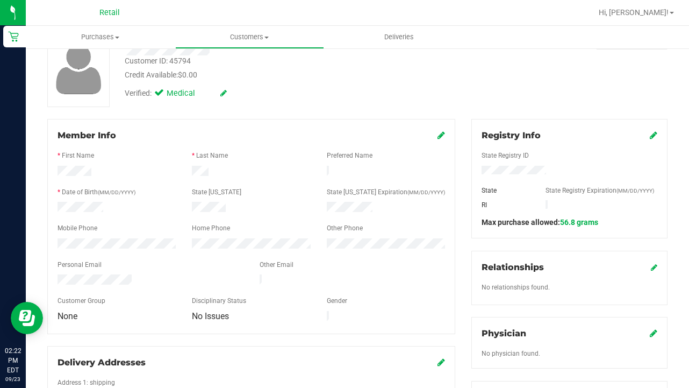
click at [442, 134] on icon at bounding box center [442, 135] width 8 height 9
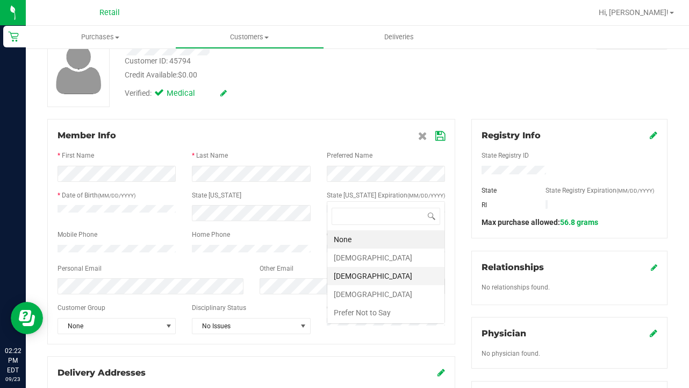
scroll to position [0, 0]
click at [362, 261] on li "[DEMOGRAPHIC_DATA]" at bounding box center [385, 257] width 117 height 18
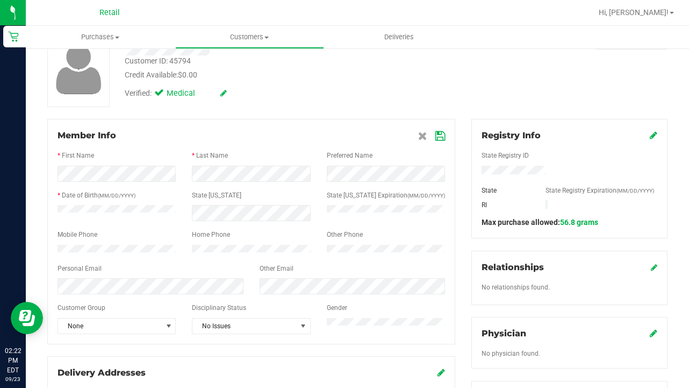
click at [439, 134] on icon at bounding box center [440, 136] width 10 height 9
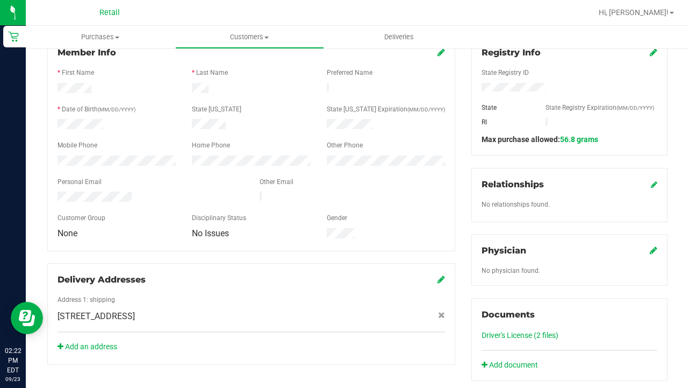
scroll to position [166, 0]
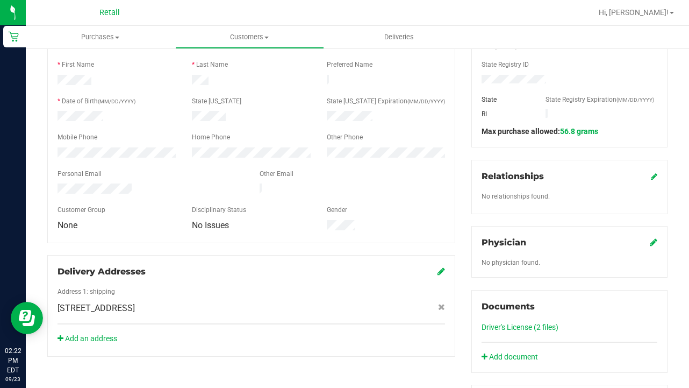
click at [520, 330] on link "Driver's License (2 files)" at bounding box center [520, 327] width 77 height 9
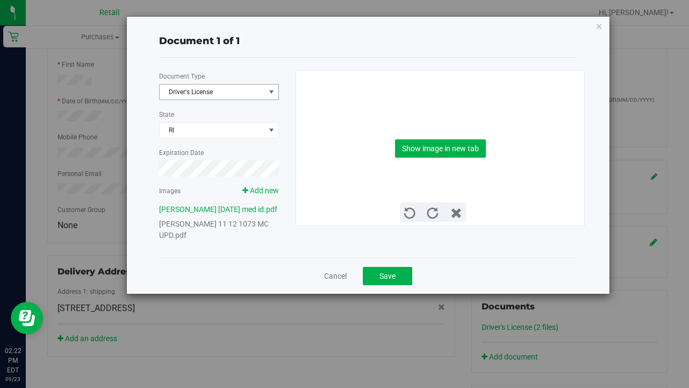
click at [233, 90] on span "Driver's License" at bounding box center [212, 91] width 105 height 15
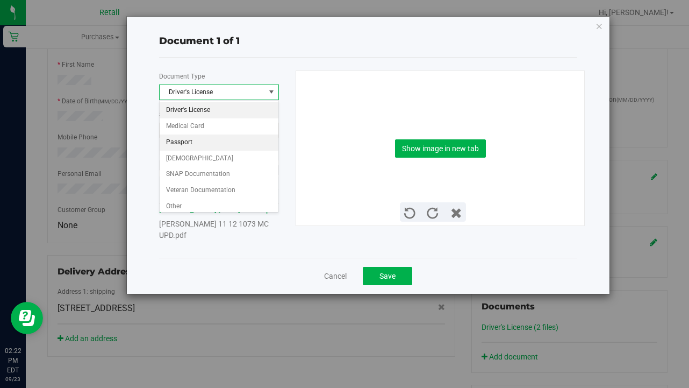
click at [228, 134] on li "Passport" at bounding box center [219, 142] width 119 height 16
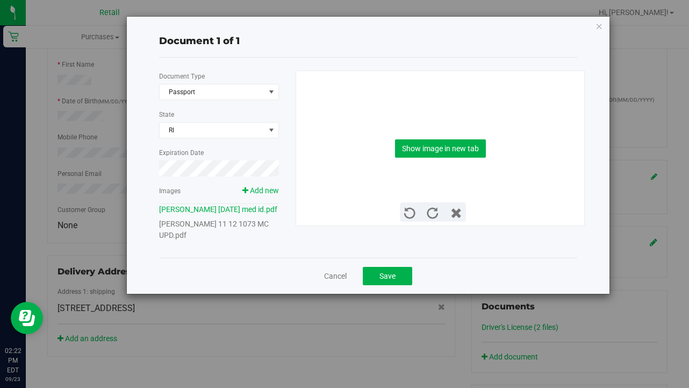
click at [226, 237] on link "[PERSON_NAME] 11 12 1073 MC UPD.pdf" at bounding box center [214, 229] width 110 height 20
click at [463, 159] on div "Show image in new tab" at bounding box center [440, 148] width 273 height 154
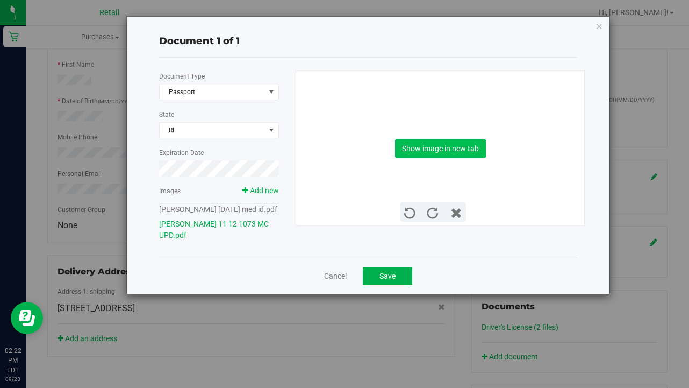
click at [463, 148] on button "Show image in new tab" at bounding box center [440, 148] width 91 height 18
click at [383, 280] on span "Save" at bounding box center [388, 276] width 16 height 9
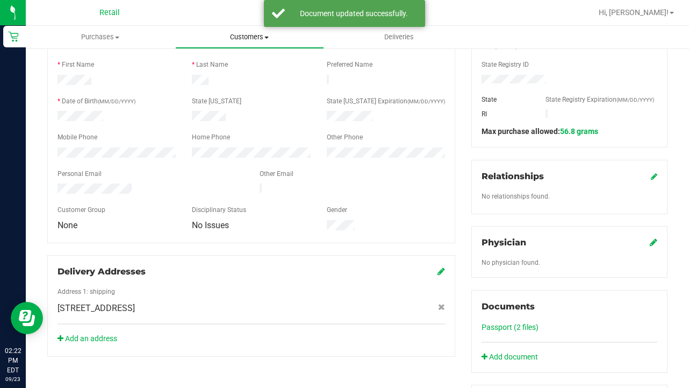
click at [244, 46] on uib-tab-heading "Customers All customers Add a new customer All physicians" at bounding box center [250, 37] width 148 height 22
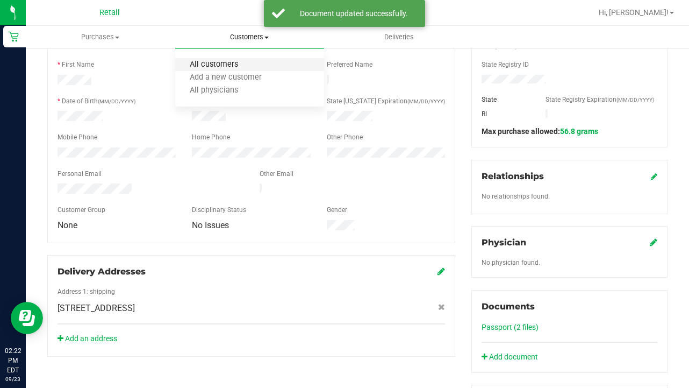
click at [244, 61] on span "All customers" at bounding box center [213, 64] width 77 height 9
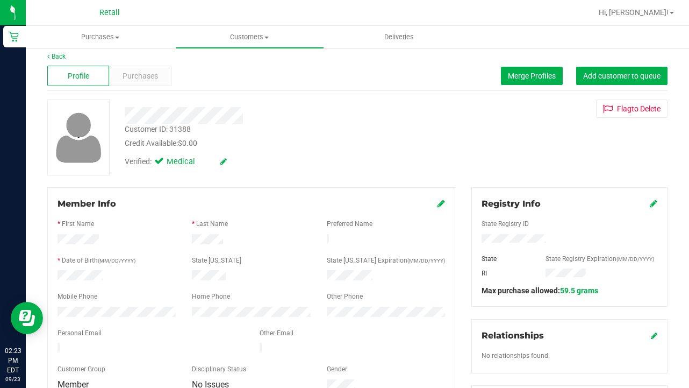
scroll to position [7, 0]
click at [150, 80] on span "Purchases" at bounding box center [140, 75] width 35 height 11
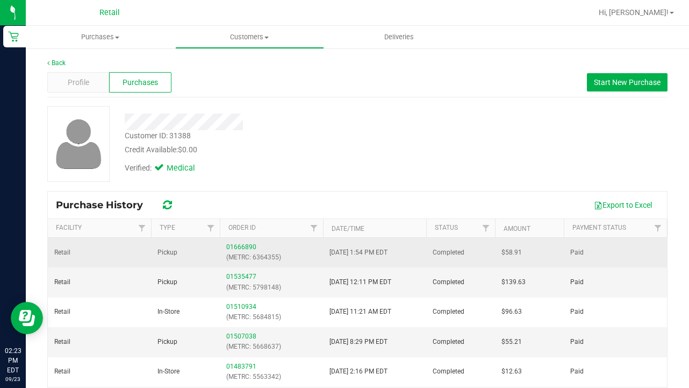
click at [243, 242] on div "01666890 (METRC: 6364355)" at bounding box center [271, 252] width 90 height 20
click at [242, 248] on link "01666890" at bounding box center [241, 247] width 30 height 8
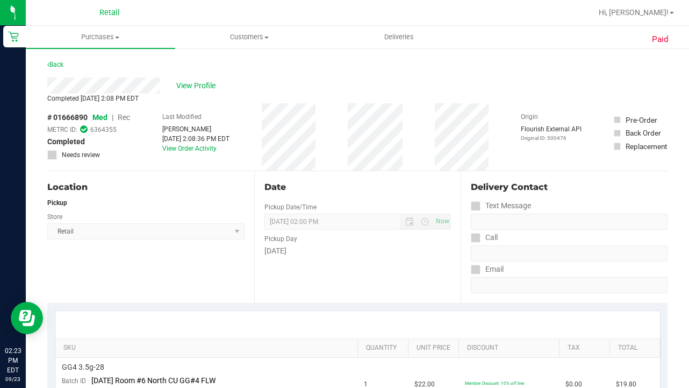
scroll to position [73, 0]
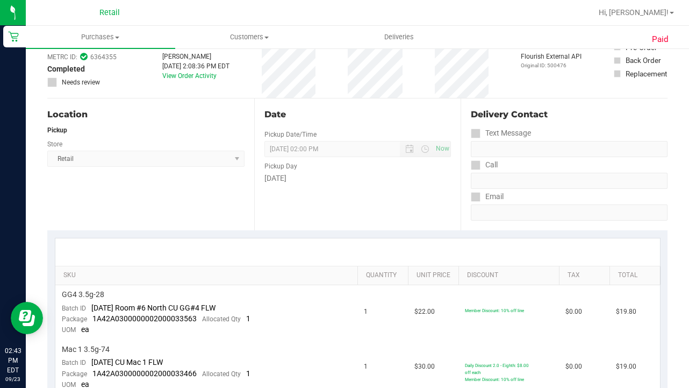
click at [272, 25] on nav "Retail Hi, [PERSON_NAME]!" at bounding box center [357, 13] width 663 height 26
click at [256, 30] on uib-tab-heading "Customers All customers Add a new customer All physicians" at bounding box center [250, 37] width 148 height 22
click at [253, 63] on li "All customers" at bounding box center [249, 65] width 149 height 13
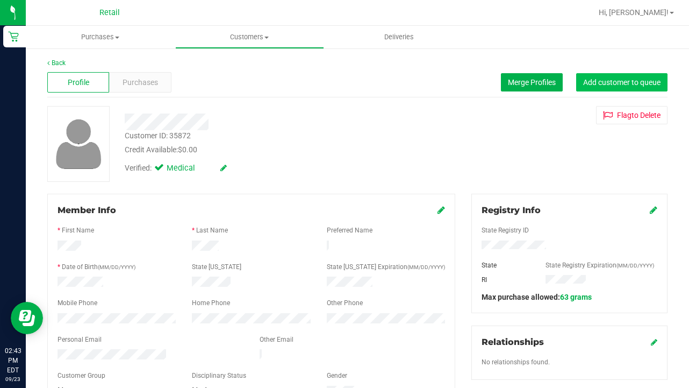
click at [647, 88] on button "Add customer to queue" at bounding box center [621, 82] width 91 height 18
click at [239, 38] on span "Customers" at bounding box center [250, 37] width 148 height 10
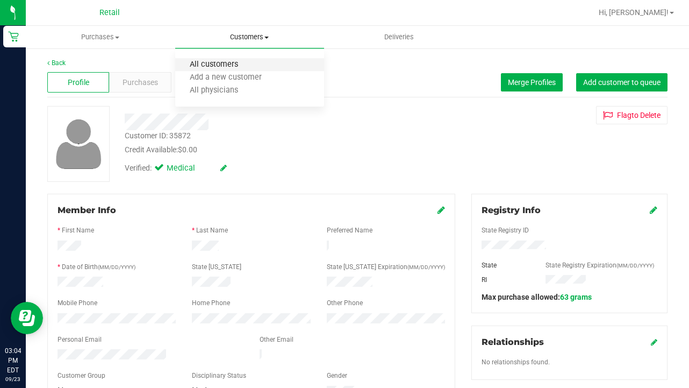
click at [228, 67] on span "All customers" at bounding box center [213, 64] width 77 height 9
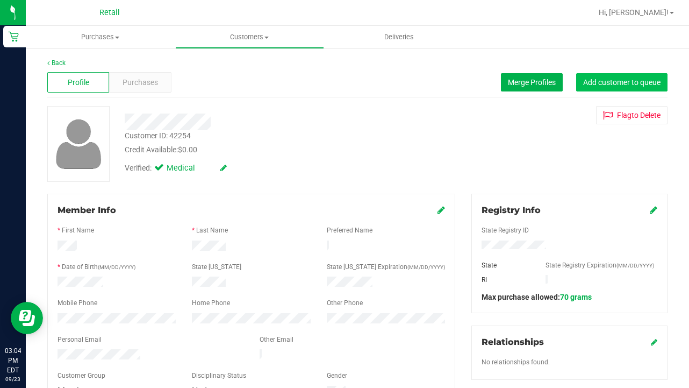
click at [585, 83] on span "Add customer to queue" at bounding box center [621, 82] width 77 height 9
click at [252, 36] on span "Customers" at bounding box center [250, 37] width 148 height 10
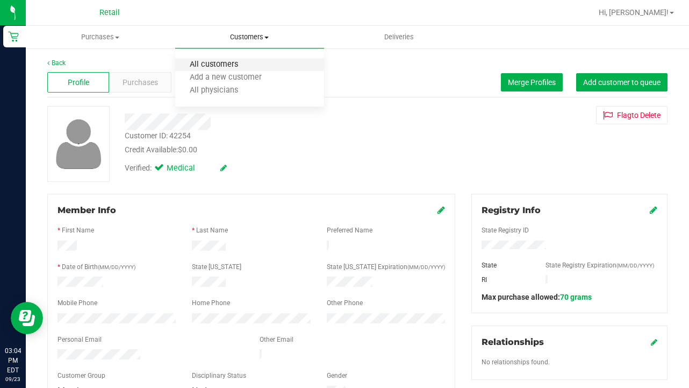
click at [252, 62] on span "All customers" at bounding box center [213, 64] width 77 height 9
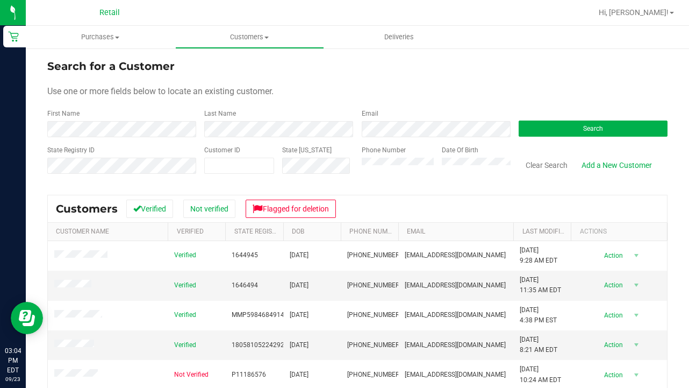
click at [169, 137] on form "Search for a Customer Use one or more fields below to locate an existing custom…" at bounding box center [357, 120] width 620 height 125
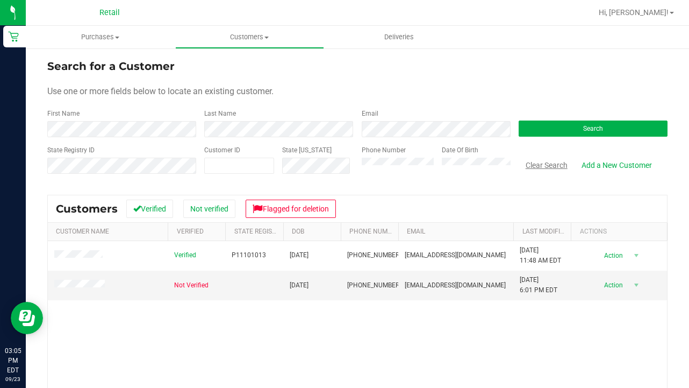
click at [538, 168] on button "Clear Search" at bounding box center [547, 165] width 56 height 18
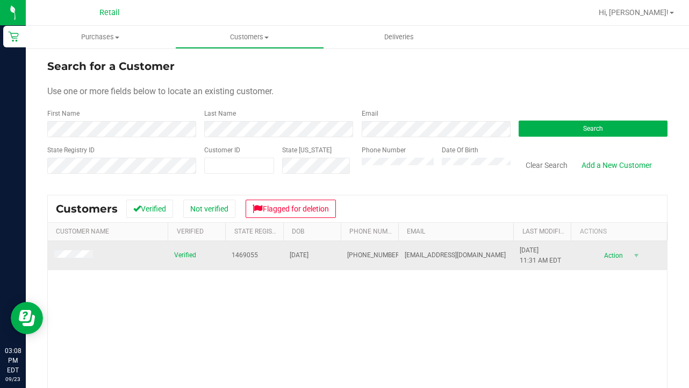
click at [81, 259] on span at bounding box center [75, 255] width 42 height 11
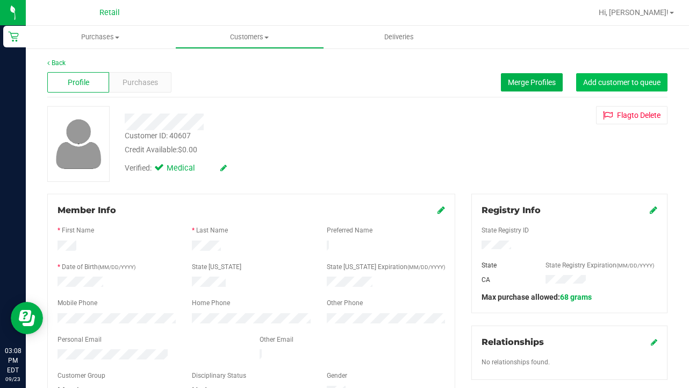
click at [646, 87] on button "Add customer to queue" at bounding box center [621, 82] width 91 height 18
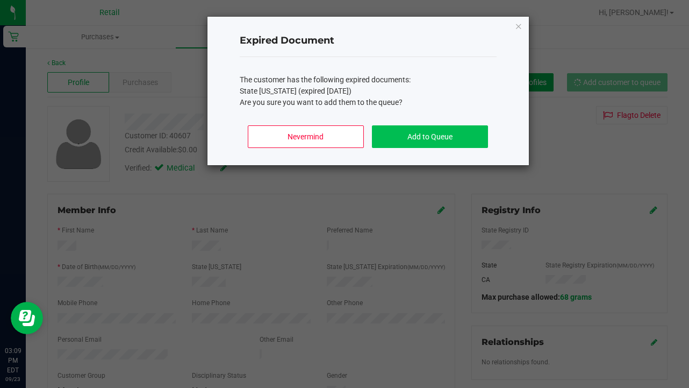
click at [447, 135] on button "Add to Queue" at bounding box center [430, 136] width 116 height 23
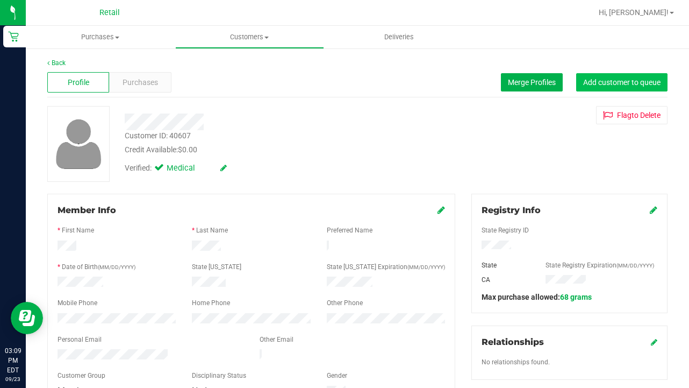
click at [612, 81] on span "Add customer to queue" at bounding box center [621, 82] width 77 height 9
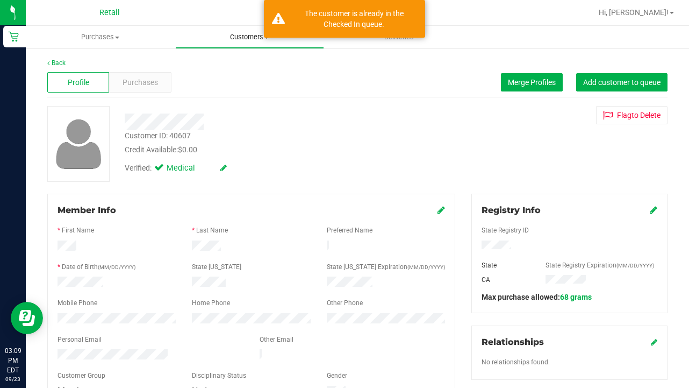
click at [239, 38] on span "Customers" at bounding box center [250, 37] width 148 height 10
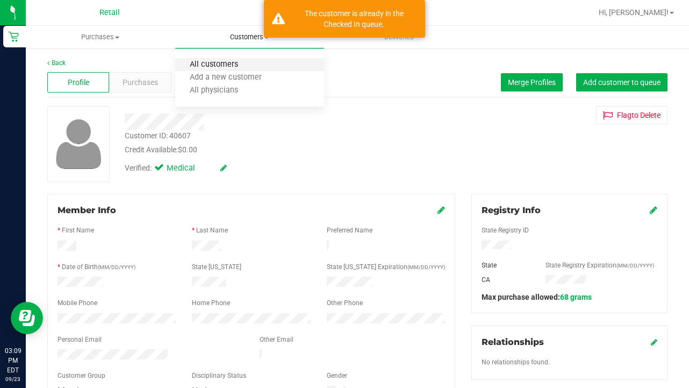
click at [240, 66] on span "All customers" at bounding box center [213, 64] width 77 height 9
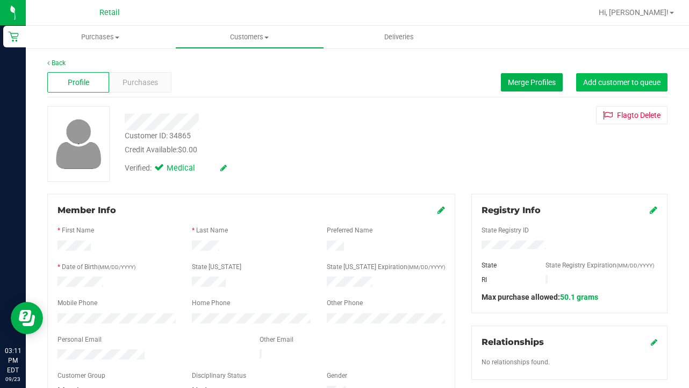
click at [609, 82] on span "Add customer to queue" at bounding box center [621, 82] width 77 height 9
